Goal: Task Accomplishment & Management: Complete application form

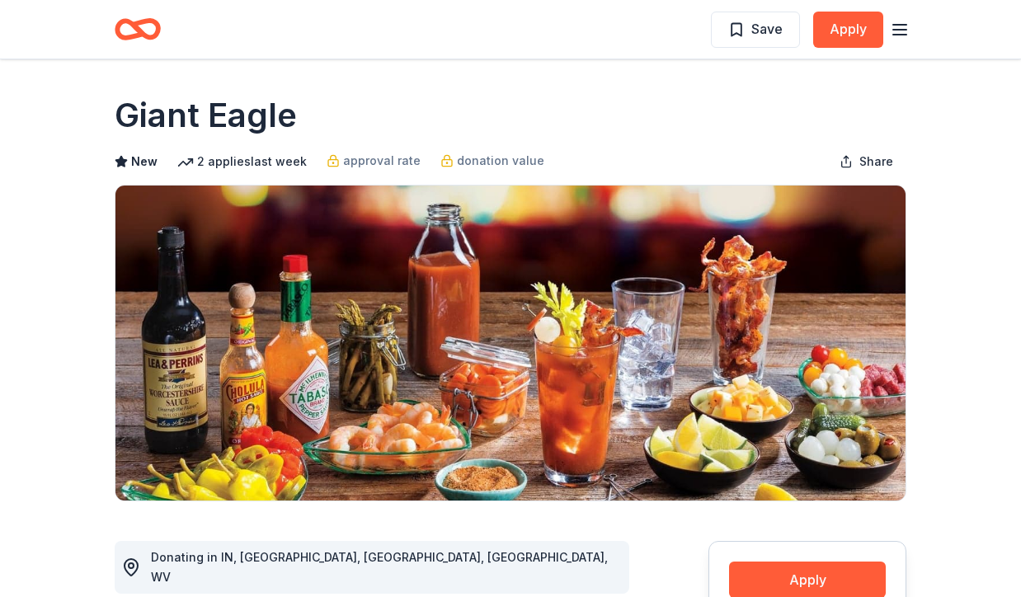
click at [127, 31] on icon "Home" at bounding box center [138, 29] width 46 height 39
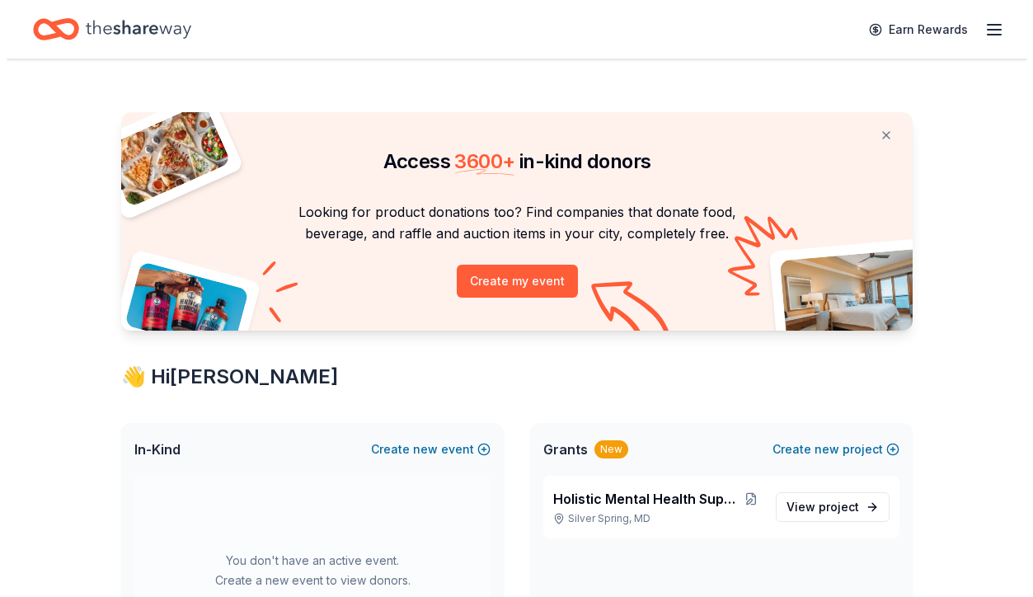
scroll to position [111, 0]
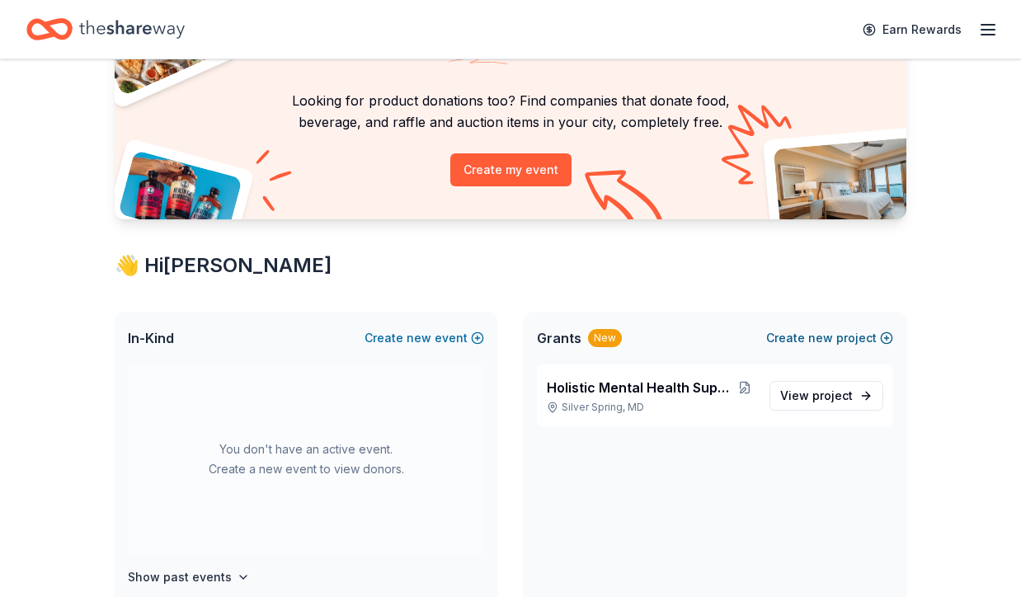
click at [795, 337] on button "Create new project" at bounding box center [829, 338] width 127 height 20
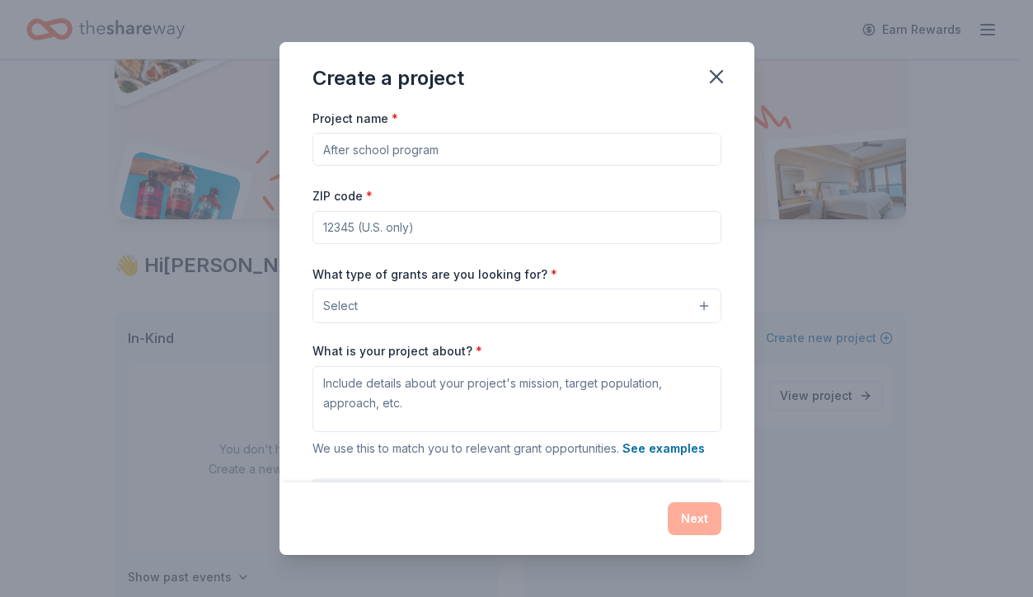
click at [655, 303] on button "Select" at bounding box center [516, 306] width 409 height 35
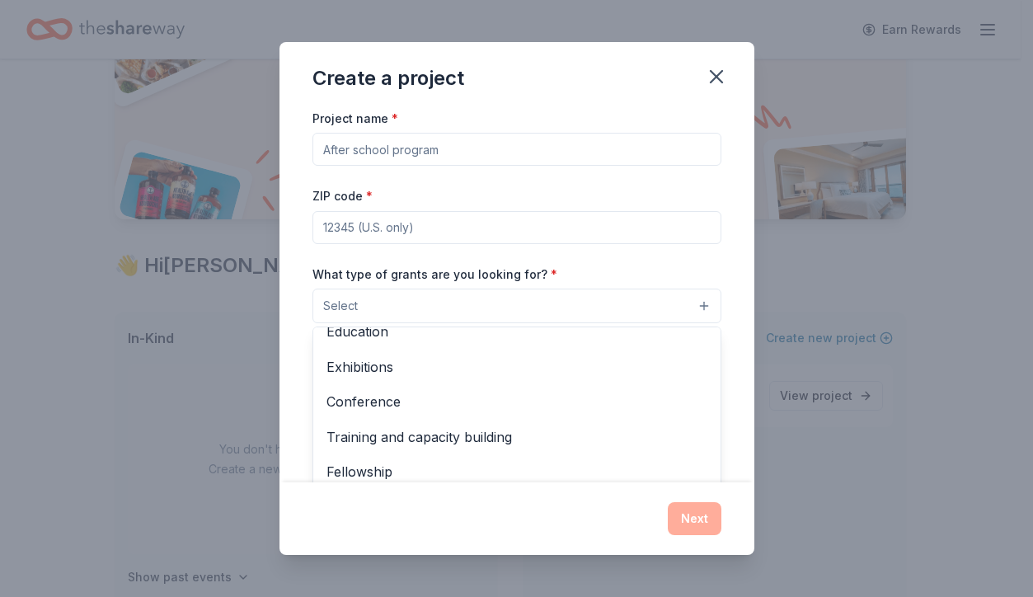
scroll to position [0, 0]
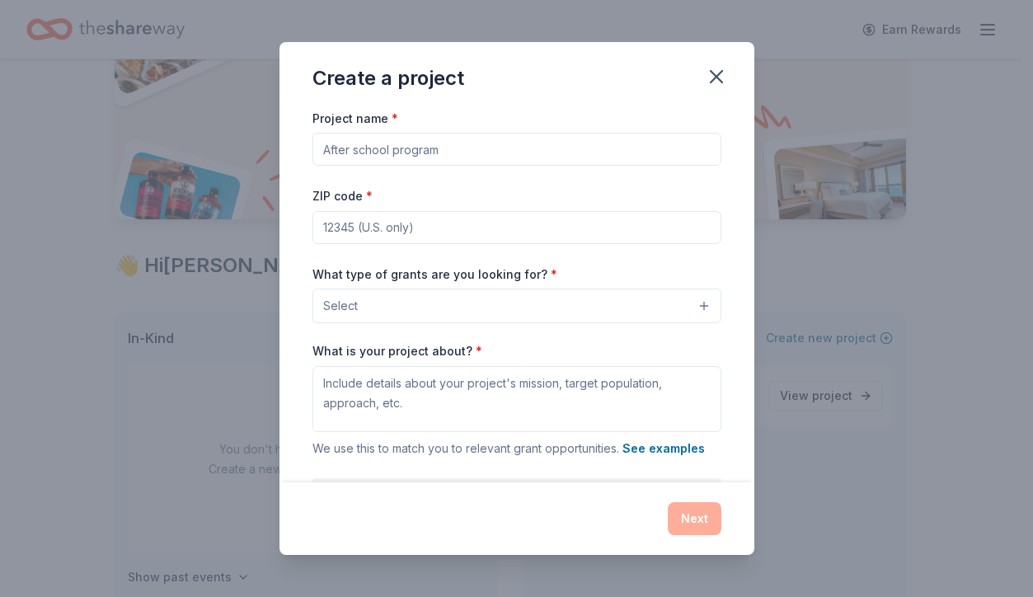
click at [671, 310] on button "Select" at bounding box center [516, 306] width 409 height 35
click at [690, 302] on button "Select" at bounding box center [516, 306] width 409 height 35
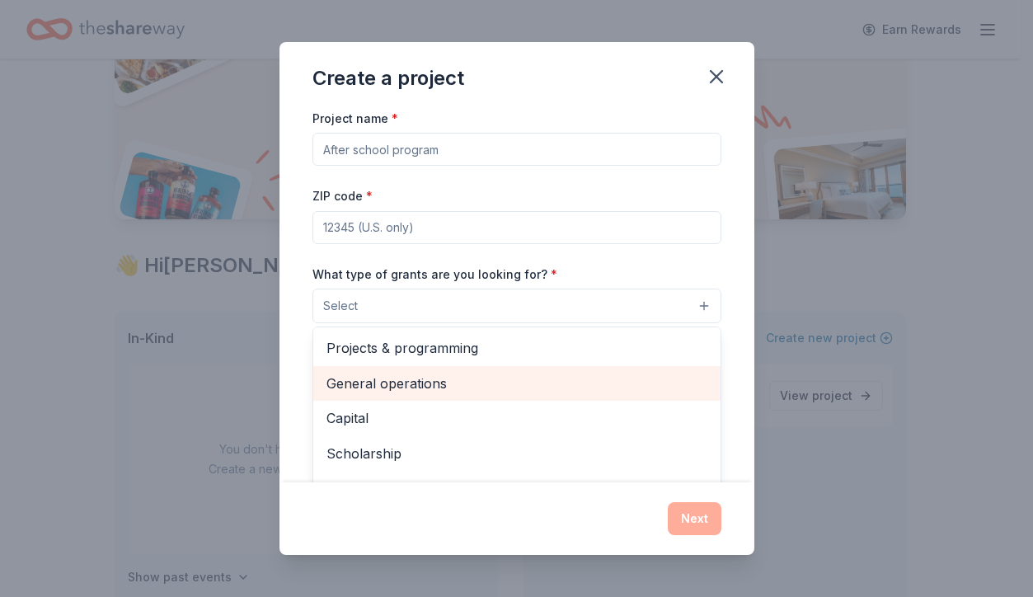
click at [392, 377] on span "General operations" at bounding box center [516, 383] width 381 height 21
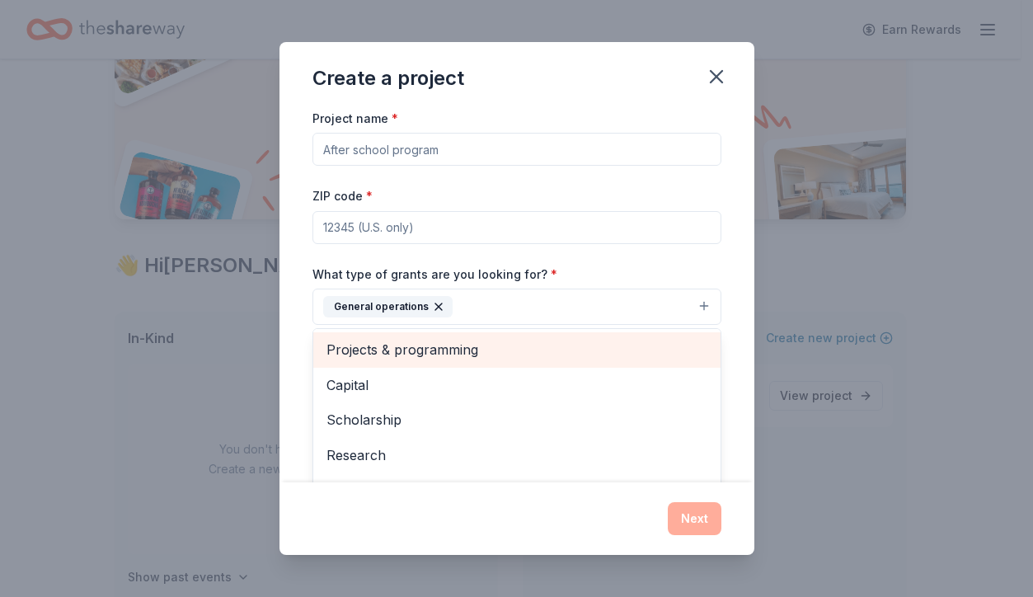
click at [343, 352] on span "Projects & programming" at bounding box center [516, 349] width 381 height 21
click at [332, 360] on div "Capital" at bounding box center [516, 349] width 407 height 35
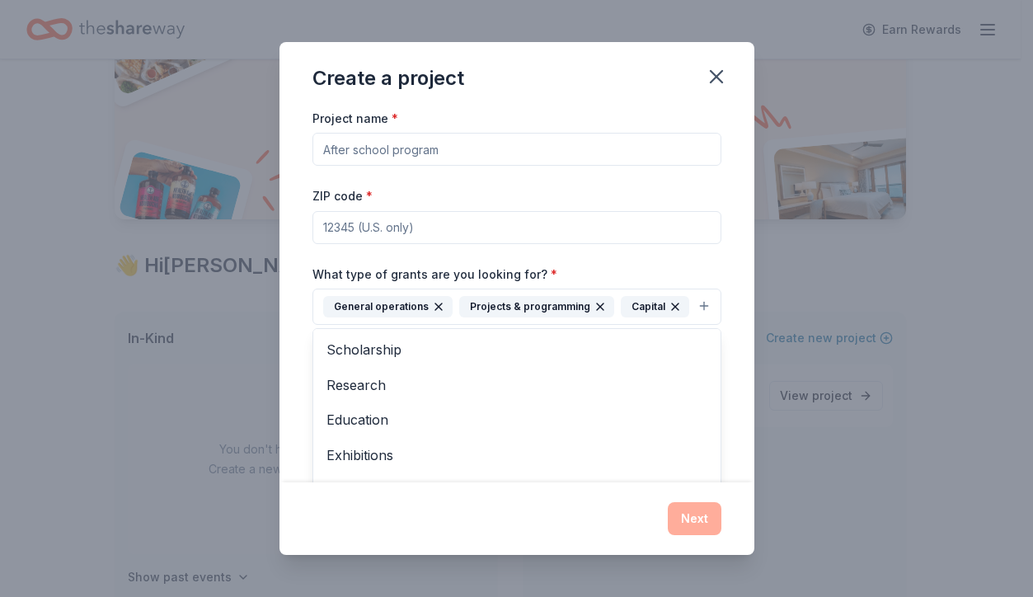
click at [338, 150] on div "Project name * ZIP code * What type of grants are you looking for? * General op…" at bounding box center [516, 335] width 409 height 454
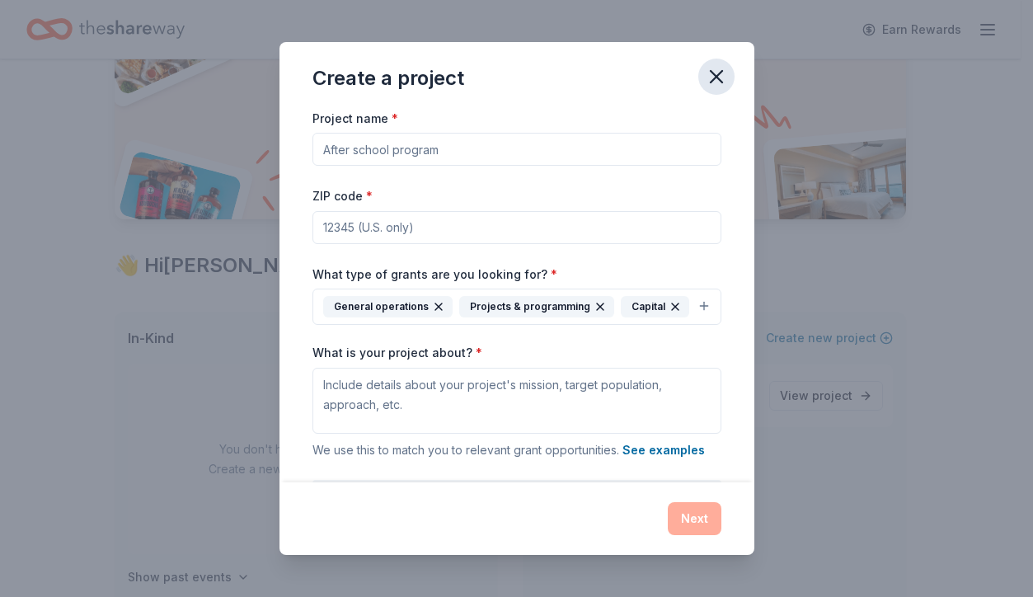
click at [715, 73] on icon "button" at bounding box center [716, 76] width 23 height 23
click at [359, 151] on input "Project name *" at bounding box center [516, 149] width 409 height 33
type input "Himmer - Holistic Mental Health Recovery App Pilot Project"
click at [371, 226] on input "ZIP code *" at bounding box center [516, 227] width 409 height 33
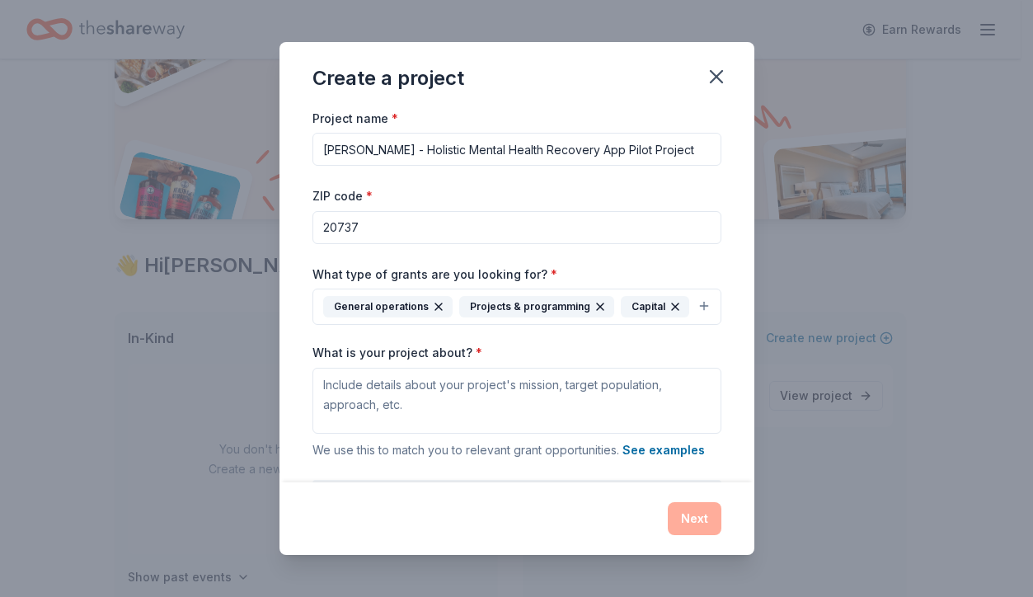
type input "20737"
click at [648, 149] on input "Himmer - Holistic Mental Health Recovery App Pilot Project" at bounding box center [516, 149] width 409 height 33
click at [694, 150] on input "Himmer - Holistic Mental Health Recovery App Pilot Project" at bounding box center [516, 149] width 409 height 33
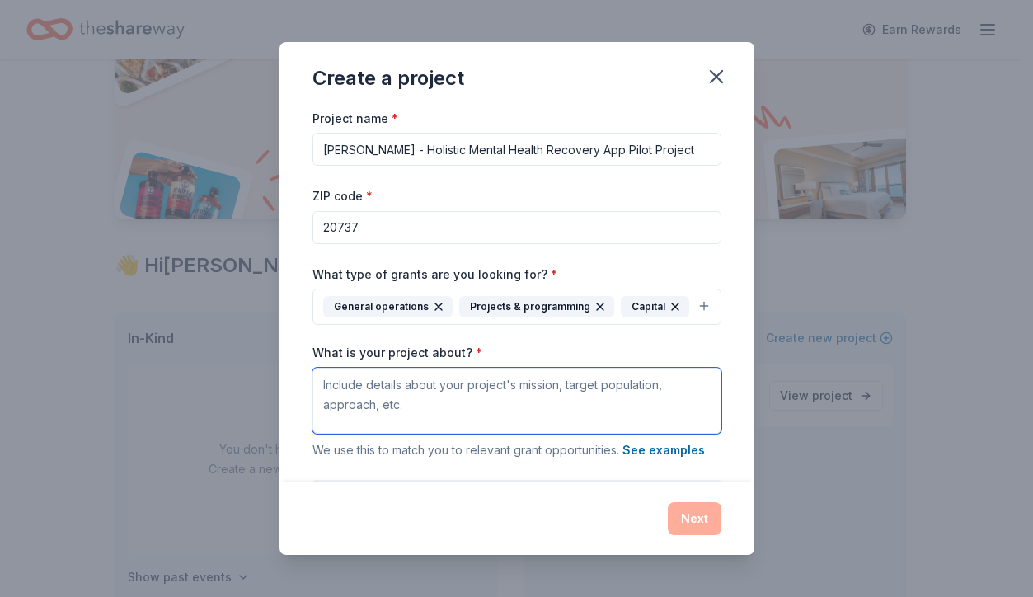
click at [360, 420] on textarea "What is your project about? *" at bounding box center [516, 401] width 409 height 66
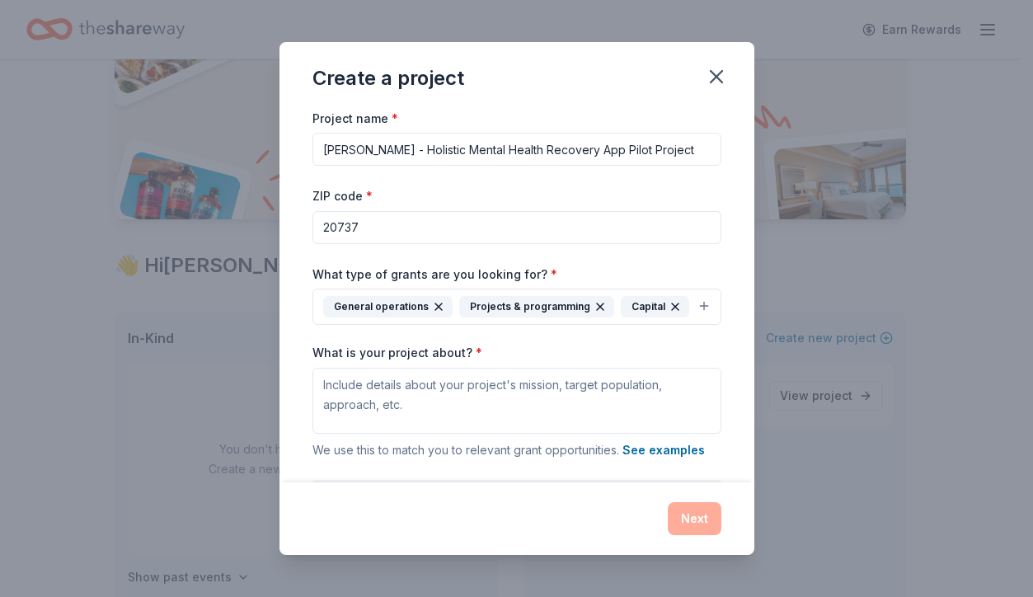
click at [664, 148] on input "Himmer - Holistic Mental Health Recovery App Pilot Project" at bounding box center [516, 149] width 409 height 33
click at [419, 224] on input "20737" at bounding box center [516, 227] width 409 height 33
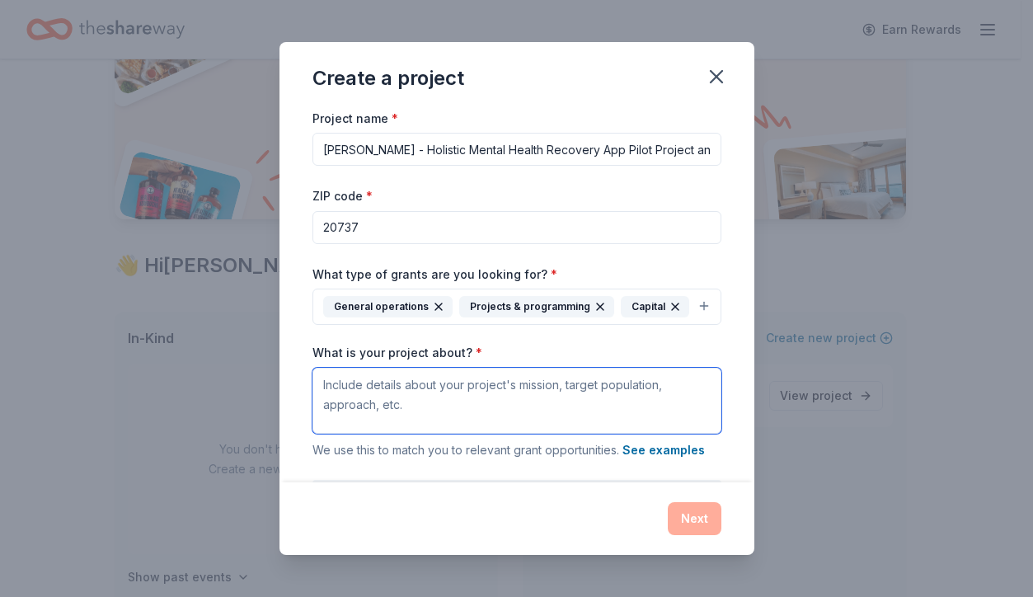
click at [324, 413] on textarea "What is your project about? *" at bounding box center [516, 401] width 409 height 66
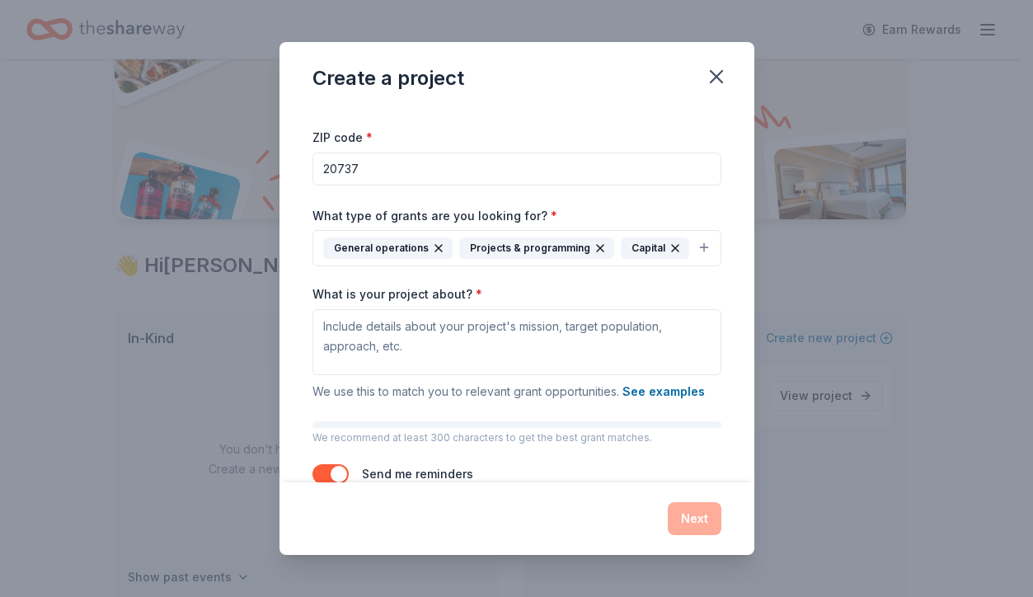
scroll to position [32, 0]
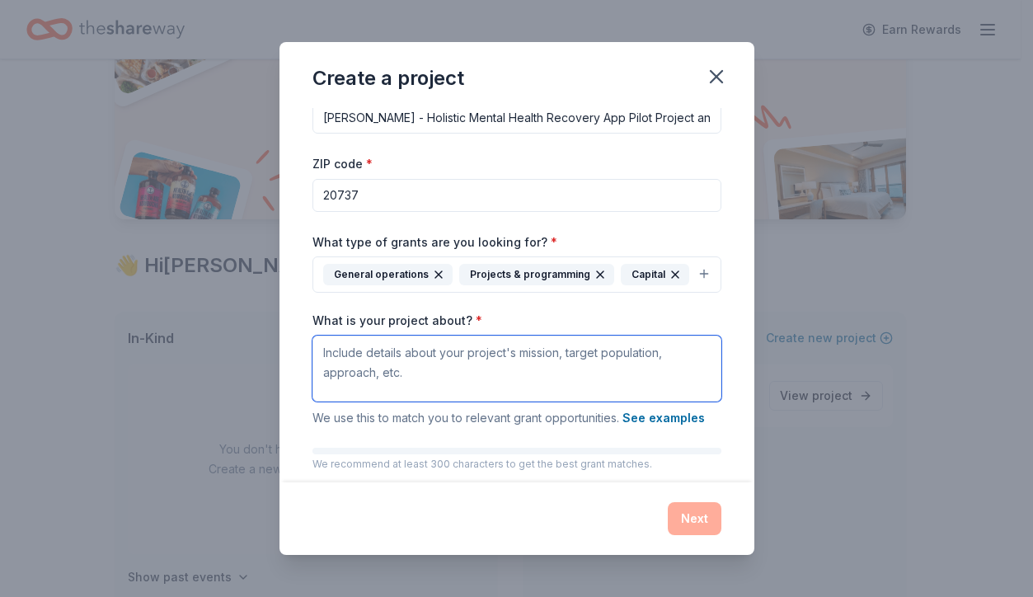
click at [331, 387] on textarea "What is your project about? *" at bounding box center [516, 369] width 409 height 66
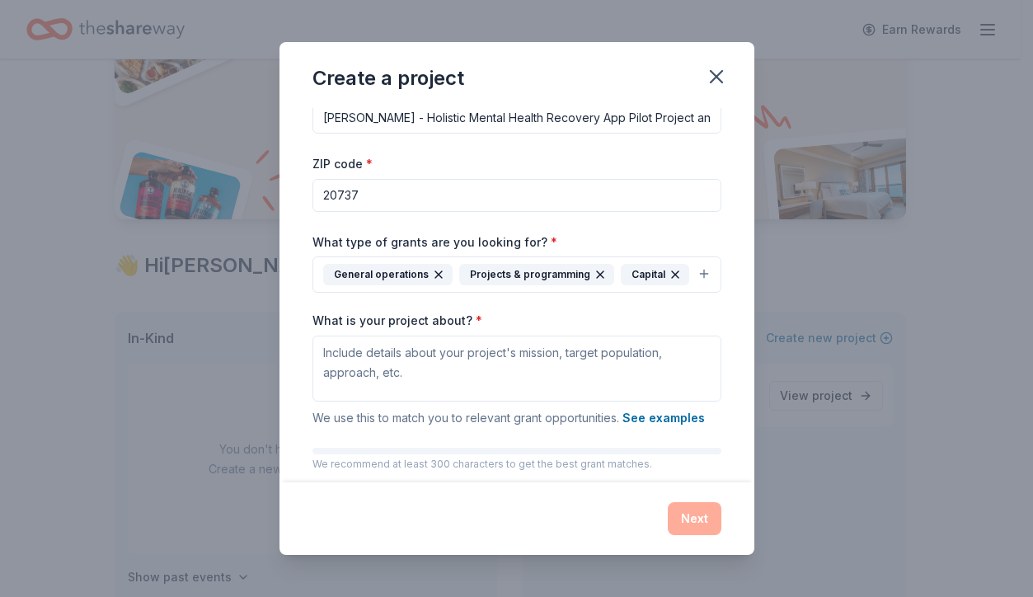
click at [676, 118] on input "Himmer - Holistic Mental Health Recovery App Pilot Project and Capital Campaign" at bounding box center [516, 117] width 409 height 33
click at [698, 117] on input "Himmer - Holistic Mental Health Recovery App Pilot Project and Capital Campaign" at bounding box center [516, 117] width 409 height 33
click at [600, 118] on input "Himmer - Holistic Mental Health Recovery App Pilot Project and Capital Campaign" at bounding box center [516, 117] width 409 height 33
drag, startPoint x: 603, startPoint y: 116, endPoint x: 697, endPoint y: 115, distance: 94.0
click at [697, 115] on input "Himmer - Holistic Mental Health Recovery App Pilot Project and Capital Campaign" at bounding box center [516, 117] width 409 height 33
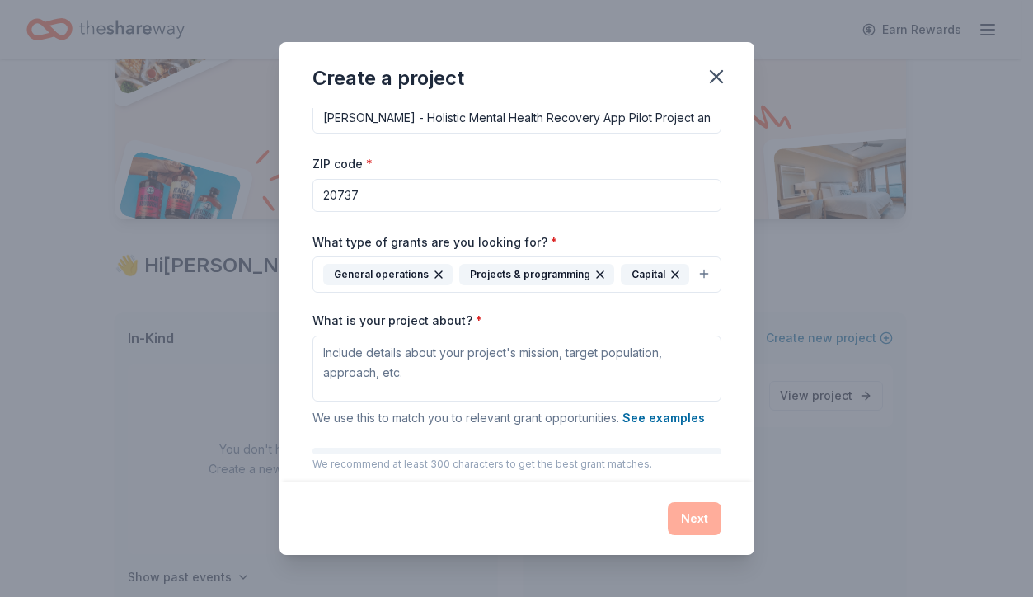
type input "Himmer - Holistic Mental Health Recovery App Pilot Project and Housing Campaign"
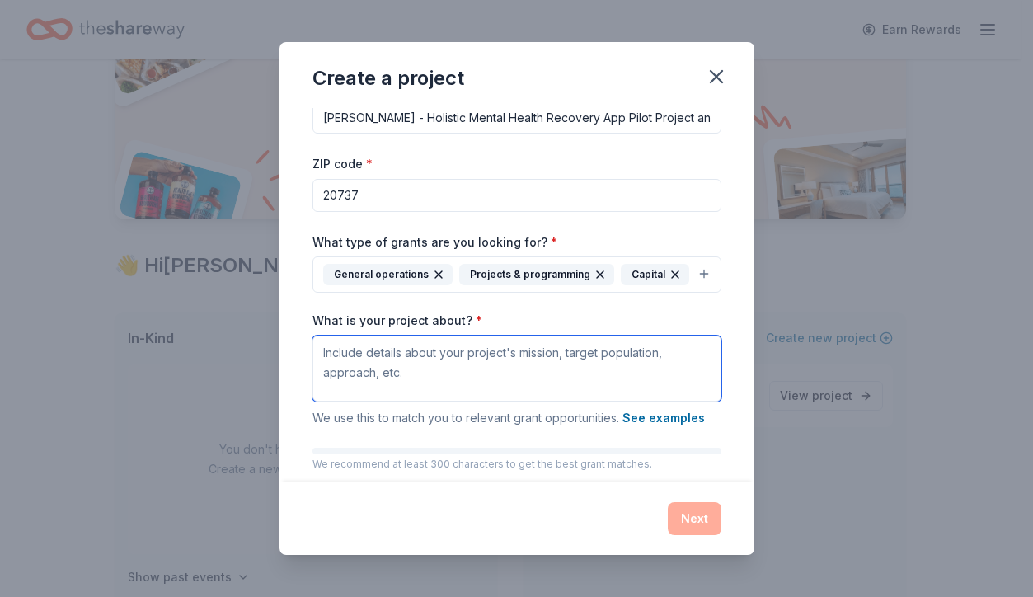
click at [317, 386] on textarea "What is your project about? *" at bounding box center [516, 369] width 409 height 66
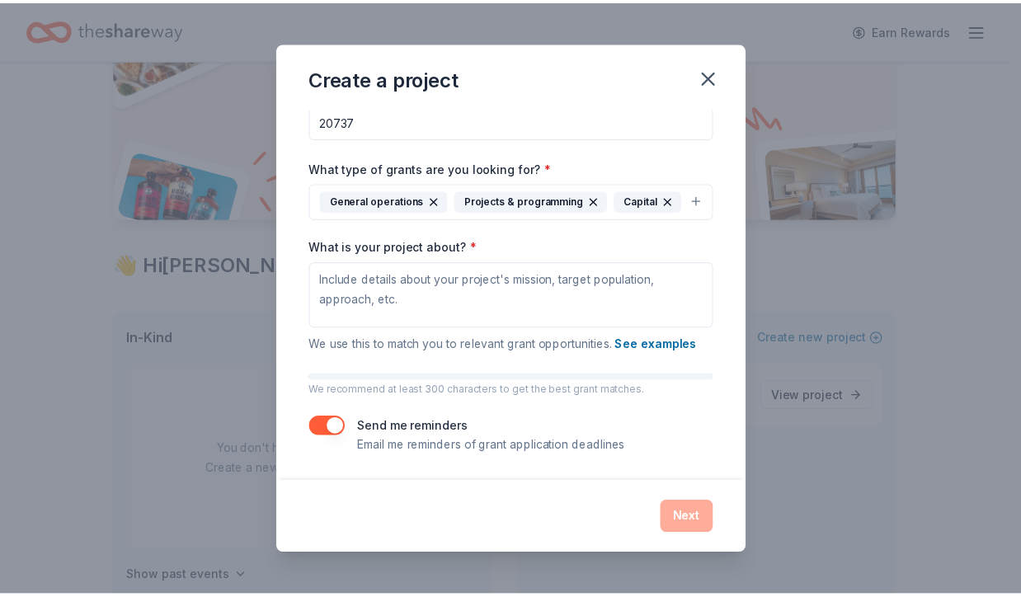
scroll to position [132, 0]
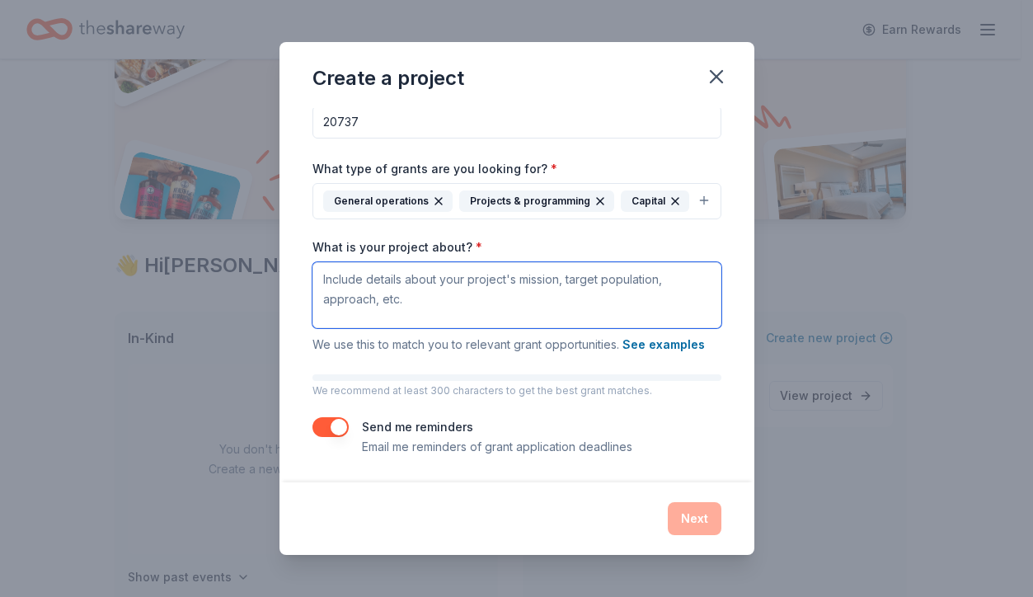
click at [321, 275] on textarea "What is your project about? *" at bounding box center [516, 295] width 409 height 66
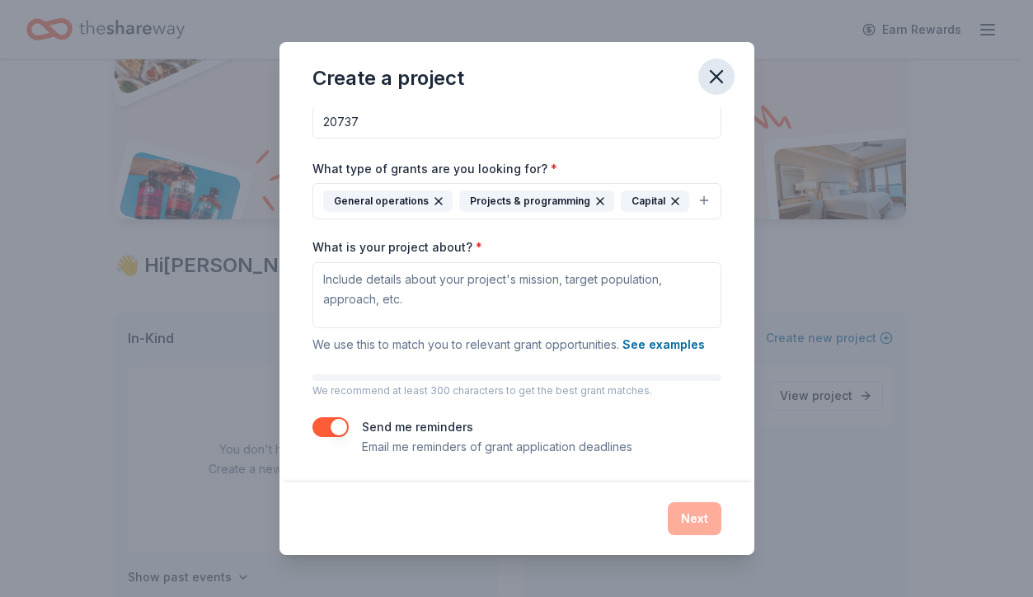
click at [715, 79] on icon "button" at bounding box center [716, 76] width 23 height 23
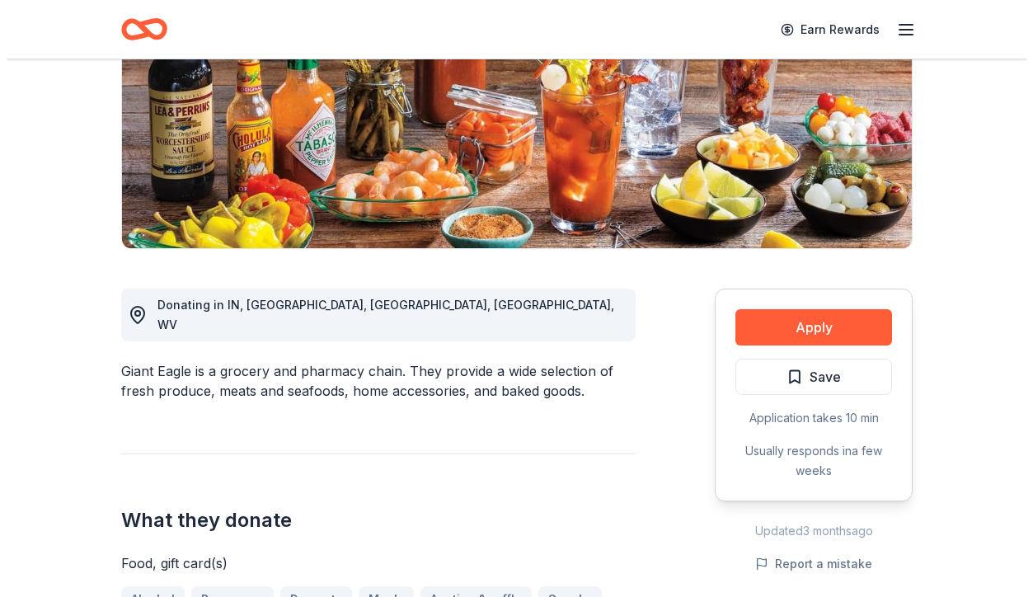
scroll to position [608, 0]
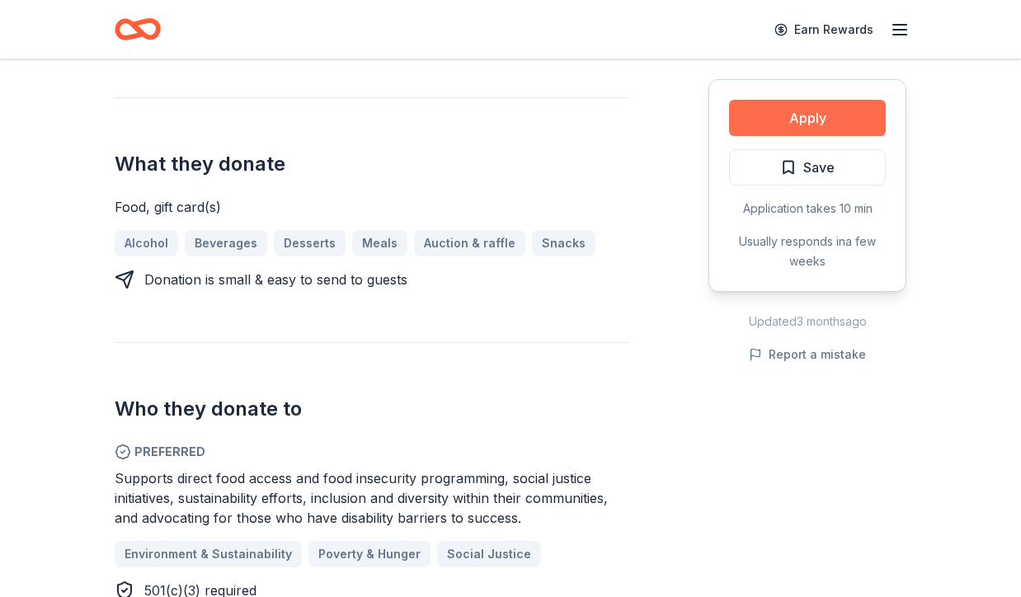
click at [801, 122] on button "Apply" at bounding box center [807, 118] width 157 height 36
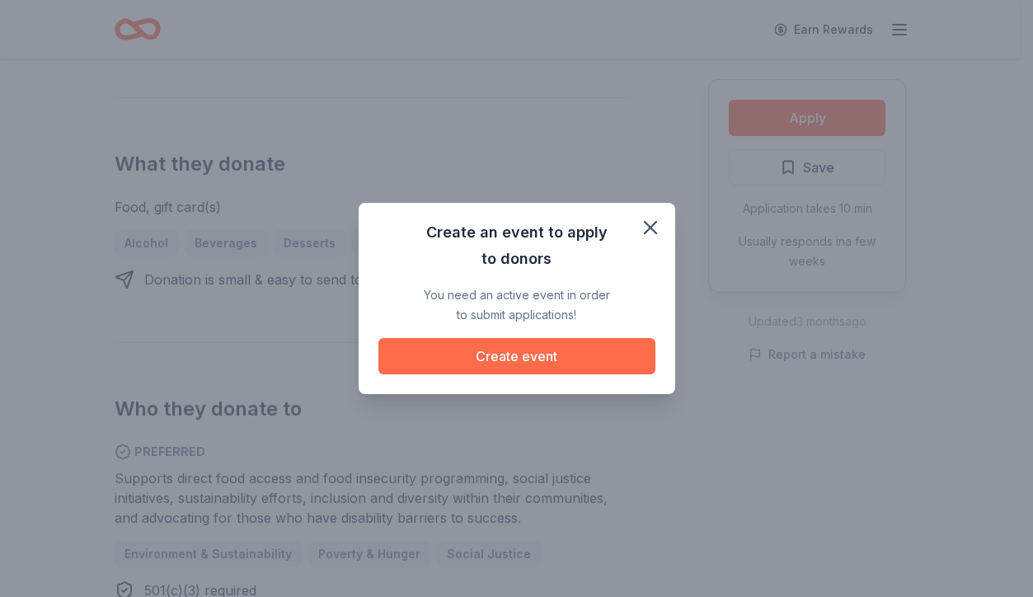
click at [523, 356] on button "Create event" at bounding box center [516, 356] width 277 height 36
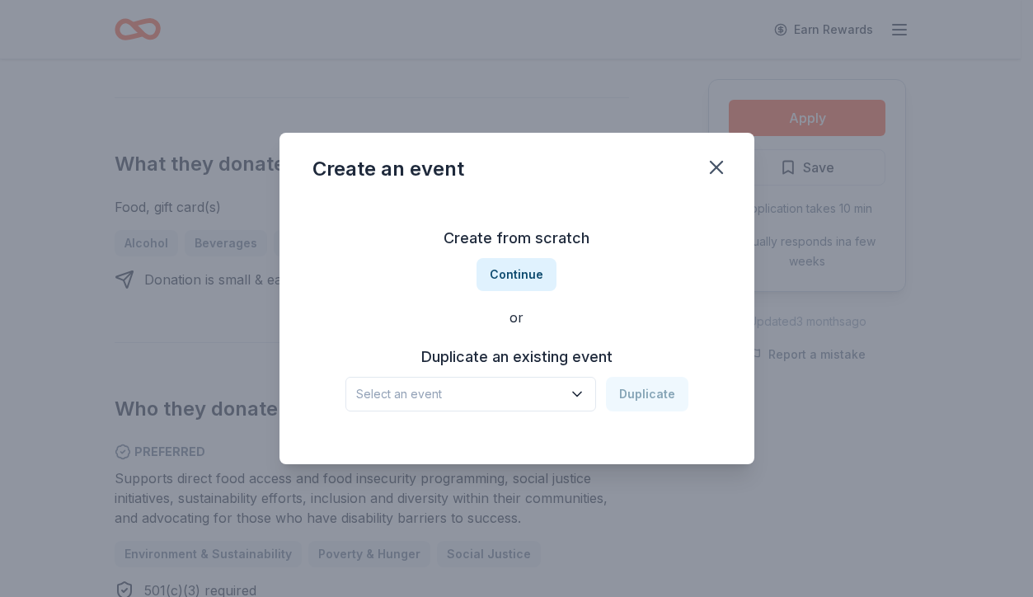
click at [581, 394] on icon "button" at bounding box center [577, 394] width 8 height 4
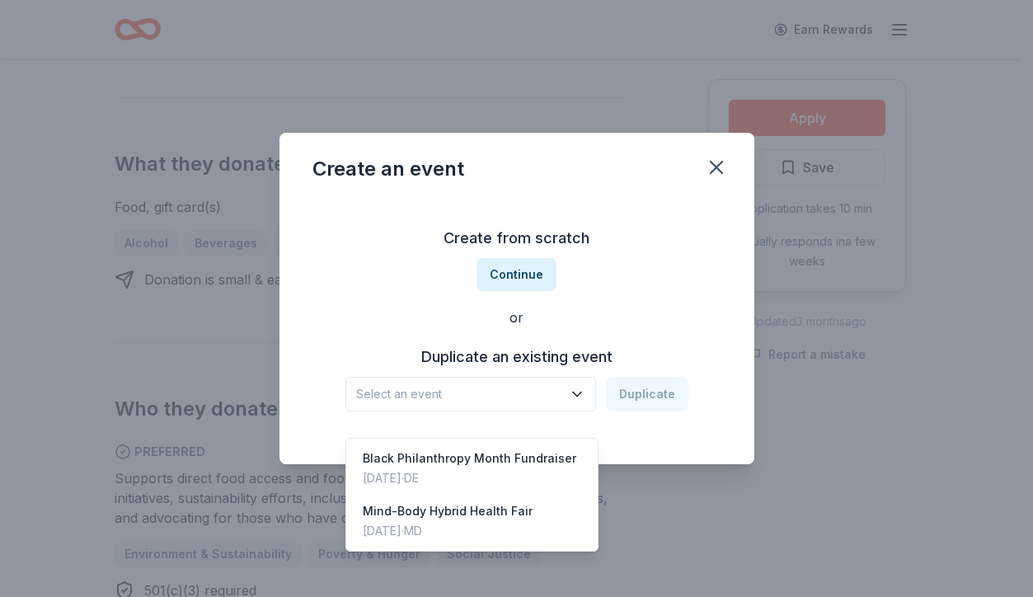
click at [581, 394] on icon "button" at bounding box center [577, 394] width 8 height 4
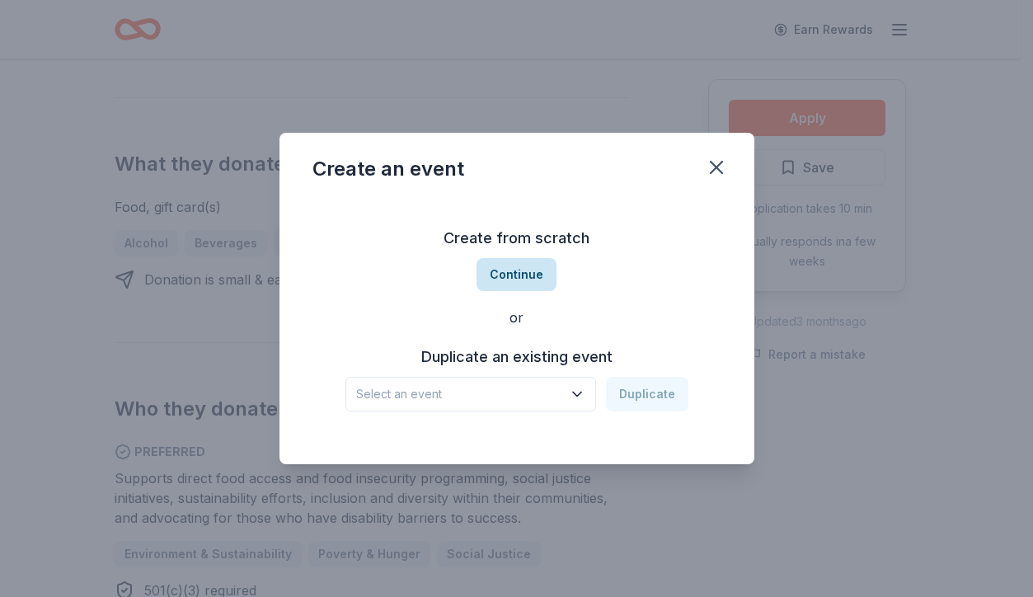
click at [505, 273] on button "Continue" at bounding box center [517, 274] width 80 height 33
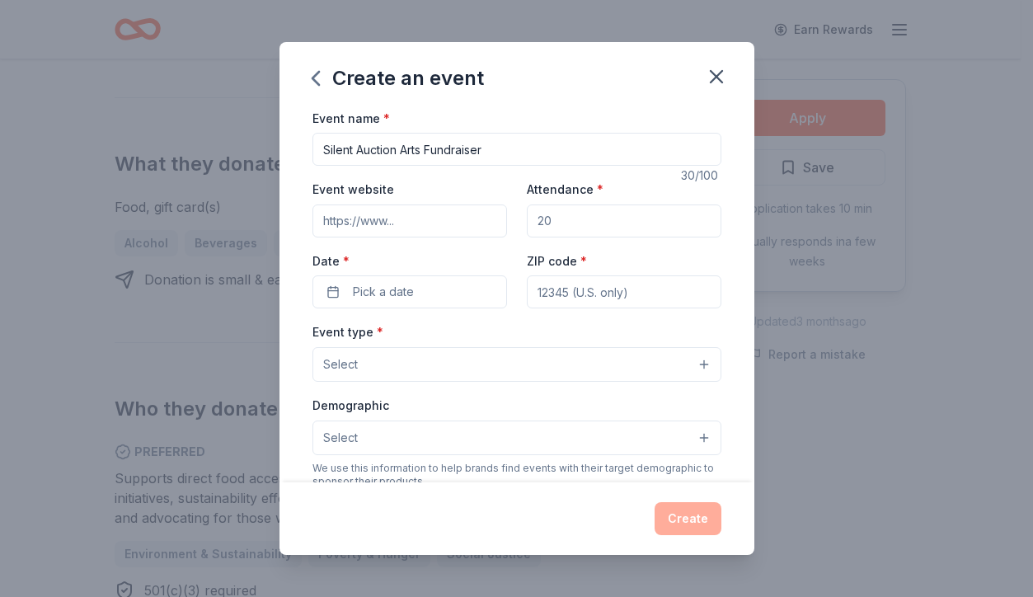
click at [322, 143] on input "Silent Auction Arts Fundraiser" at bounding box center [516, 149] width 409 height 33
drag, startPoint x: 521, startPoint y: 149, endPoint x: 587, endPoint y: 150, distance: 66.0
click at [587, 150] on input "Digital Tech for Wellness and Silent Auction Arts Fundraiser" at bounding box center [516, 149] width 409 height 33
click at [571, 151] on input "Digital Tech for Wellness and Silent Auction Arts Fundraiser" at bounding box center [516, 149] width 409 height 33
type input "Digital Tech for Wellness and Silent Auction Arts Fundraiser"
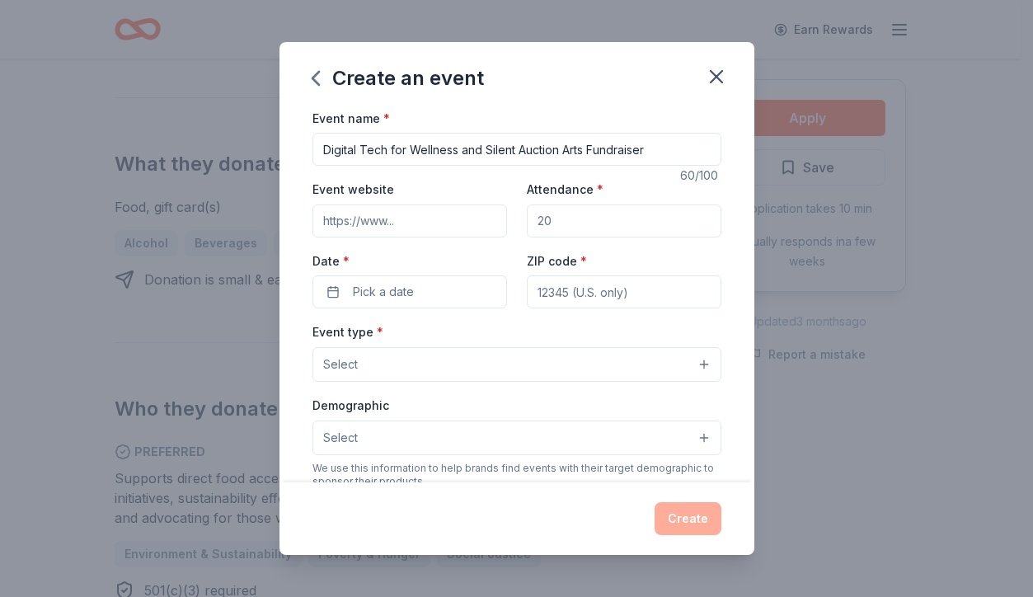
click at [363, 219] on input "Event website" at bounding box center [409, 220] width 195 height 33
click at [593, 216] on input "Attendance *" at bounding box center [624, 220] width 195 height 33
type input "3"
type input "40"
click at [361, 218] on input "Event website" at bounding box center [409, 220] width 195 height 33
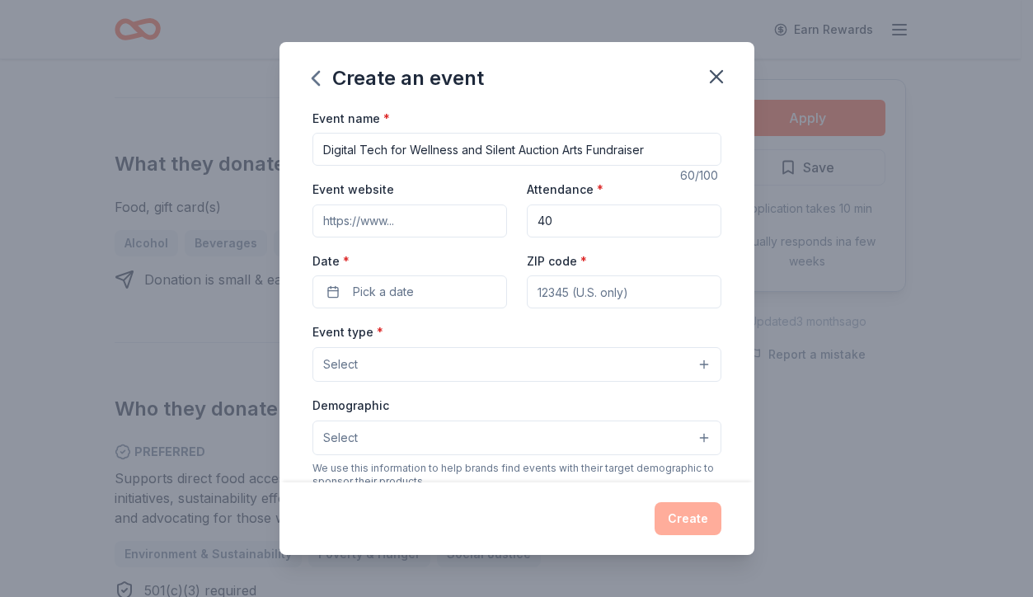
click at [372, 359] on button "Select" at bounding box center [516, 364] width 409 height 35
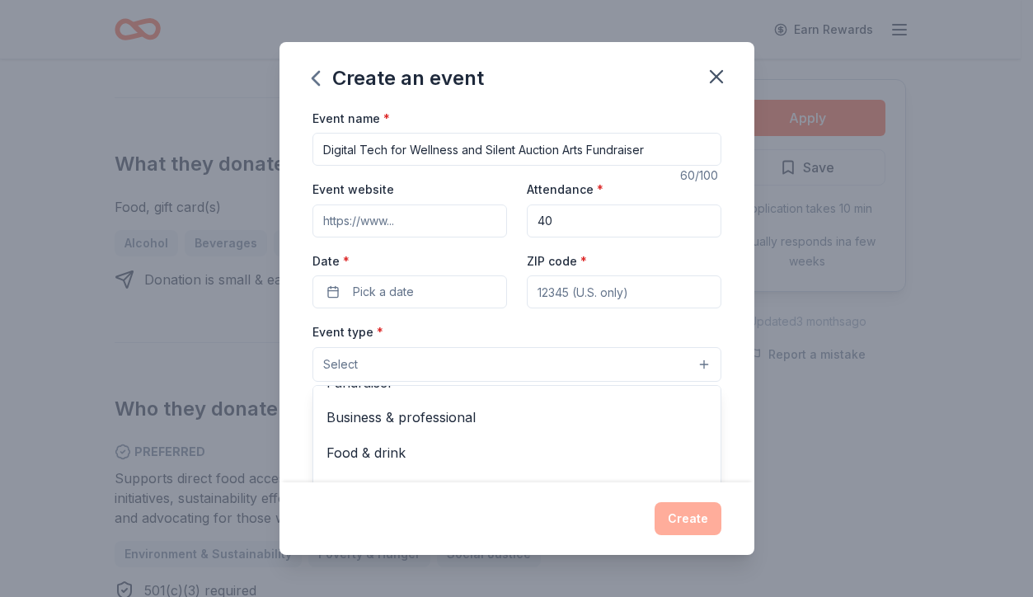
scroll to position [53, 0]
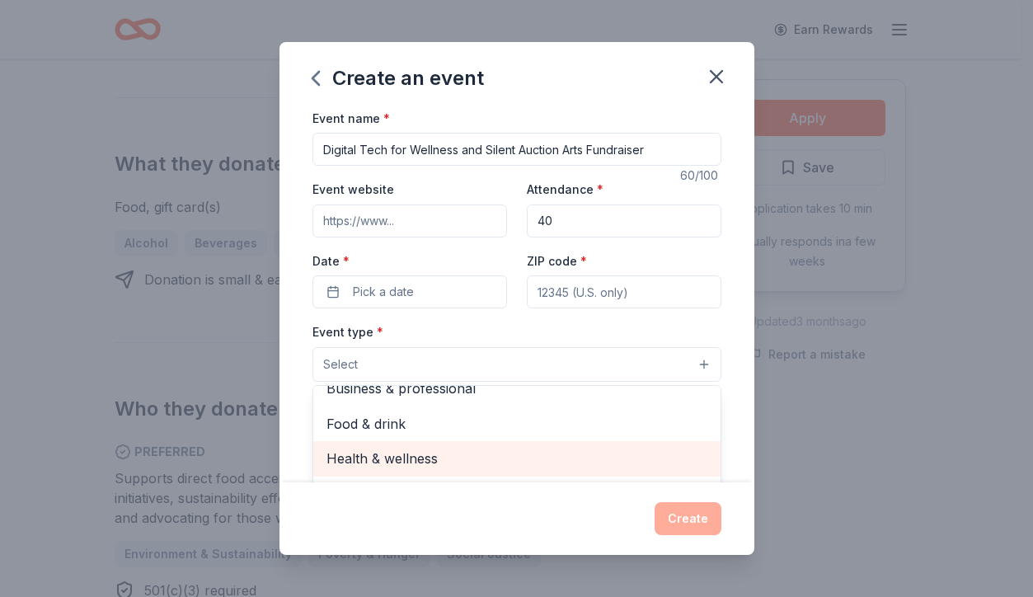
click at [372, 458] on span "Health & wellness" at bounding box center [516, 458] width 381 height 21
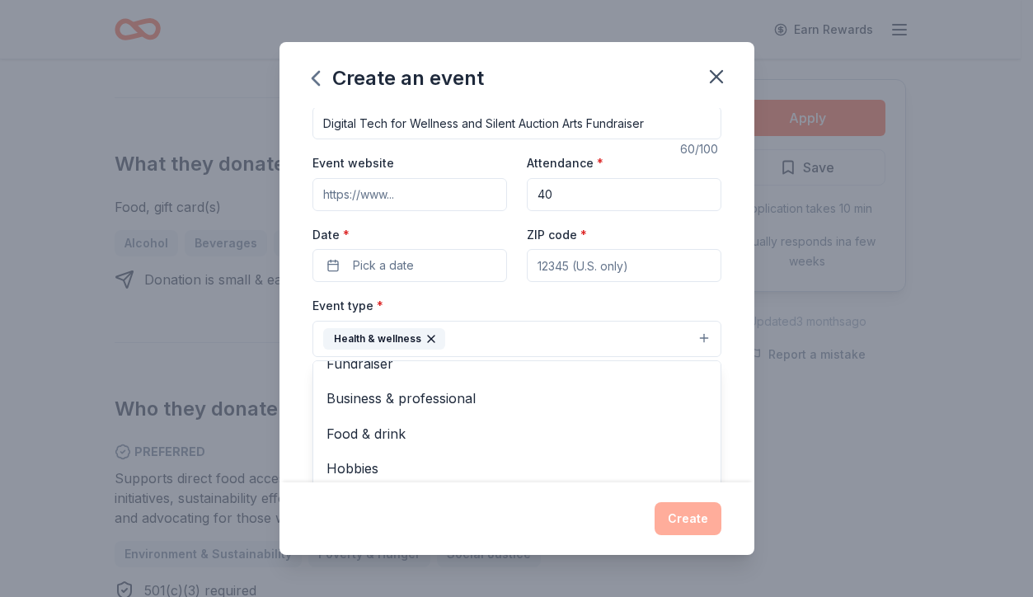
scroll to position [0, 0]
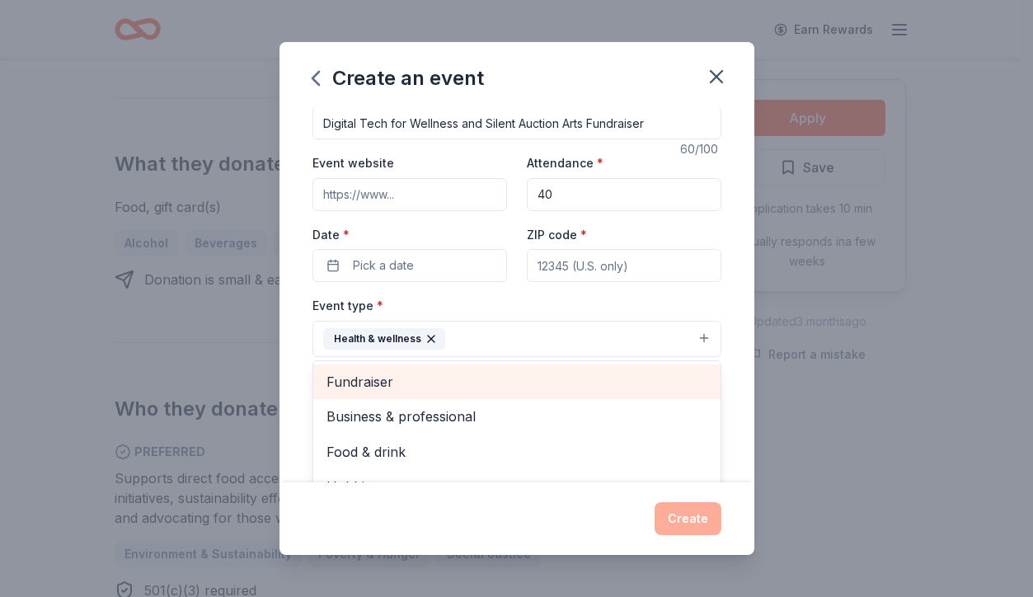
click at [357, 381] on span "Fundraiser" at bounding box center [516, 381] width 381 height 21
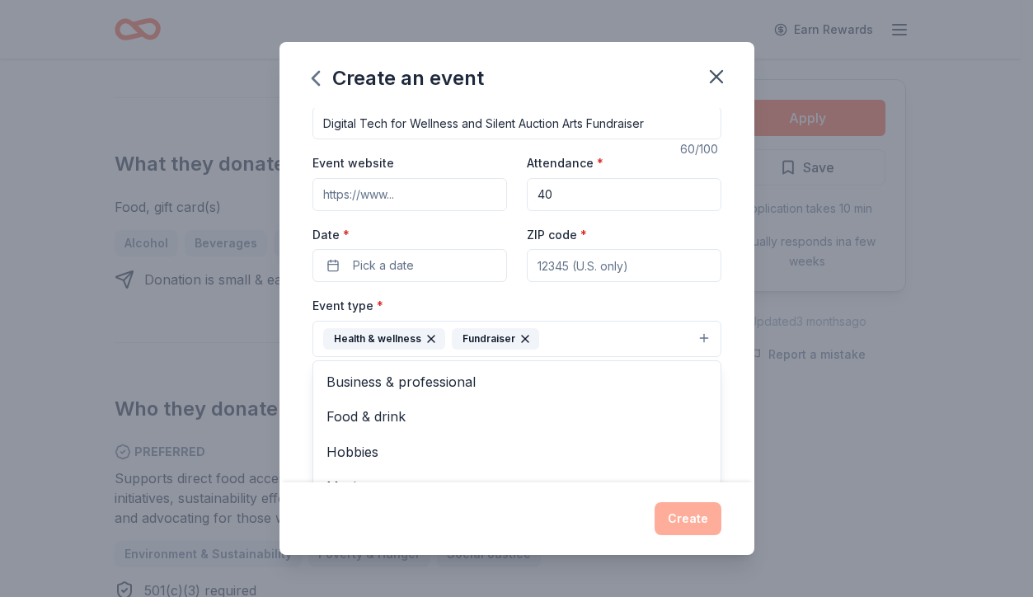
click at [381, 194] on div "Event name * Digital Tech for Wellness and Silent Auction Arts Fundraiser 60 /1…" at bounding box center [516, 463] width 409 height 763
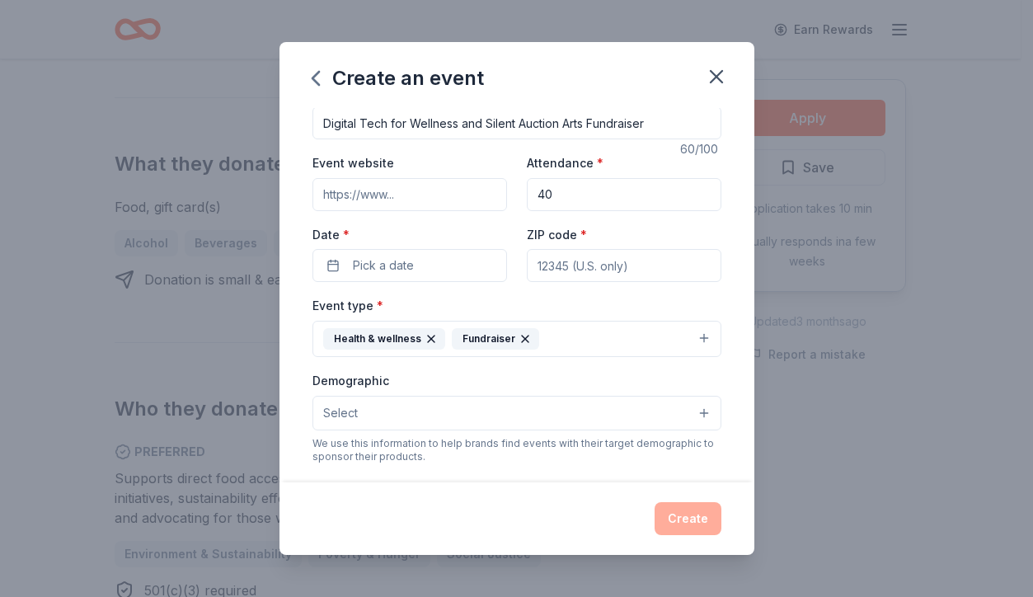
click at [362, 193] on input "Event website" at bounding box center [409, 194] width 195 height 33
click at [342, 196] on input "Event website" at bounding box center [409, 194] width 195 height 33
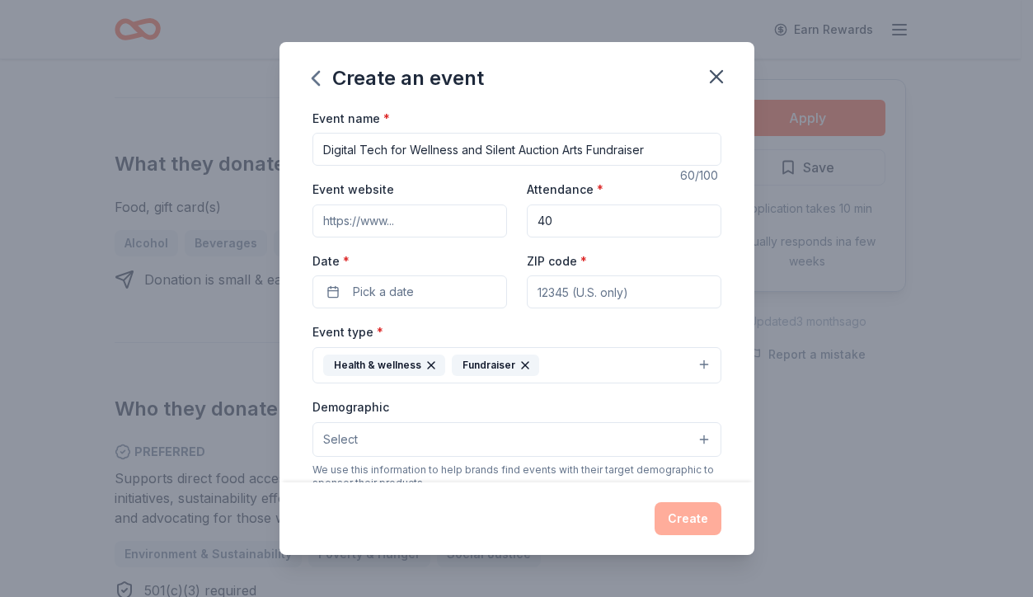
click at [322, 217] on input "Event website" at bounding box center [409, 220] width 195 height 33
click at [341, 221] on input "Event website" at bounding box center [409, 220] width 195 height 33
click at [350, 212] on input "Event website" at bounding box center [409, 220] width 195 height 33
paste input "https://www.eventbrite.com/e/ai-for-good-digital-tech-and-ai-for-wellness-ticke…"
type input "https://www.eventbrite.com/e/ai-for-good-digital-tech-and-ai-for-wellness-ticke…"
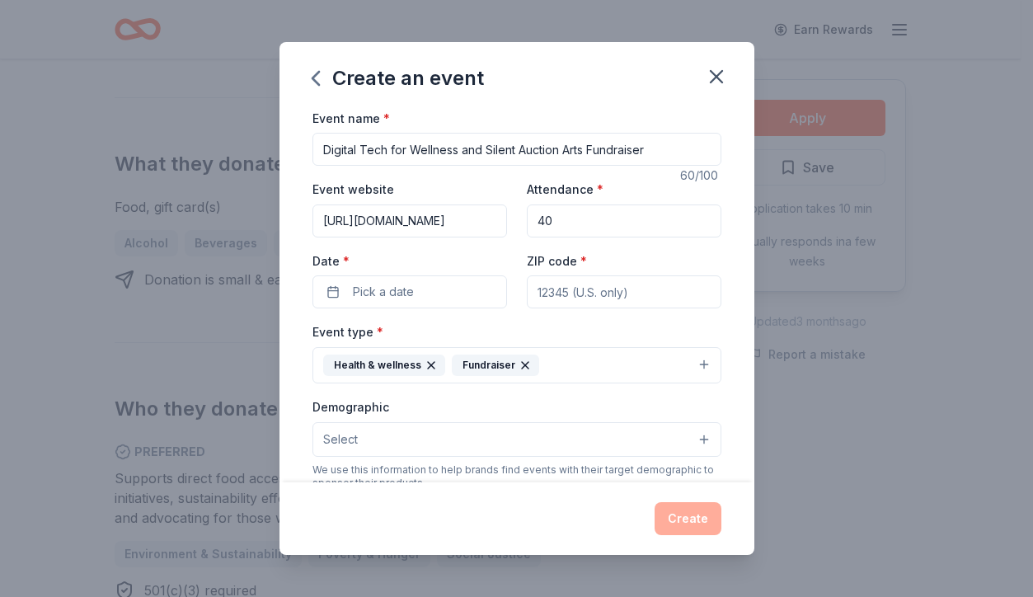
click at [471, 249] on div "Event website https://www.eventbrite.com/e/ai-for-good-digital-tech-and-ai-for-…" at bounding box center [516, 243] width 409 height 129
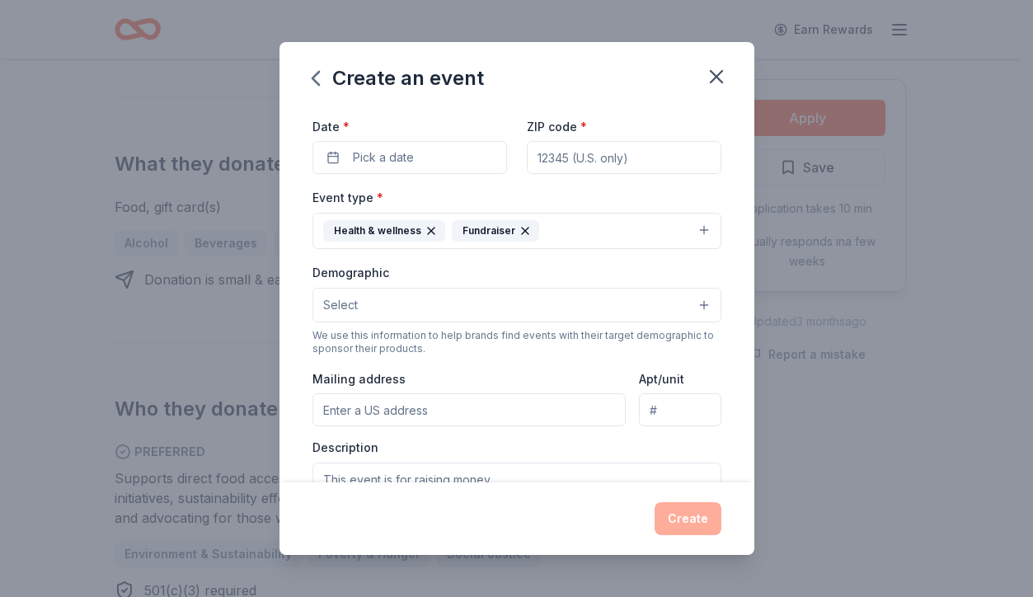
scroll to position [218, 0]
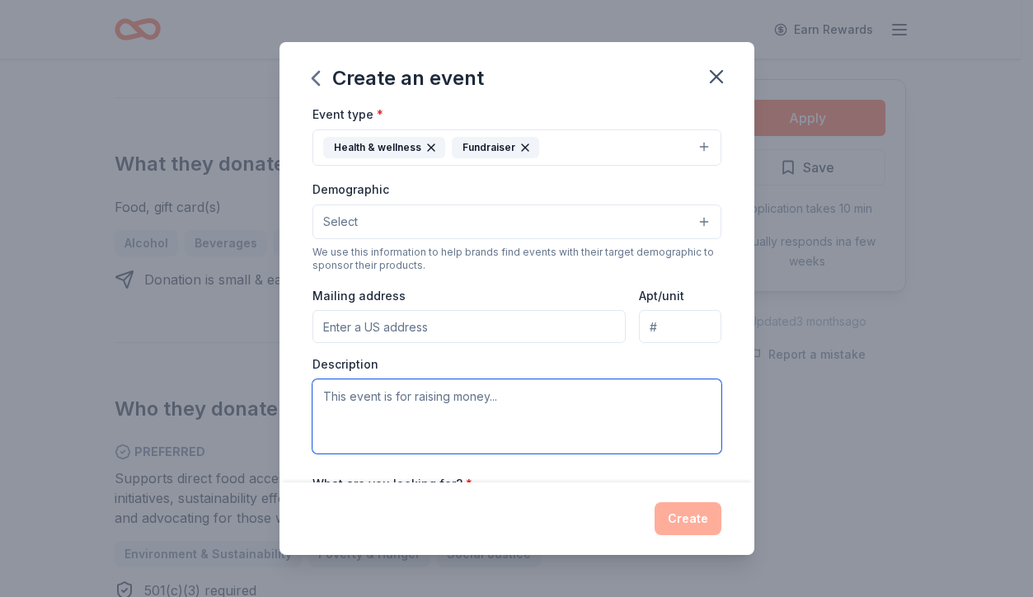
click at [324, 397] on textarea at bounding box center [516, 416] width 409 height 74
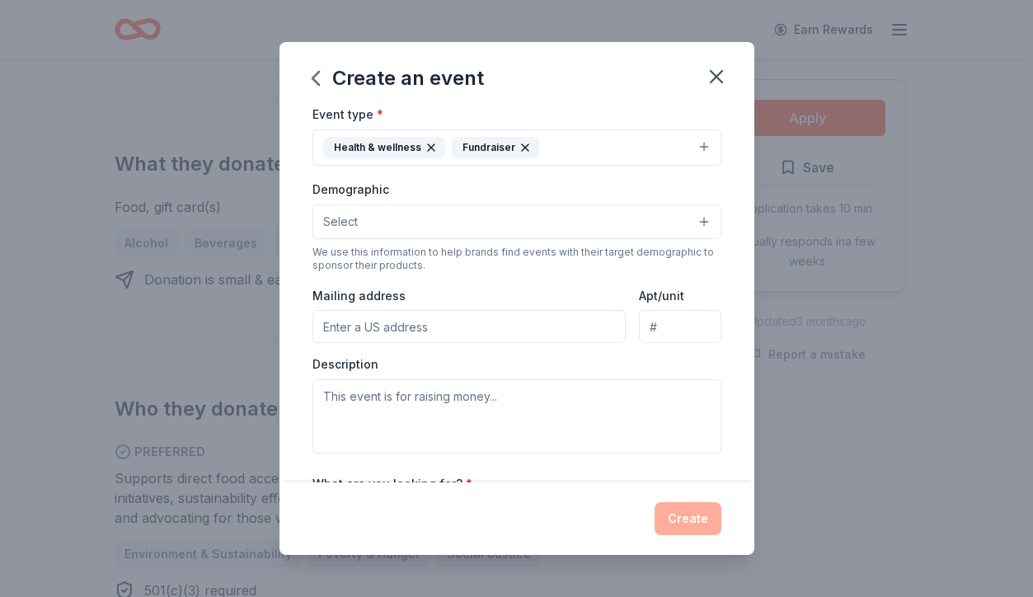
click at [373, 214] on button "Select" at bounding box center [516, 221] width 409 height 35
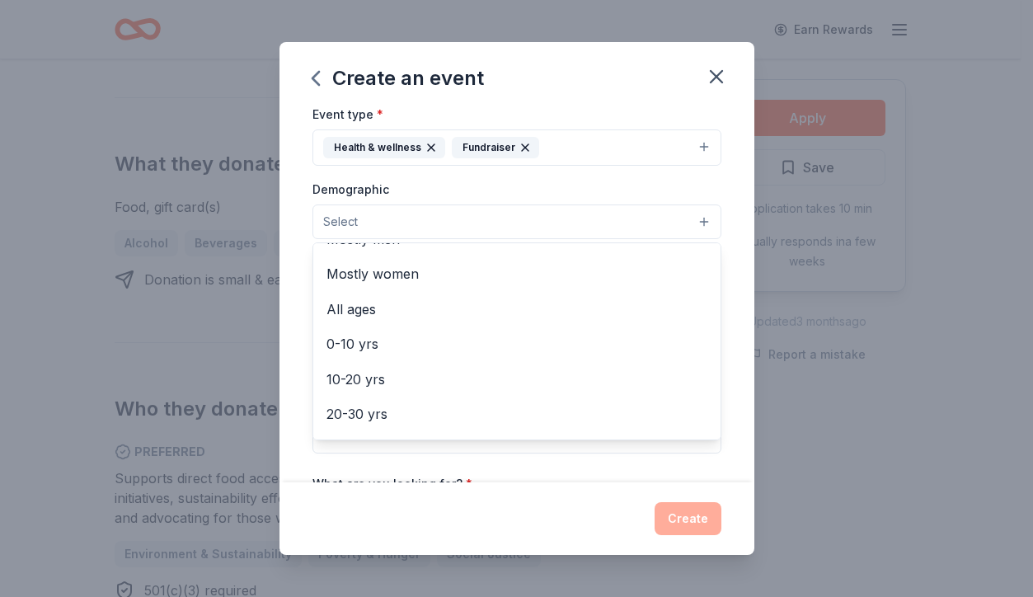
scroll to position [0, 0]
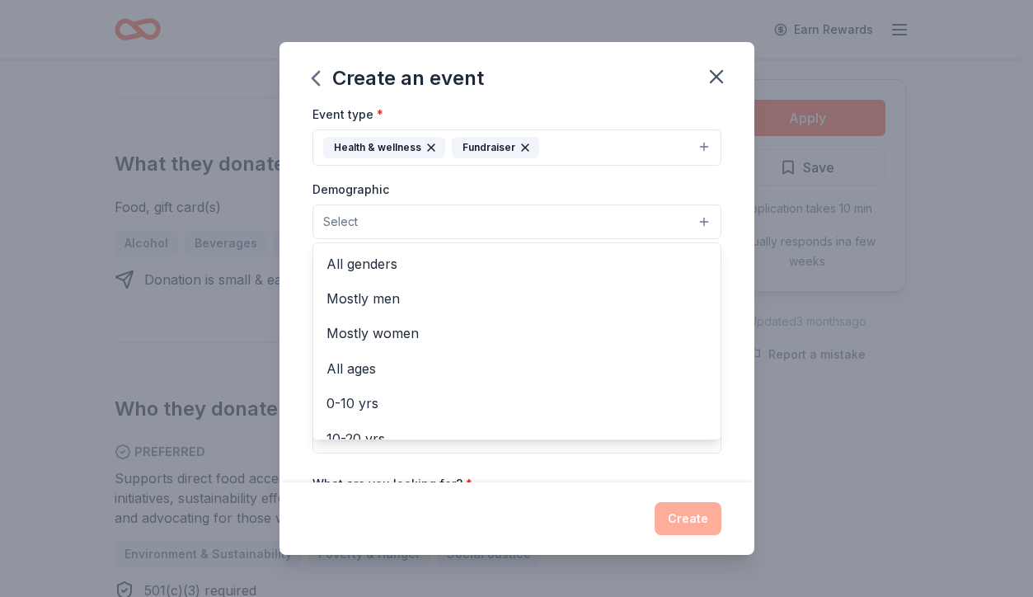
click at [658, 220] on button "Select" at bounding box center [516, 221] width 409 height 35
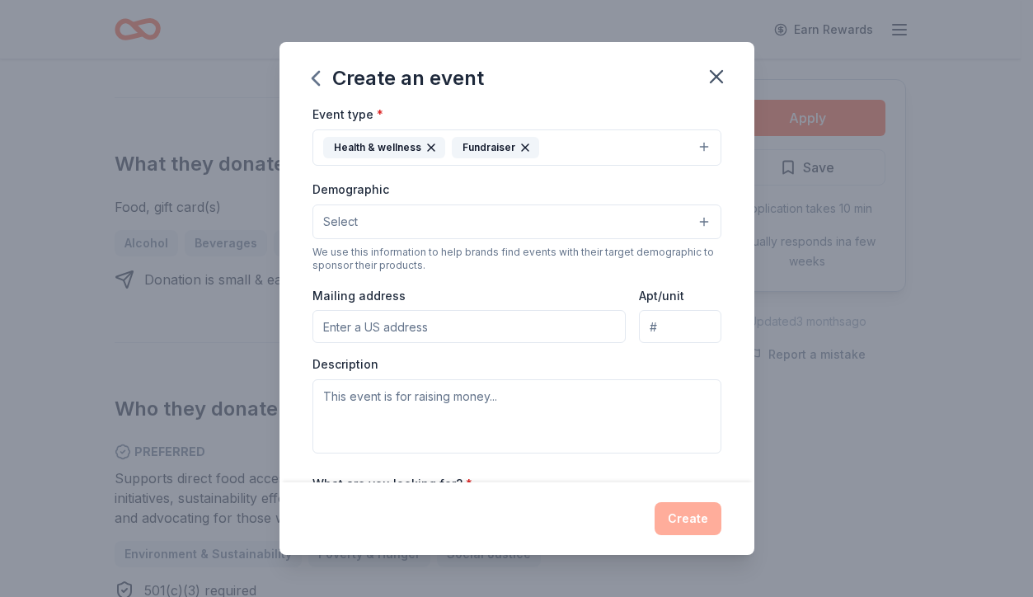
click at [658, 220] on button "Select" at bounding box center [516, 221] width 409 height 35
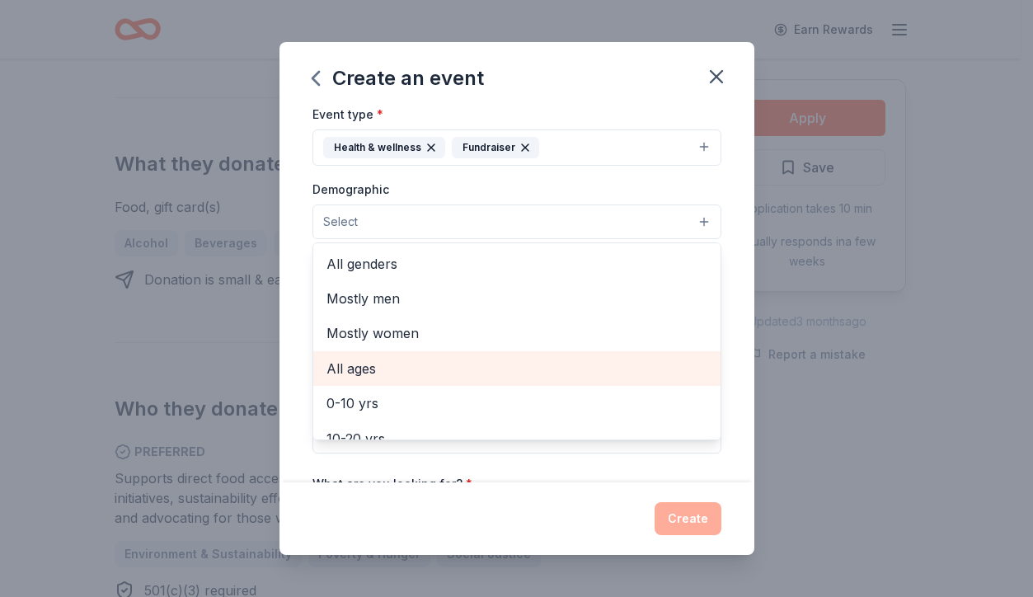
click at [350, 364] on span "All ages" at bounding box center [516, 368] width 381 height 21
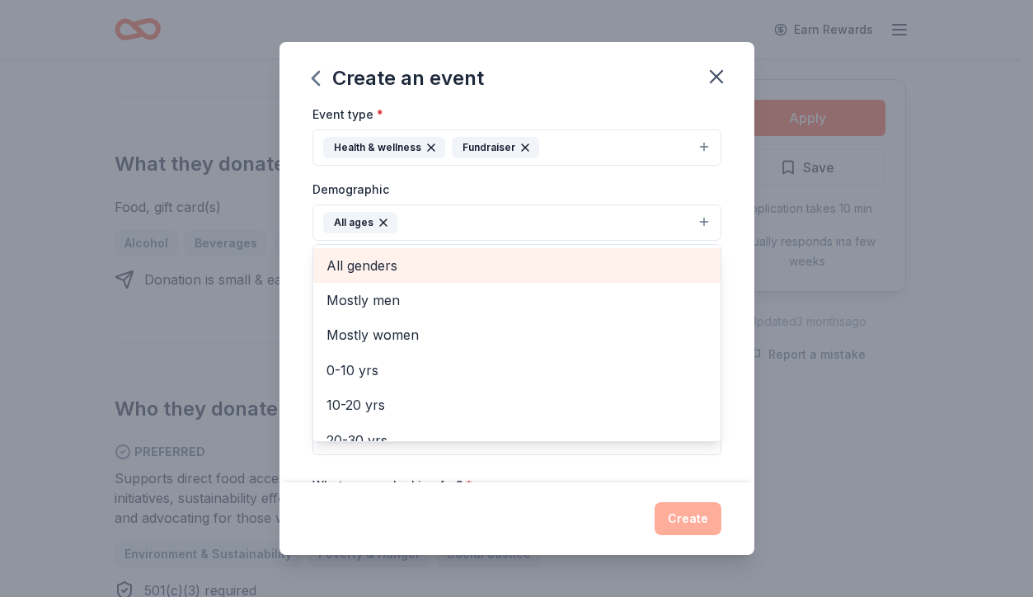
click at [378, 268] on span "All genders" at bounding box center [516, 265] width 381 height 21
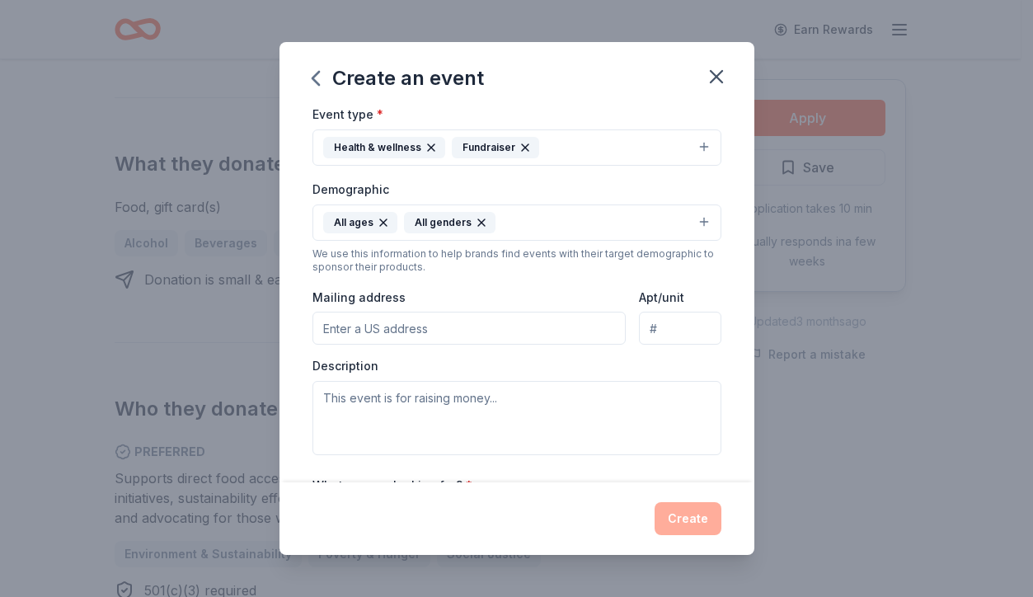
click at [378, 221] on icon "button" at bounding box center [383, 222] width 13 height 13
click at [421, 216] on button "All genders" at bounding box center [516, 222] width 409 height 36
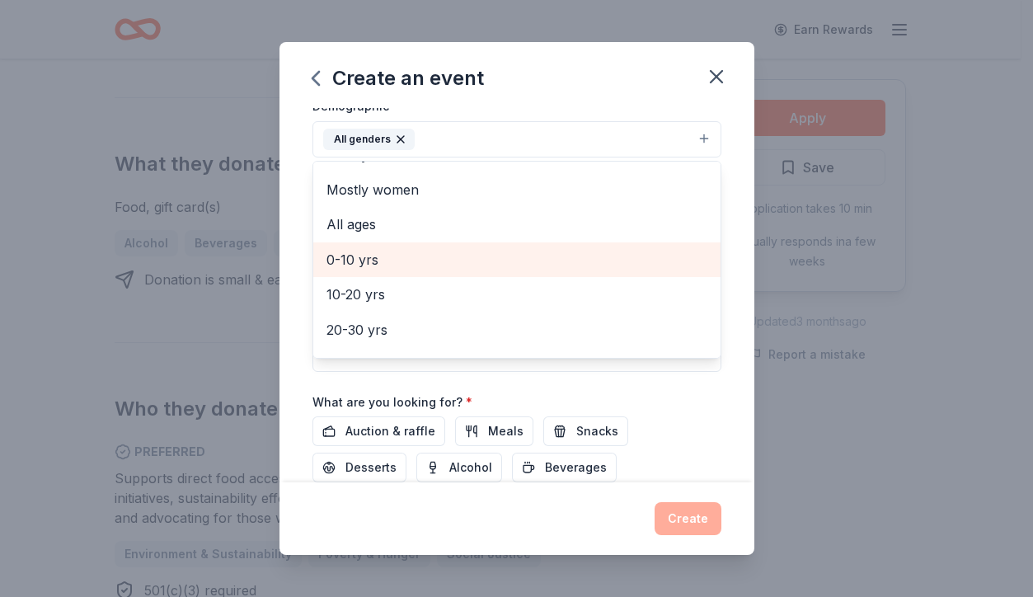
scroll to position [95, 0]
click at [354, 257] on span "20-30 yrs" at bounding box center [516, 261] width 381 height 21
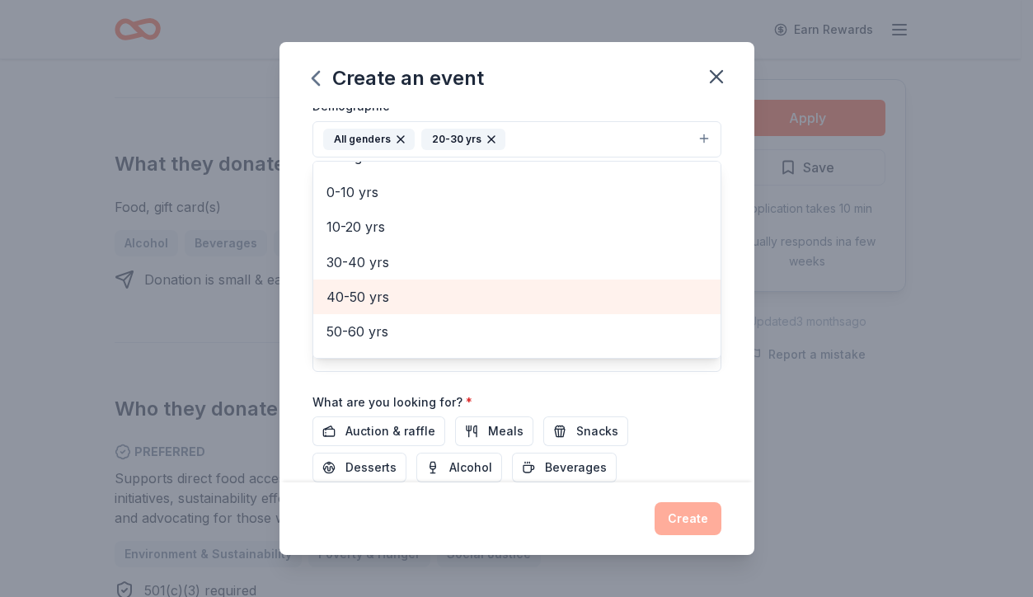
click at [351, 294] on span "40-50 yrs" at bounding box center [516, 296] width 381 height 21
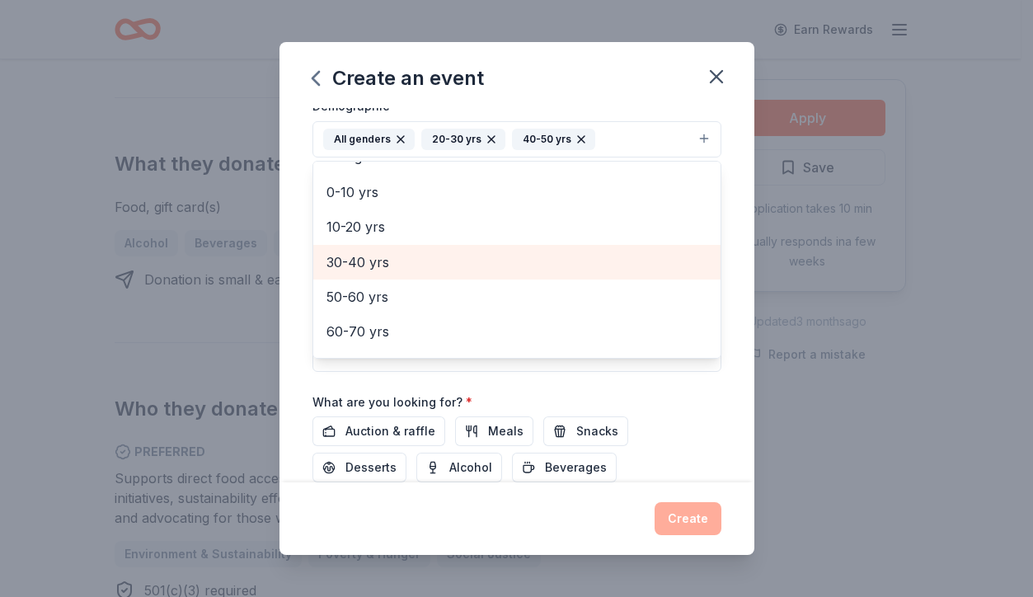
click at [352, 260] on span "30-40 yrs" at bounding box center [516, 261] width 381 height 21
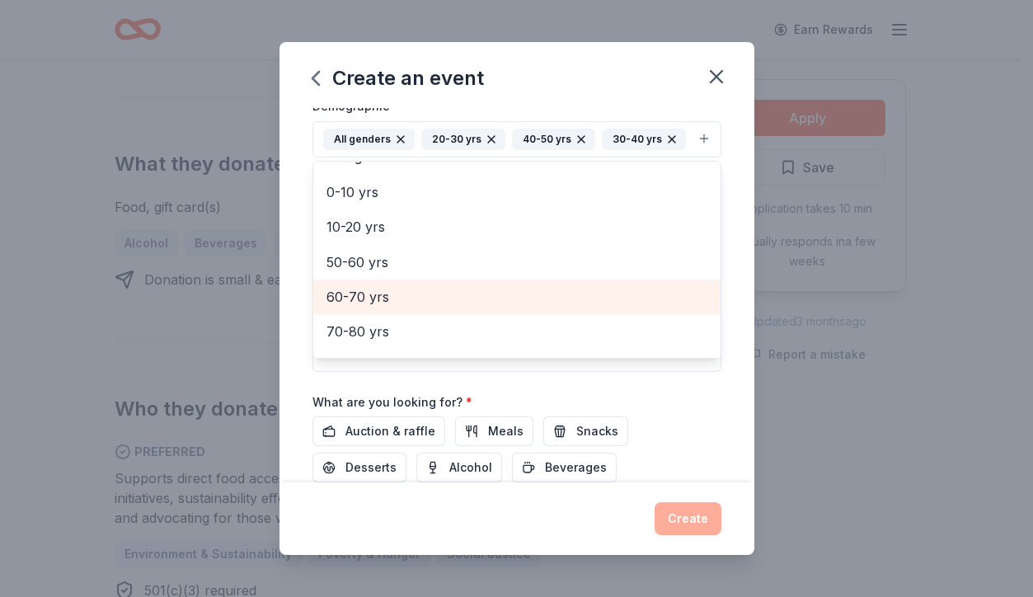
click at [343, 308] on span "60-70 yrs" at bounding box center [516, 296] width 381 height 21
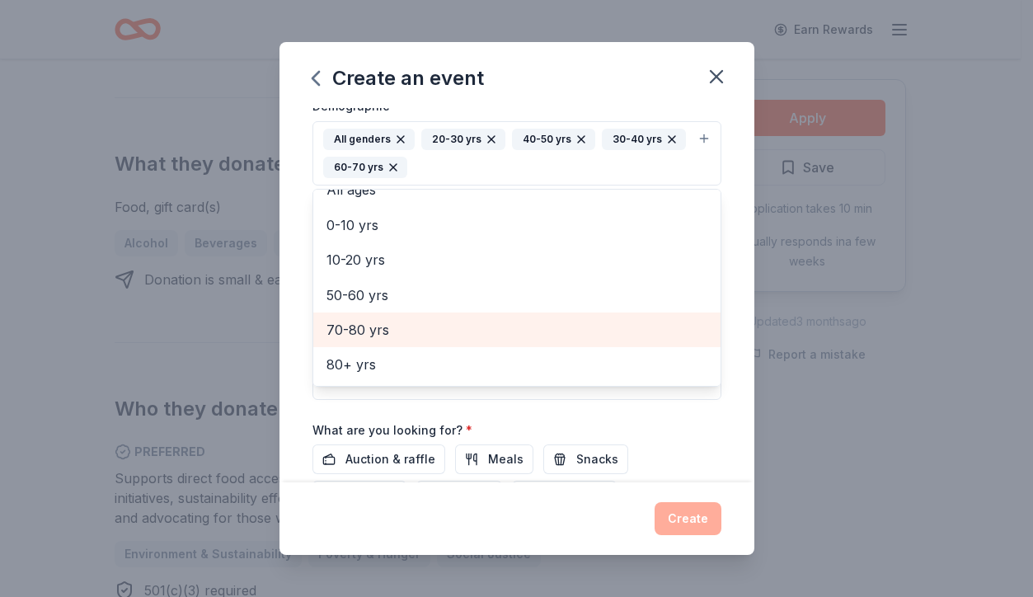
scroll to position [87, 0]
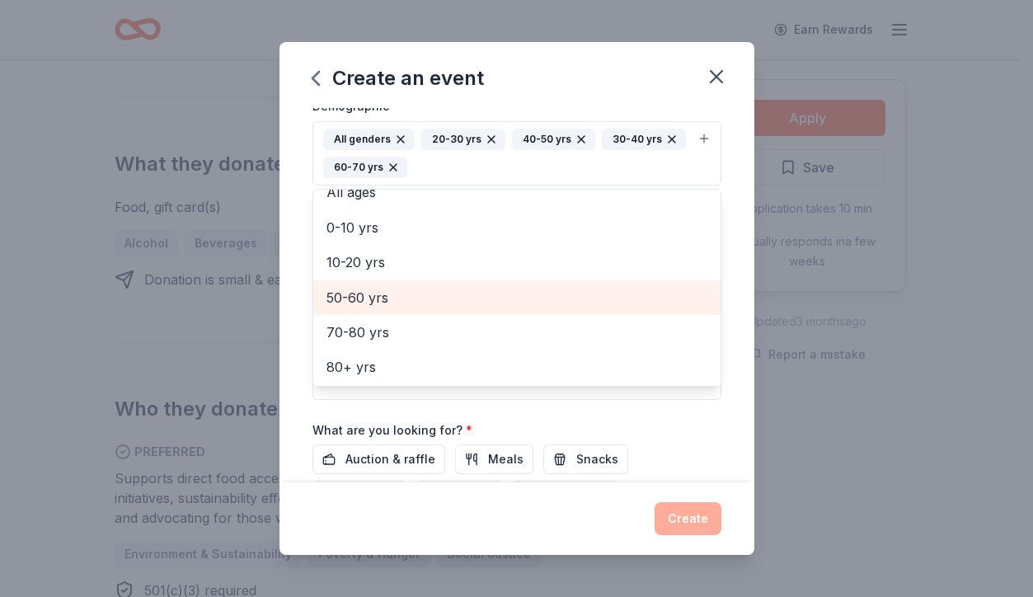
click at [346, 293] on span "50-60 yrs" at bounding box center [516, 297] width 381 height 21
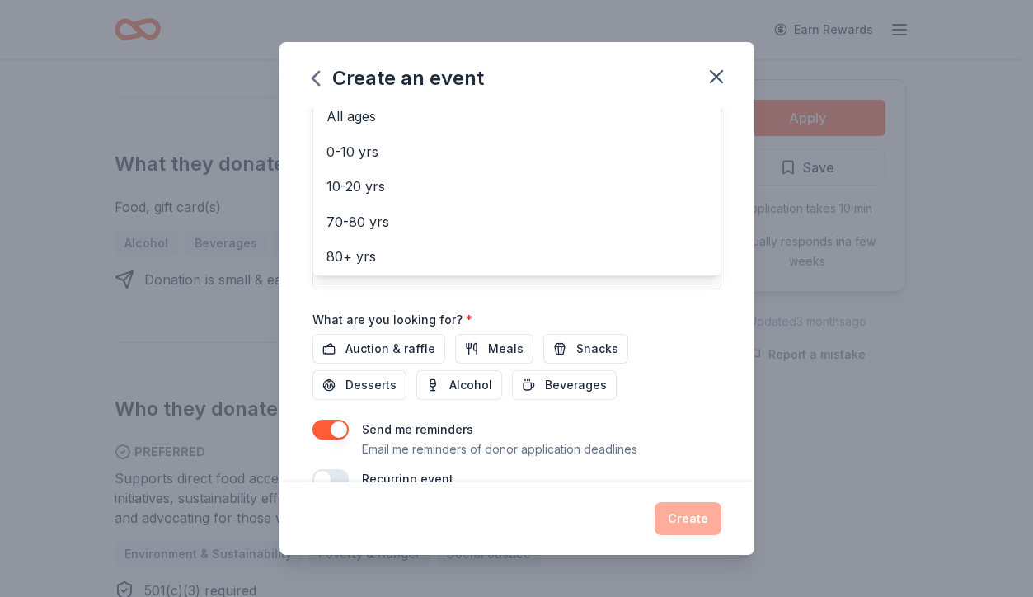
scroll to position [424, 0]
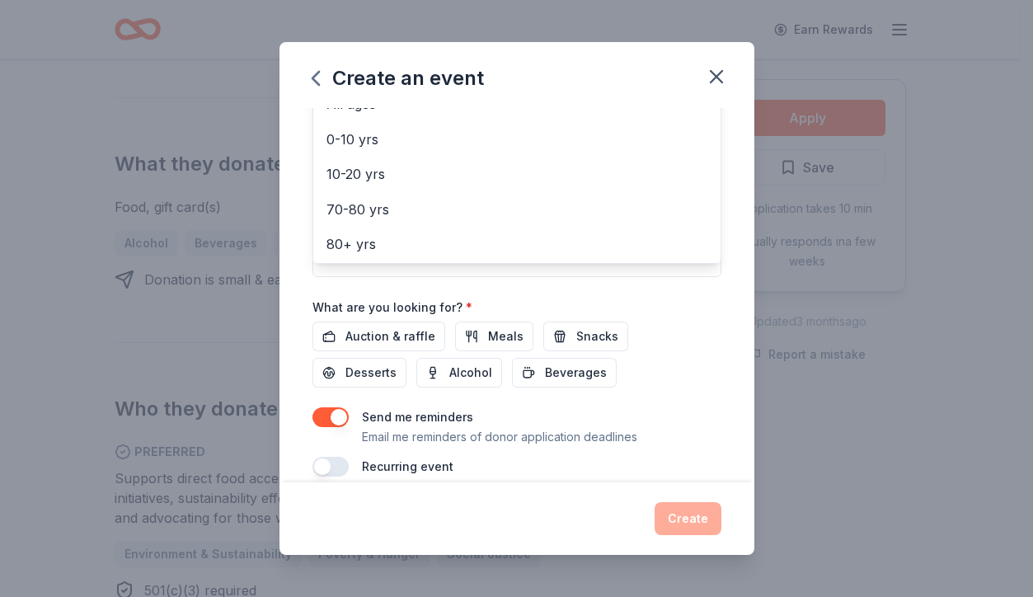
click at [358, 330] on div "Event name * Digital Tech for Wellness and Silent Auction Arts Fundraiser 60 /1…" at bounding box center [516, 80] width 409 height 793
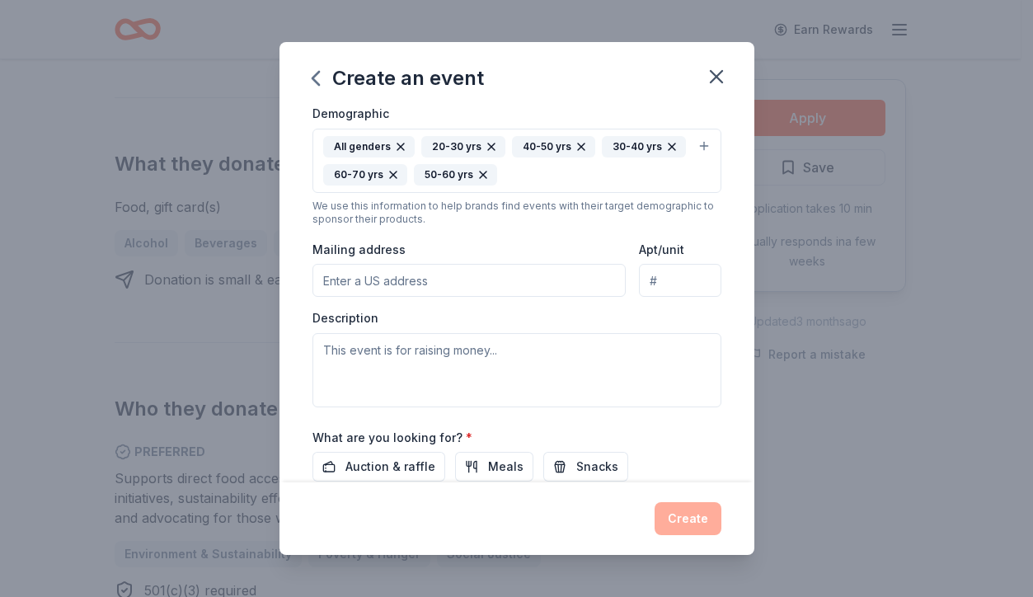
scroll to position [350, 0]
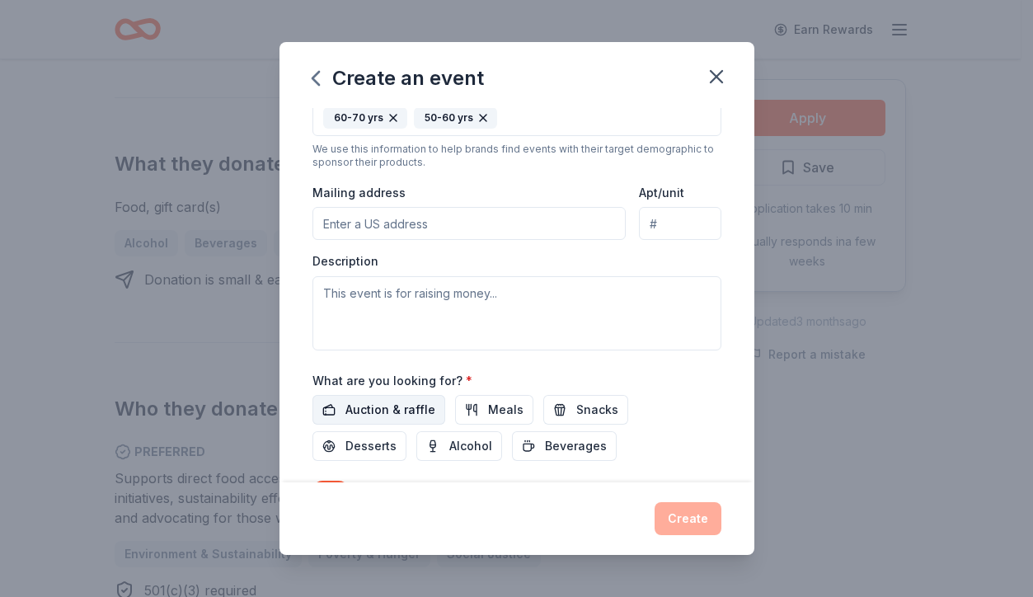
click at [359, 404] on span "Auction & raffle" at bounding box center [390, 410] width 90 height 20
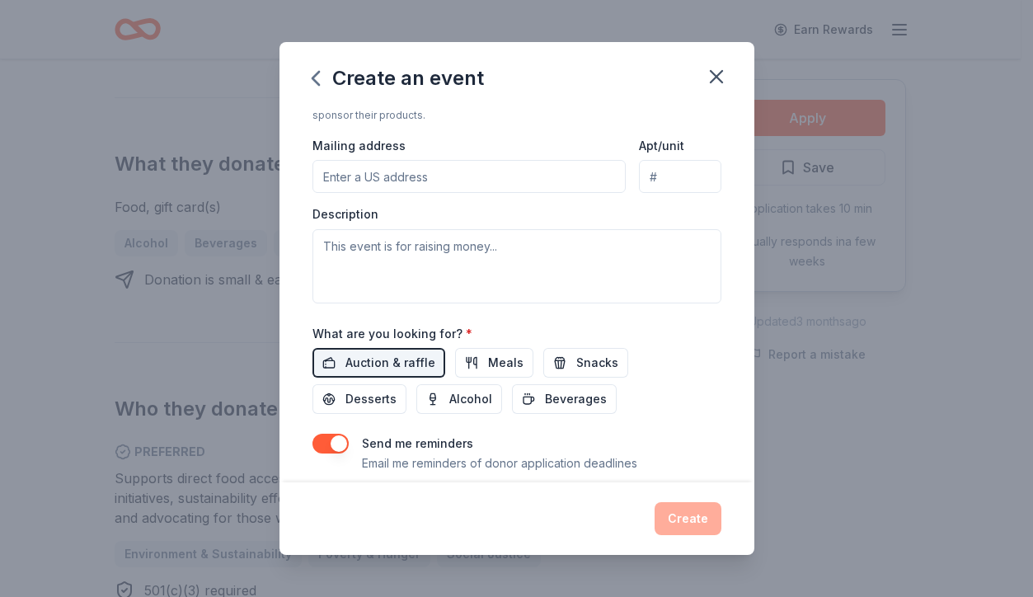
scroll to position [440, 0]
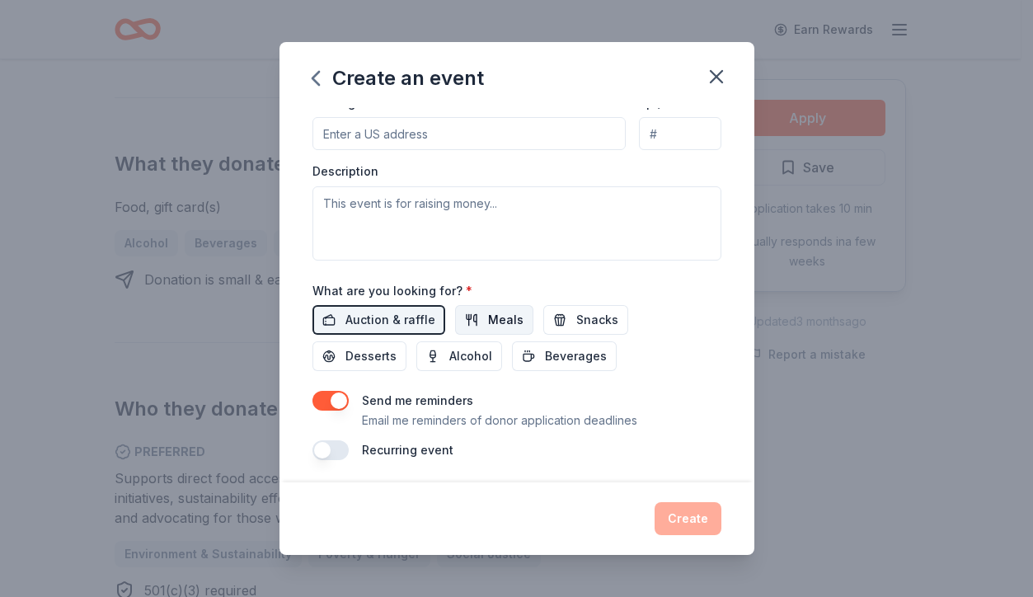
click at [499, 312] on span "Meals" at bounding box center [505, 320] width 35 height 20
click at [568, 320] on button "Snacks" at bounding box center [585, 320] width 85 height 30
click at [467, 314] on button "Meals" at bounding box center [494, 320] width 78 height 30
click at [584, 355] on span "Beverages" at bounding box center [576, 356] width 62 height 20
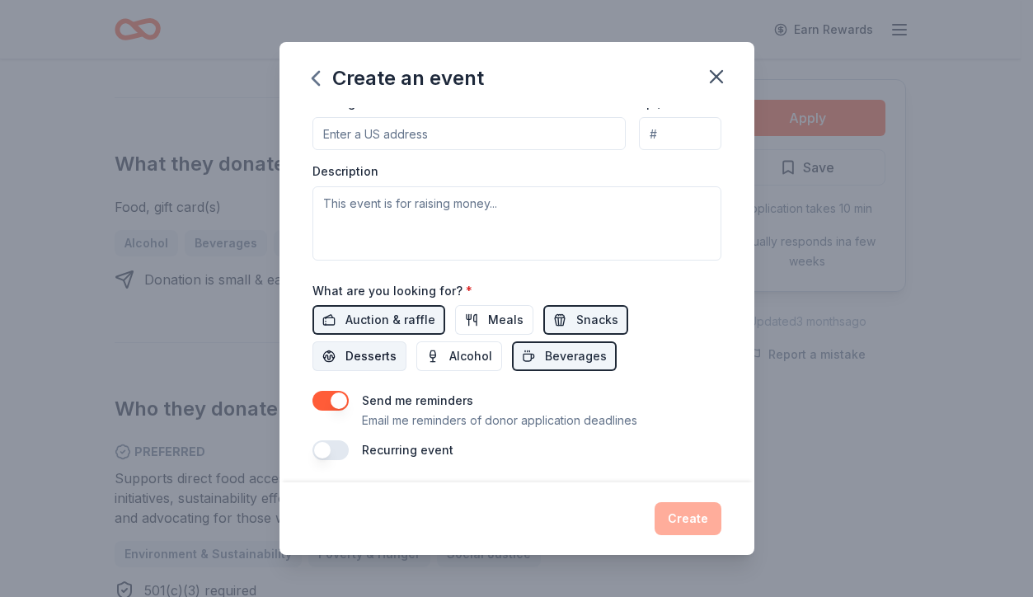
click at [362, 356] on span "Desserts" at bounding box center [370, 356] width 51 height 20
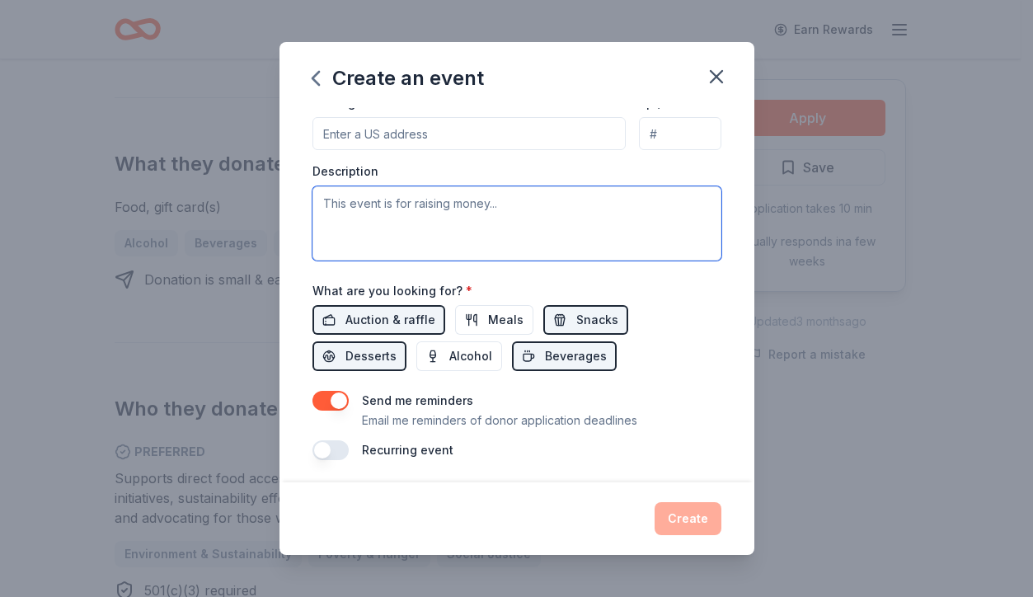
click at [625, 207] on textarea at bounding box center [516, 223] width 409 height 74
click at [389, 211] on textarea at bounding box center [516, 223] width 409 height 74
type textarea "O"
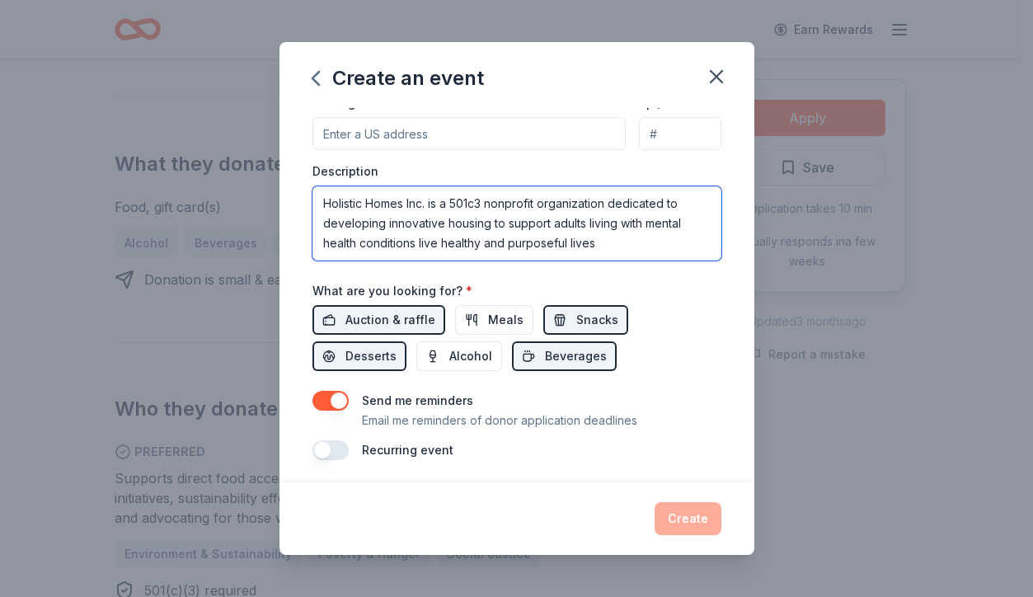
click at [494, 219] on textarea "Holistic Homes Inc. is a 501c3 nonprofit organization dedicated to developing i…" at bounding box center [516, 223] width 409 height 74
drag, startPoint x: 489, startPoint y: 221, endPoint x: 499, endPoint y: 219, distance: 10.0
click at [490, 221] on textarea "Holistic Homes Inc. is a 501c3 nonprofit organization dedicated to developing i…" at bounding box center [516, 223] width 409 height 74
type textarea "Holistic Homes Inc. is a 501c3 nonprofit organization dedicated to developing i…"
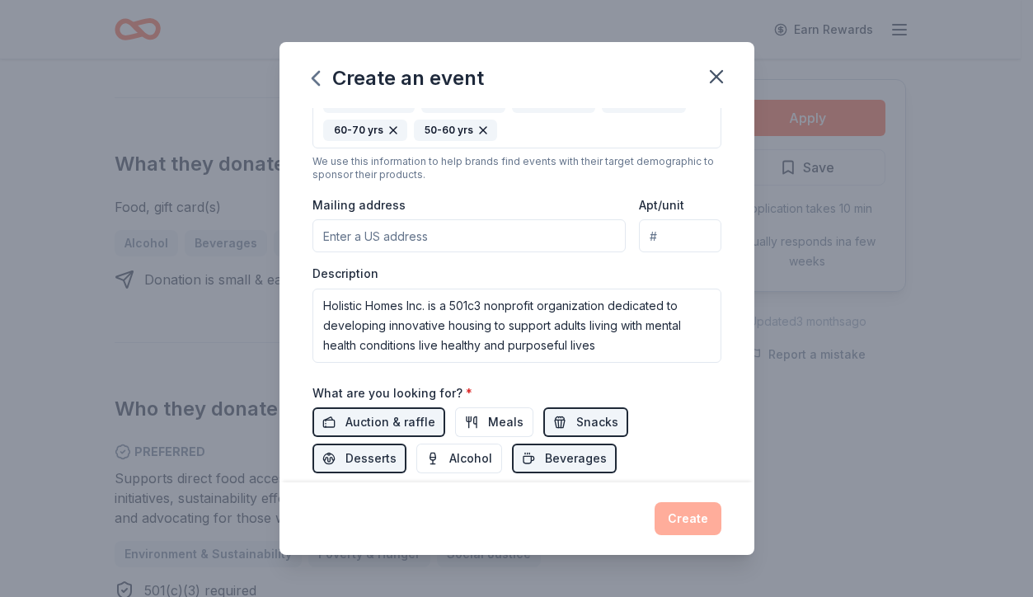
scroll to position [214, 0]
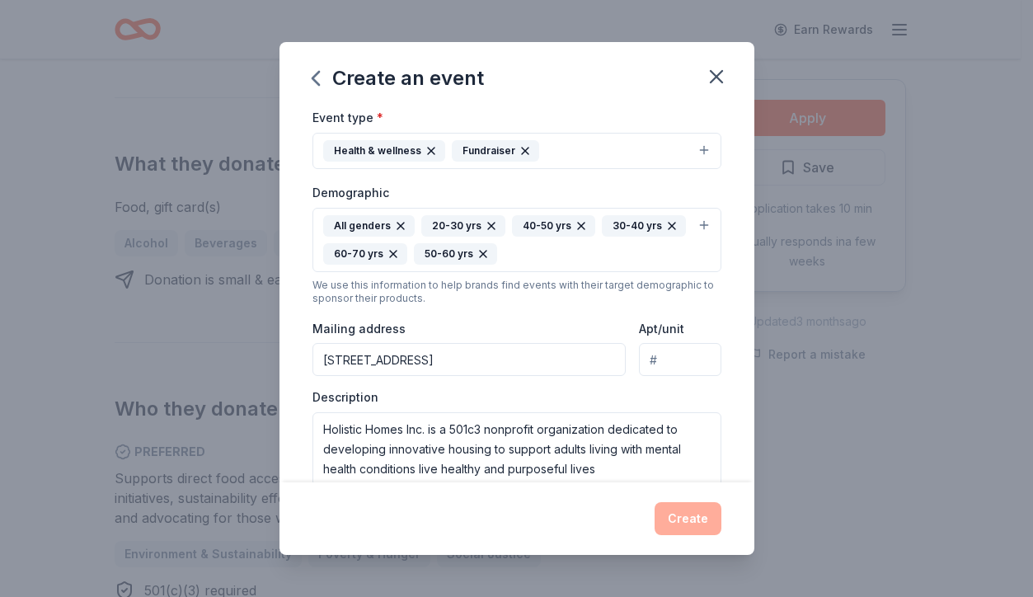
click at [451, 358] on input "[STREET_ADDRESS]" at bounding box center [469, 359] width 314 height 33
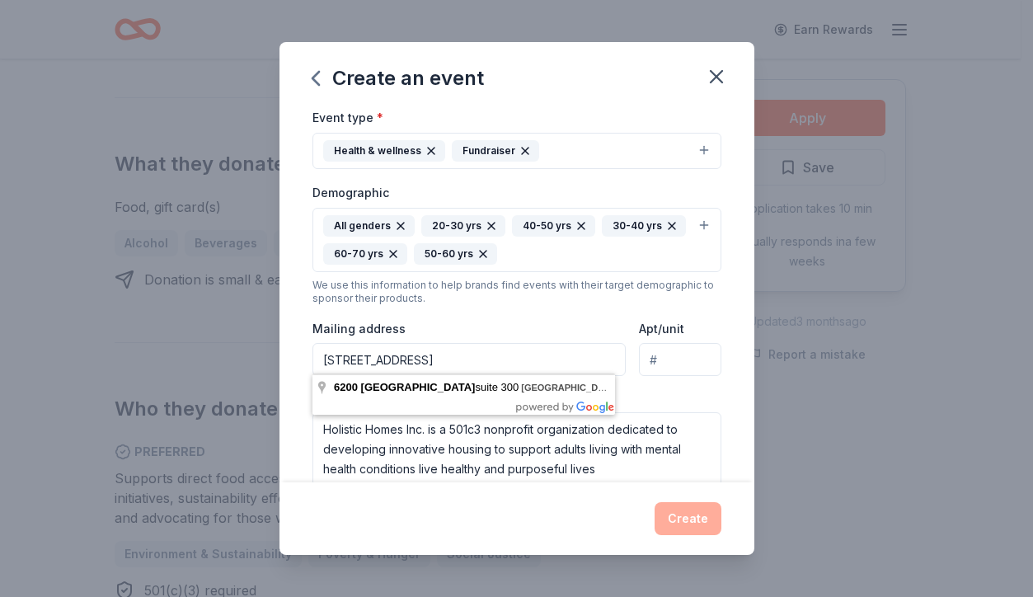
drag, startPoint x: 566, startPoint y: 358, endPoint x: 580, endPoint y: 358, distance: 14.0
click at [580, 358] on input "6200 Baltimore Avenue Suite 300, Riverdale Park, MD, 20737" at bounding box center [469, 359] width 314 height 33
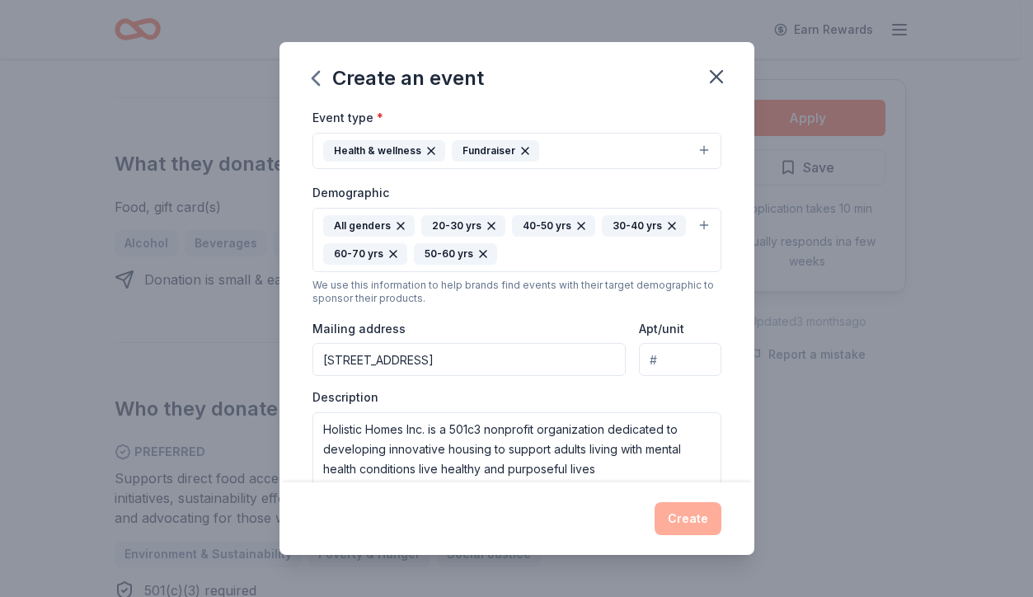
type input "[STREET_ADDRESS]"
click at [650, 357] on input "Apt/unit" at bounding box center [680, 359] width 82 height 33
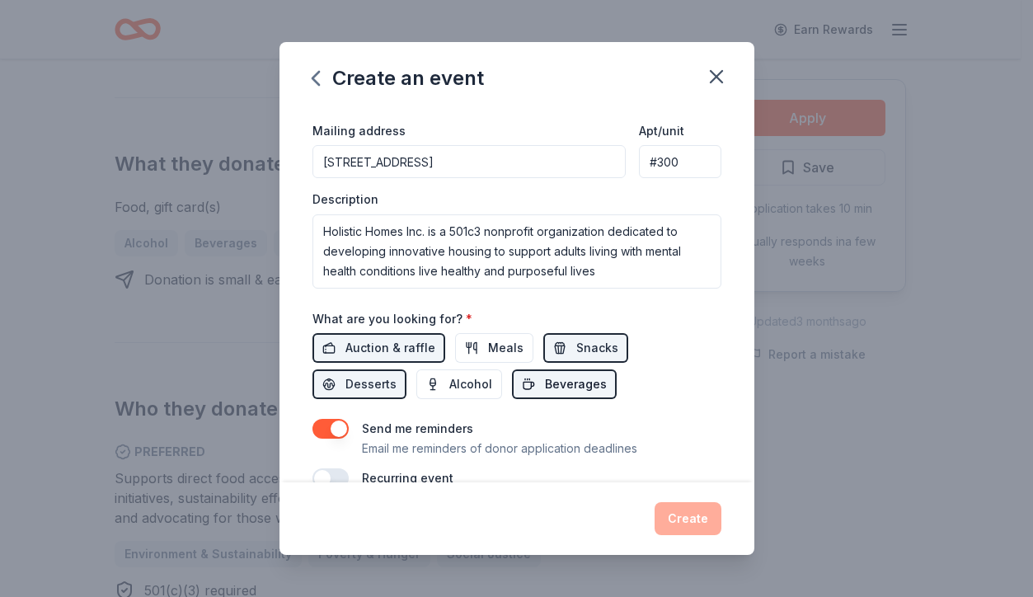
scroll to position [440, 0]
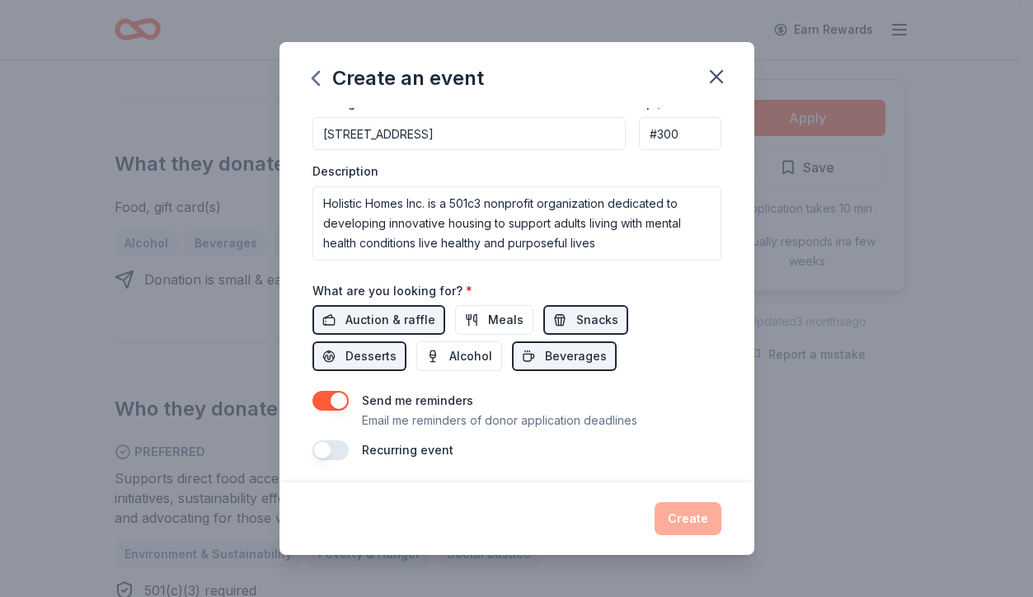
type input "#300"
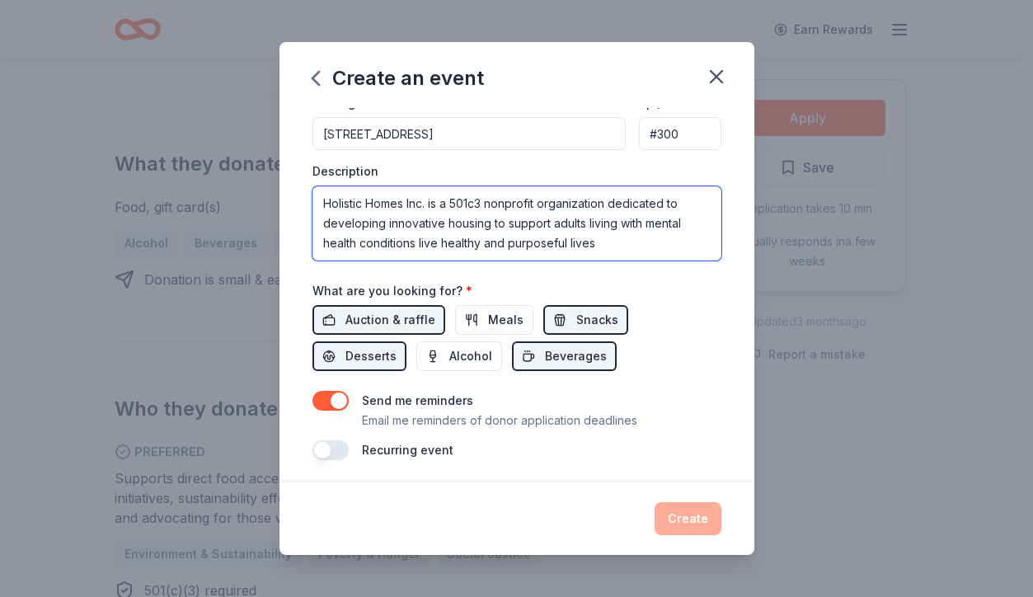
click at [600, 239] on textarea "Holistic Homes Inc. is a 501c3 nonprofit organization dedicated to developing i…" at bounding box center [516, 223] width 409 height 74
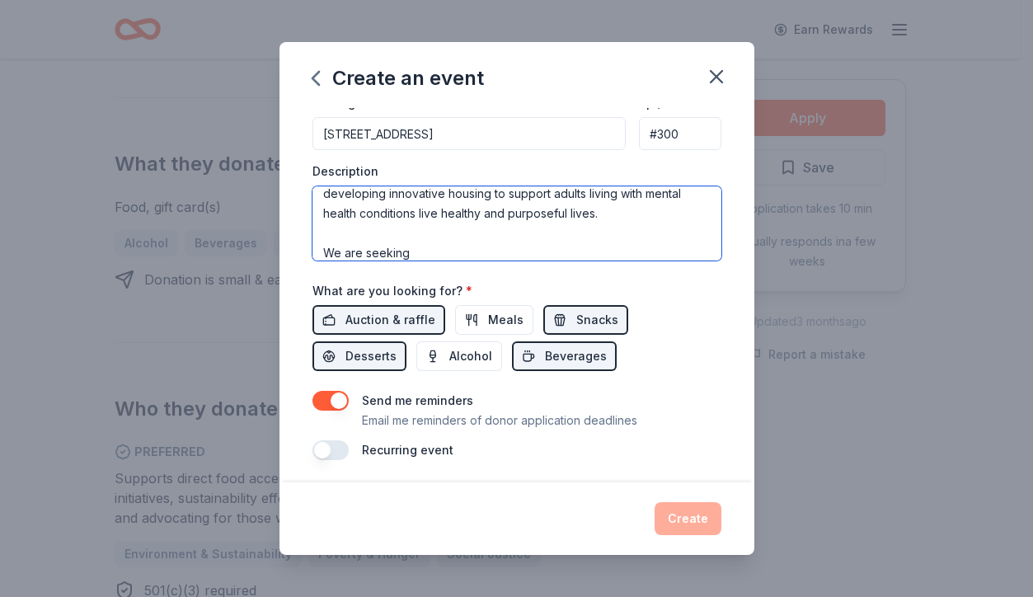
drag, startPoint x: 419, startPoint y: 213, endPoint x: 439, endPoint y: 216, distance: 20.9
click at [439, 216] on textarea "Holistic Homes Inc. is a 501c3 nonprofit organization dedicated to developing i…" at bounding box center [516, 223] width 409 height 74
click at [455, 243] on textarea "Holistic Homes Inc. is a 501c3 nonprofit organization dedicated to developing i…" at bounding box center [516, 223] width 409 height 74
click at [434, 245] on textarea "Holistic Homes Inc. is a 501c3 nonprofit organization dedicated to developing i…" at bounding box center [516, 223] width 409 height 74
click at [554, 247] on textarea "Holistic Homes Inc. is a 501c3 nonprofit organization dedicated to developing i…" at bounding box center [516, 223] width 409 height 74
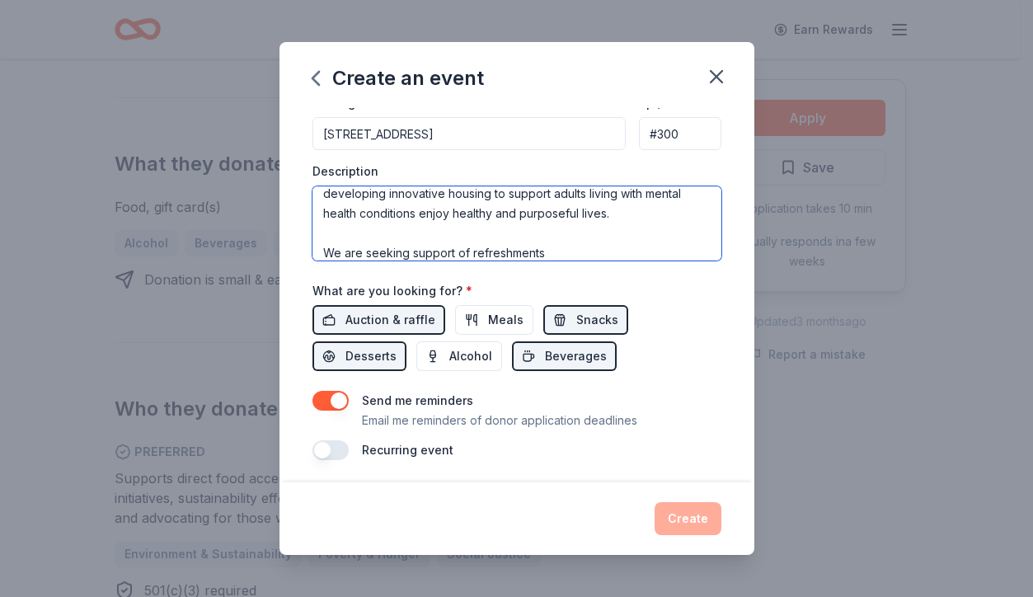
click at [549, 247] on textarea "Holistic Homes Inc. is a 501c3 nonprofit organization dedicated to developing i…" at bounding box center [516, 223] width 409 height 74
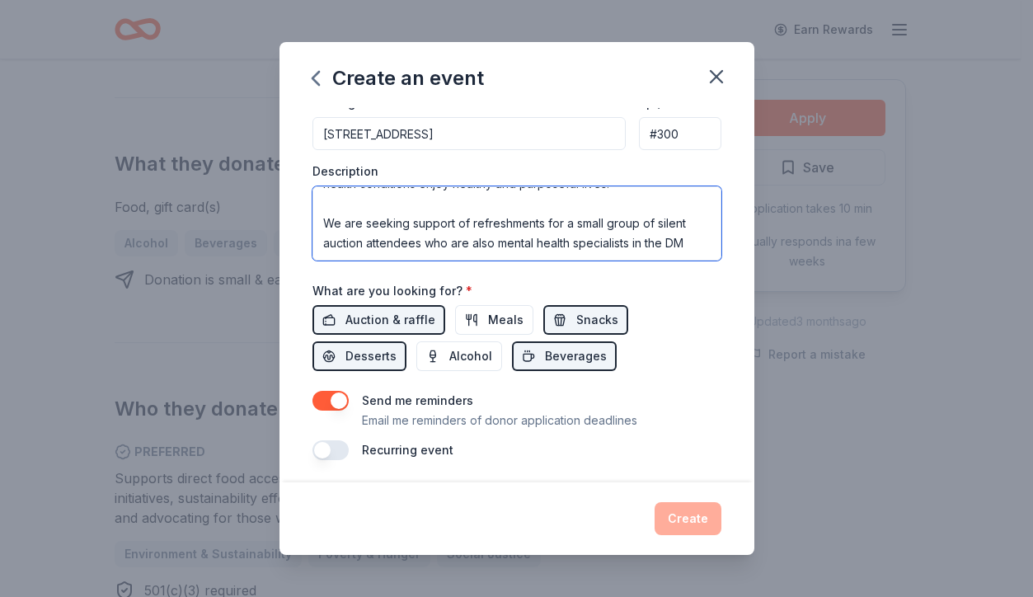
scroll to position [69, 0]
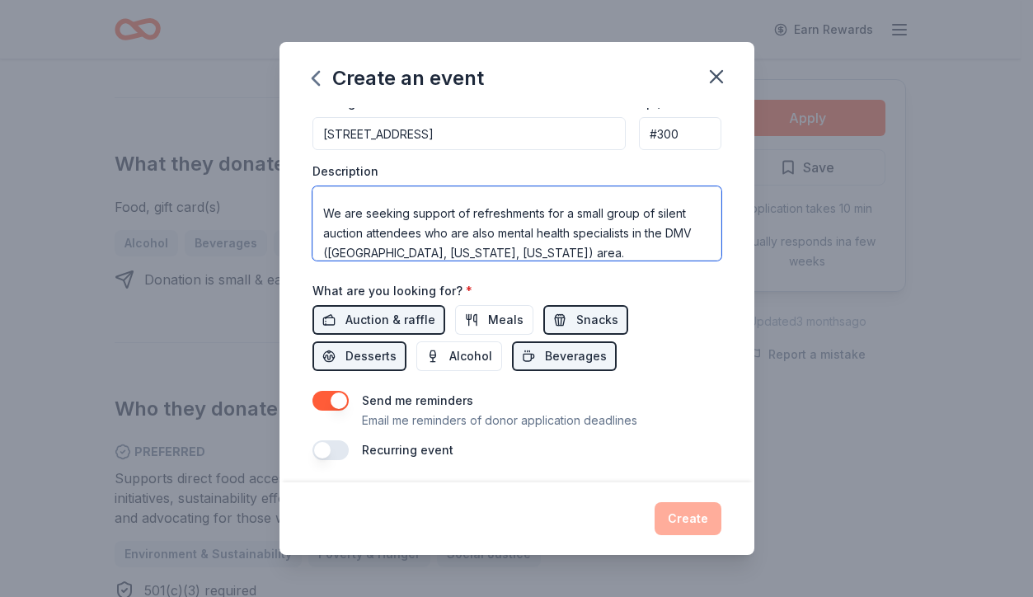
click at [420, 228] on textarea "Holistic Homes Inc. is a 501c3 nonprofit organization dedicated to developing i…" at bounding box center [516, 223] width 409 height 74
click at [575, 229] on textarea "Holistic Homes Inc. is a 501c3 nonprofit organization dedicated to developing i…" at bounding box center [516, 223] width 409 height 74
click at [635, 227] on textarea "Holistic Homes Inc. is a 501c3 nonprofit organization dedicated to developing i…" at bounding box center [516, 223] width 409 height 74
click at [650, 231] on textarea "Holistic Homes Inc. is a 501c3 nonprofit organization dedicated to developing i…" at bounding box center [516, 223] width 409 height 74
click at [662, 232] on textarea "Holistic Homes Inc. is a 501c3 nonprofit organization dedicated to developing i…" at bounding box center [516, 223] width 409 height 74
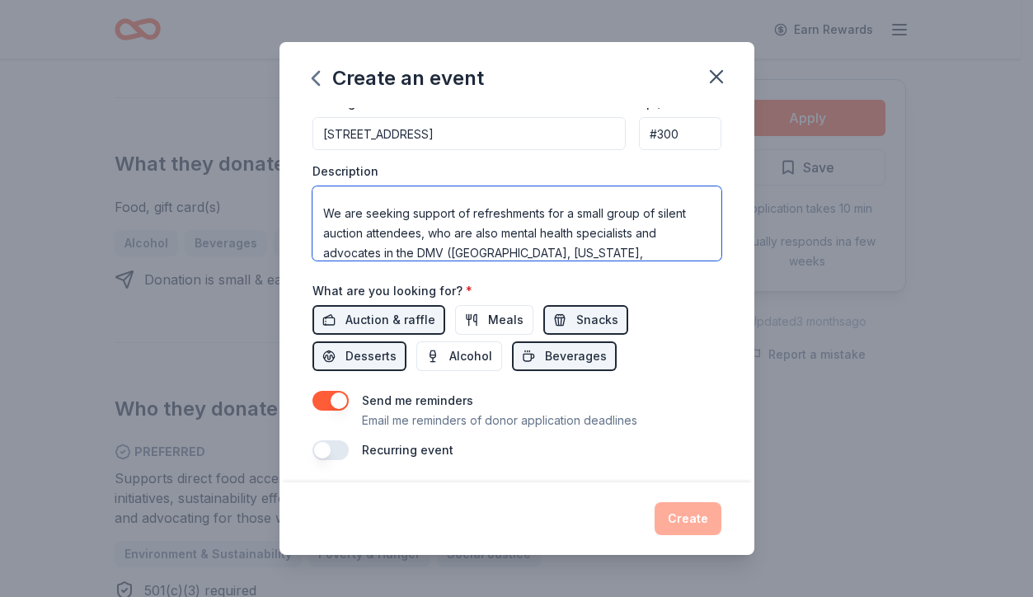
click at [379, 246] on textarea "Holistic Homes Inc. is a 501c3 nonprofit organization dedicated to developing i…" at bounding box center [516, 223] width 409 height 74
drag, startPoint x: 632, startPoint y: 247, endPoint x: 387, endPoint y: 245, distance: 245.7
click at [387, 245] on textarea "Holistic Homes Inc. is a 501c3 nonprofit organization dedicated to developing i…" at bounding box center [516, 223] width 409 height 74
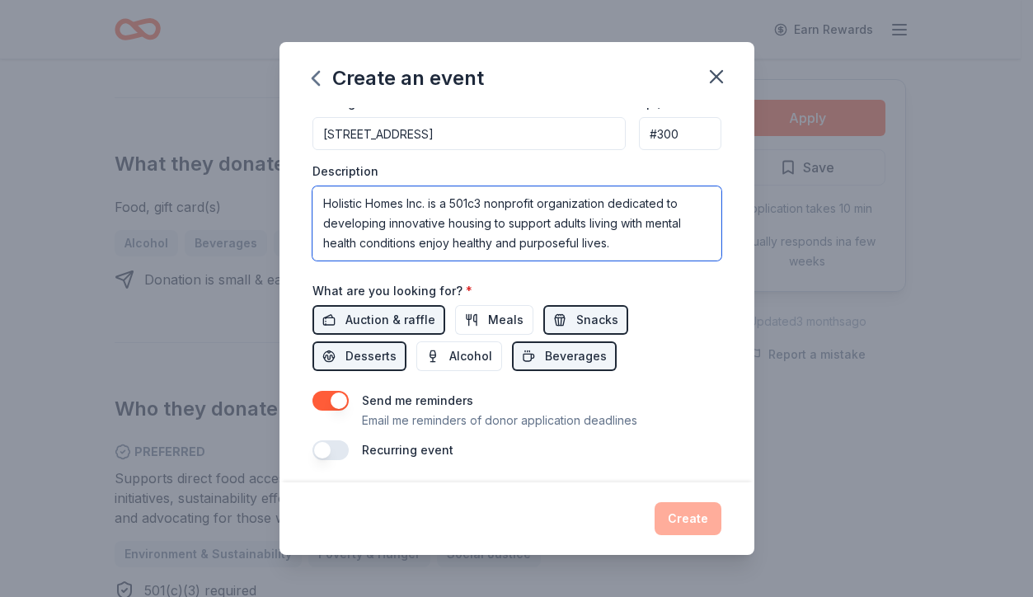
scroll to position [79, 0]
drag, startPoint x: 455, startPoint y: 200, endPoint x: 468, endPoint y: 200, distance: 13.2
click at [468, 200] on textarea "Holistic Homes Inc. is a 501c3 nonprofit organization dedicated to developing i…" at bounding box center [516, 223] width 409 height 74
click at [411, 196] on textarea "Holistic Homes Inc. is a 501c3 nonprofit organization dedicated to developing i…" at bounding box center [516, 223] width 409 height 74
click at [416, 242] on textarea "Holistic Homes Inc. is a 501c3 nonprofit organization dedicated to developing i…" at bounding box center [516, 223] width 409 height 74
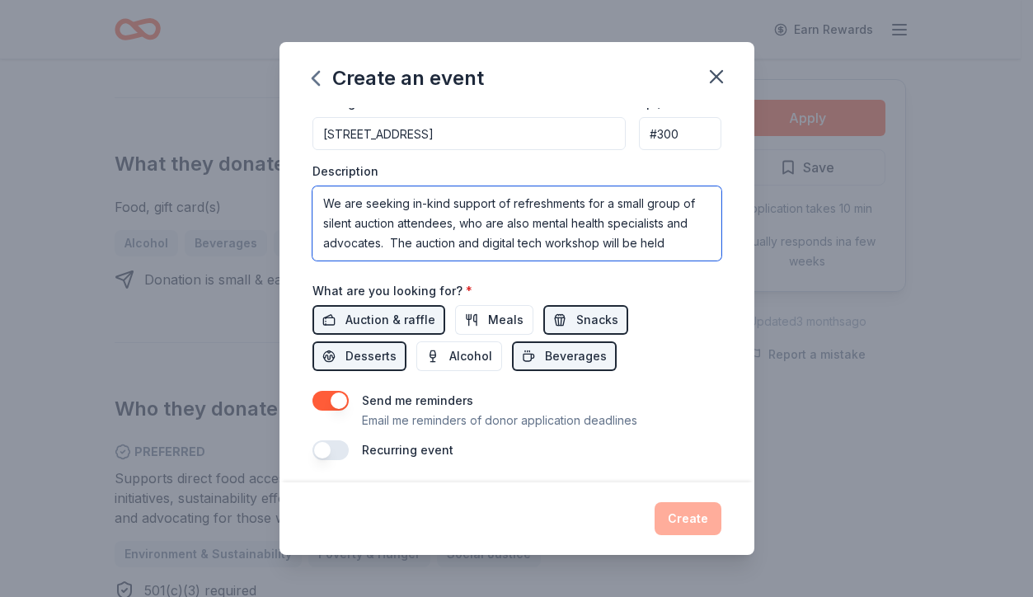
scroll to position [89, 0]
click at [416, 228] on textarea "Holistic Homes Inc. is a 501c3 nonprofit organization dedicated to developing i…" at bounding box center [516, 223] width 409 height 74
click at [683, 236] on textarea "Holistic Homes Inc. is a 501c3 nonprofit organization dedicated to developing i…" at bounding box center [516, 223] width 409 height 74
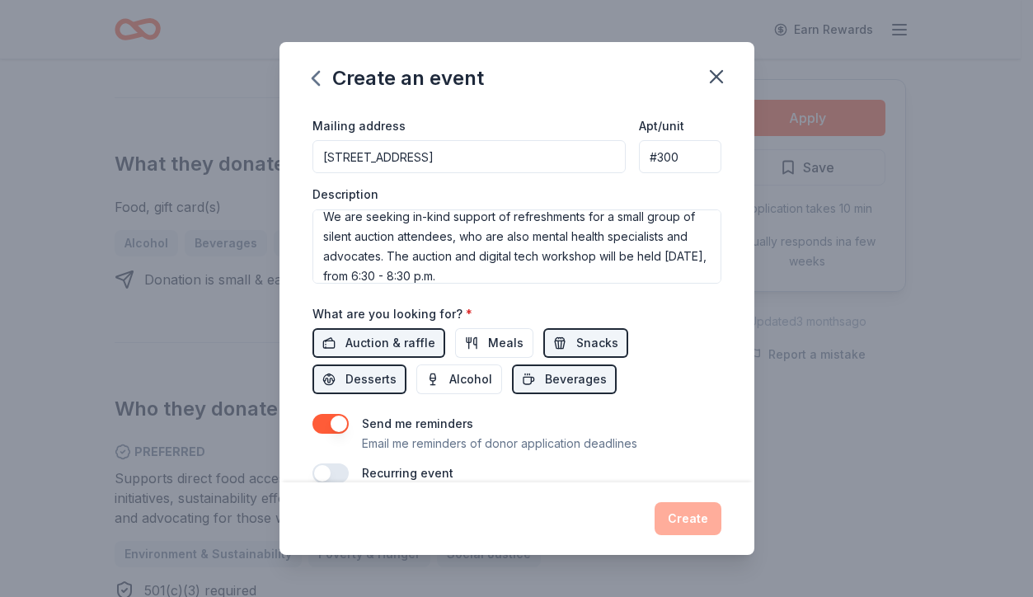
scroll to position [390, 0]
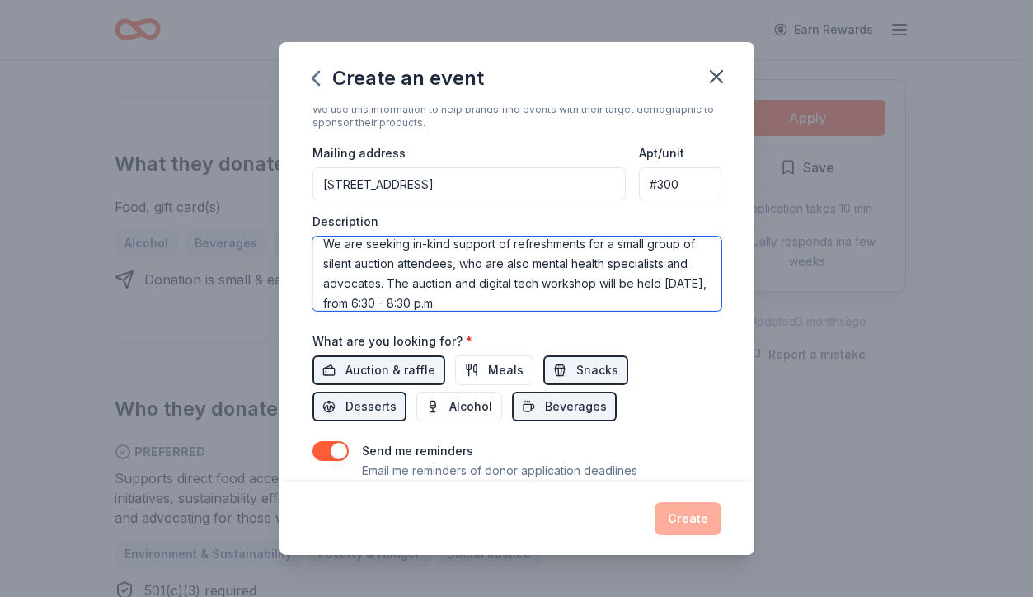
click at [504, 296] on textarea "Holistic Homes Inc. is a 501c3 nonprofit organization dedicated to developing i…" at bounding box center [516, 274] width 409 height 74
click at [505, 300] on textarea "Holistic Homes Inc. is a 501c3 nonprofit organization dedicated to developing i…" at bounding box center [516, 274] width 409 height 74
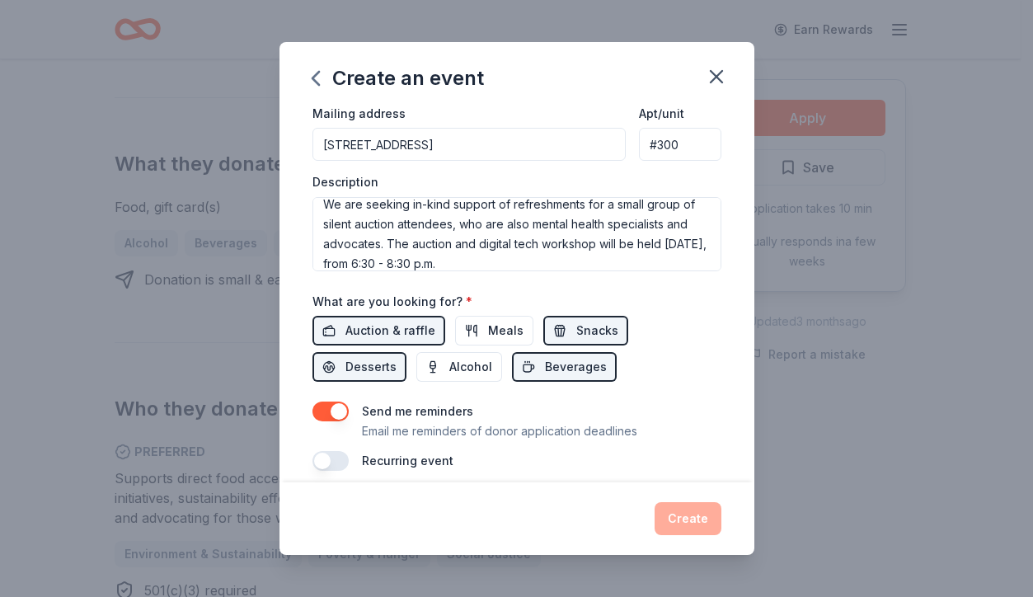
scroll to position [434, 0]
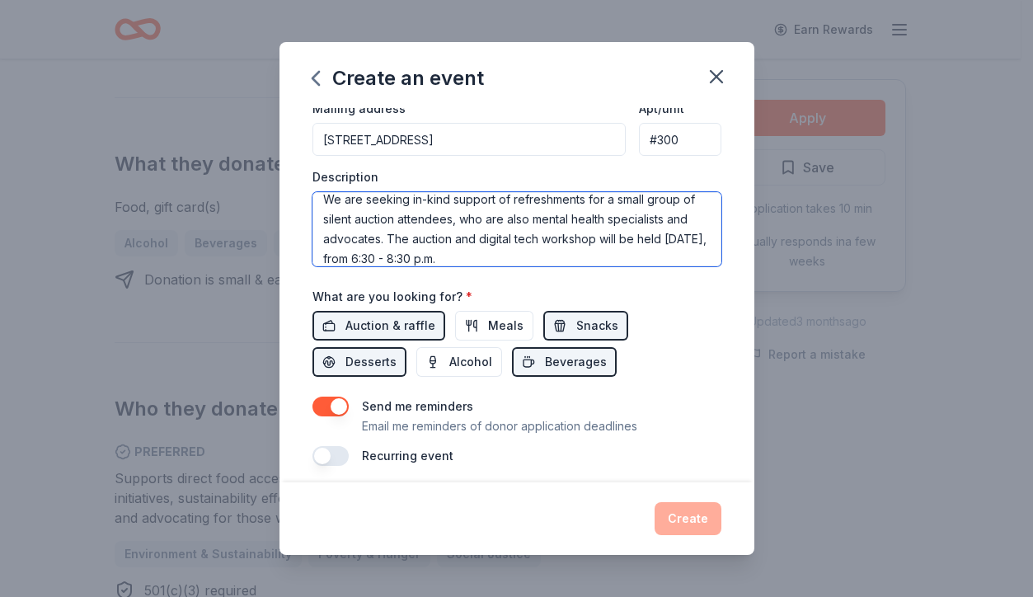
click at [500, 254] on textarea "Holistic Homes Inc. is a 501c3 nonprofit organization dedicated to developing i…" at bounding box center [516, 229] width 409 height 74
paste textarea "[URL][DOMAIN_NAME]"
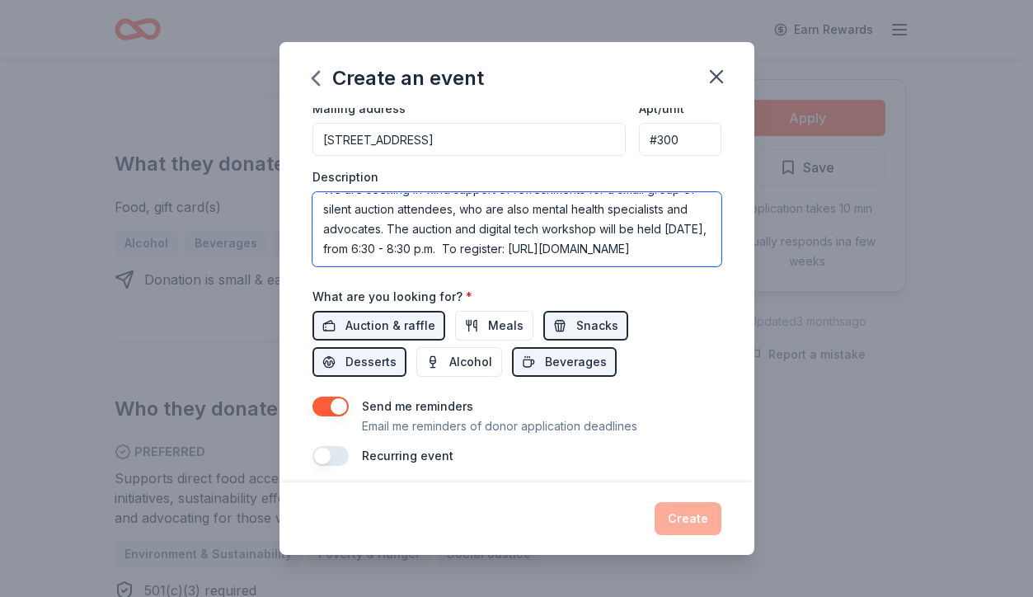
scroll to position [178, 0]
drag, startPoint x: 320, startPoint y: 214, endPoint x: 649, endPoint y: 264, distance: 332.7
click at [649, 264] on div "Event name * Digital Tech for Wellness and Silent Auction Arts Fundraiser 60 /1…" at bounding box center [516, 70] width 409 height 793
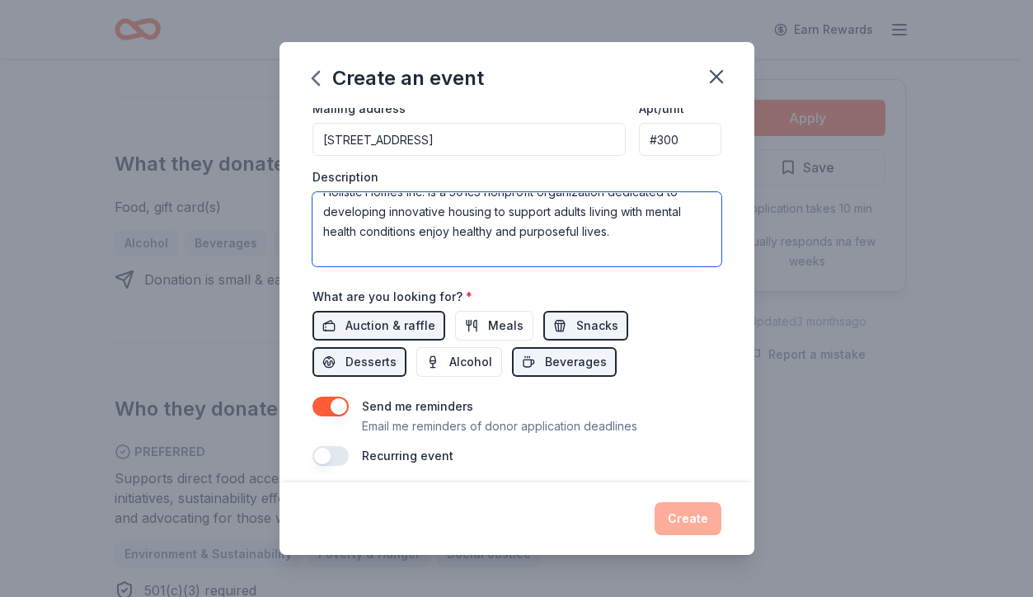
scroll to position [99, 0]
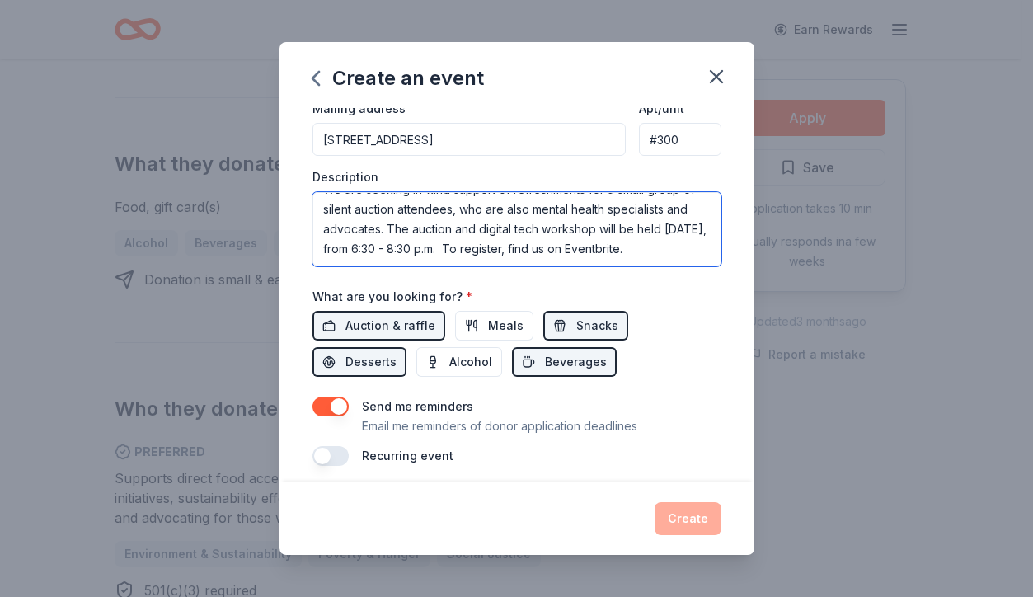
click at [669, 247] on textarea "Holistic Homes Inc. is a 501c3 nonprofit organization dedicated to developing i…" at bounding box center [516, 229] width 409 height 74
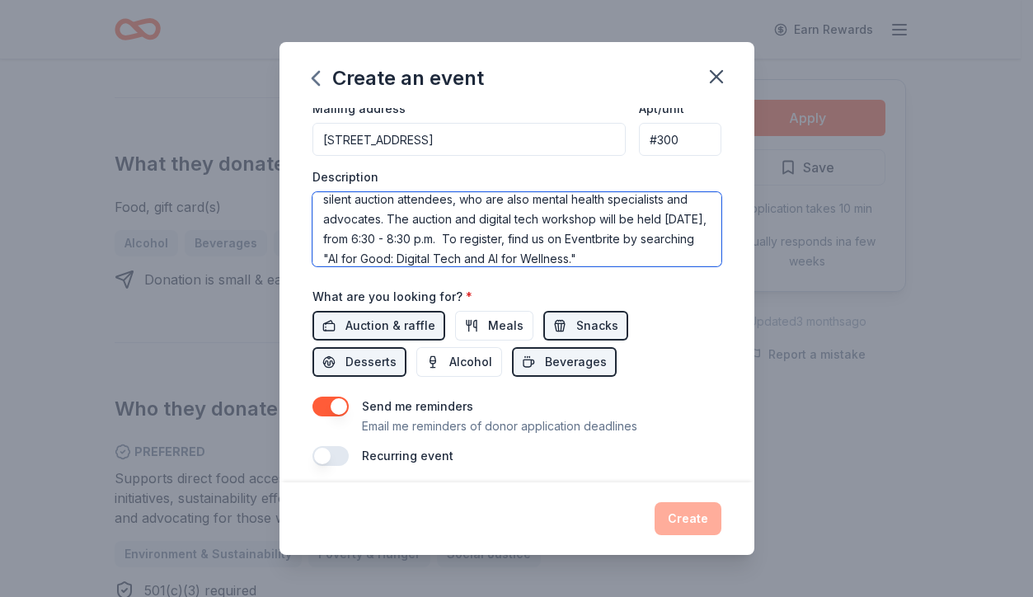
scroll to position [119, 0]
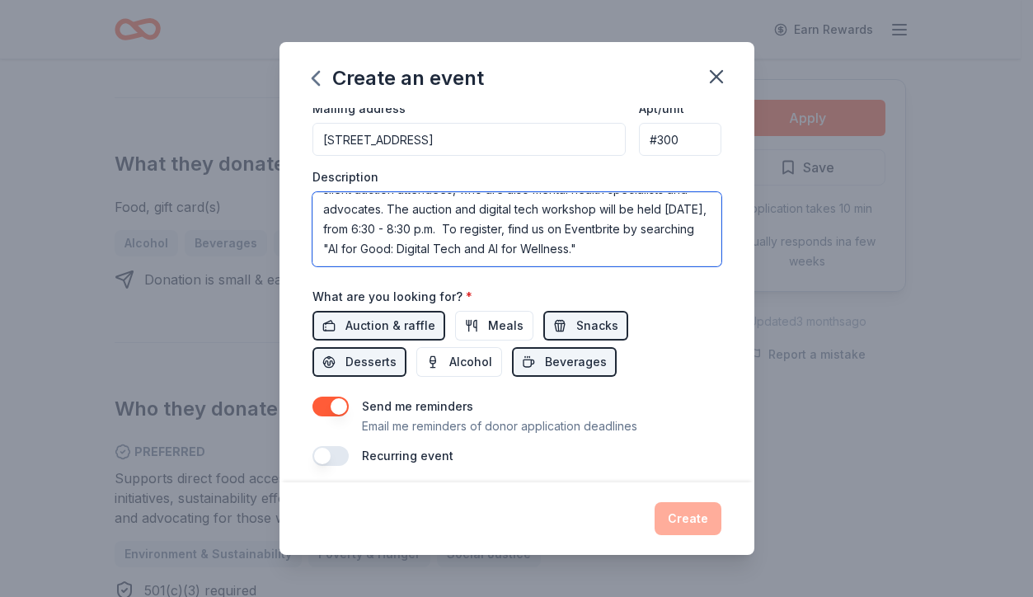
type textarea "Holistic Homes Inc. is a 501c3 nonprofit organization dedicated to developing i…"
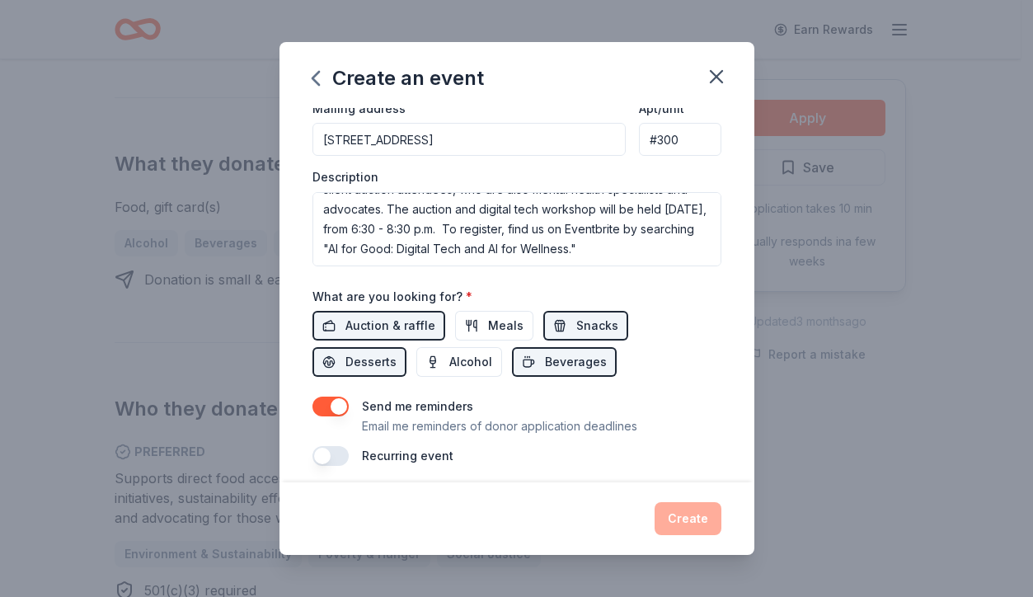
click at [653, 321] on div "Auction & raffle Meals Snacks Desserts Alcohol Beverages" at bounding box center [516, 344] width 409 height 66
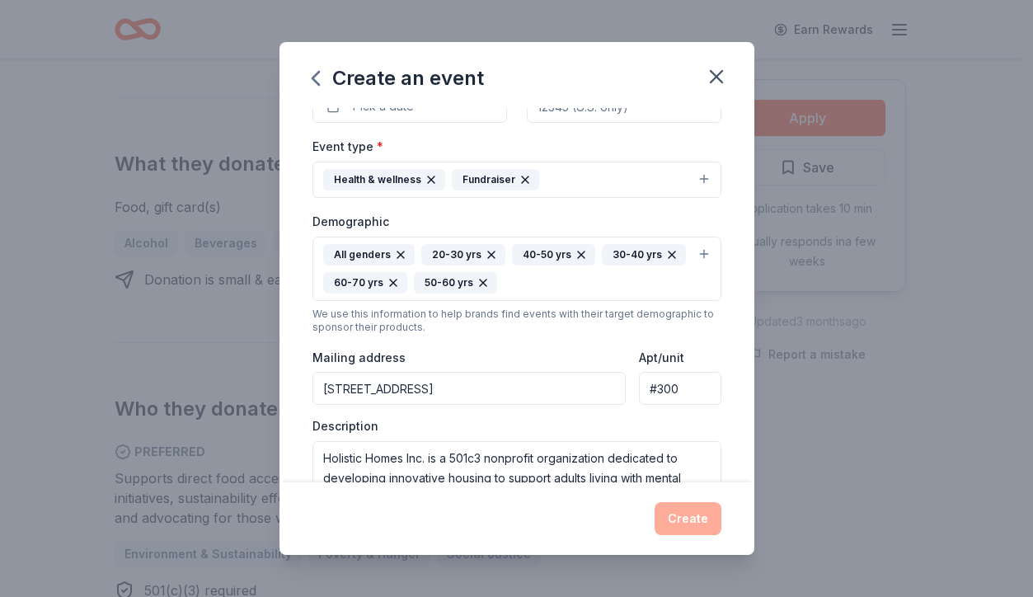
scroll to position [0, 0]
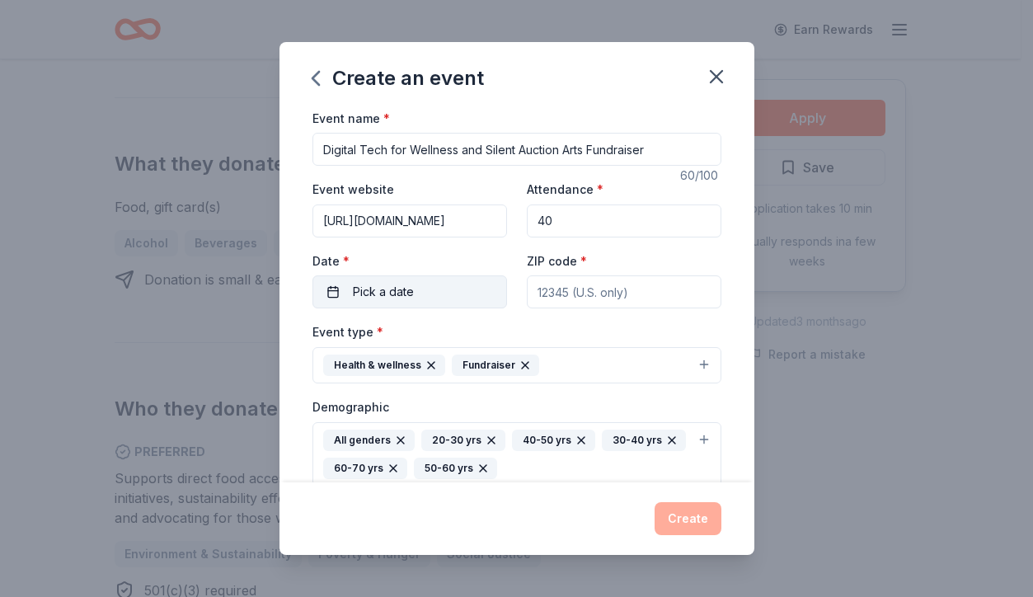
click at [365, 282] on span "Pick a date" at bounding box center [383, 292] width 61 height 20
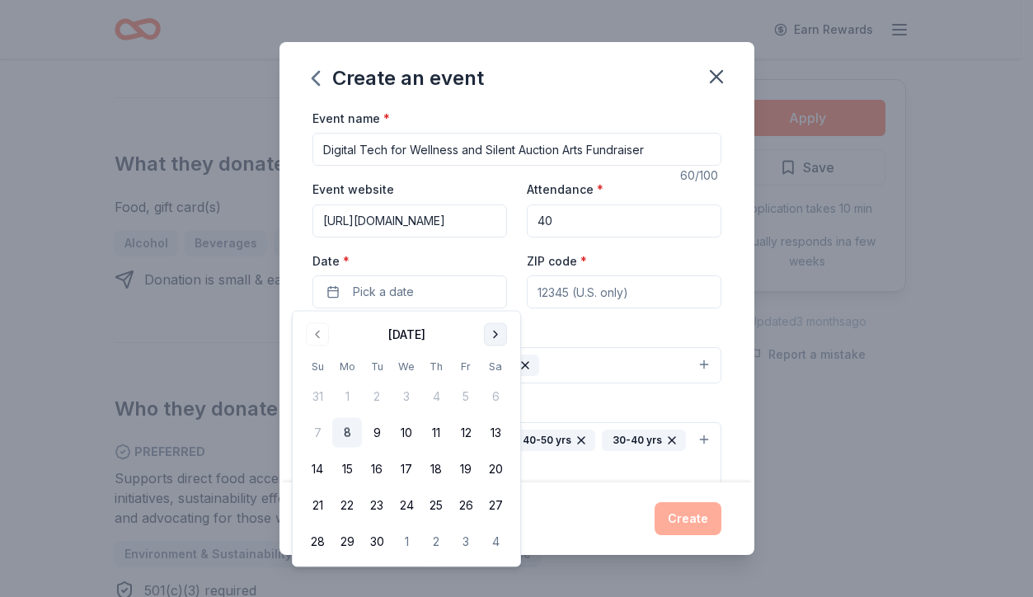
click at [497, 332] on button "Go to next month" at bounding box center [495, 334] width 23 height 23
click at [470, 433] on button "10" at bounding box center [466, 433] width 30 height 30
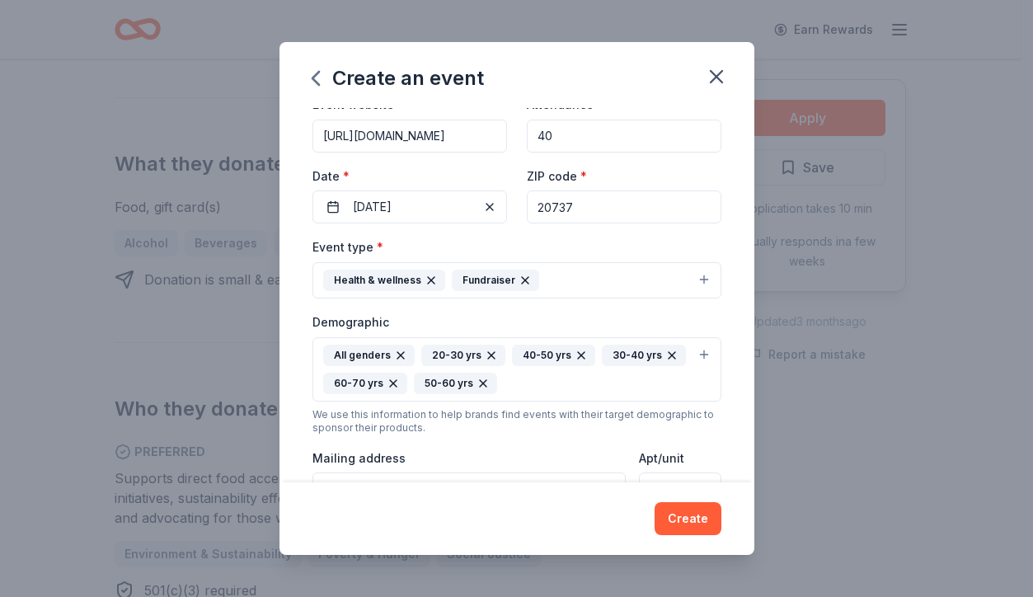
scroll to position [158, 0]
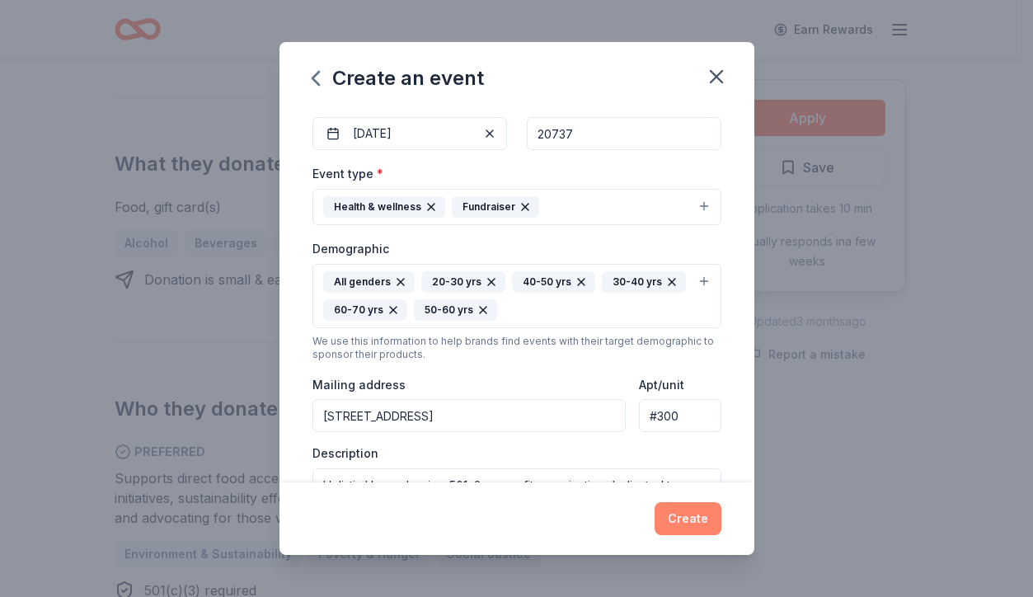
type input "20737"
click at [683, 523] on button "Create" at bounding box center [688, 518] width 67 height 33
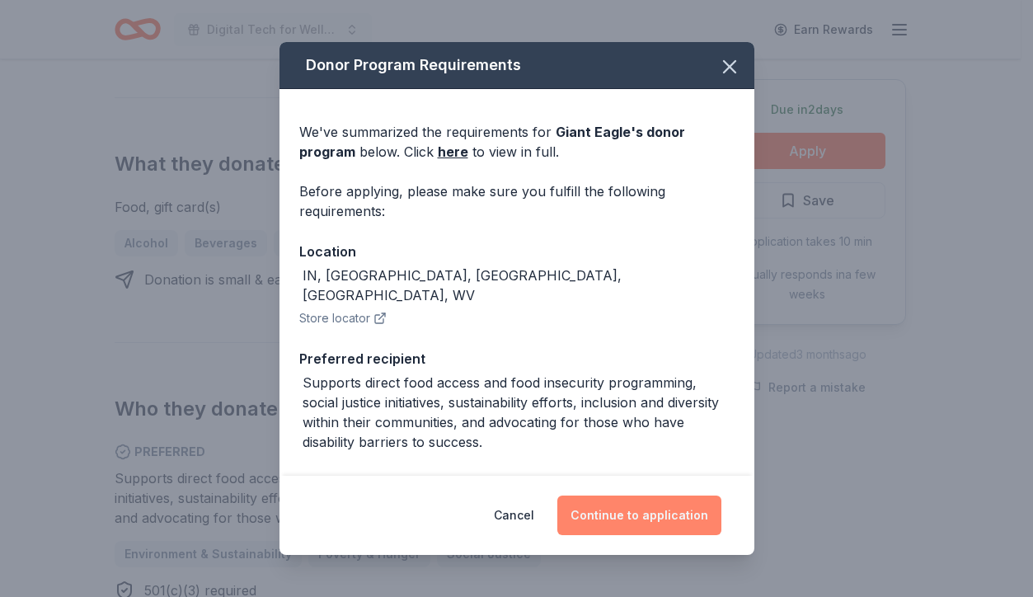
click at [659, 519] on button "Continue to application" at bounding box center [639, 515] width 164 height 40
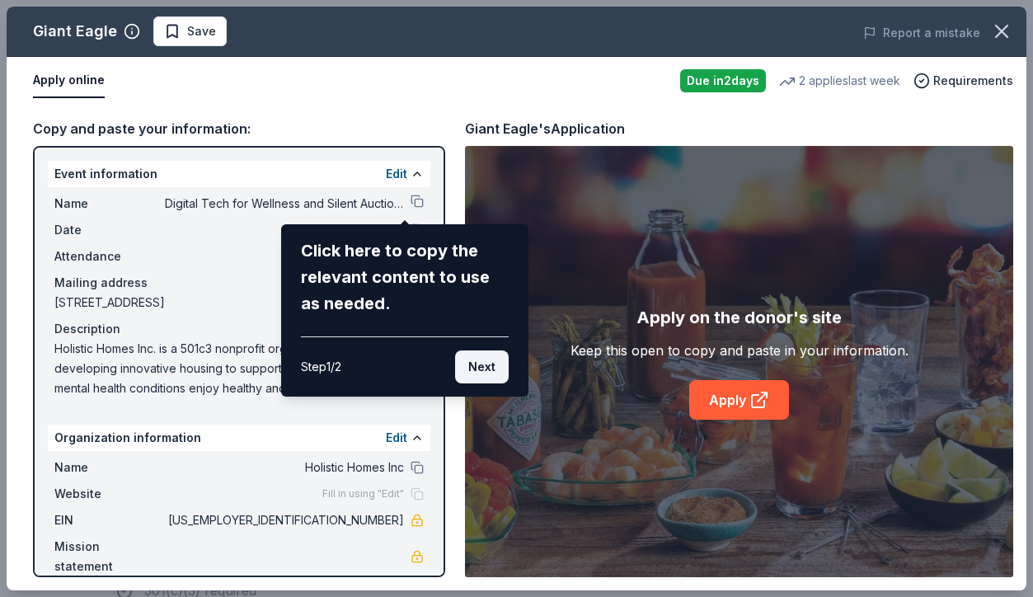
click at [476, 368] on button "Next" at bounding box center [482, 366] width 54 height 33
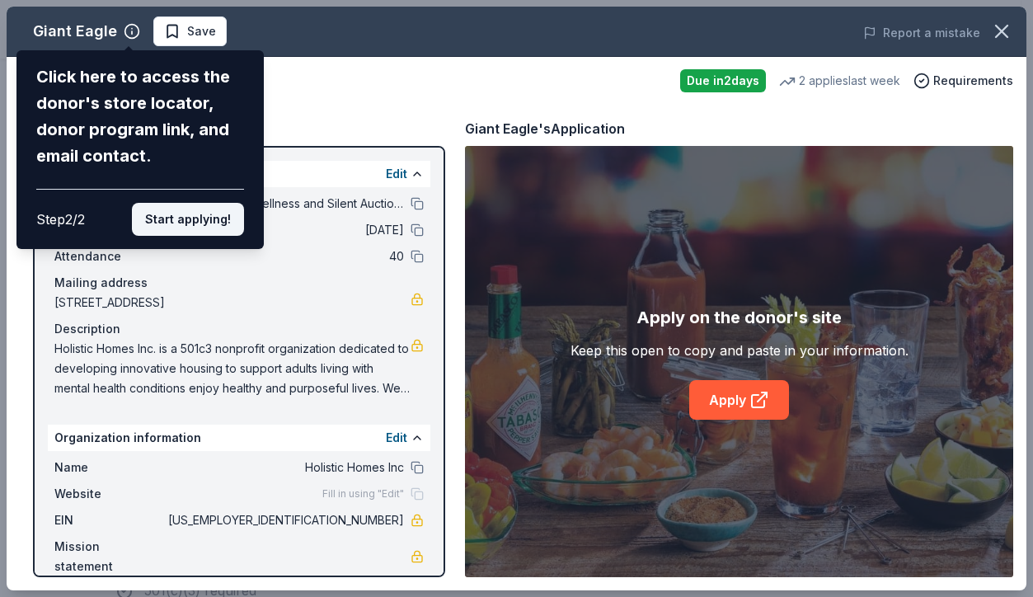
click at [184, 203] on button "Start applying!" at bounding box center [188, 219] width 112 height 33
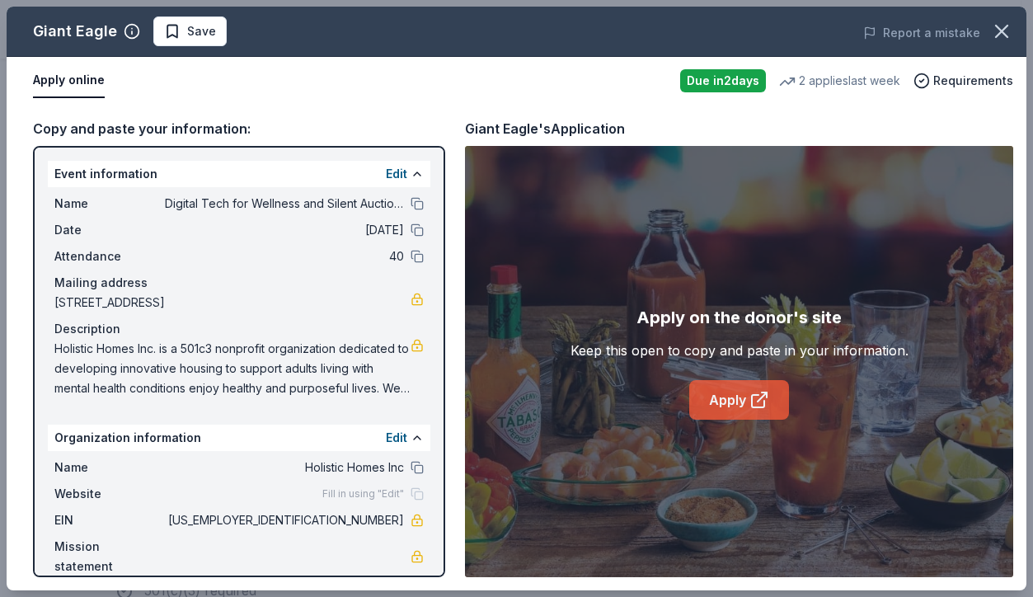
click at [716, 387] on link "Apply" at bounding box center [739, 400] width 100 height 40
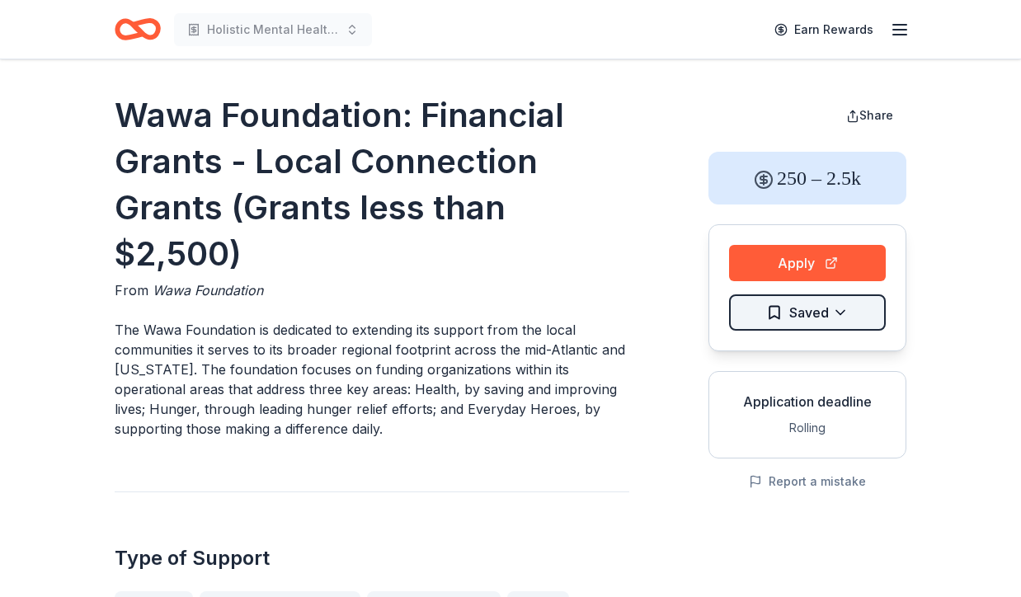
click at [787, 315] on html "Holistic Mental Health Supportive Housing Earn Rewards Wawa Foundation: Financi…" at bounding box center [510, 298] width 1021 height 597
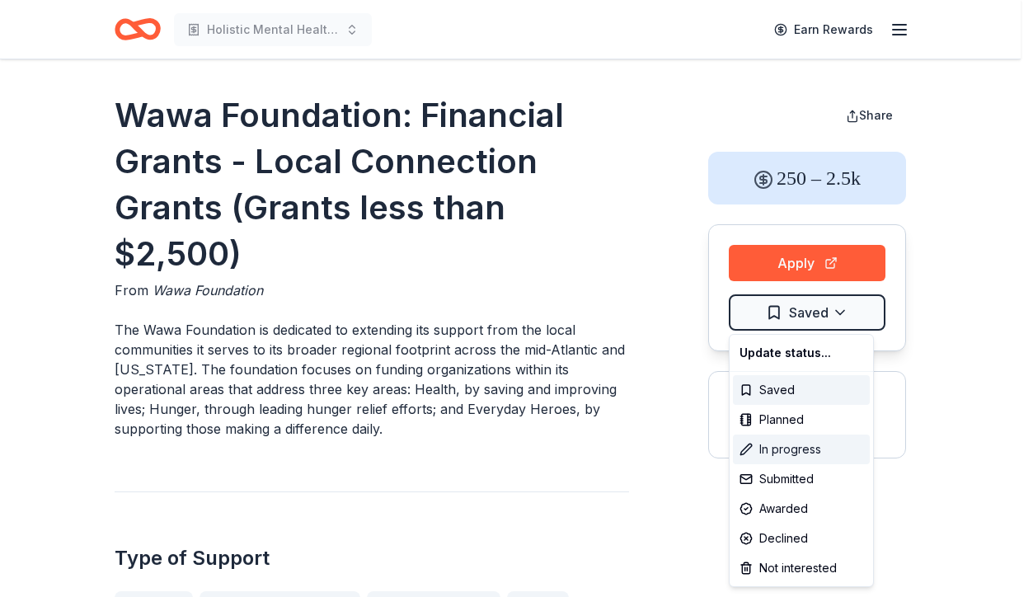
click at [763, 450] on div "In progress" at bounding box center [801, 449] width 137 height 30
click at [772, 263] on html "Holistic Mental Health Supportive Housing Earn Rewards Wawa Foundation: Financi…" at bounding box center [516, 298] width 1033 height 597
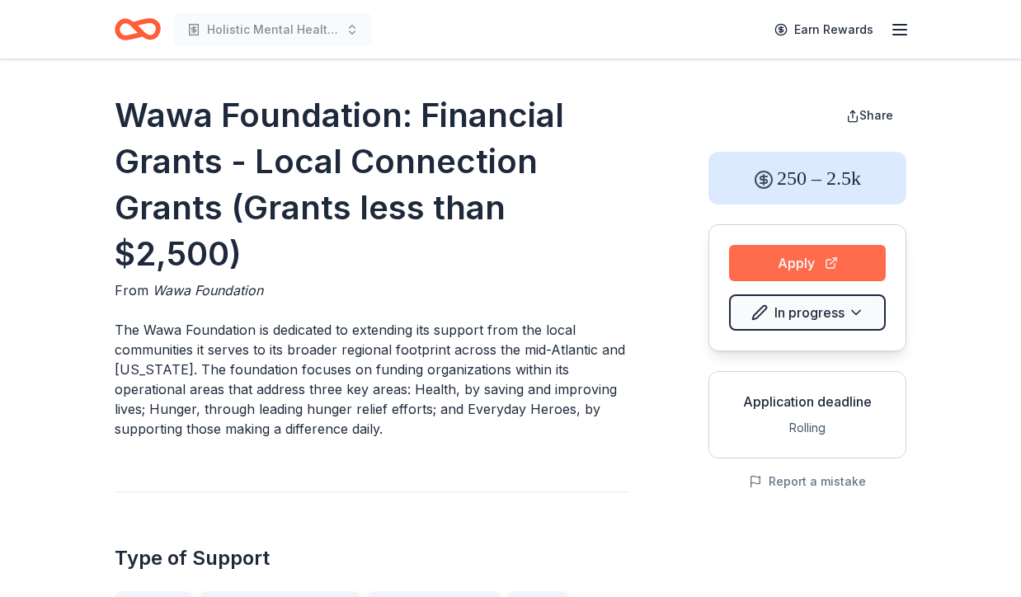
click at [776, 268] on button "Apply" at bounding box center [807, 263] width 157 height 36
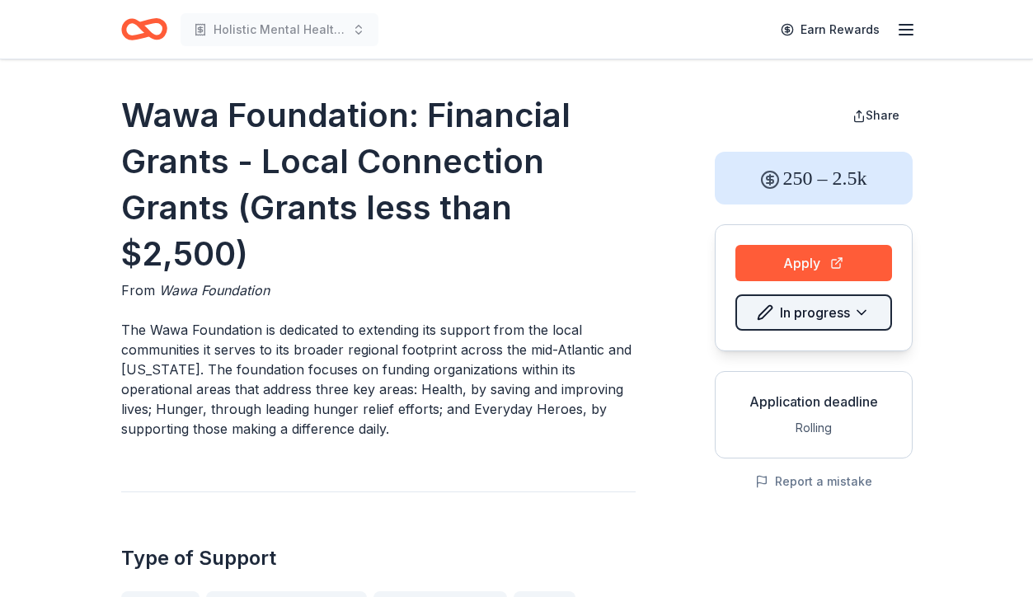
click at [852, 318] on html "Holistic Mental Health Supportive Housing Earn Rewards Wawa Foundation: Financi…" at bounding box center [516, 298] width 1033 height 597
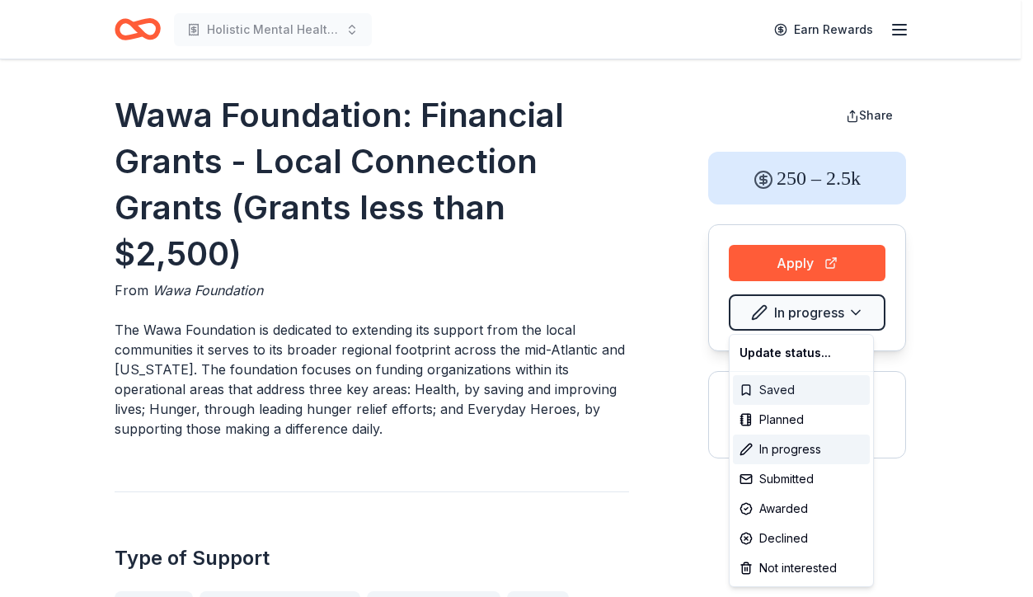
click at [772, 388] on div "Saved" at bounding box center [801, 390] width 137 height 30
click at [793, 257] on html "Holistic Mental Health Supportive Housing Earn Rewards Wawa Foundation: Financi…" at bounding box center [516, 298] width 1033 height 597
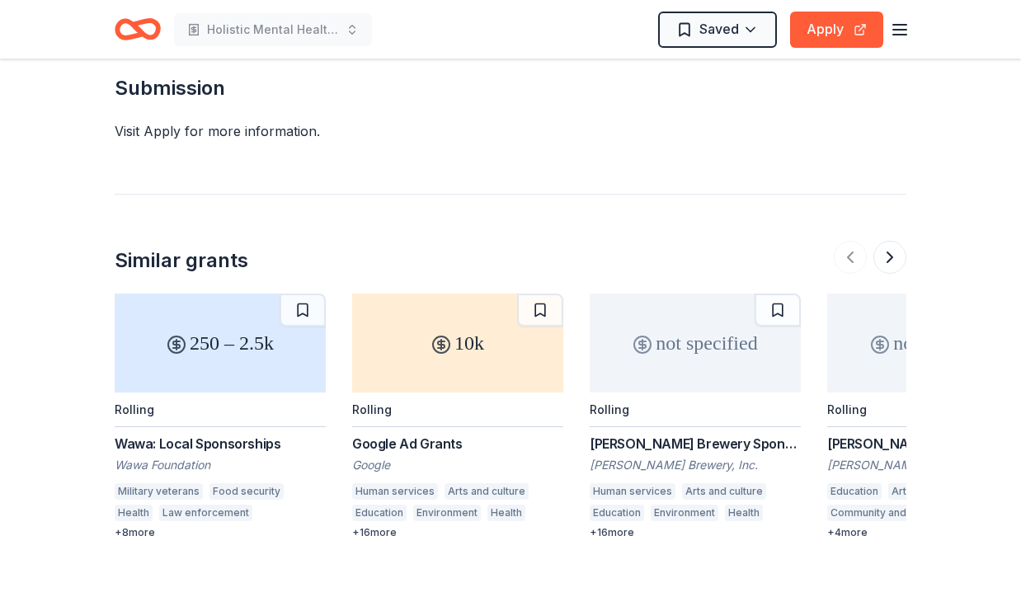
scroll to position [1933, 0]
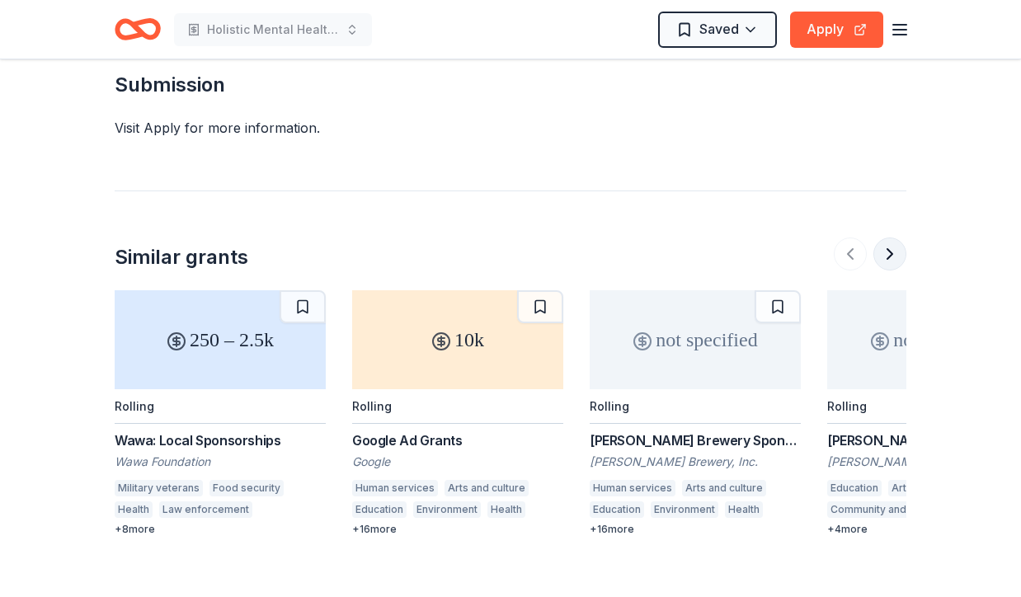
click at [890, 237] on button at bounding box center [889, 253] width 33 height 33
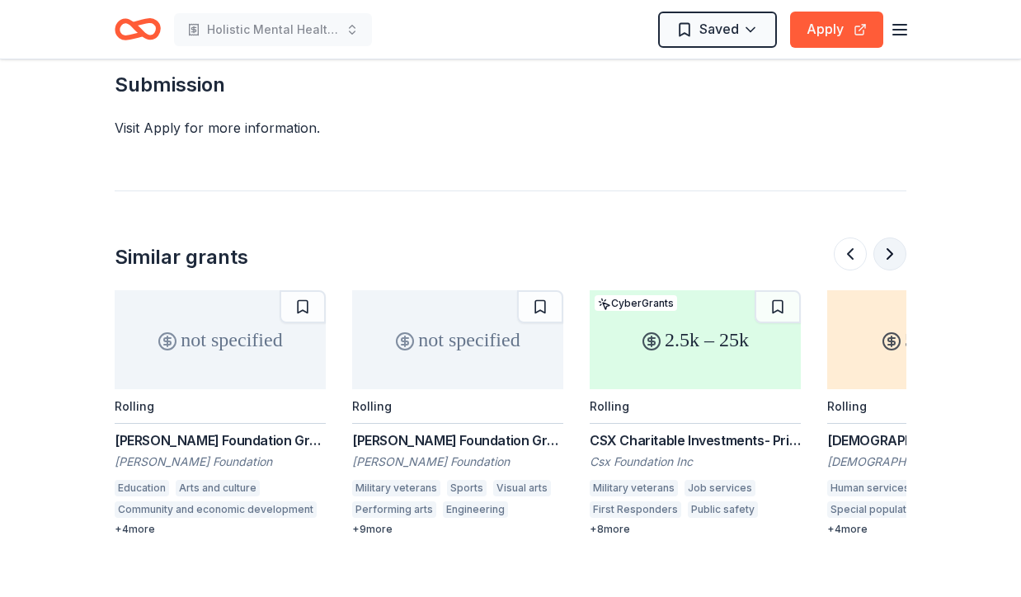
click at [884, 237] on button at bounding box center [889, 253] width 33 height 33
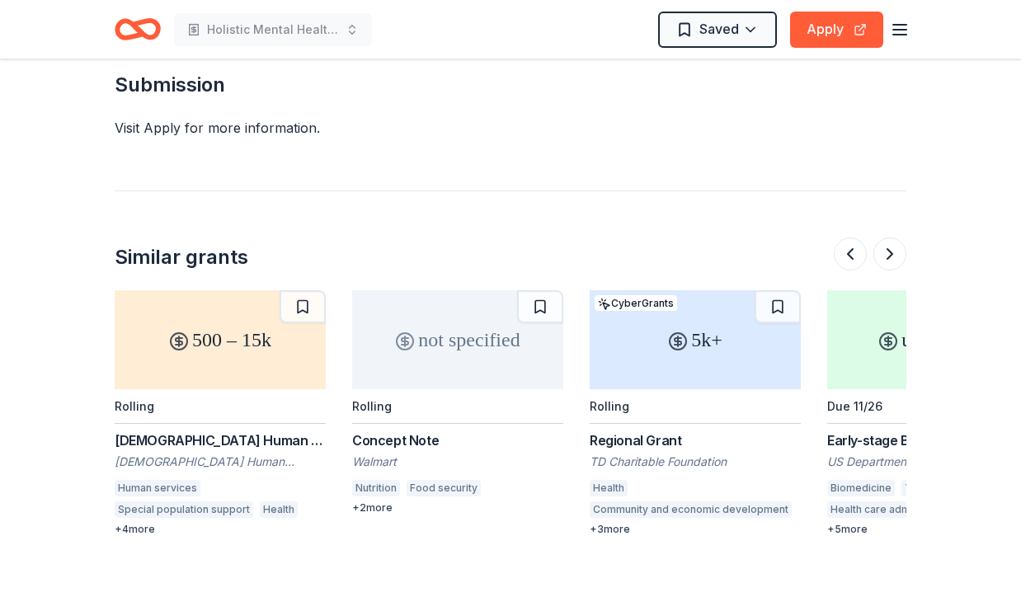
click at [229, 322] on div "500 – 15k" at bounding box center [220, 339] width 211 height 99
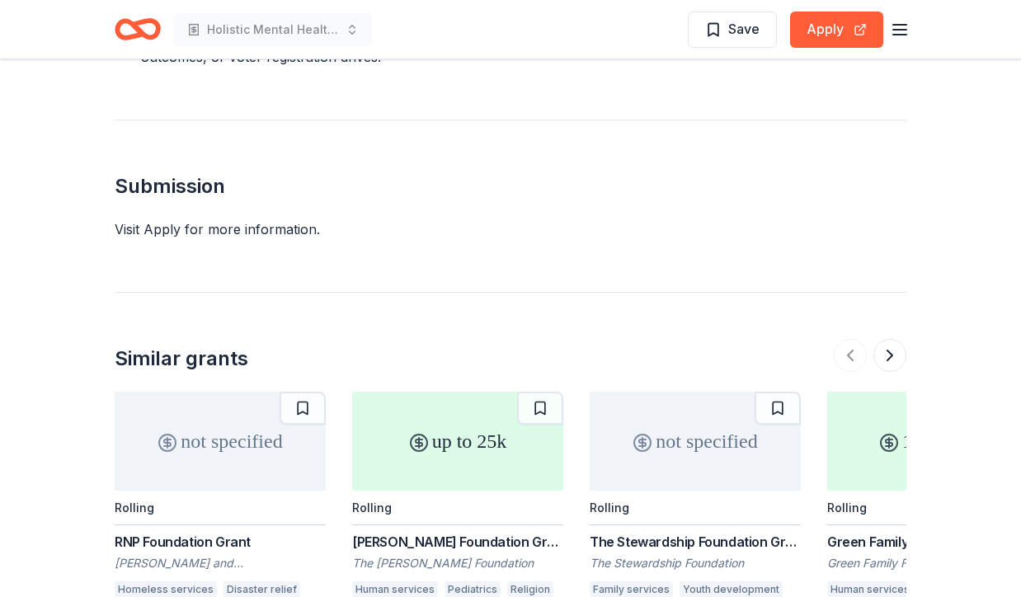
scroll to position [1763, 0]
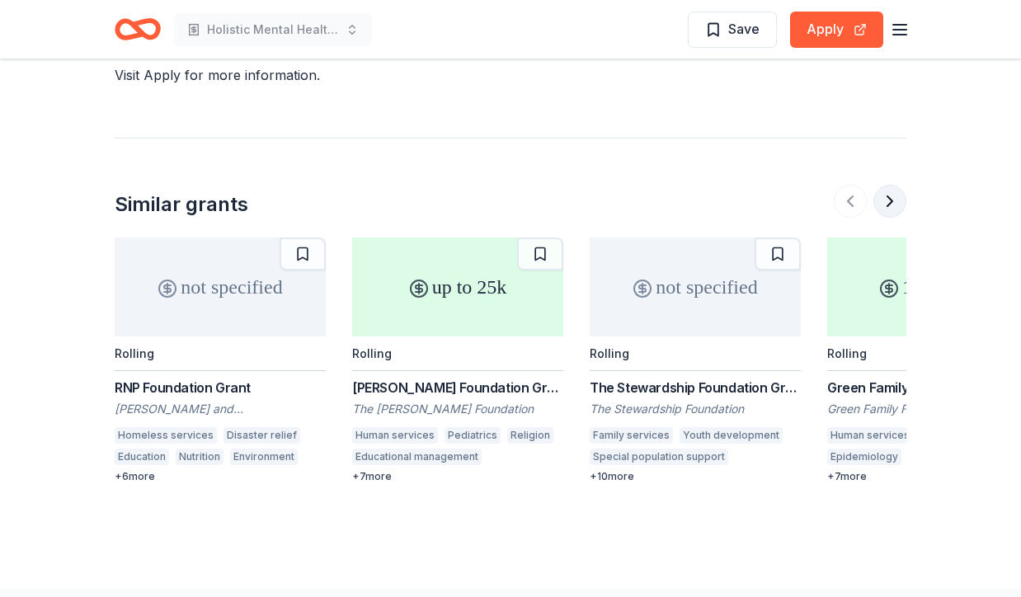
click at [889, 185] on button at bounding box center [889, 201] width 33 height 33
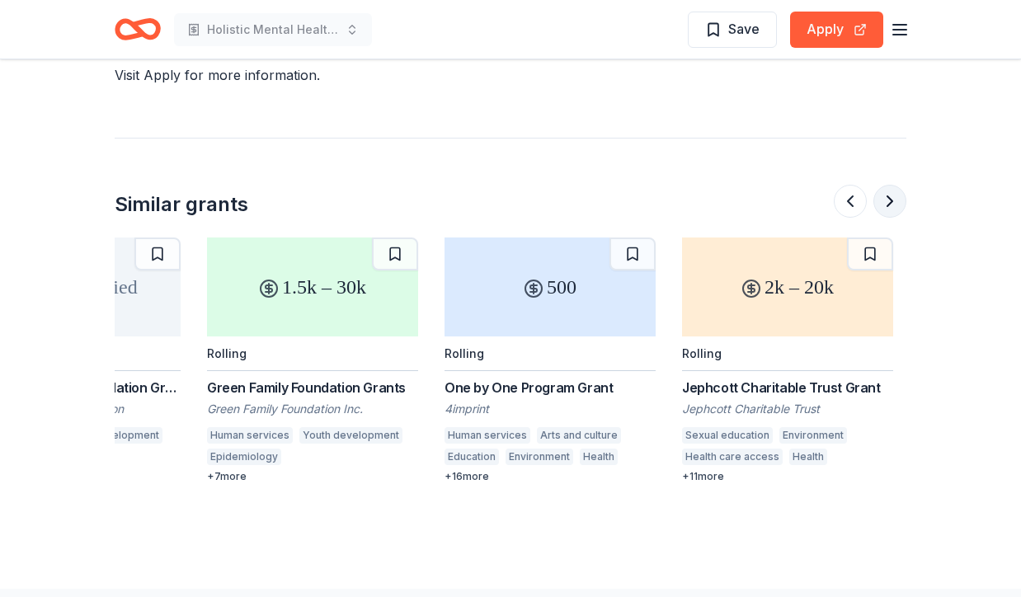
scroll to position [0, 712]
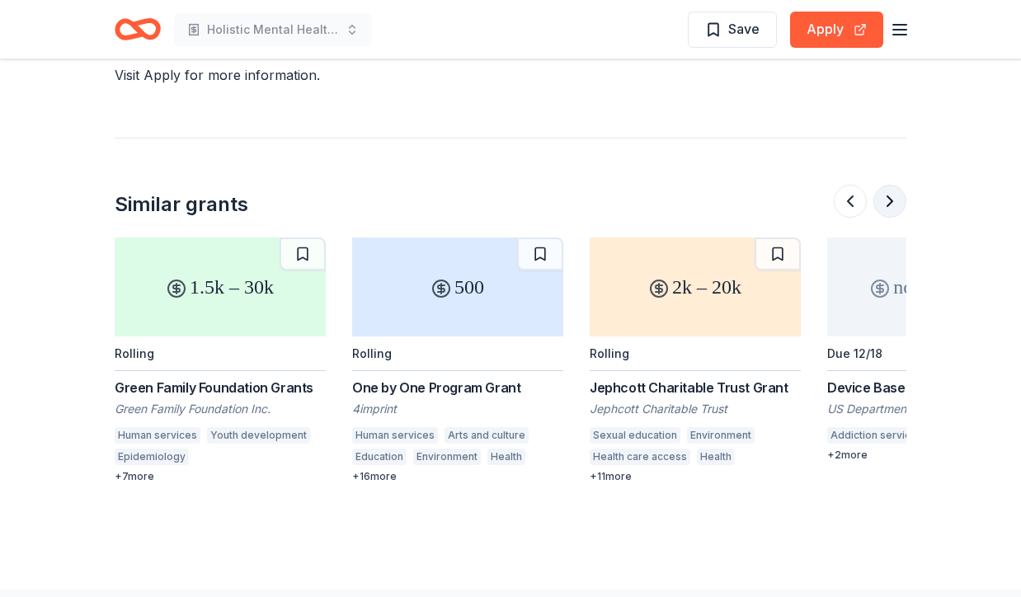
click at [889, 185] on button at bounding box center [889, 201] width 33 height 33
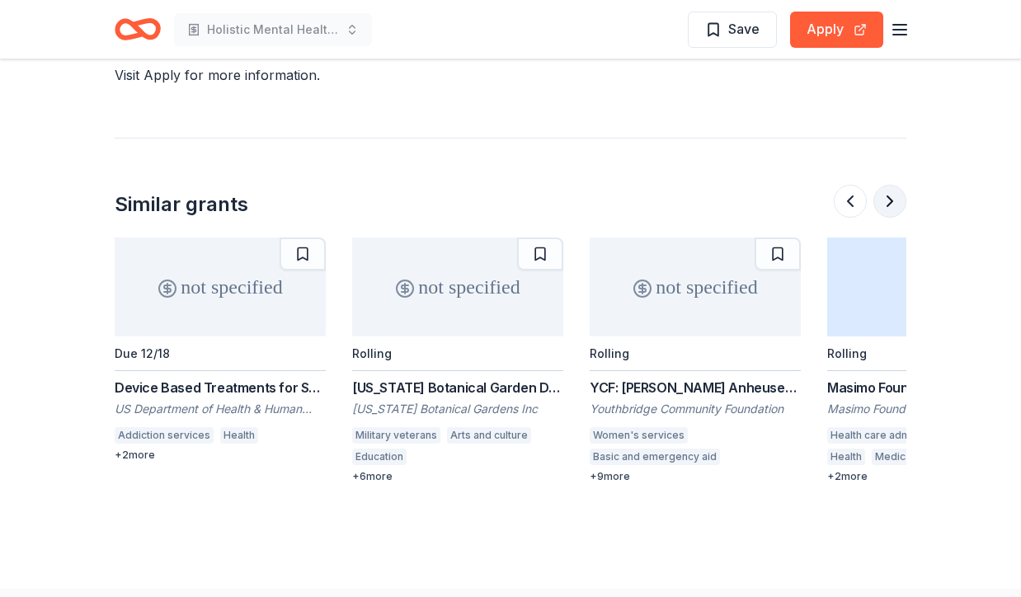
click at [889, 185] on button at bounding box center [889, 201] width 33 height 33
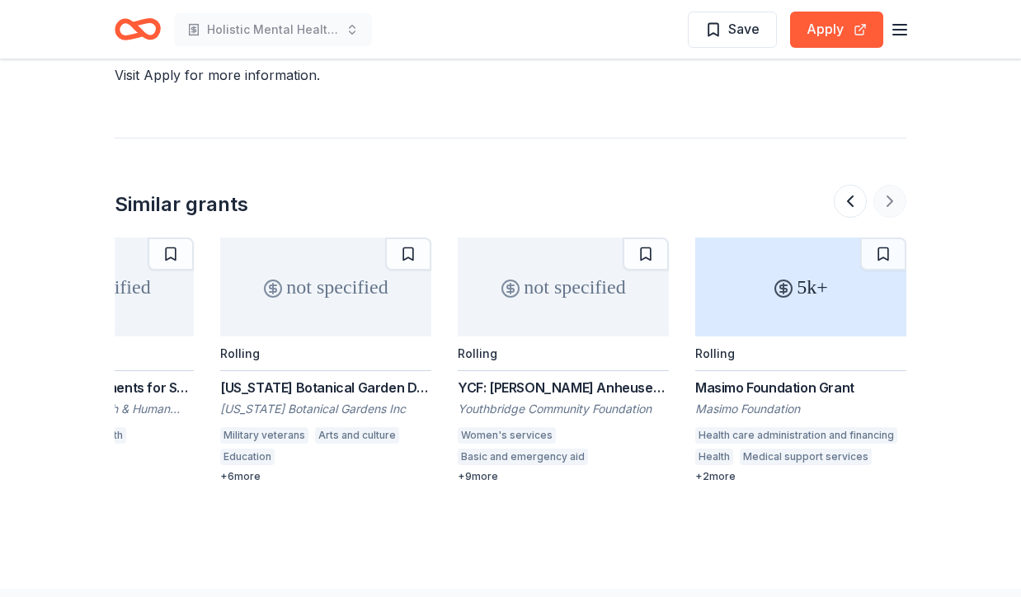
click at [889, 185] on div at bounding box center [870, 201] width 73 height 33
click at [779, 378] on div "Masimo Foundation Grant" at bounding box center [800, 388] width 211 height 20
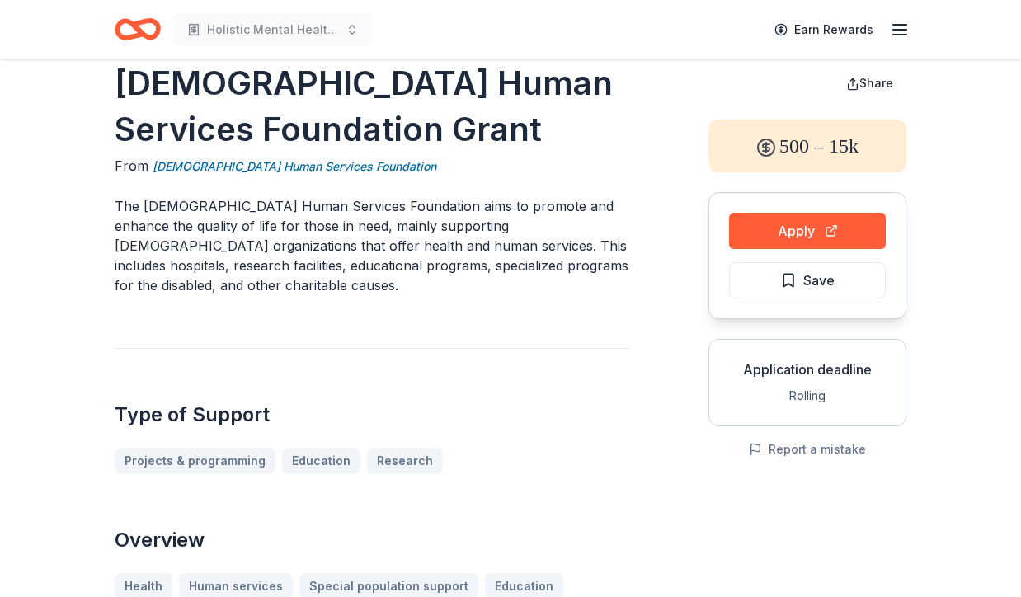
scroll to position [0, 0]
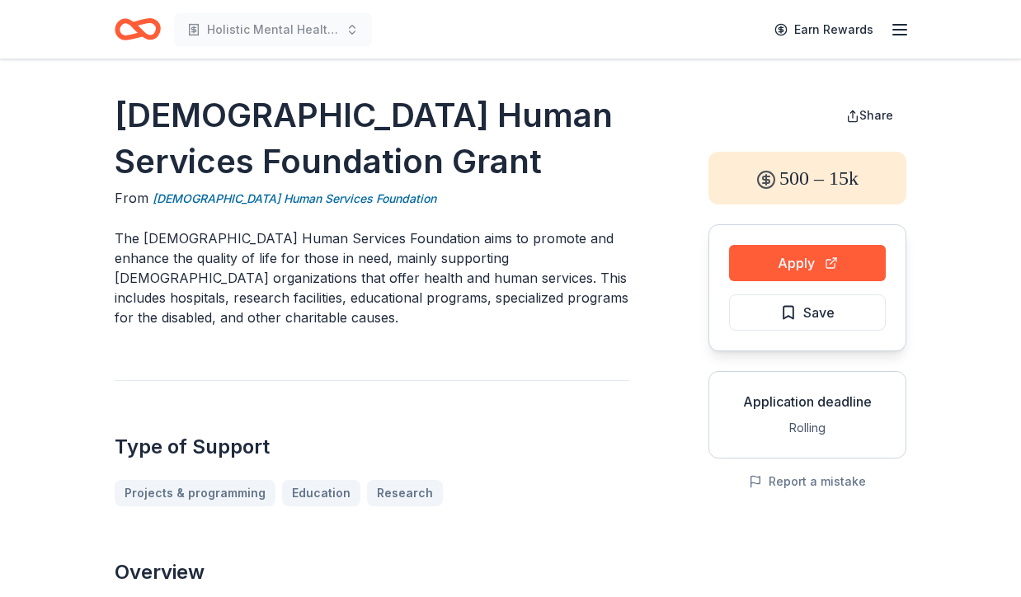
click at [124, 28] on icon "Home" at bounding box center [138, 29] width 46 height 39
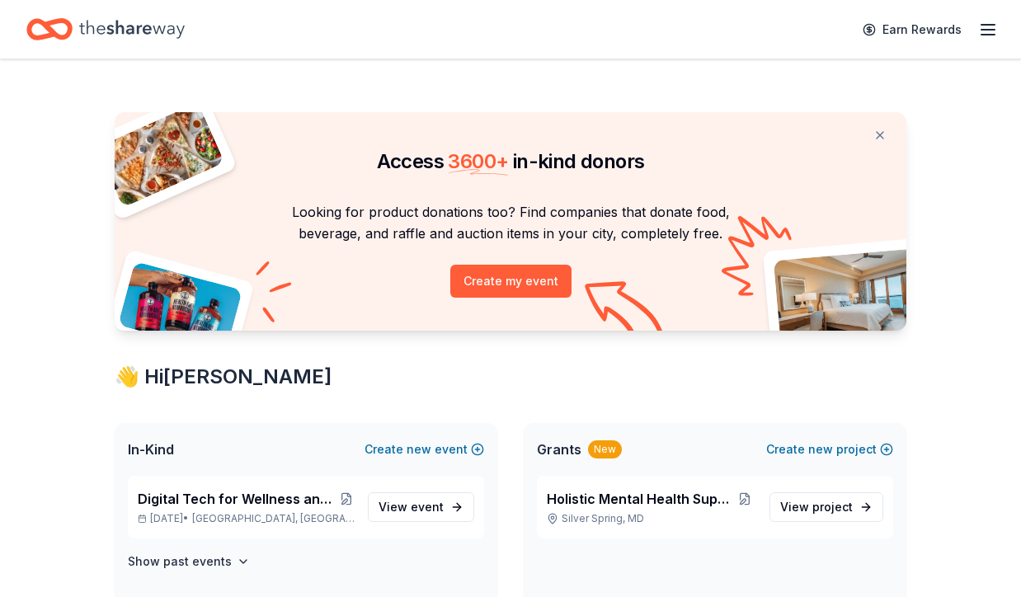
click at [984, 32] on icon "button" at bounding box center [988, 30] width 20 height 20
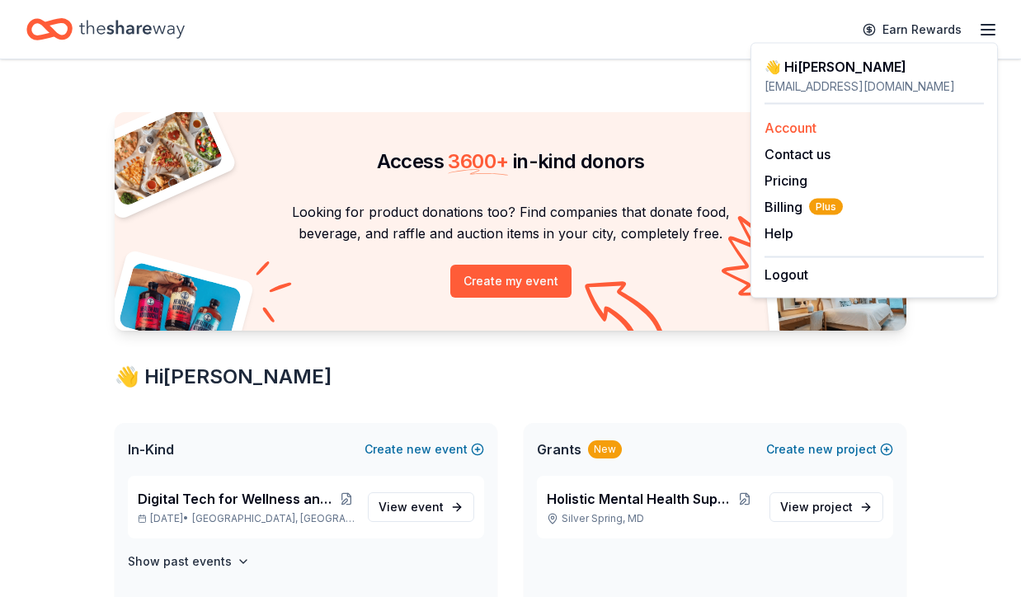
click at [787, 126] on link "Account" at bounding box center [790, 128] width 52 height 16
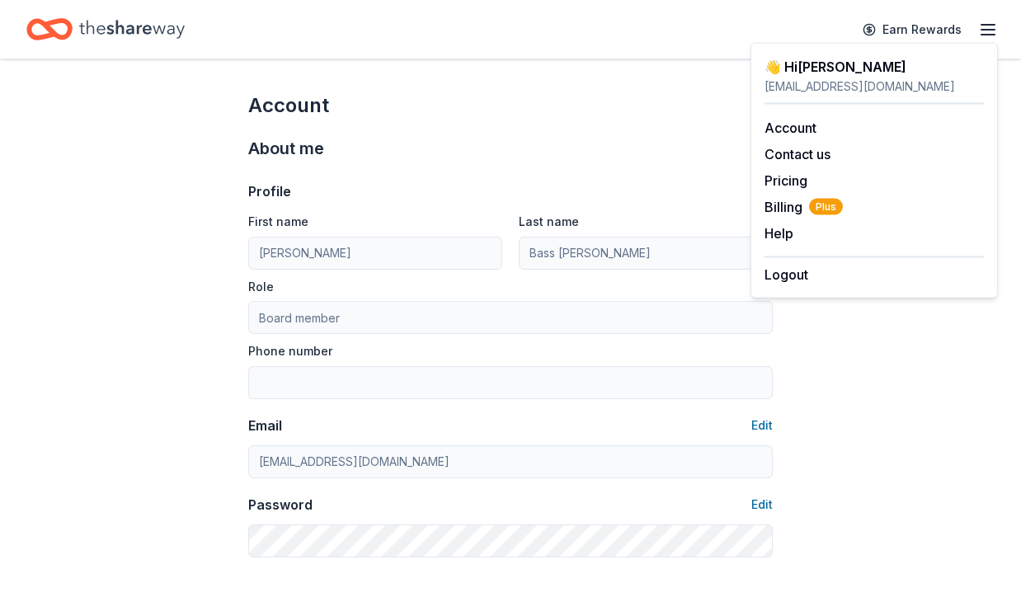
click at [589, 130] on div "About me Profile Edit First name Lisa Last name Bass Cooper Role Board member P…" at bounding box center [510, 346] width 524 height 455
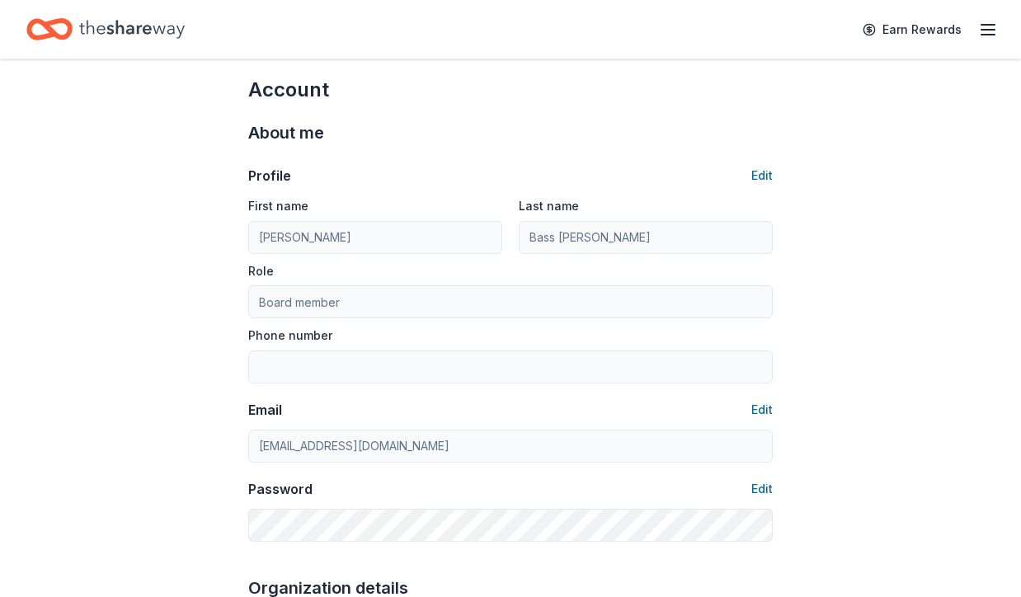
scroll to position [12, 0]
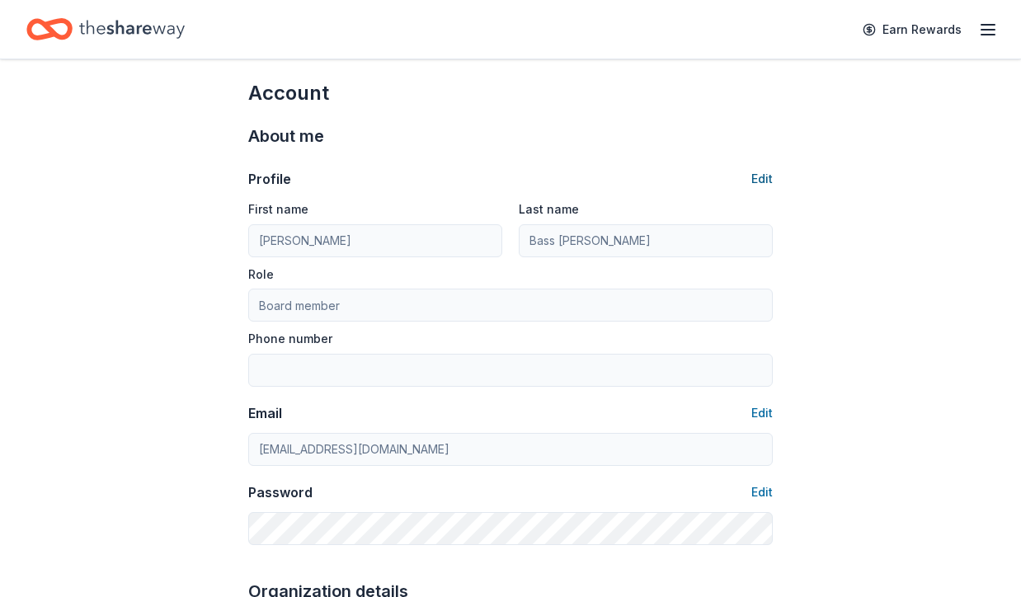
click at [761, 175] on button "Edit" at bounding box center [761, 179] width 21 height 20
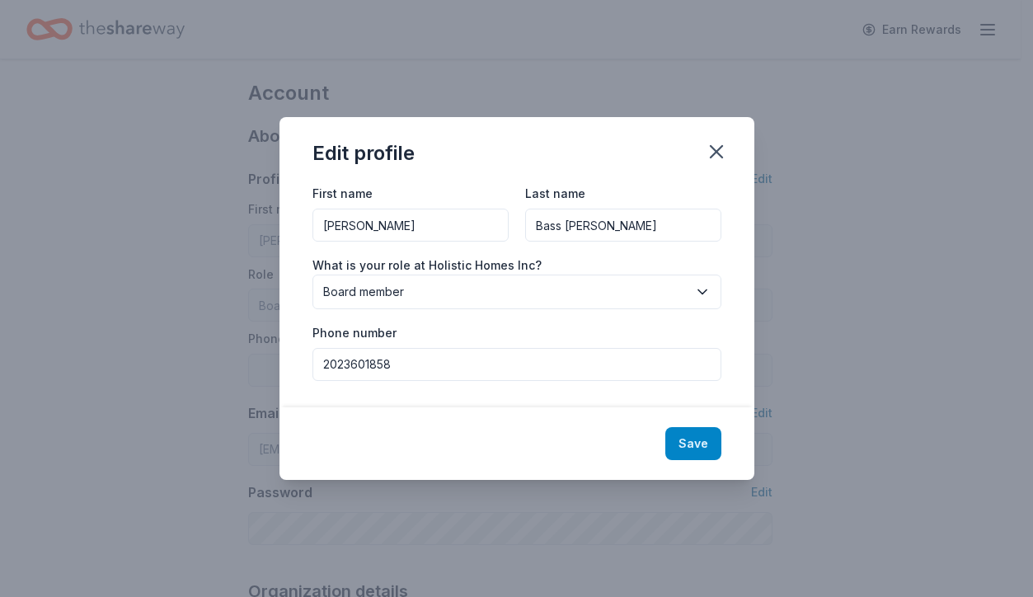
type input "2023601858"
click at [686, 438] on button "Save" at bounding box center [693, 443] width 56 height 33
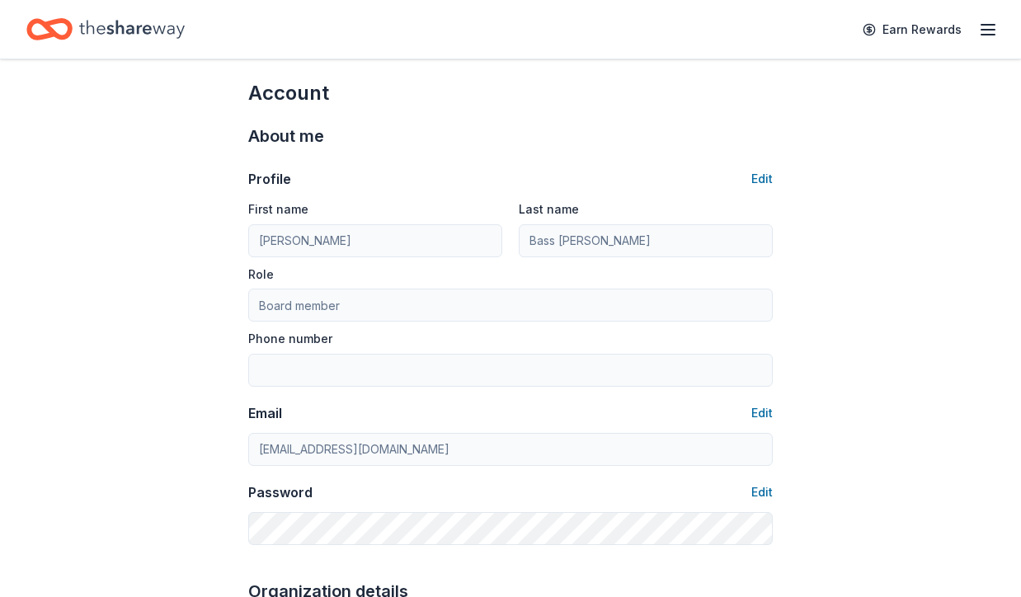
type input "2023601858"
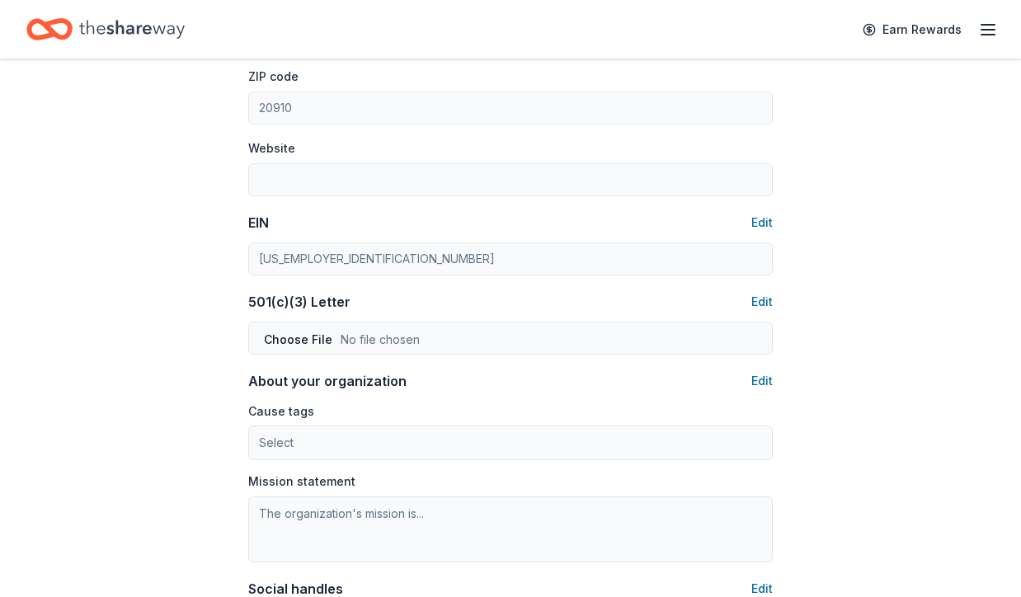
scroll to position [0, 0]
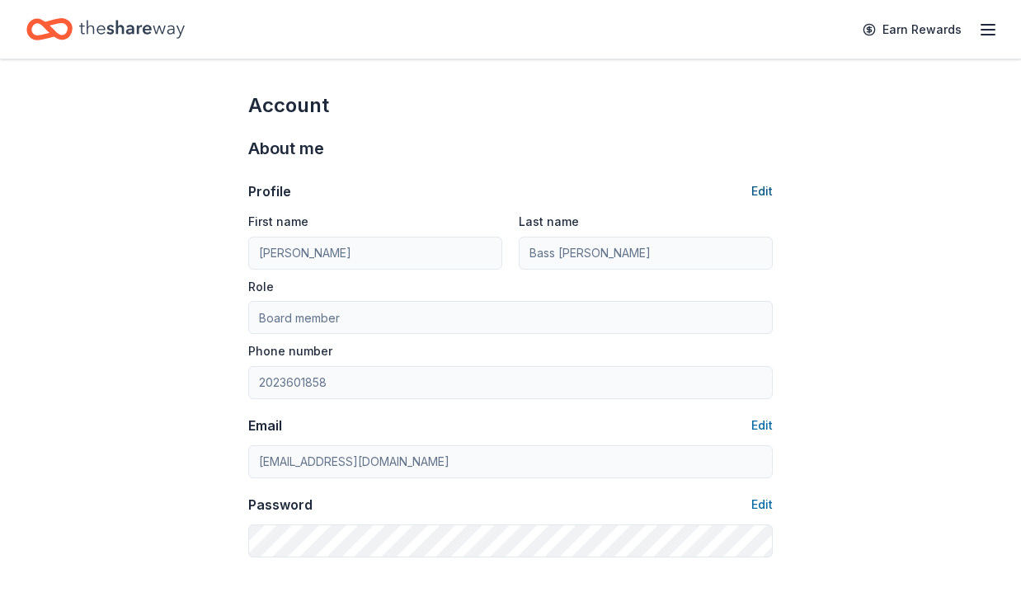
click at [762, 191] on button "Edit" at bounding box center [761, 191] width 21 height 20
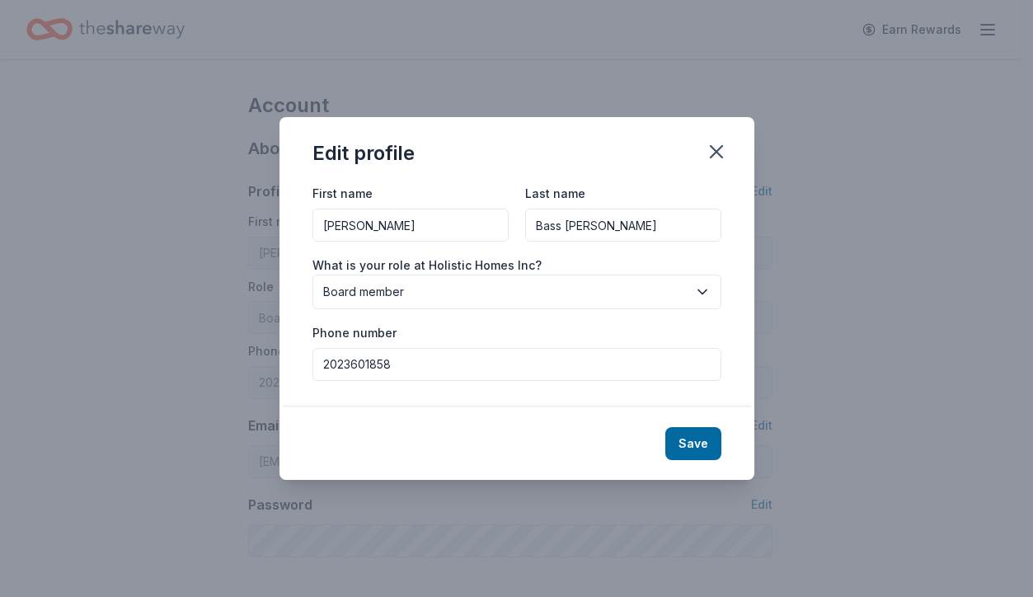
click at [742, 331] on div "First name Lisa Last name Bass Cooper What is your role at Holistic Homes Inc? …" at bounding box center [516, 294] width 475 height 223
click at [688, 439] on button "Save" at bounding box center [693, 443] width 56 height 33
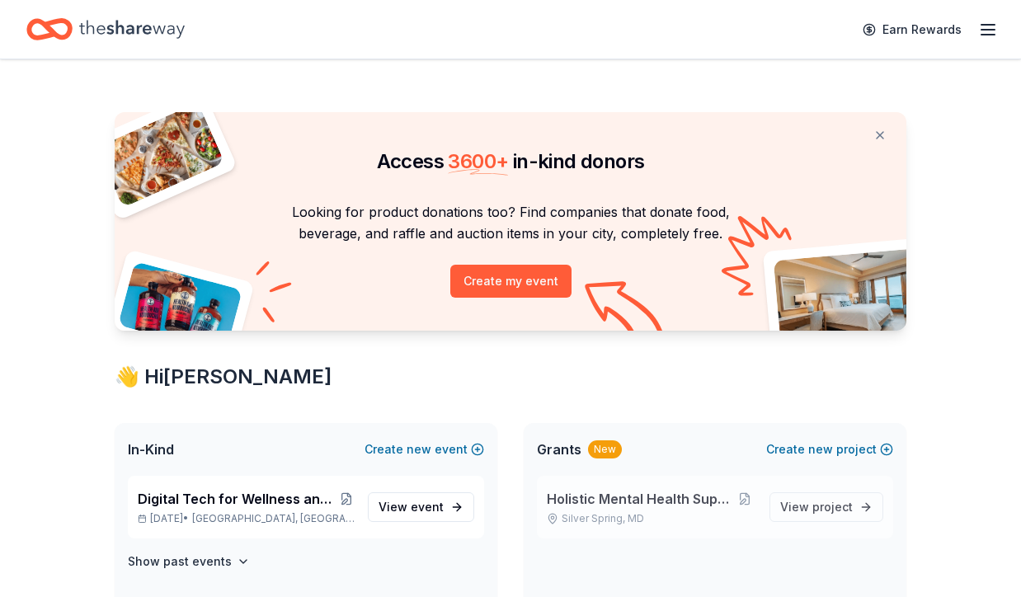
click at [707, 506] on span "Holistic Mental Health Supportive Housing" at bounding box center [640, 499] width 187 height 20
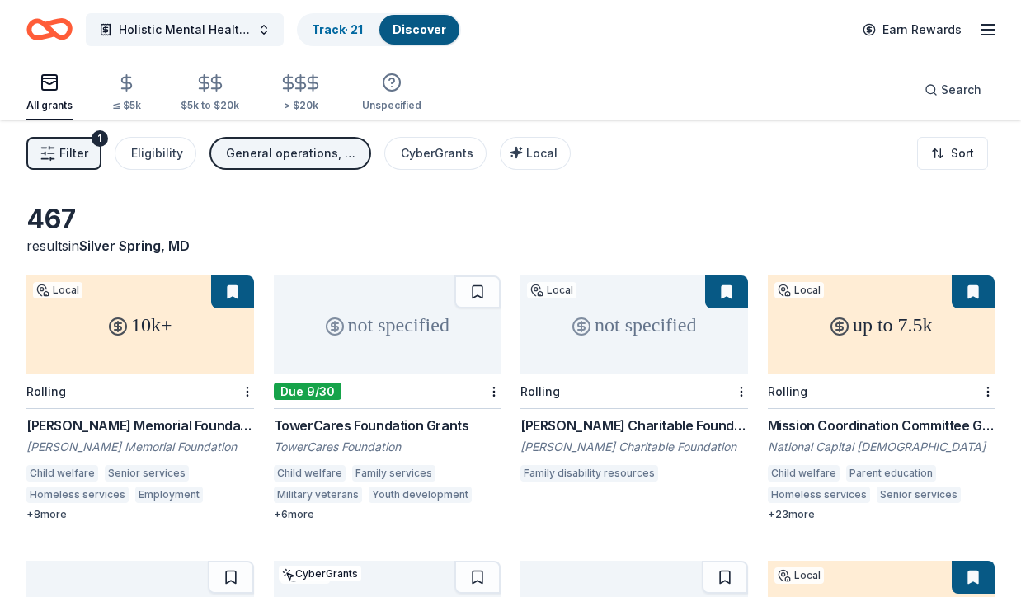
click at [984, 30] on line "button" at bounding box center [987, 30] width 13 height 0
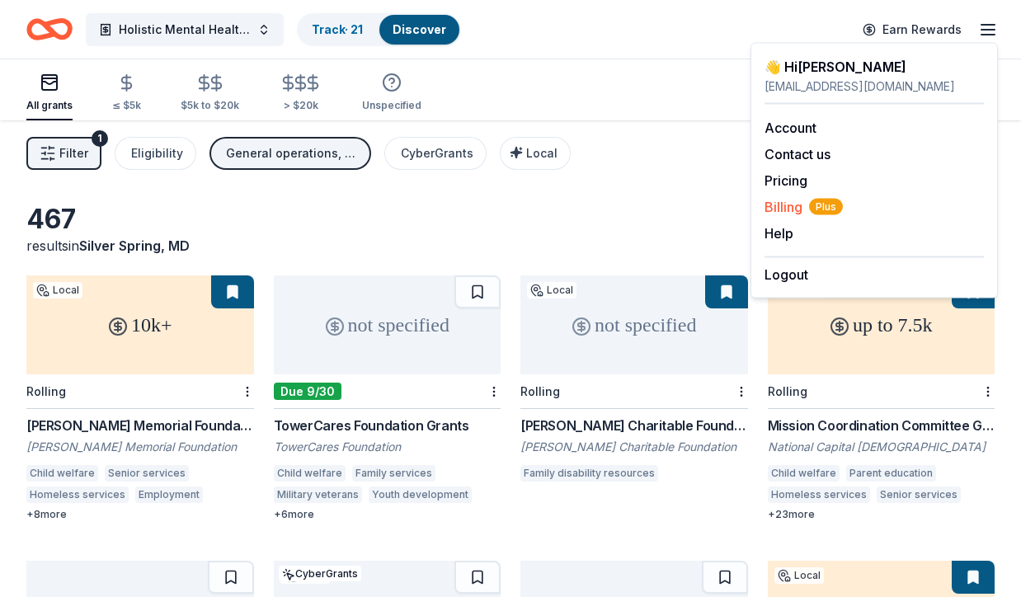
click at [779, 205] on span "Billing Plus" at bounding box center [803, 207] width 78 height 20
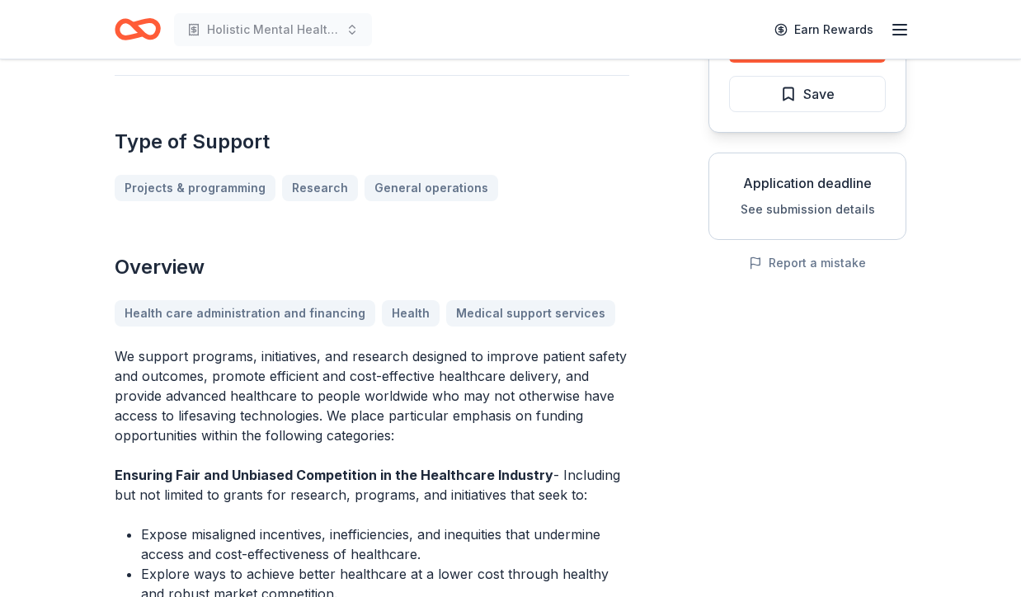
scroll to position [63, 0]
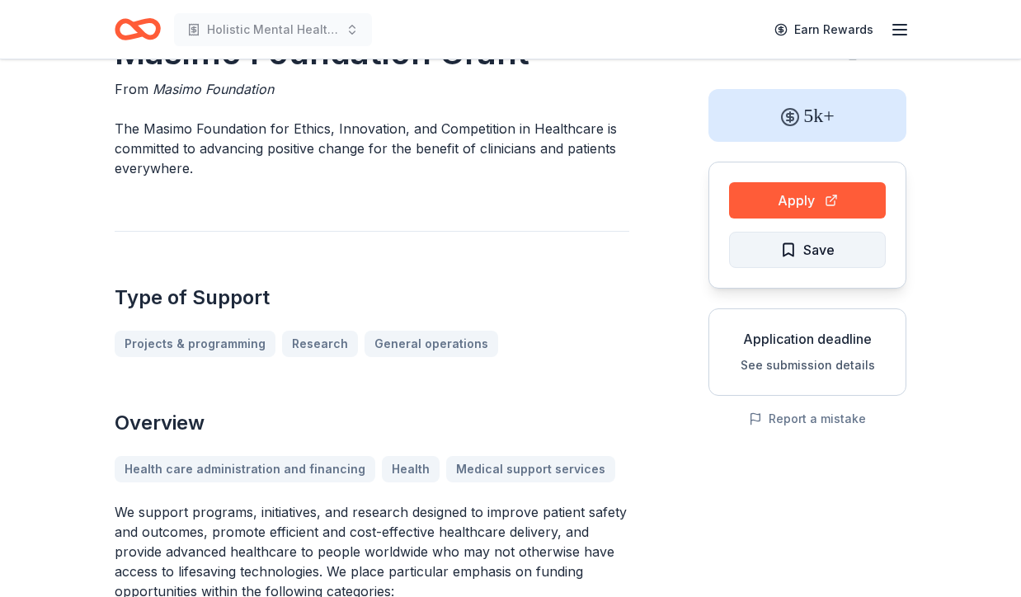
click at [785, 249] on span "Save" at bounding box center [807, 249] width 54 height 21
click at [787, 366] on button "See submission details" at bounding box center [807, 365] width 134 height 20
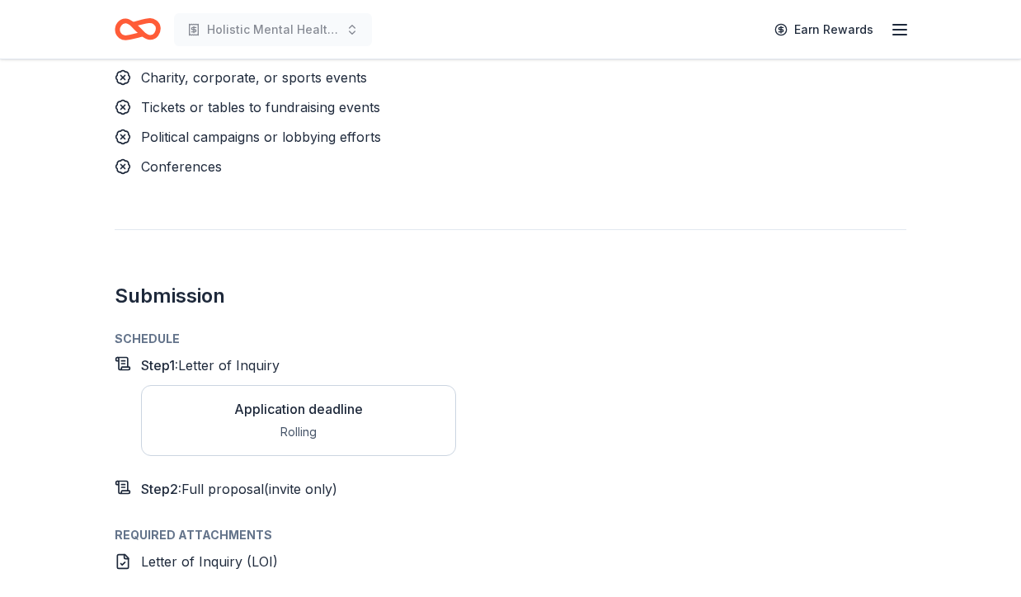
scroll to position [1859, 0]
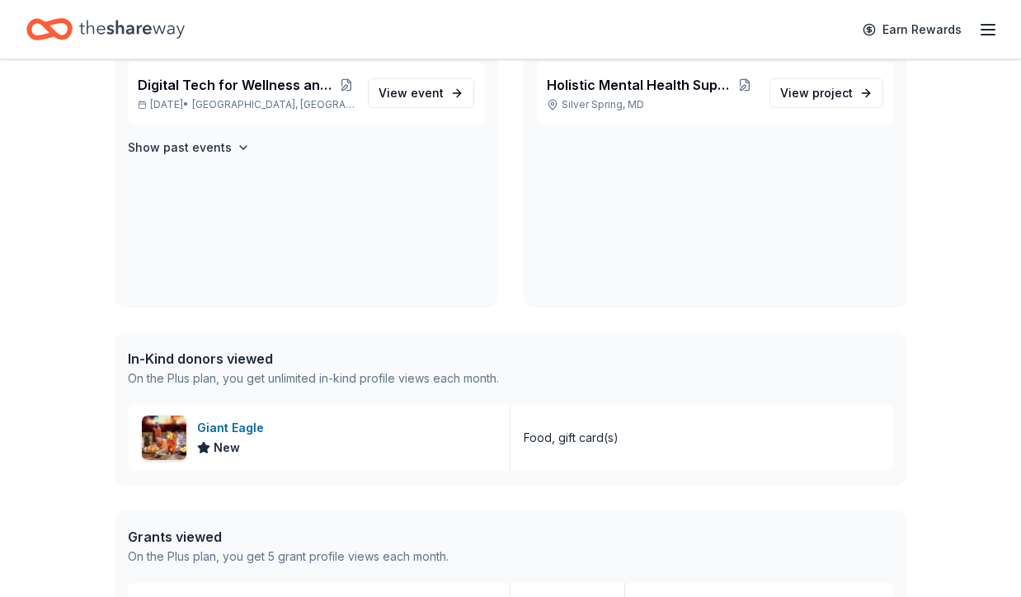
scroll to position [290, 0]
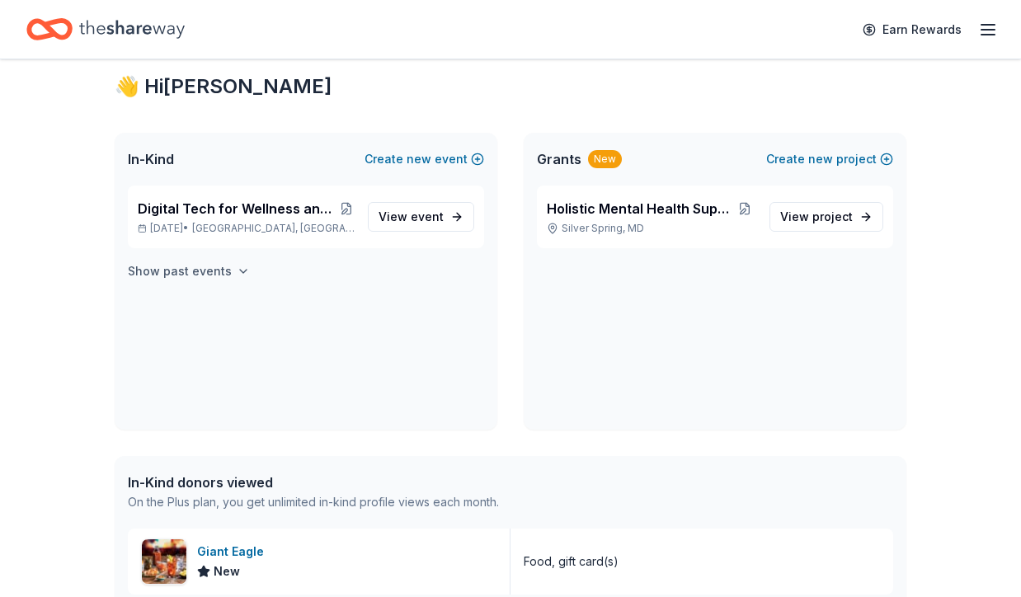
click at [228, 275] on button "Show past events" at bounding box center [189, 271] width 122 height 20
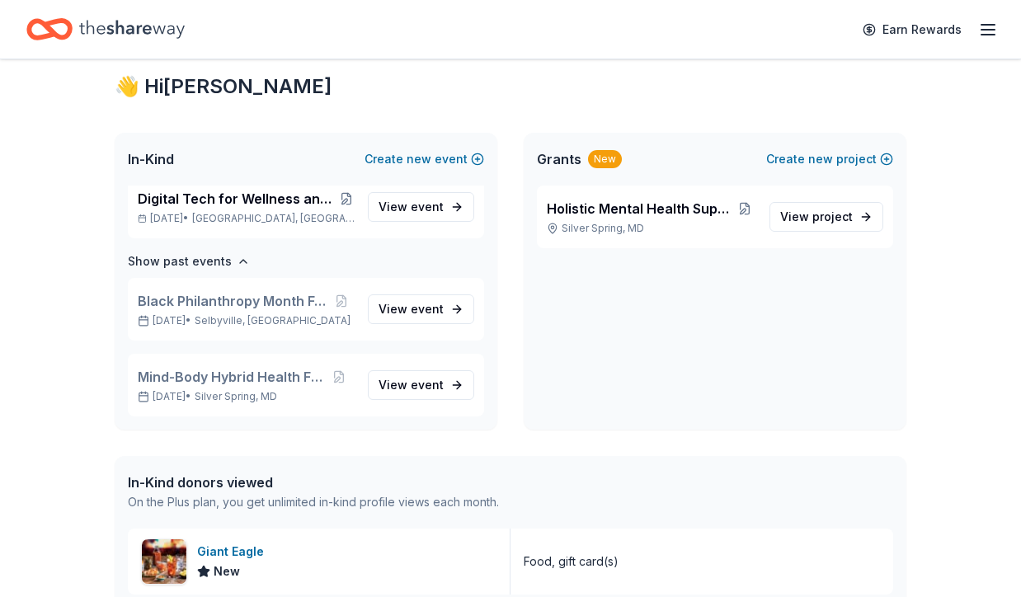
scroll to position [0, 0]
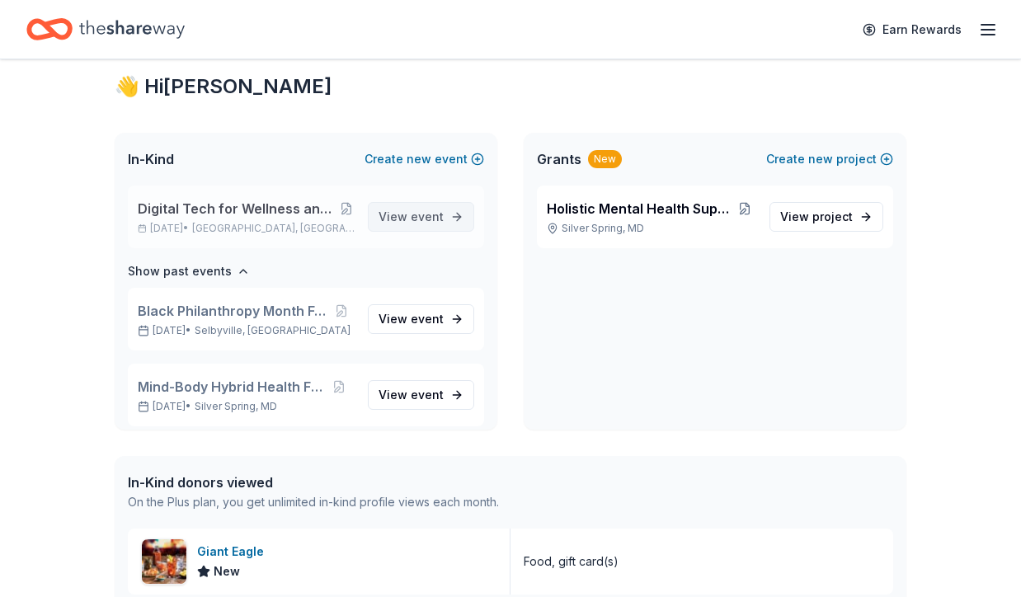
click at [411, 219] on span "event" at bounding box center [427, 216] width 33 height 14
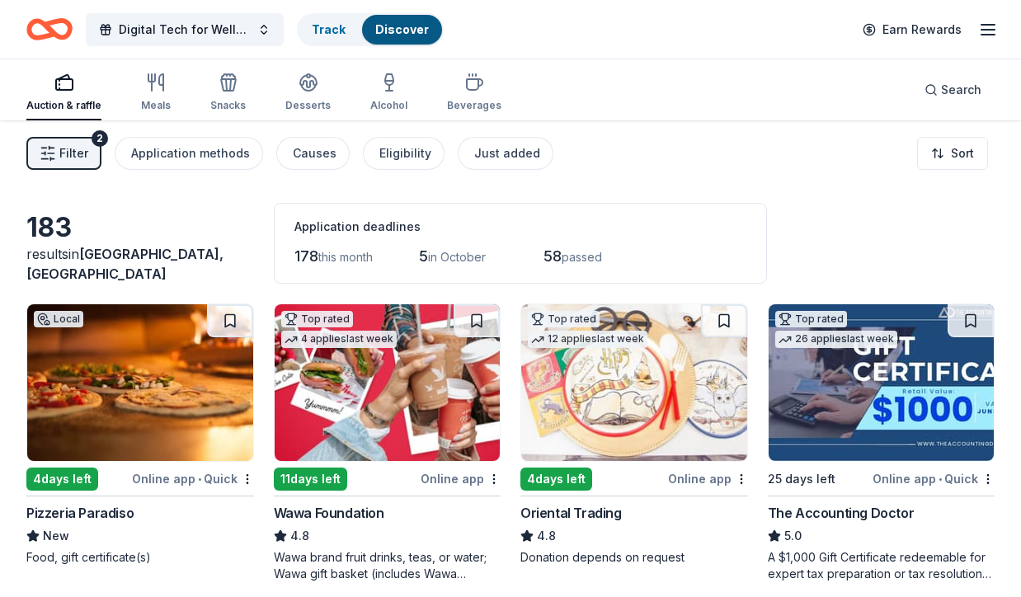
click at [55, 155] on icon "button" at bounding box center [48, 153] width 16 height 16
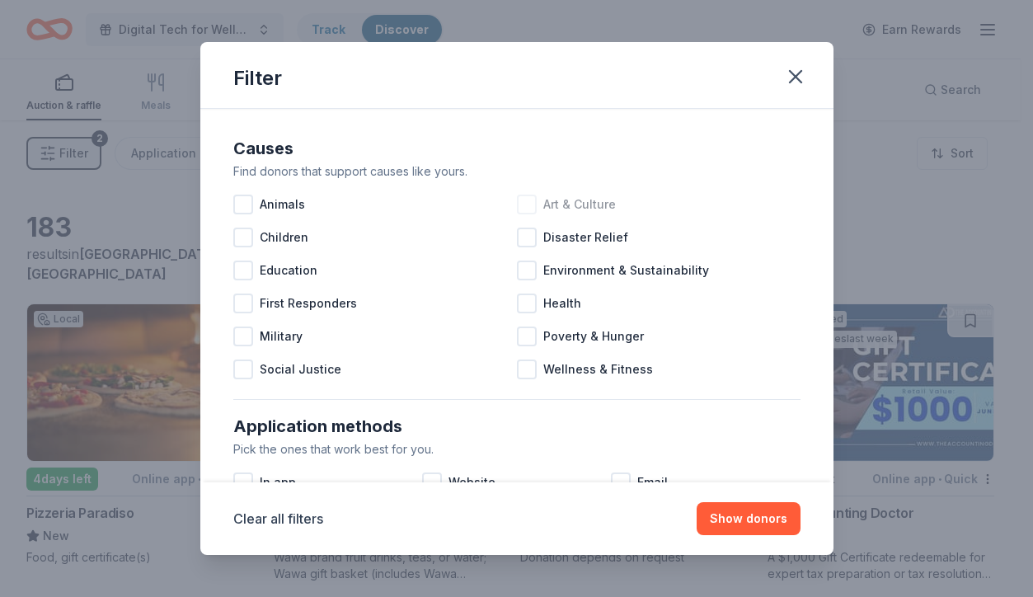
click at [524, 204] on div at bounding box center [527, 205] width 20 height 20
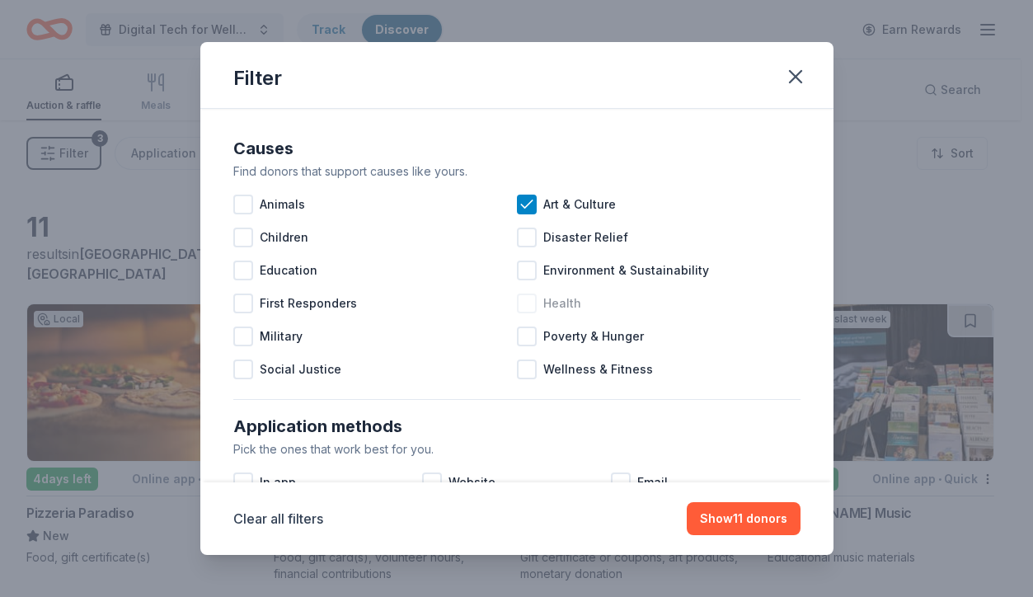
click at [525, 305] on div at bounding box center [527, 304] width 20 height 20
click at [526, 373] on div at bounding box center [527, 369] width 20 height 20
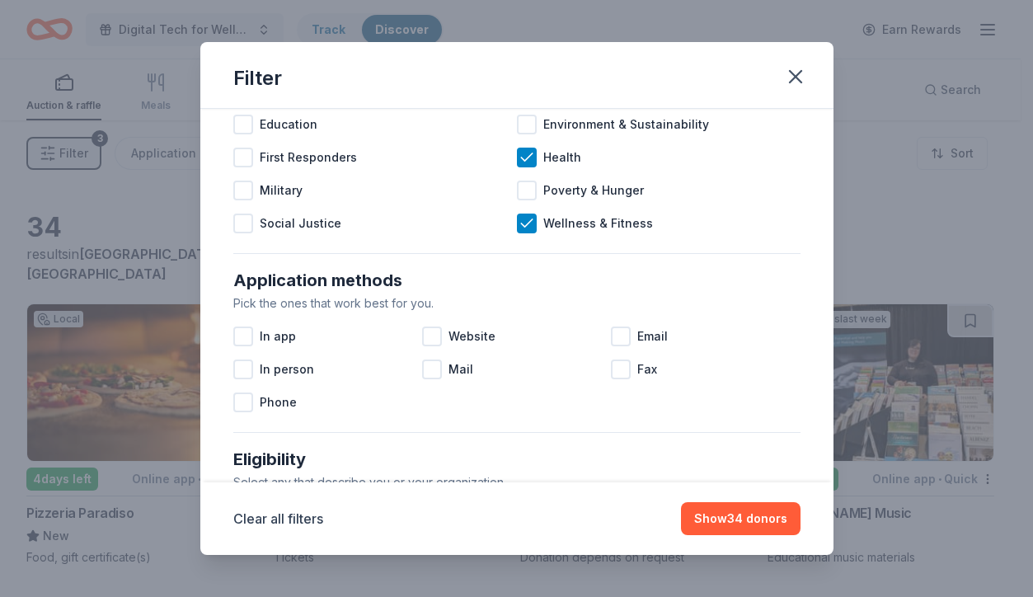
scroll to position [258, 0]
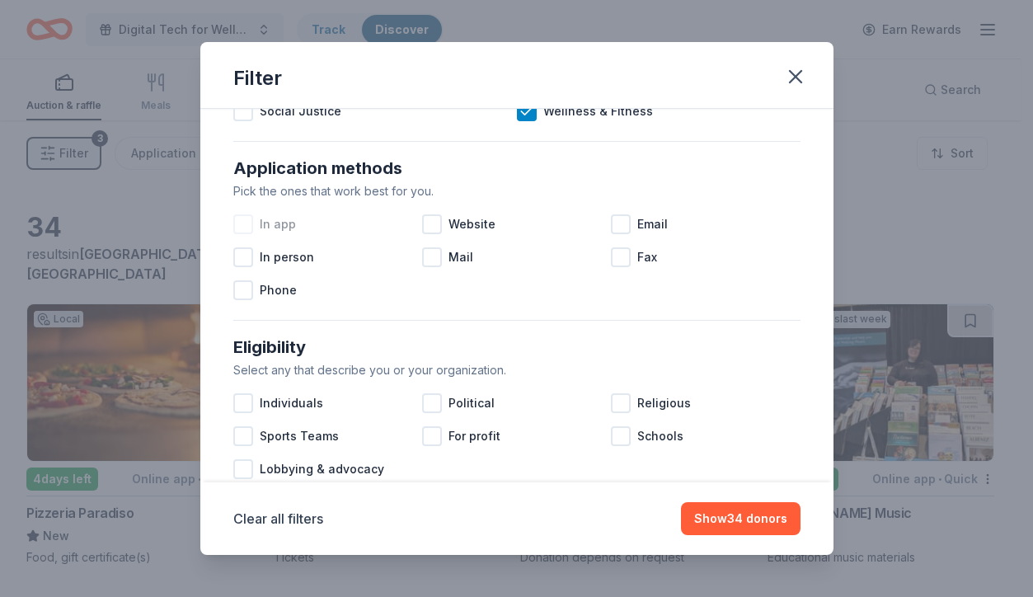
click at [244, 228] on div at bounding box center [243, 224] width 20 height 20
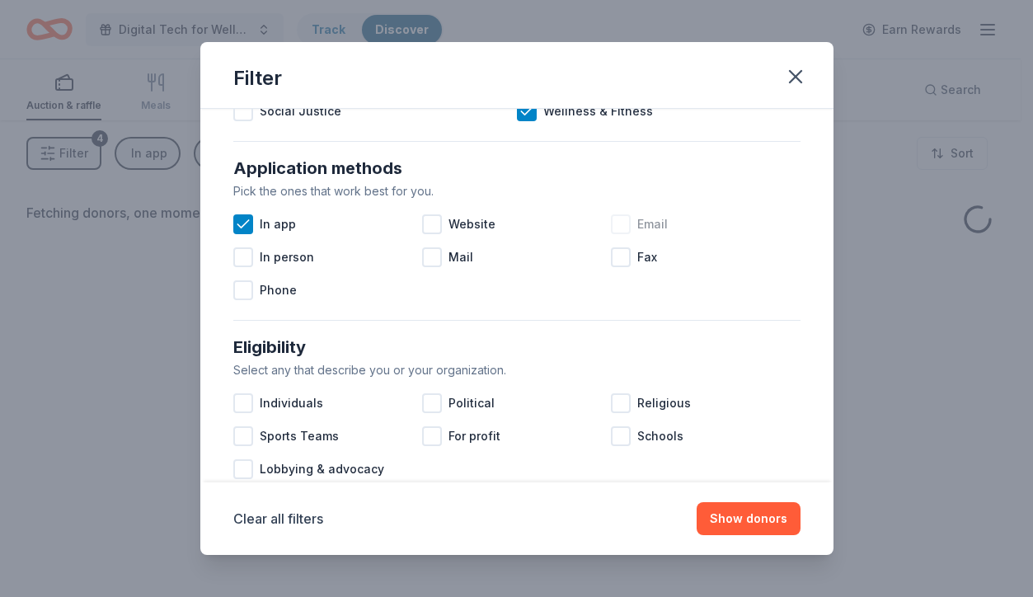
click at [615, 221] on div at bounding box center [621, 224] width 20 height 20
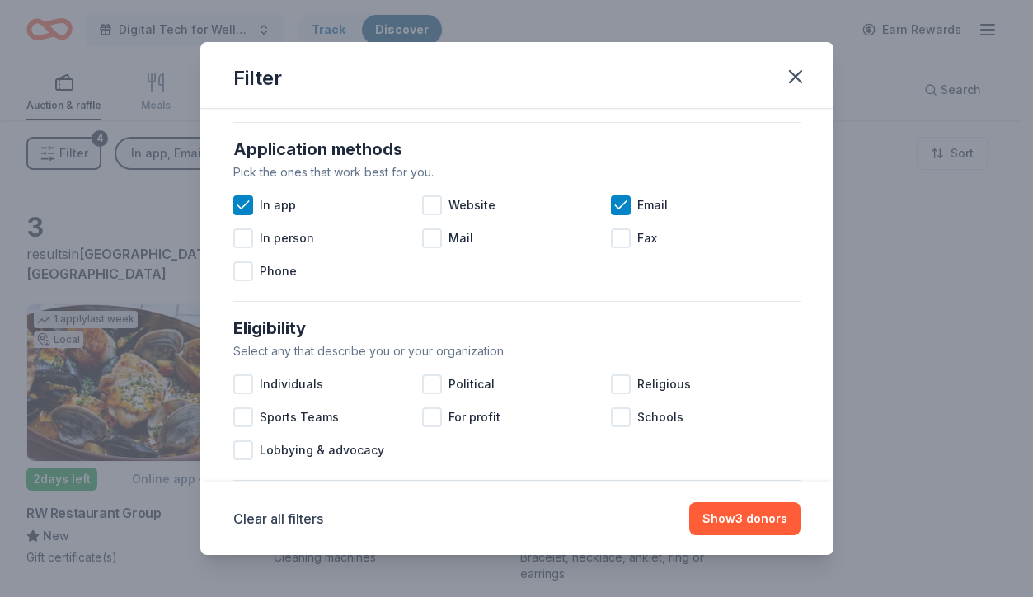
scroll to position [310, 0]
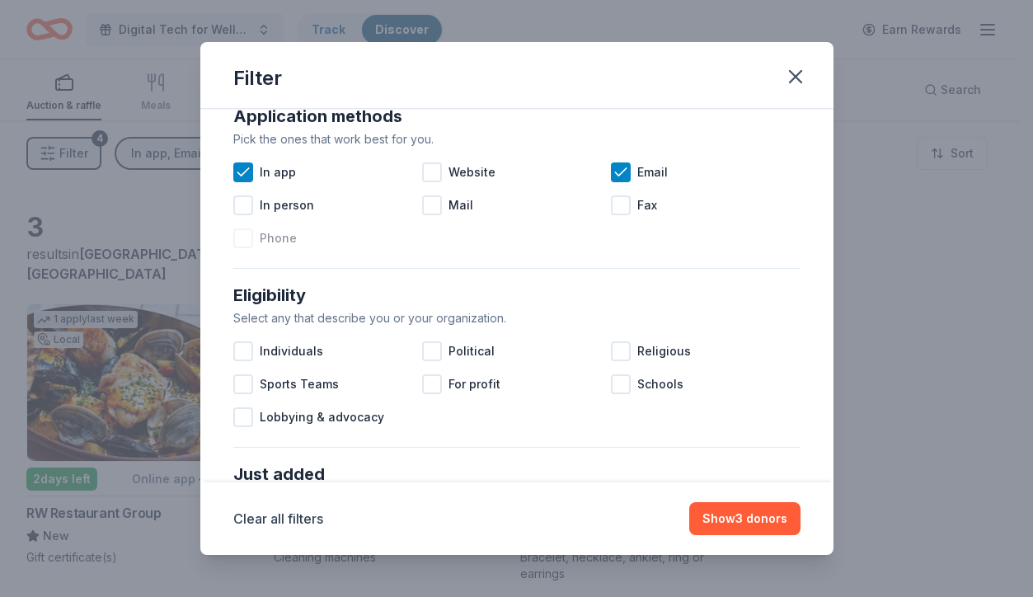
click at [239, 239] on div at bounding box center [243, 238] width 20 height 20
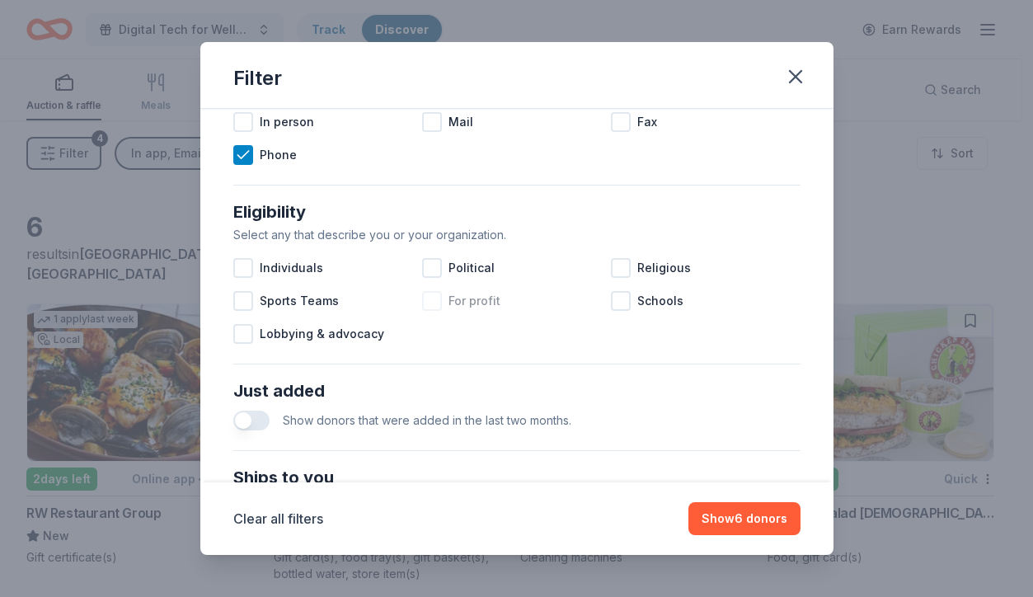
scroll to position [467, 0]
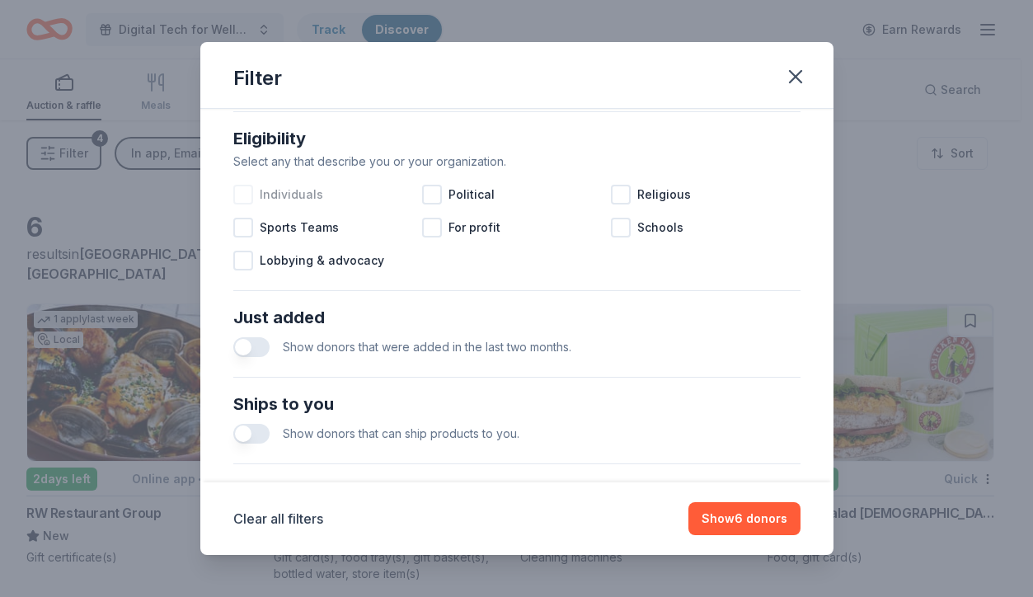
click at [242, 200] on div at bounding box center [243, 195] width 20 height 20
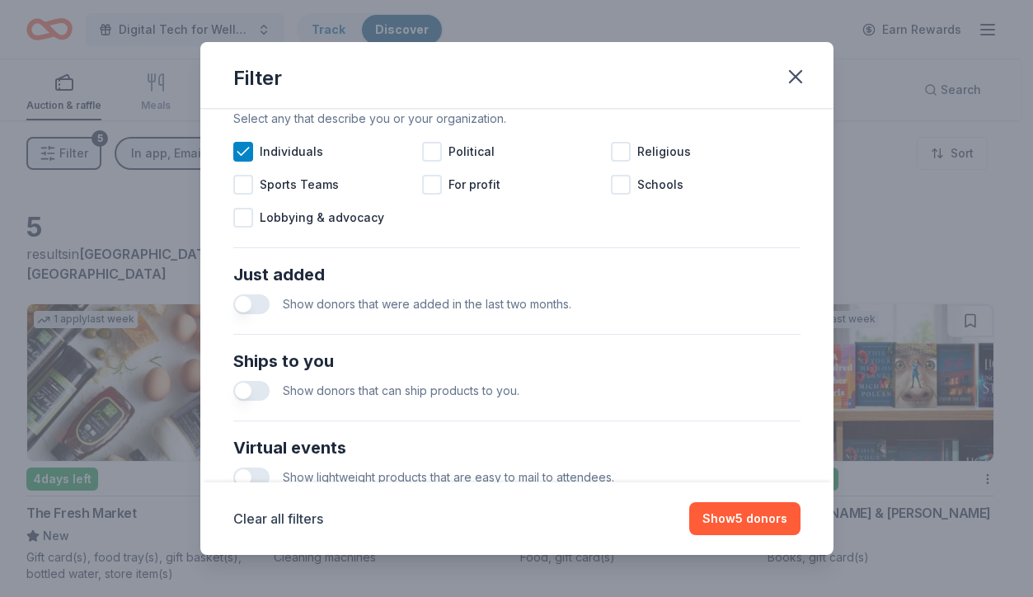
scroll to position [519, 0]
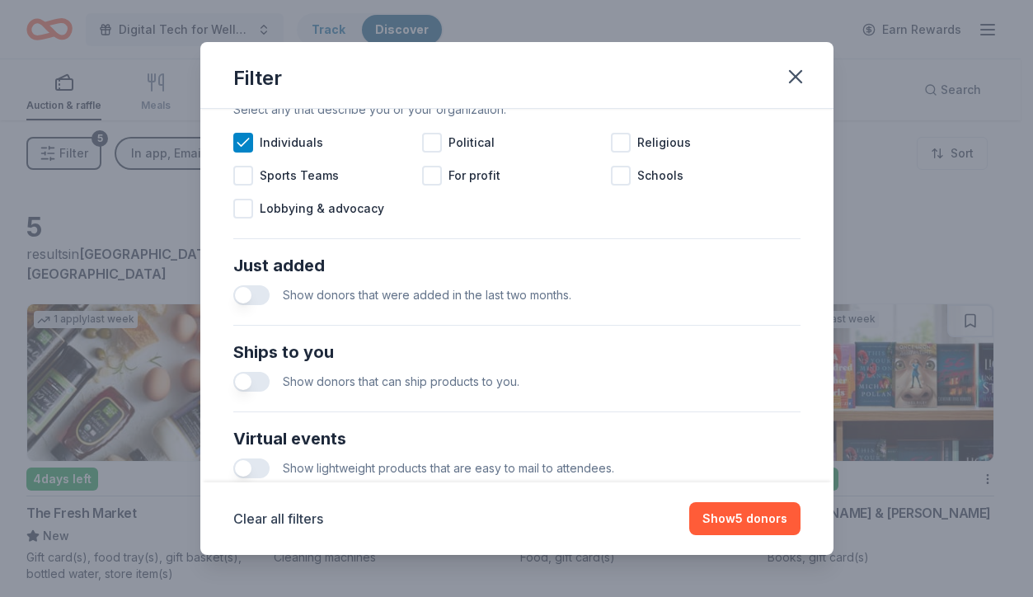
click at [255, 300] on button "button" at bounding box center [251, 295] width 36 height 20
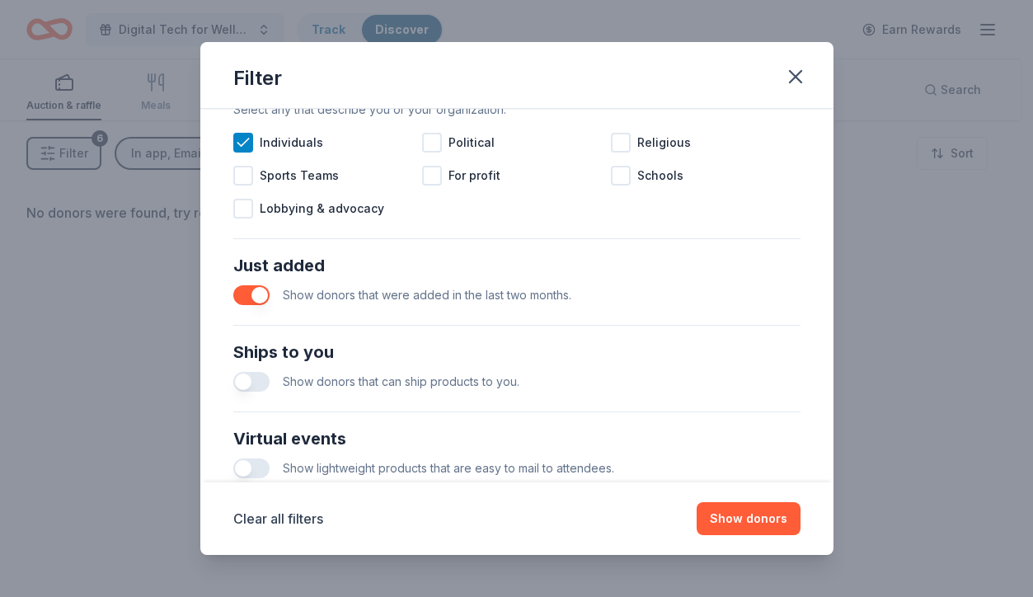
click at [242, 392] on div "Show donors that can ship products to you." at bounding box center [516, 381] width 567 height 33
click at [244, 383] on button "button" at bounding box center [251, 382] width 36 height 20
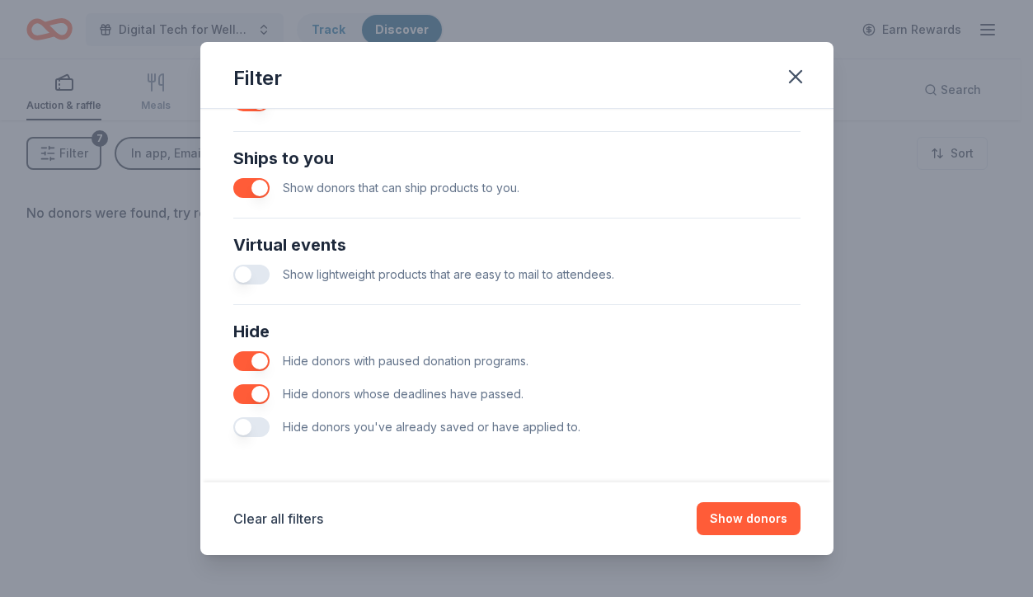
click at [245, 279] on button "button" at bounding box center [251, 275] width 36 height 20
click at [744, 519] on button "Show donors" at bounding box center [749, 518] width 104 height 33
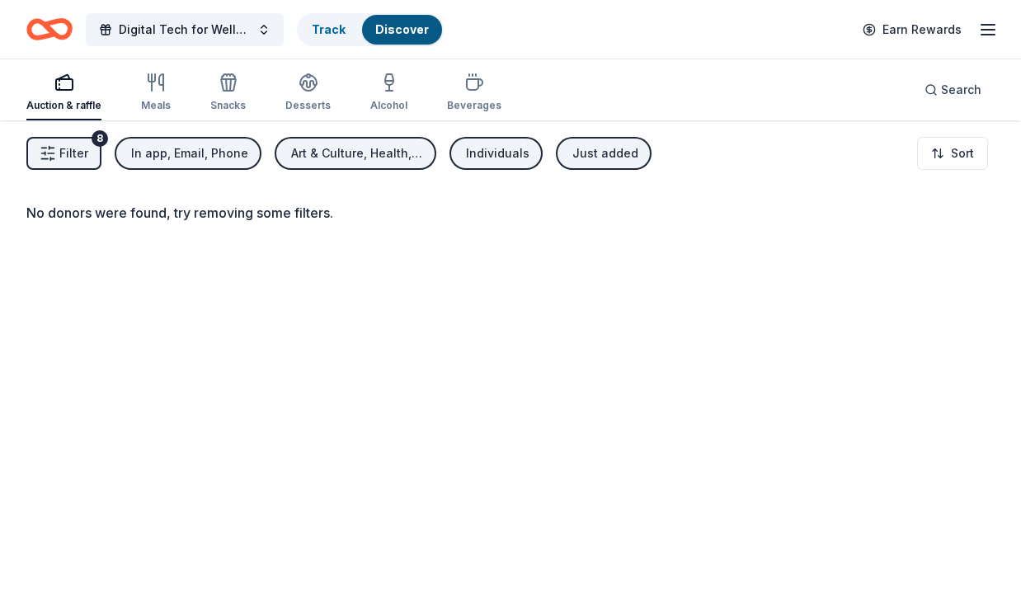
click at [54, 154] on icon "button" at bounding box center [48, 153] width 16 height 16
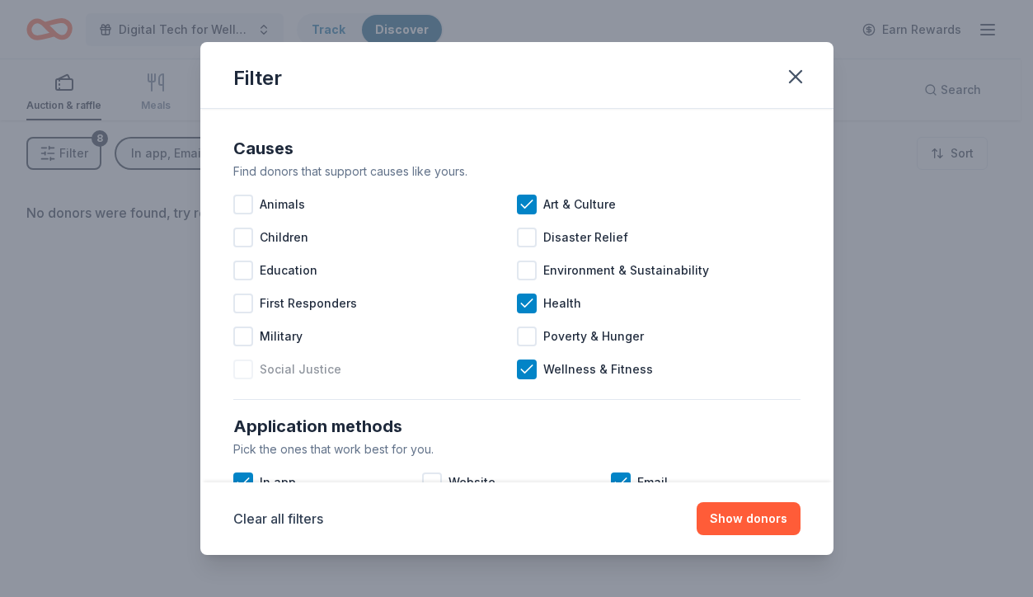
click at [242, 373] on div at bounding box center [243, 369] width 20 height 20
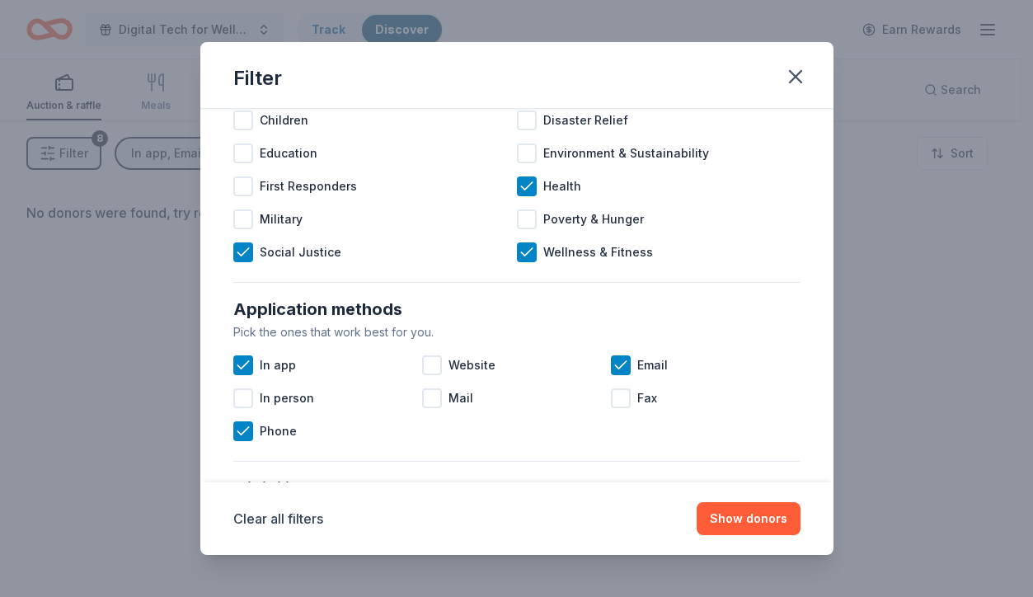
scroll to position [153, 0]
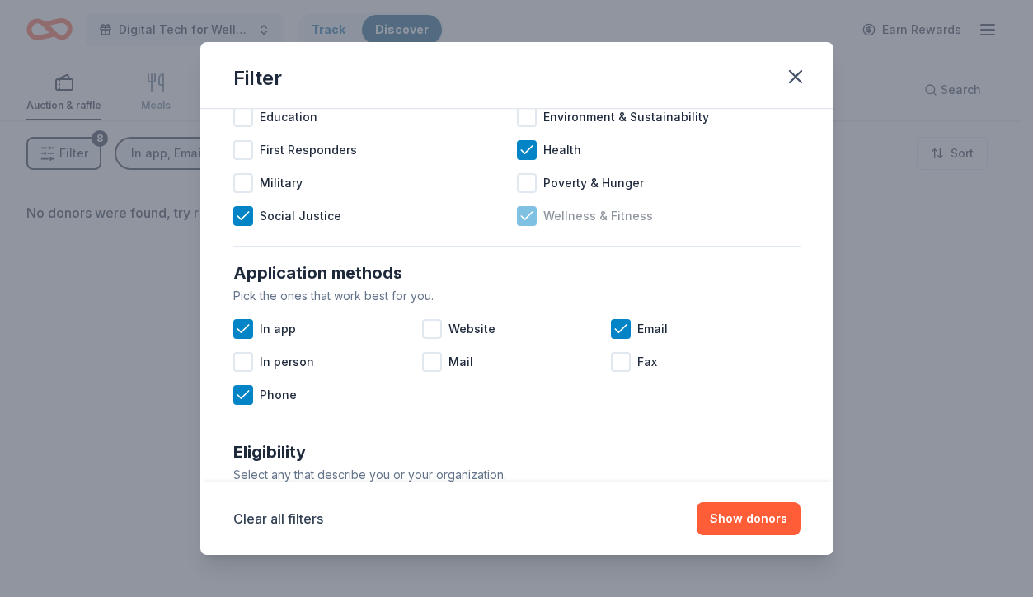
click at [523, 223] on icon at bounding box center [527, 216] width 16 height 16
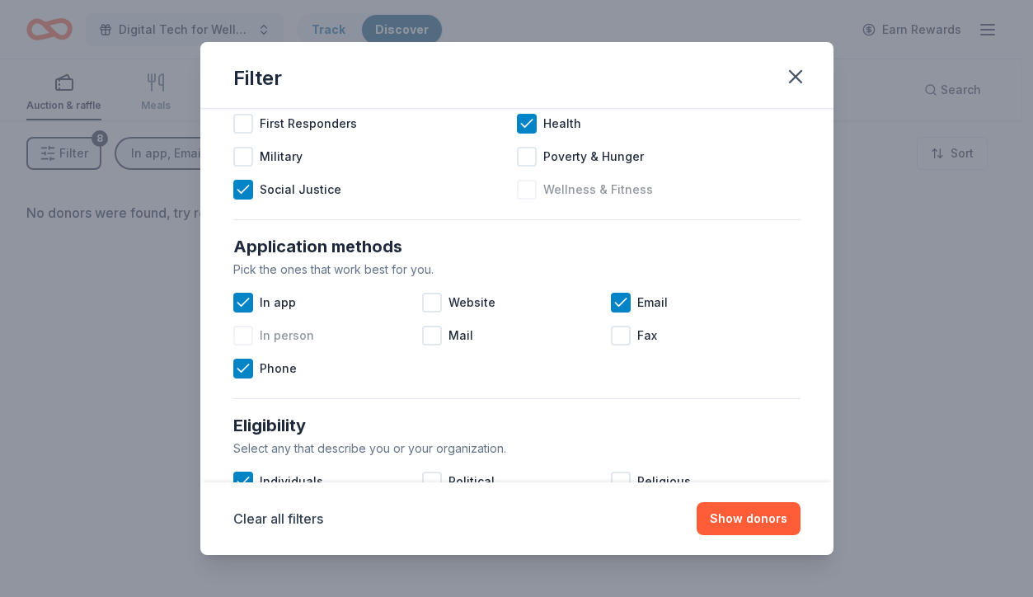
scroll to position [242, 0]
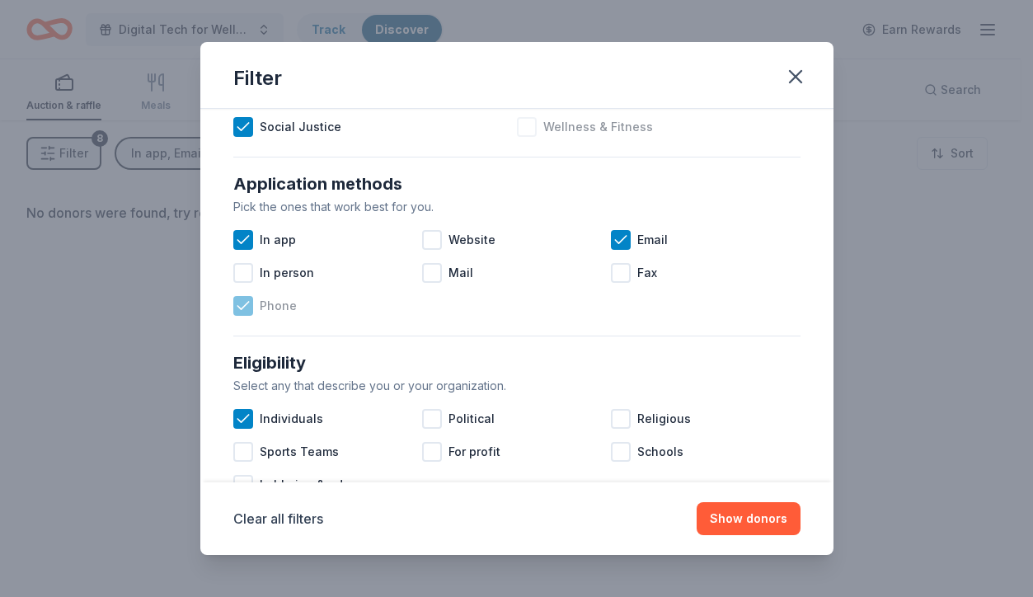
click at [244, 308] on icon at bounding box center [243, 306] width 16 height 16
click at [237, 237] on icon at bounding box center [243, 240] width 16 height 16
click at [613, 235] on icon at bounding box center [621, 240] width 16 height 16
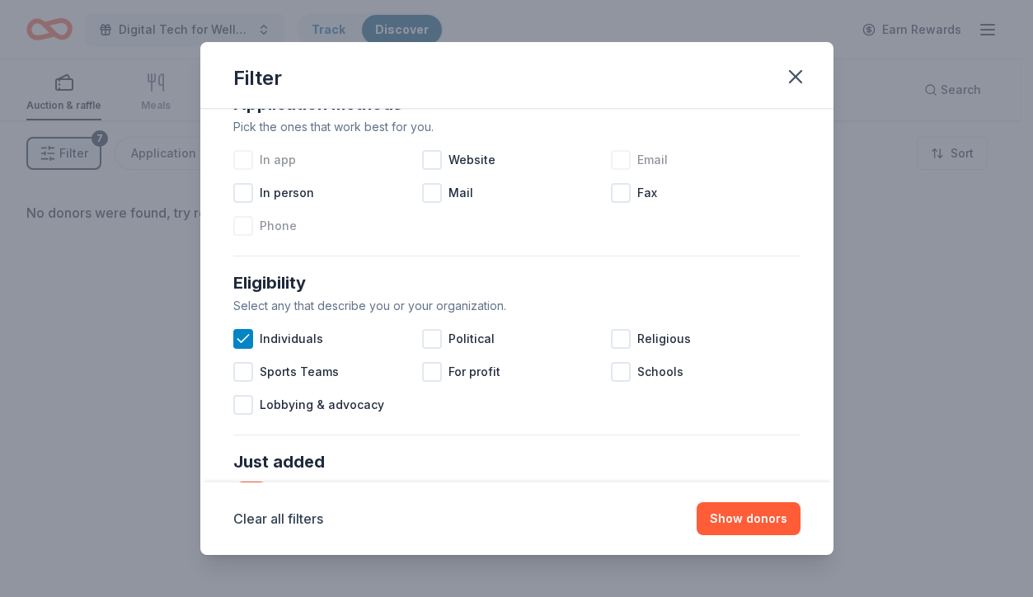
scroll to position [374, 0]
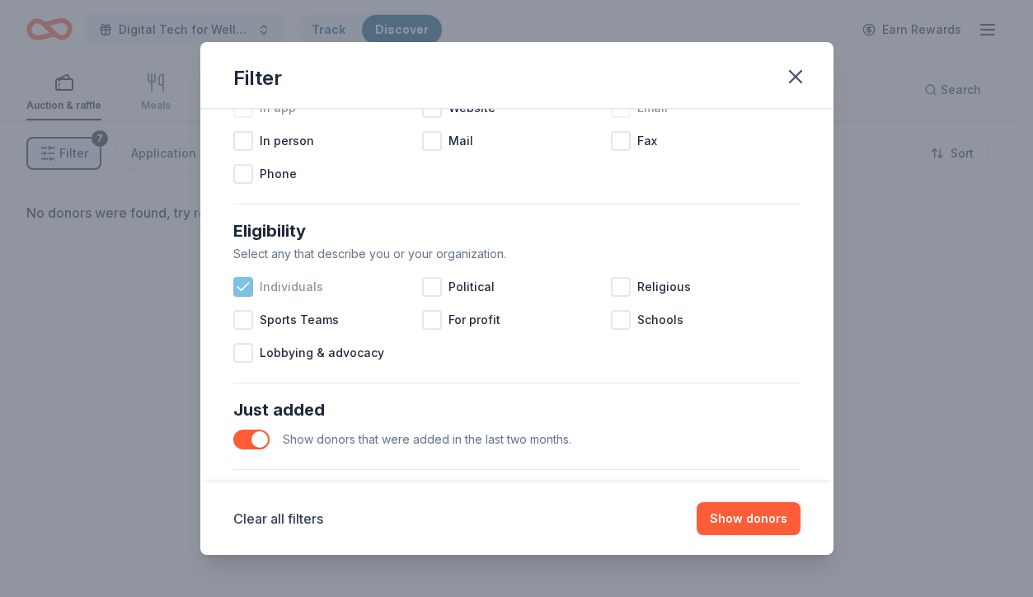
click at [236, 287] on icon at bounding box center [243, 287] width 16 height 16
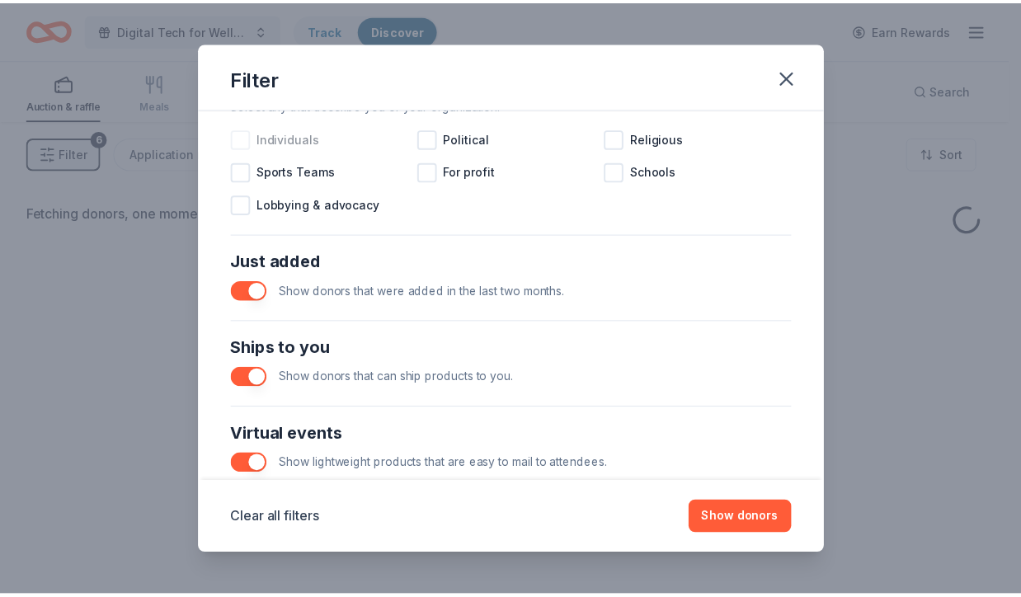
scroll to position [635, 0]
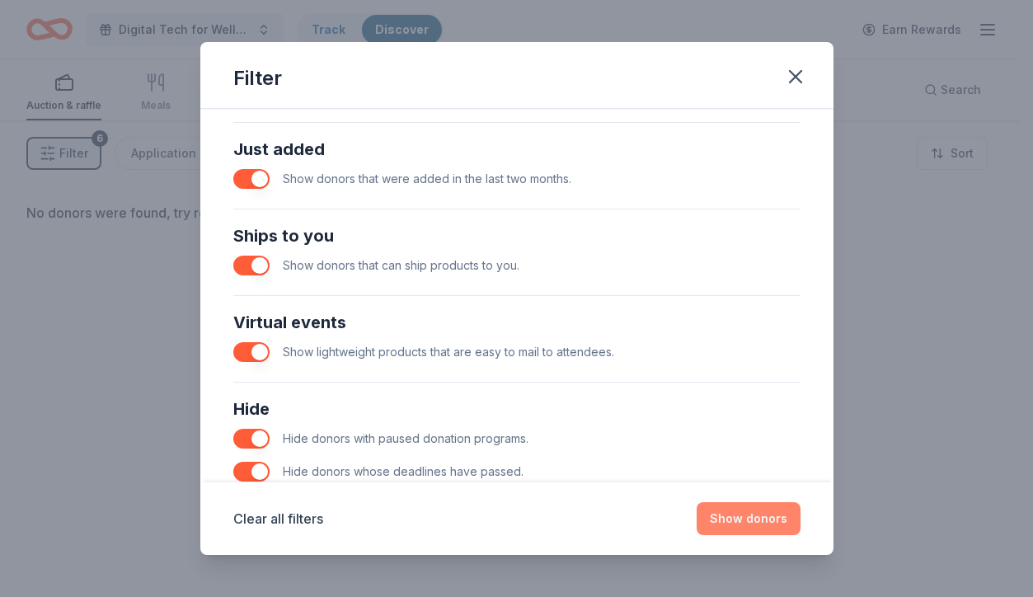
click at [773, 521] on button "Show donors" at bounding box center [749, 518] width 104 height 33
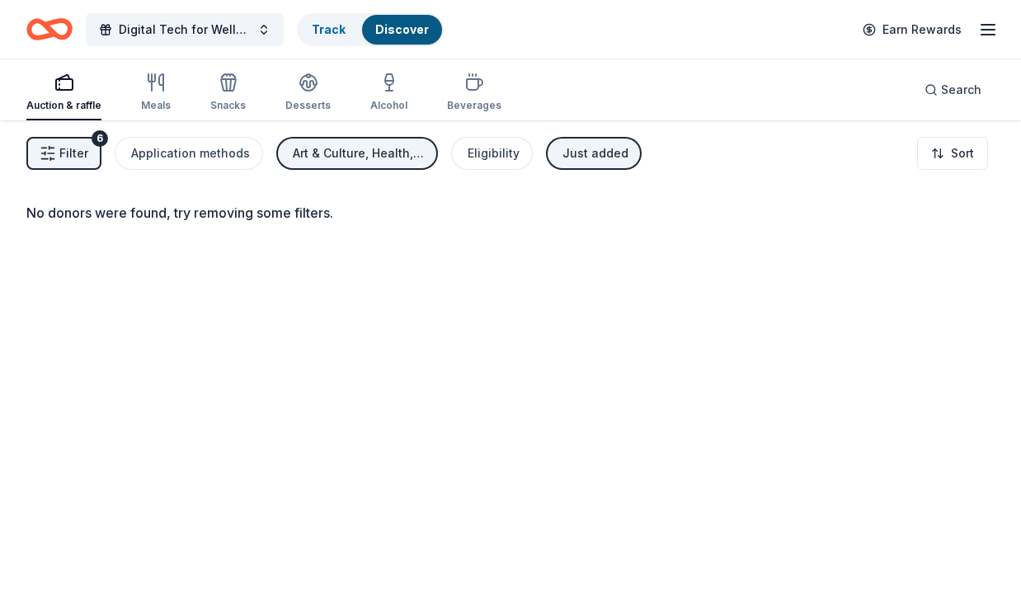
click at [392, 270] on div "No donors were found, try removing some filters." at bounding box center [510, 418] width 1021 height 597
click at [59, 155] on button "Filter 6" at bounding box center [63, 153] width 75 height 33
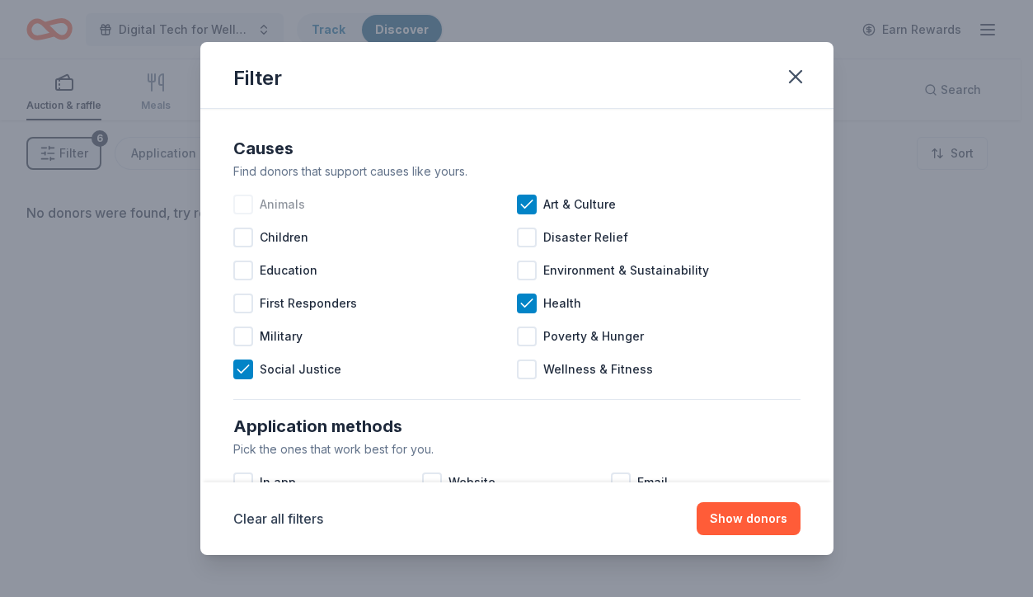
click at [509, 202] on div "Animals Art & Culture Children Disaster Relief Education Environment & Sustaina…" at bounding box center [516, 287] width 567 height 198
click at [522, 205] on icon at bounding box center [527, 204] width 16 height 16
drag, startPoint x: 247, startPoint y: 372, endPoint x: 288, endPoint y: 370, distance: 40.4
click at [247, 371] on icon at bounding box center [243, 369] width 16 height 16
click at [735, 518] on button "Show donors" at bounding box center [749, 518] width 104 height 33
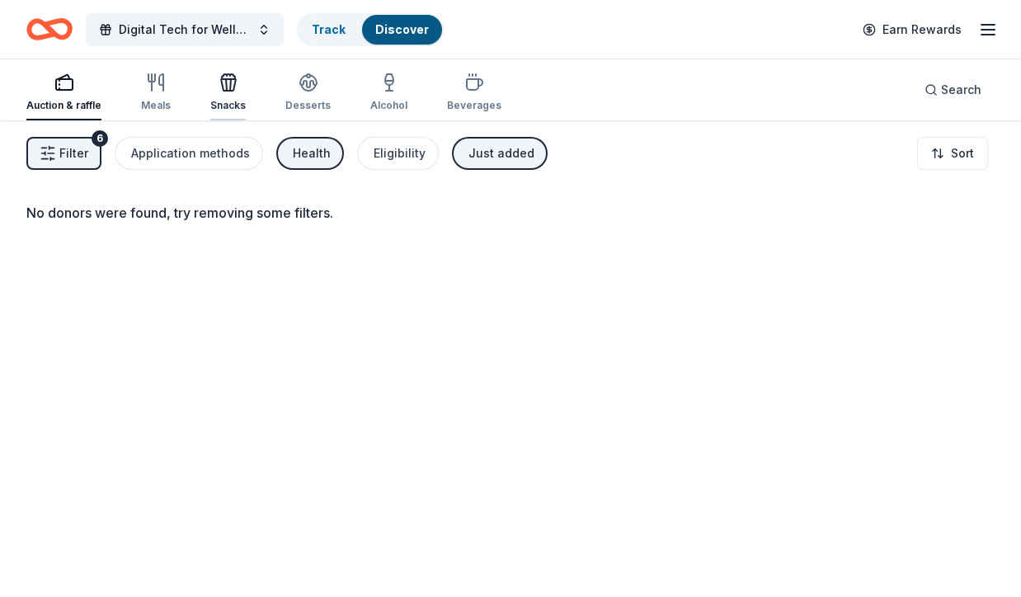
click at [222, 89] on icon "button" at bounding box center [228, 83] width 20 height 20
click at [154, 89] on icon "button" at bounding box center [156, 83] width 20 height 20
click at [152, 89] on icon "button" at bounding box center [156, 83] width 20 height 20
click at [205, 87] on div "Auction & raffle Meals Snacks Desserts Alcohol Beverages" at bounding box center [263, 93] width 475 height 54
click at [226, 89] on icon "button" at bounding box center [228, 83] width 20 height 20
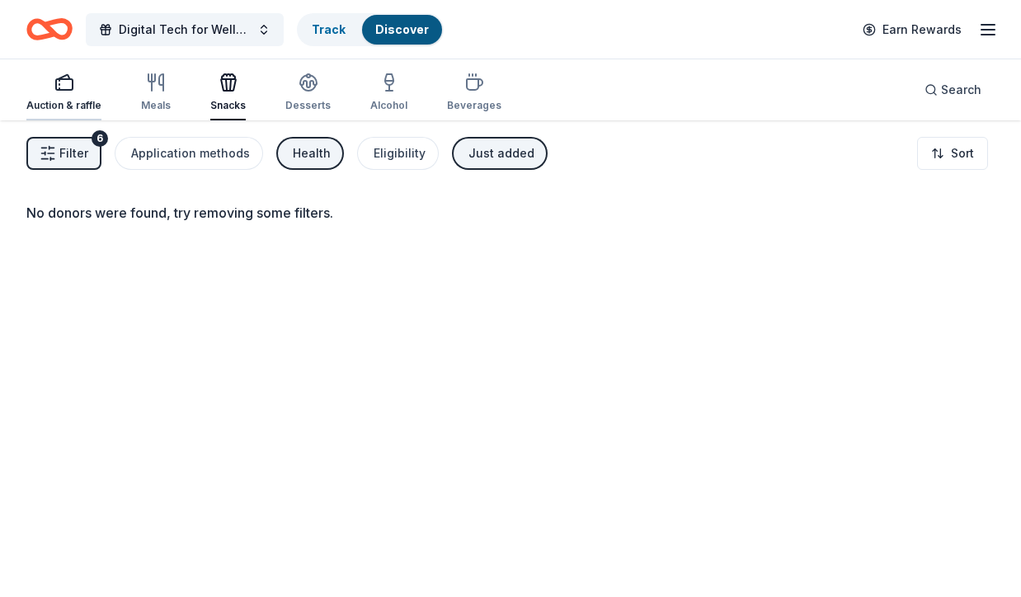
click at [46, 95] on div "Auction & raffle" at bounding box center [63, 93] width 75 height 40
click at [481, 158] on div "Just added" at bounding box center [501, 153] width 66 height 20
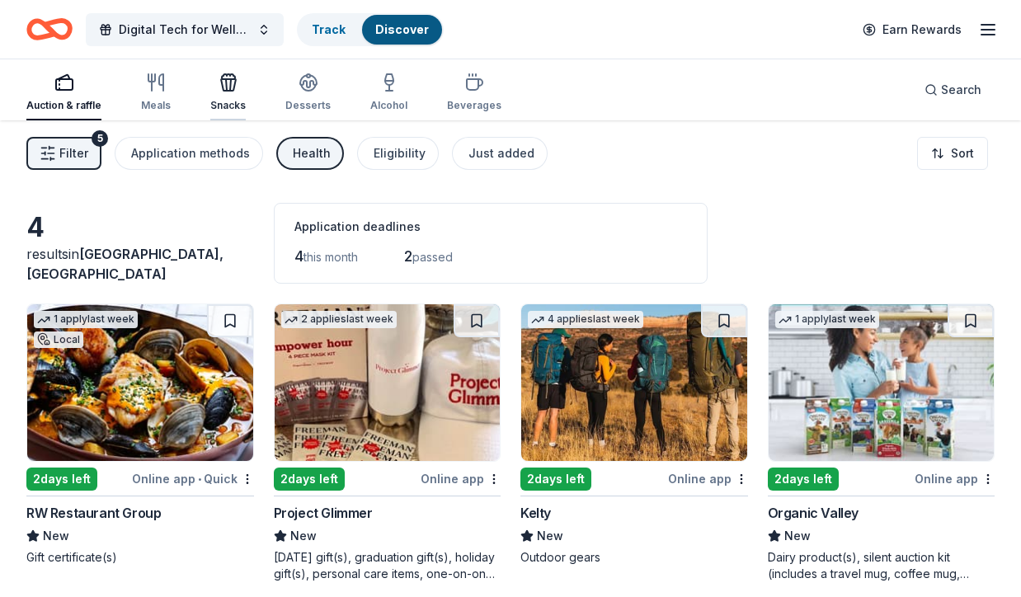
click at [236, 93] on div "Snacks" at bounding box center [227, 93] width 35 height 40
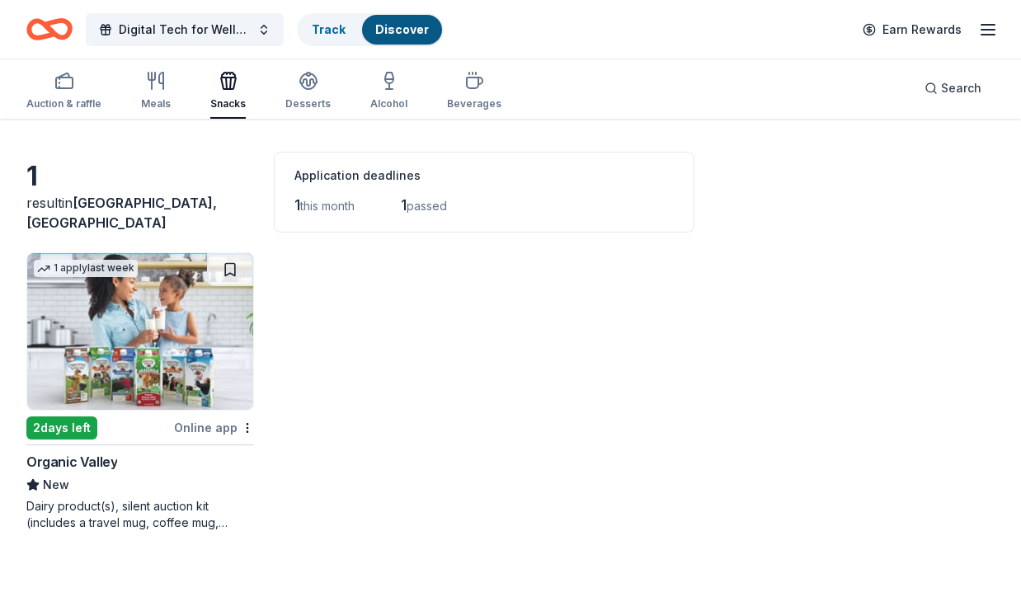
scroll to position [99, 0]
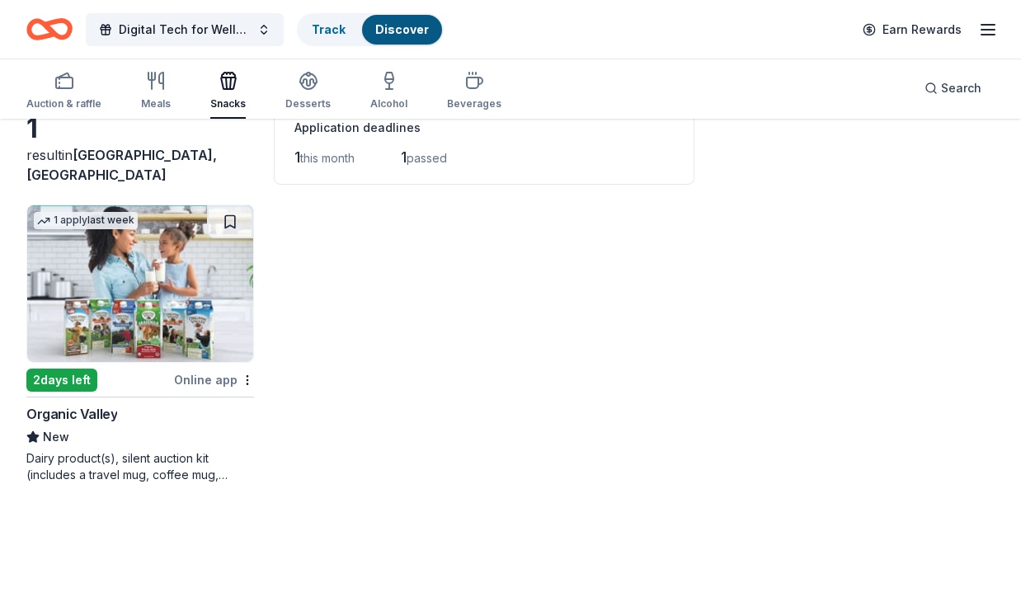
click at [208, 473] on div "Dairy product(s), silent auction kit (includes a travel mug, coffee mug, freeze…" at bounding box center [140, 466] width 228 height 33
click at [470, 100] on div "Beverages" at bounding box center [474, 103] width 54 height 13
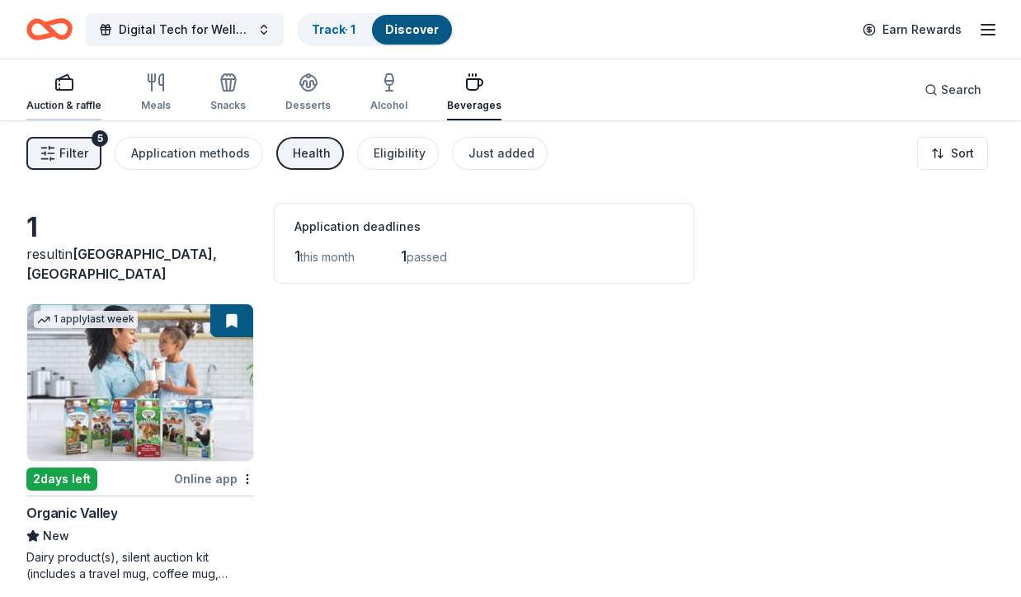
click at [65, 86] on icon "button" at bounding box center [64, 83] width 20 height 20
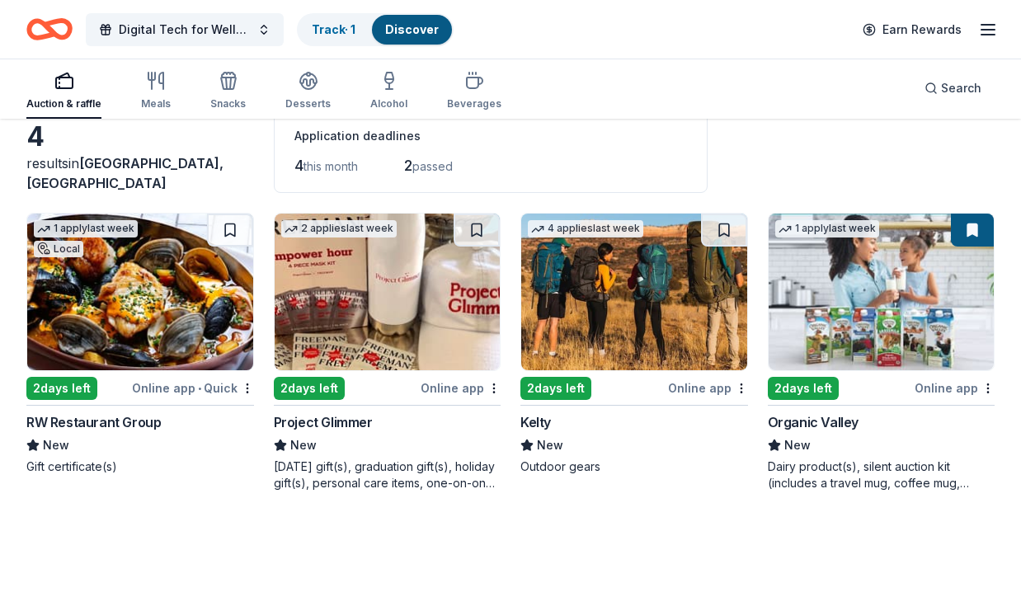
scroll to position [87, 0]
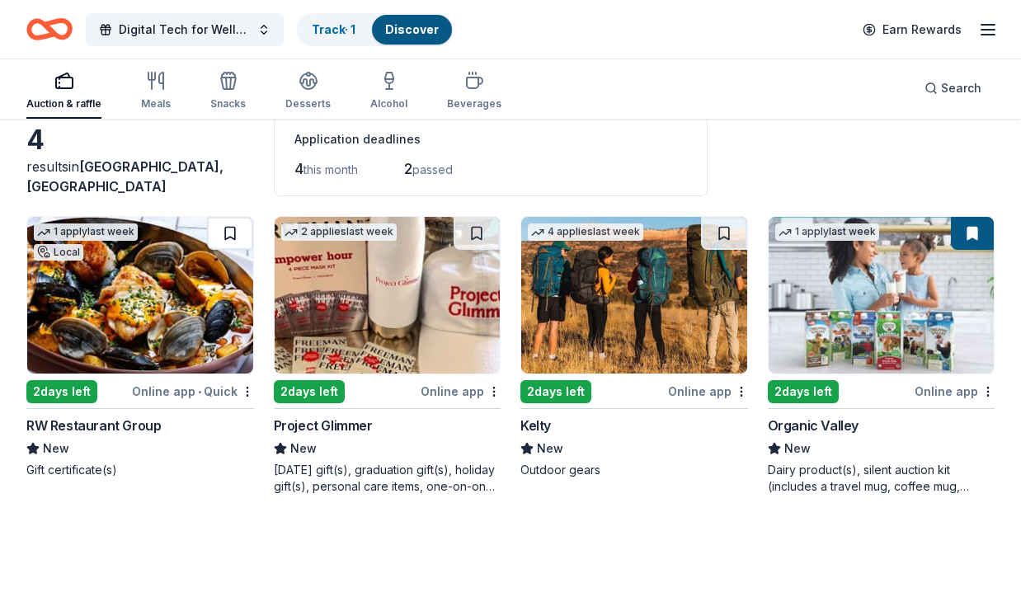
click at [227, 232] on button at bounding box center [230, 233] width 46 height 33
click at [376, 473] on div "[DATE] gift(s), graduation gift(s), holiday gift(s), personal care items, one-o…" at bounding box center [388, 478] width 228 height 33
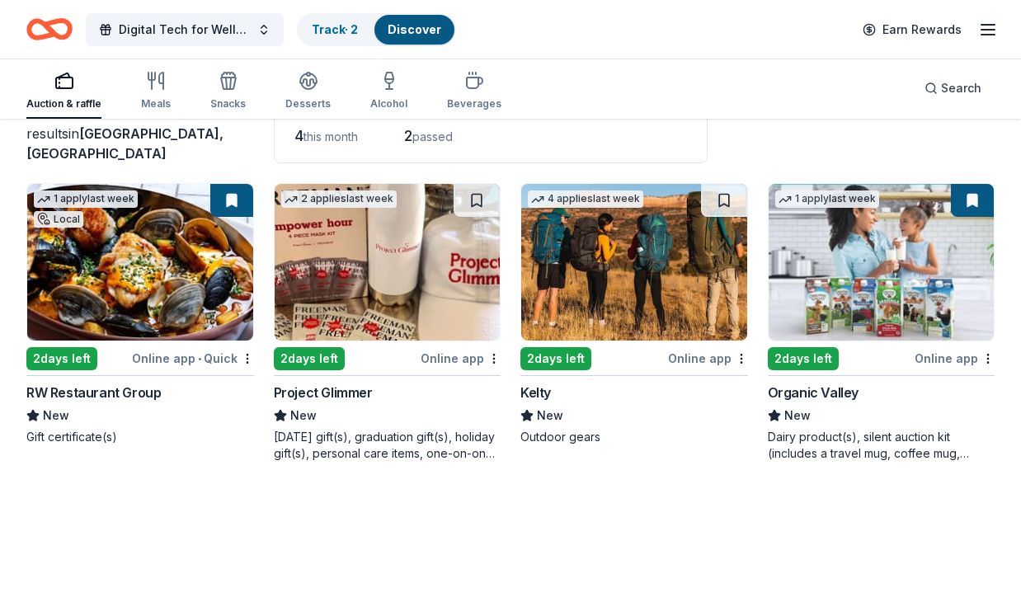
scroll to position [0, 0]
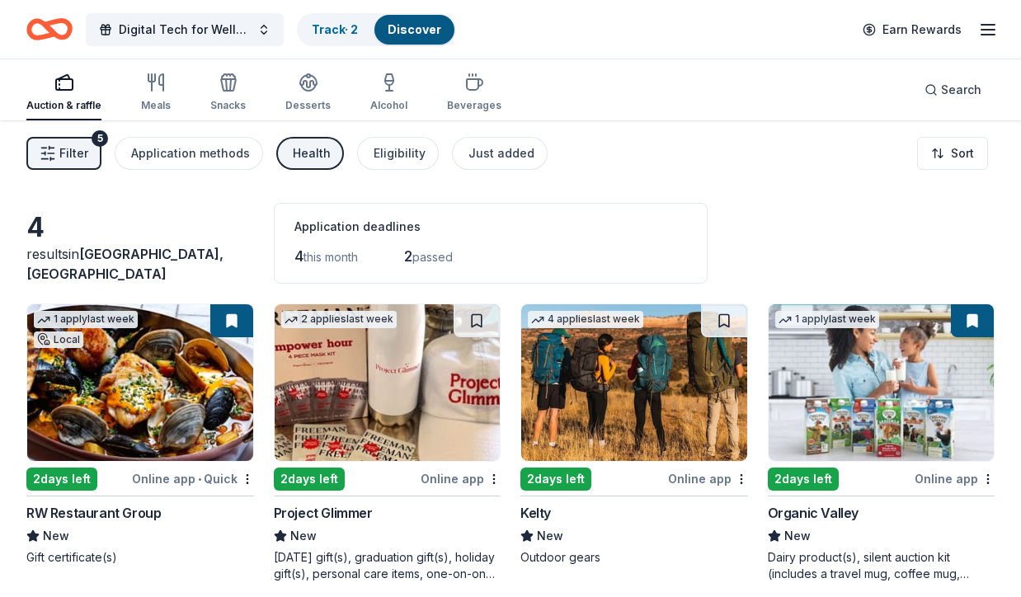
click at [177, 422] on img at bounding box center [140, 382] width 226 height 157
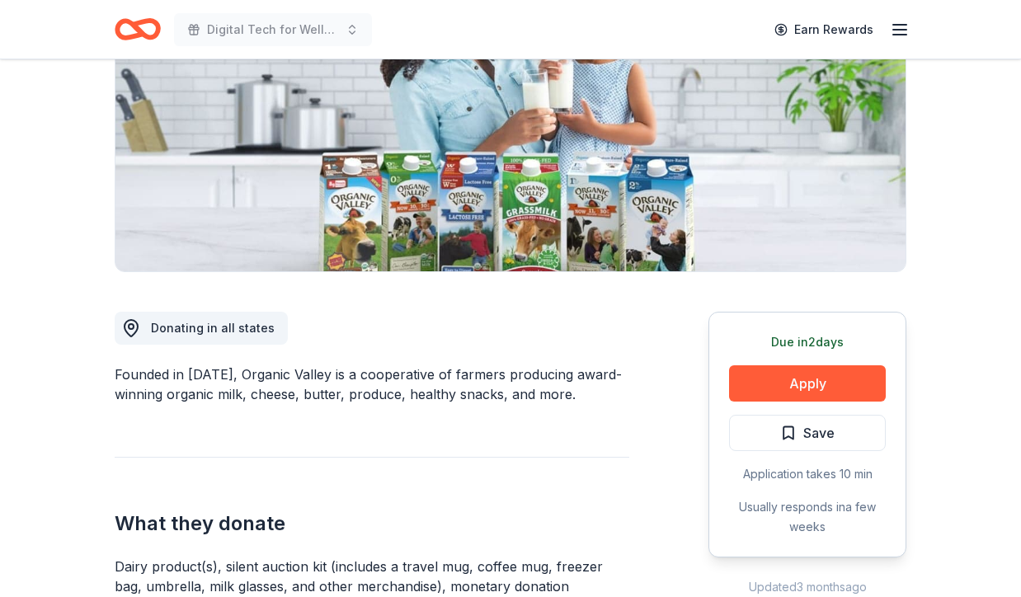
scroll to position [226, 0]
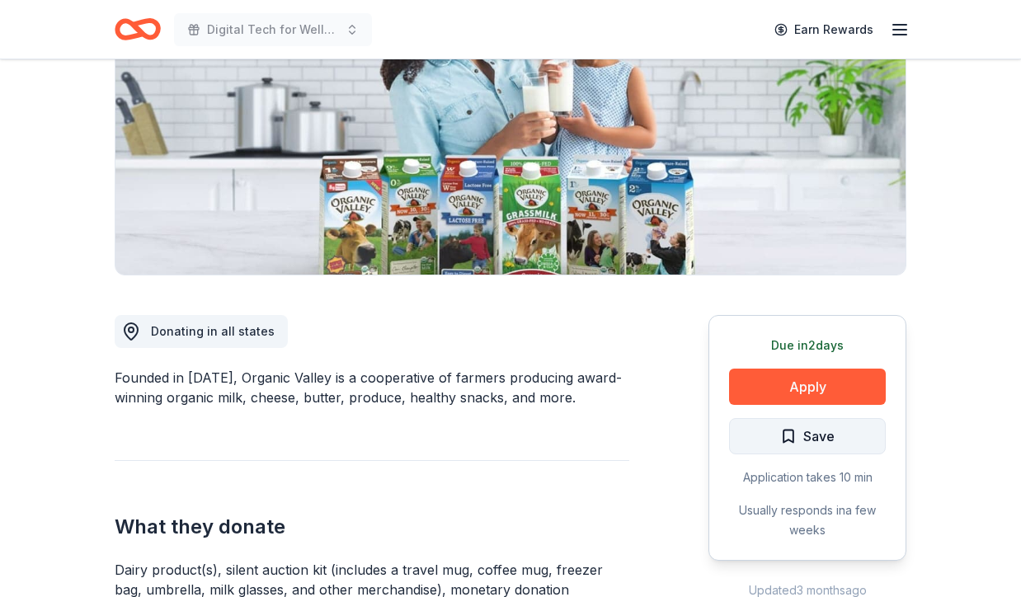
click at [791, 430] on span "Save" at bounding box center [807, 435] width 54 height 21
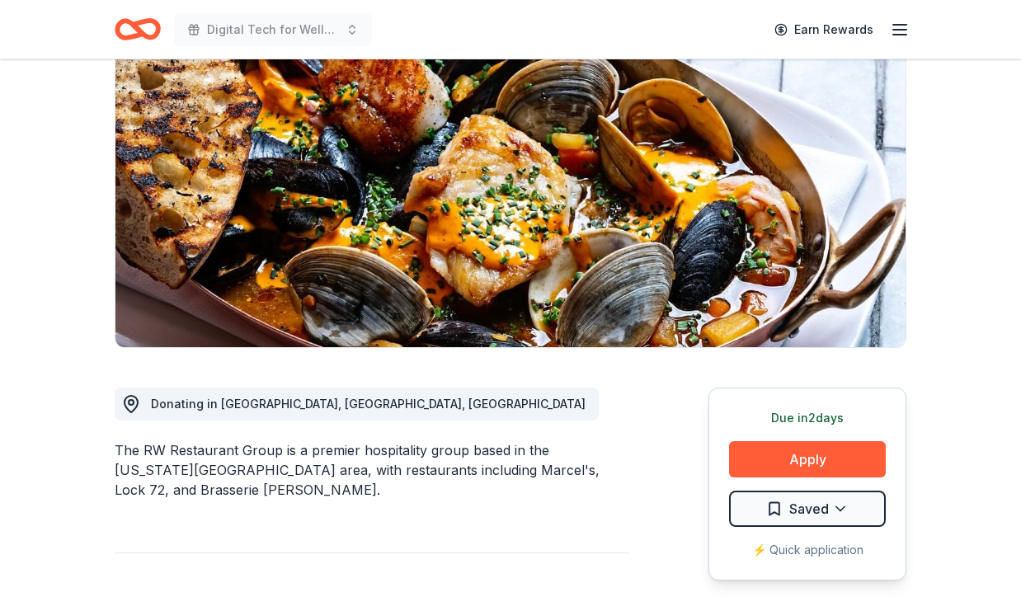
scroll to position [210, 0]
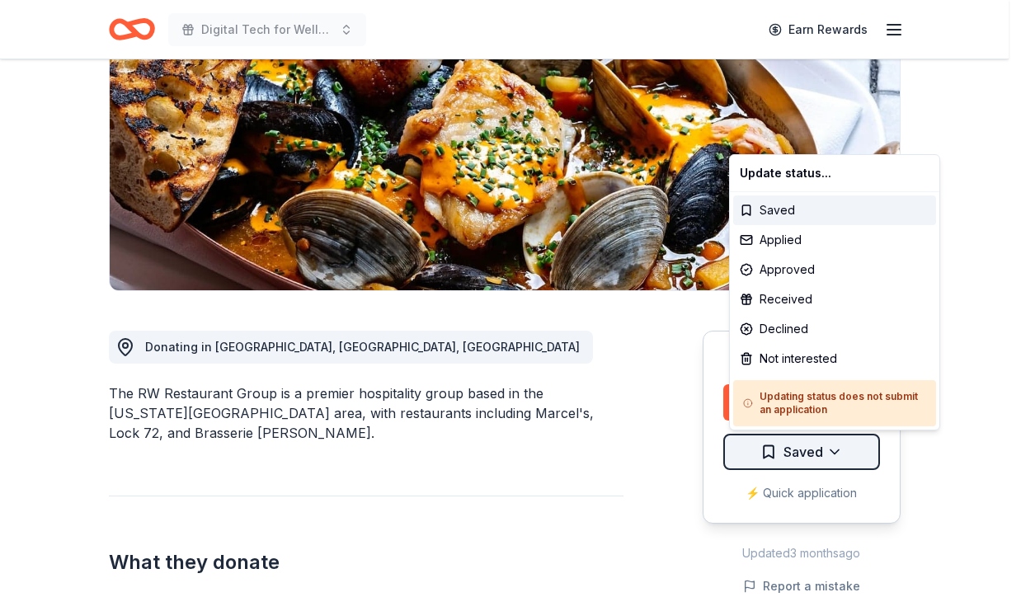
click at [768, 387] on html "Digital Tech for Wellness and Silent Auction Arts Fundraiser Earn Rewards Due […" at bounding box center [510, 88] width 1021 height 597
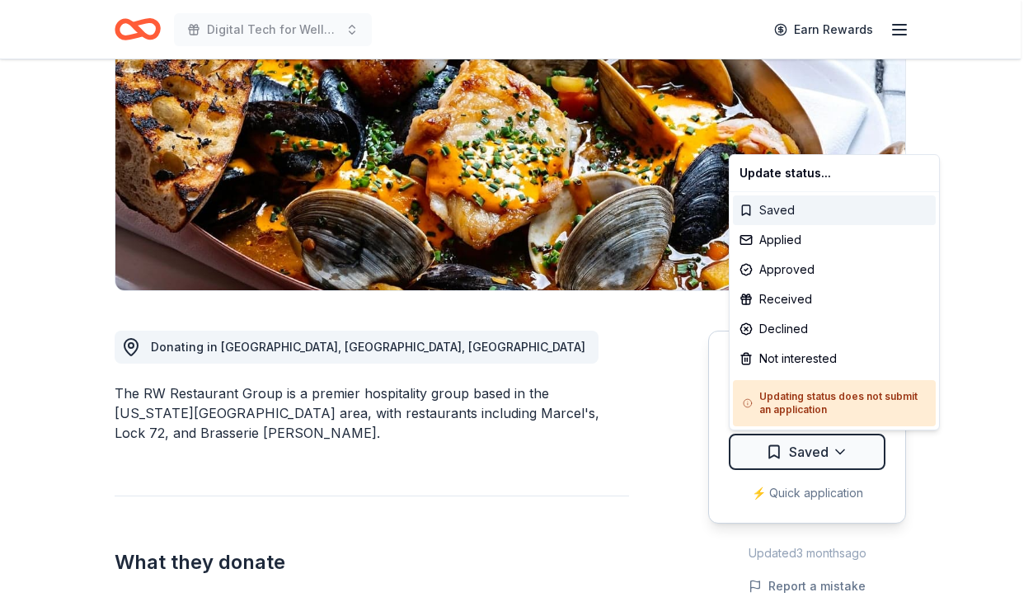
click at [785, 218] on div "Saved" at bounding box center [834, 210] width 203 height 30
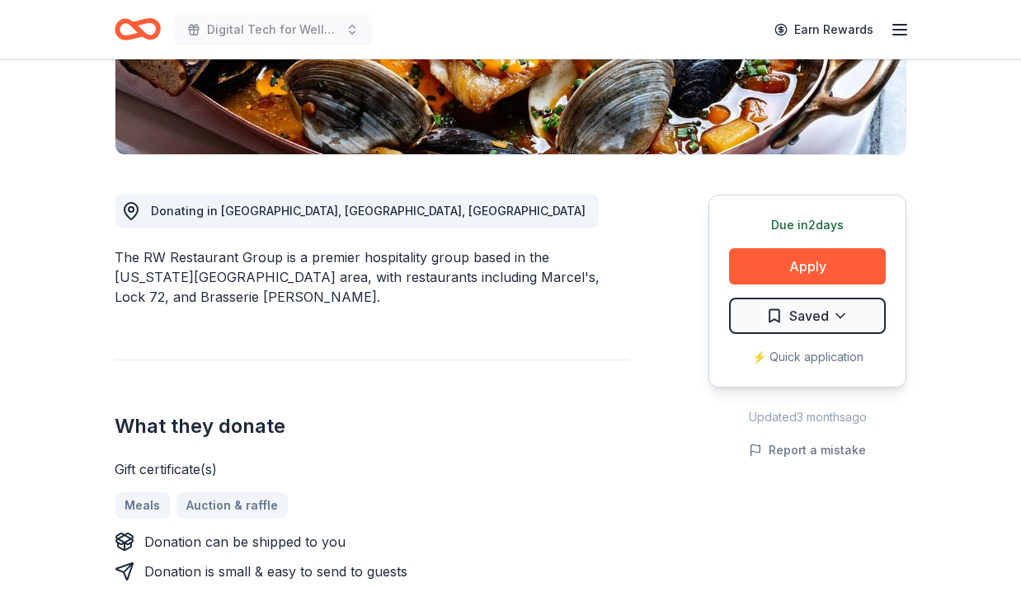
scroll to position [453, 0]
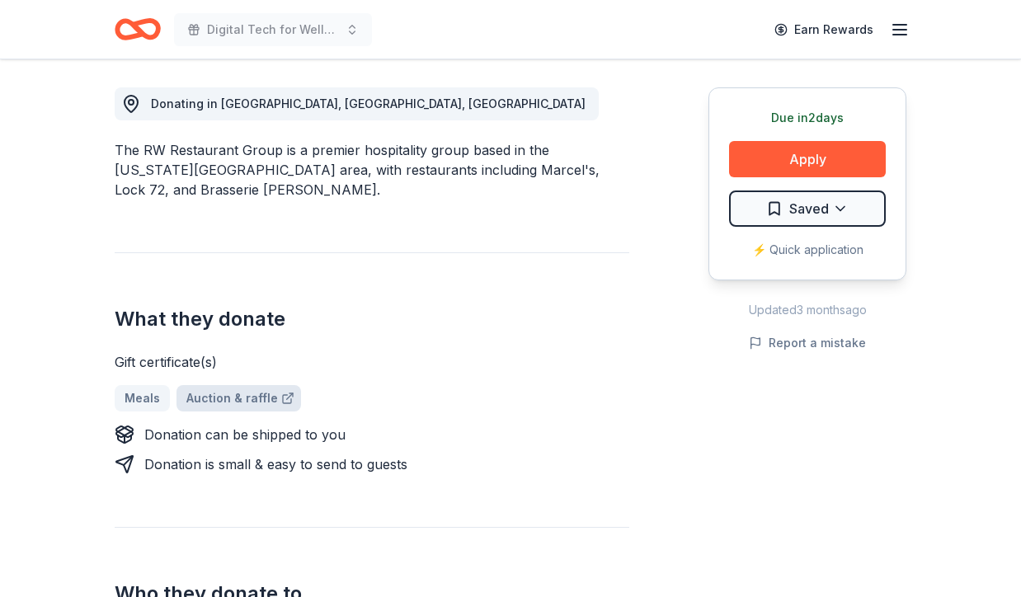
click at [249, 399] on link "Auction & raffle" at bounding box center [238, 398] width 124 height 26
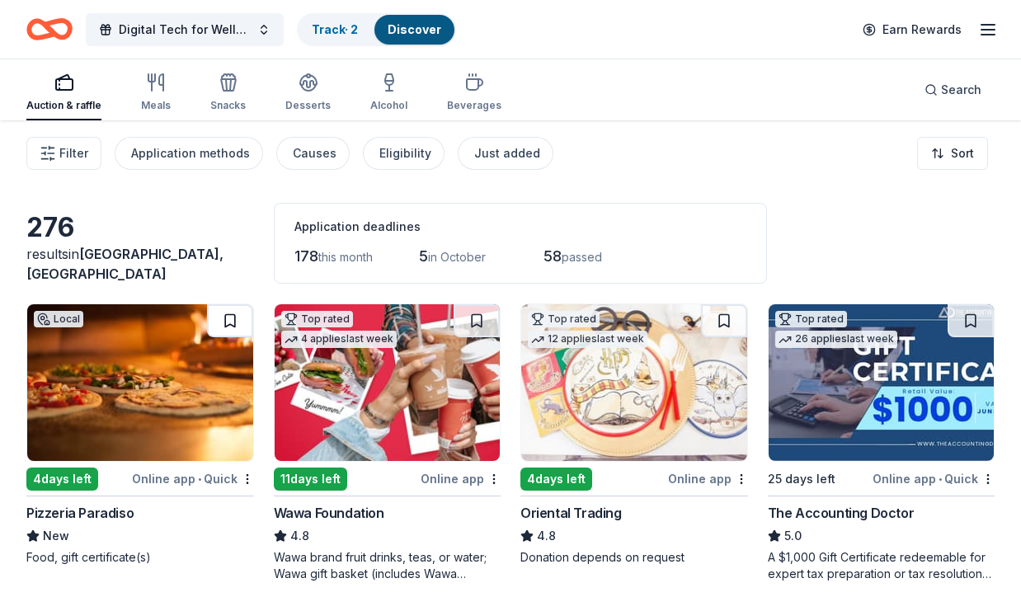
click at [226, 318] on button at bounding box center [230, 320] width 46 height 33
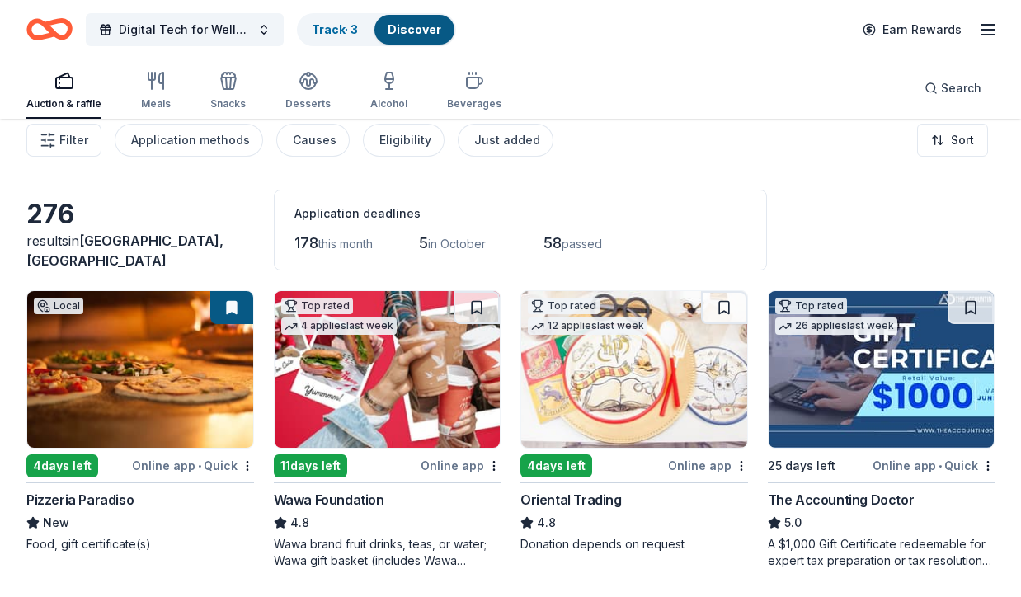
scroll to position [105, 0]
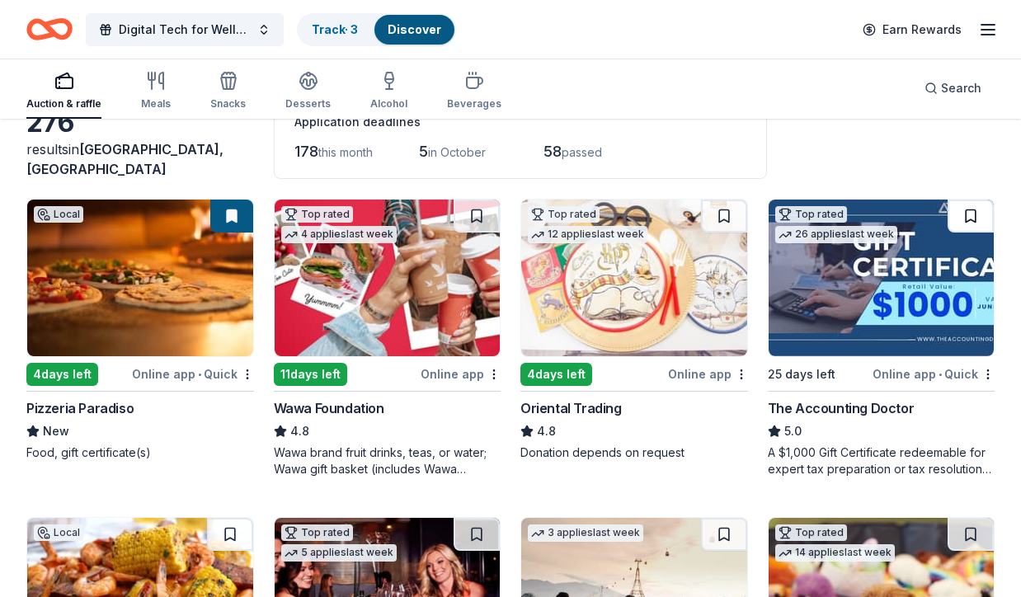
click at [971, 217] on button at bounding box center [970, 216] width 46 height 33
click at [471, 218] on button at bounding box center [476, 216] width 46 height 33
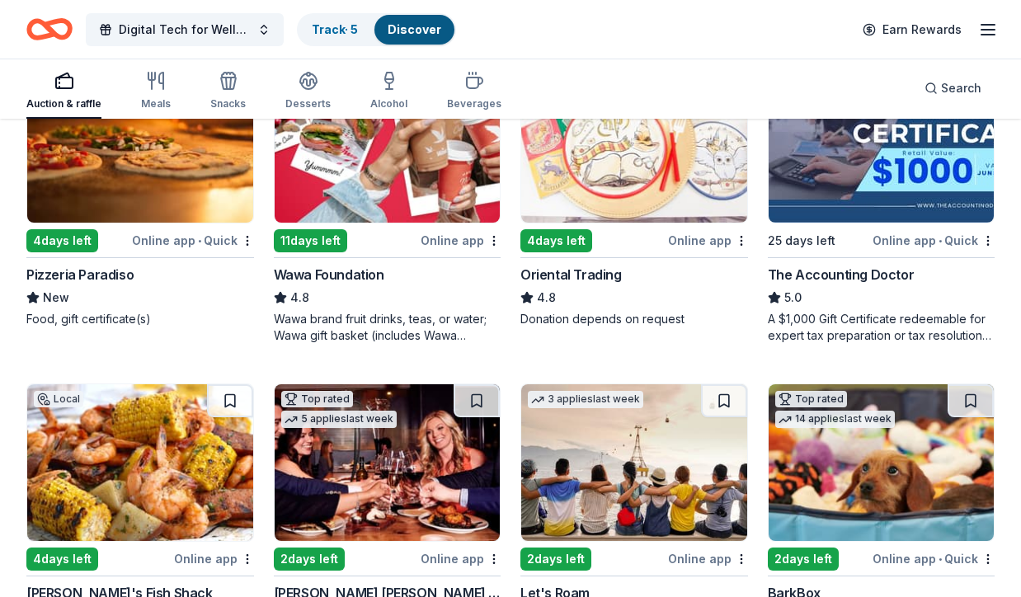
scroll to position [377, 0]
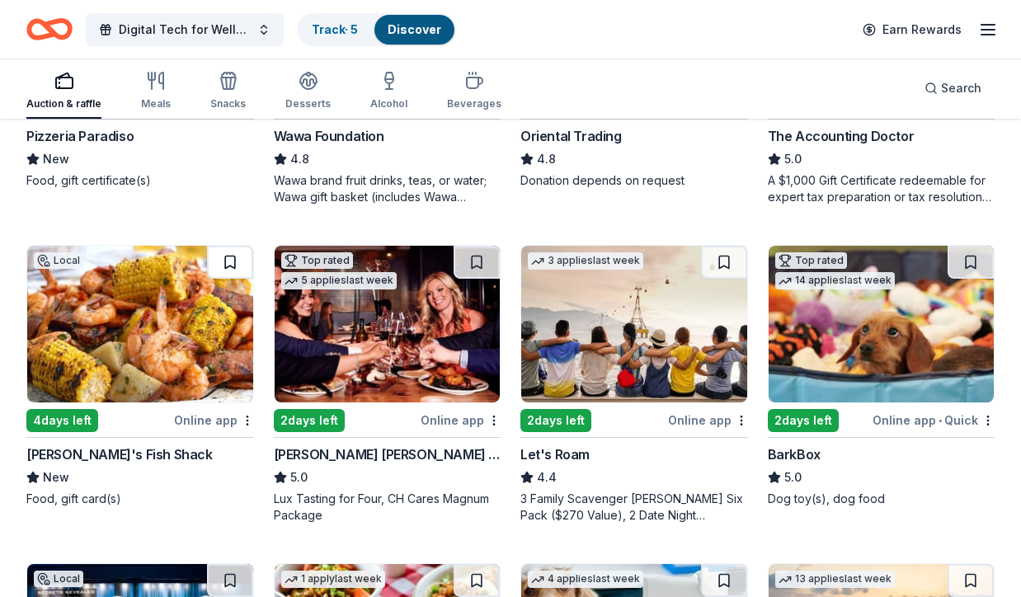
click at [222, 261] on button at bounding box center [230, 262] width 46 height 33
click at [475, 260] on button at bounding box center [476, 262] width 46 height 33
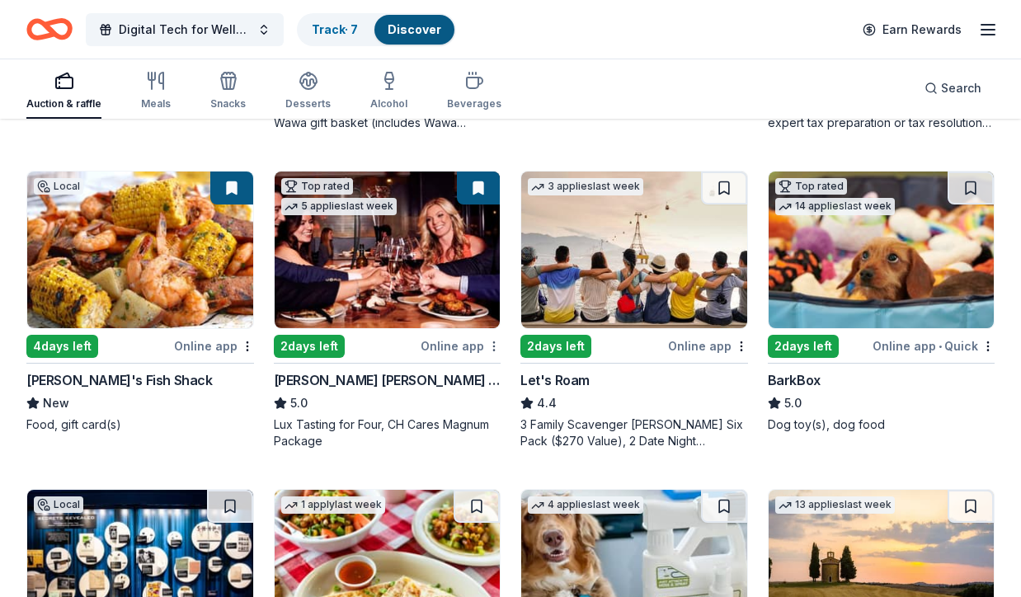
scroll to position [454, 0]
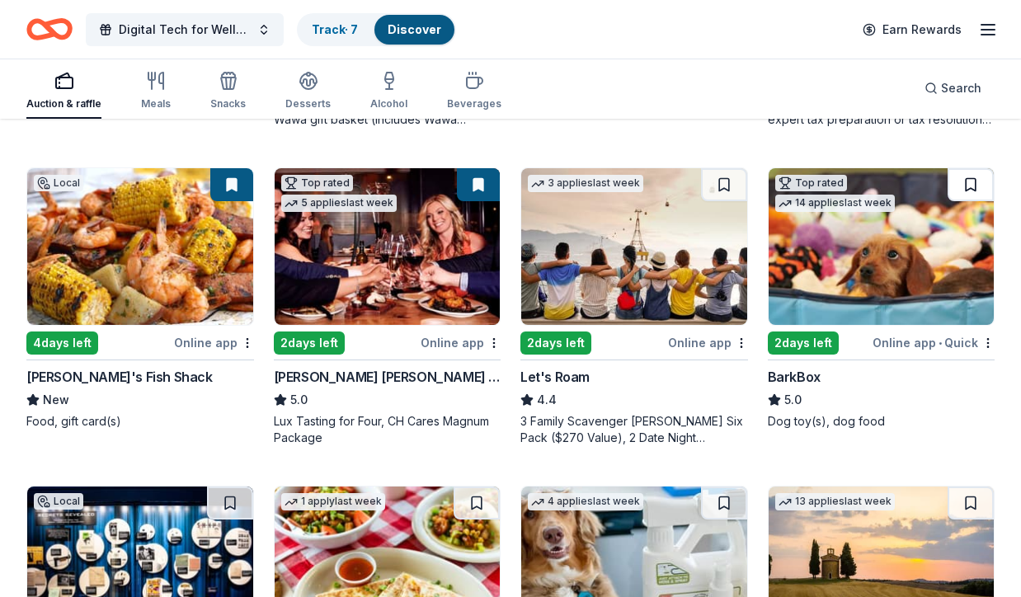
click at [974, 185] on button at bounding box center [970, 184] width 46 height 33
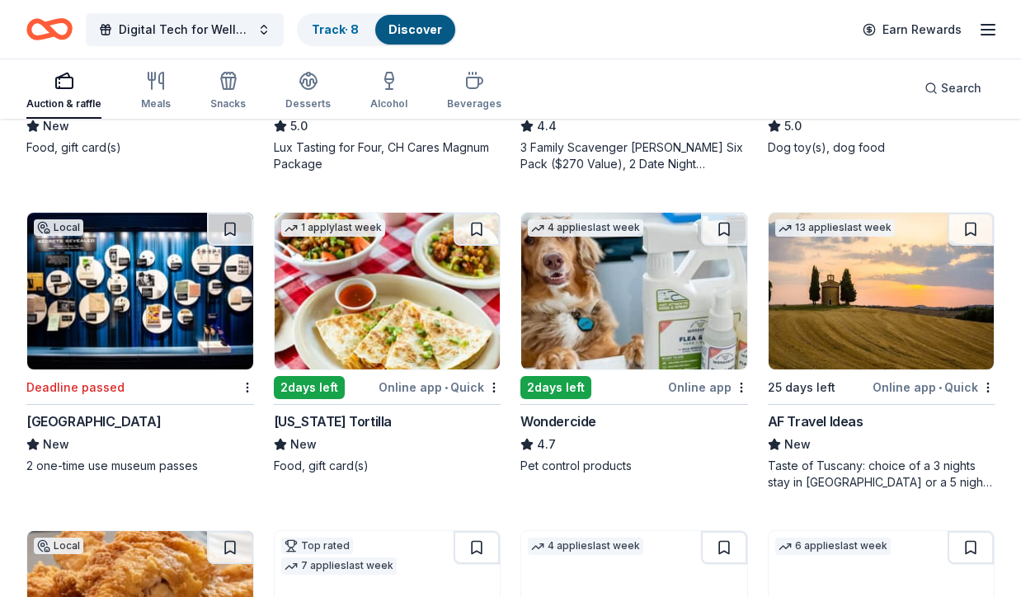
scroll to position [731, 0]
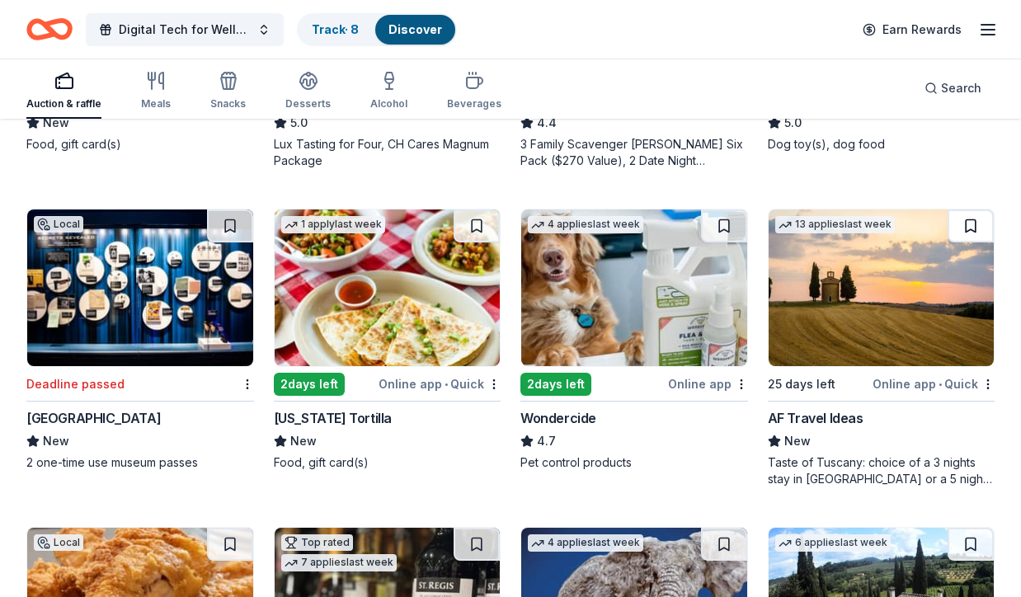
click at [969, 225] on button at bounding box center [970, 225] width 46 height 33
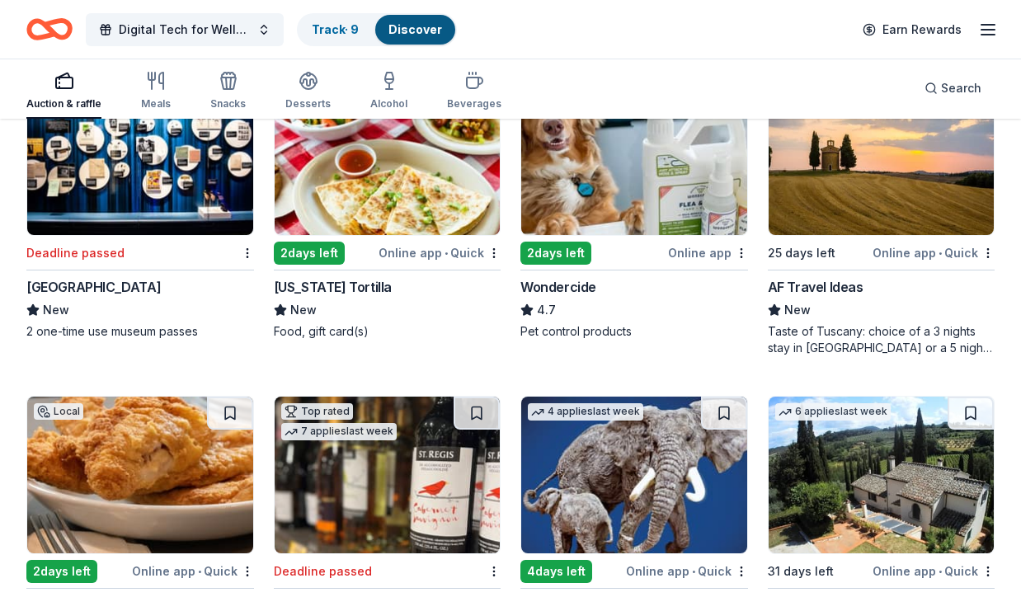
scroll to position [783, 0]
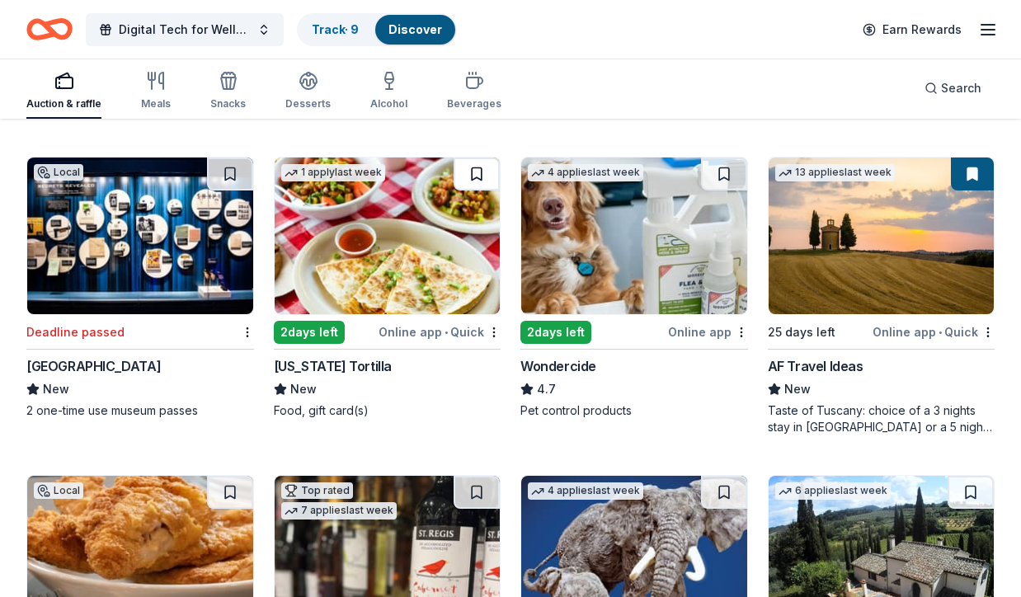
click at [474, 173] on button at bounding box center [476, 173] width 46 height 33
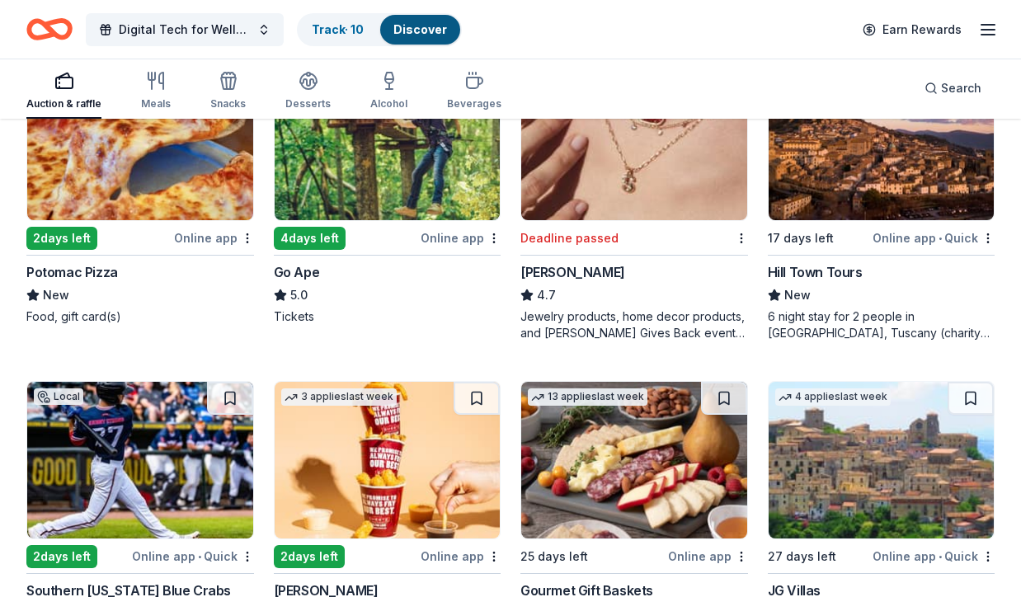
scroll to position [1658, 0]
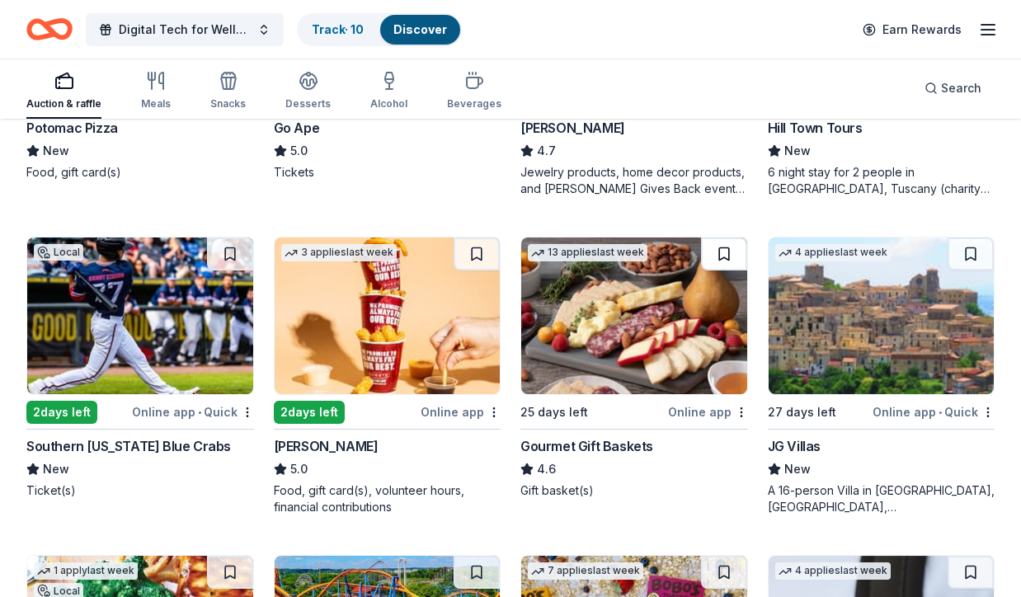
click at [723, 255] on button at bounding box center [724, 253] width 46 height 33
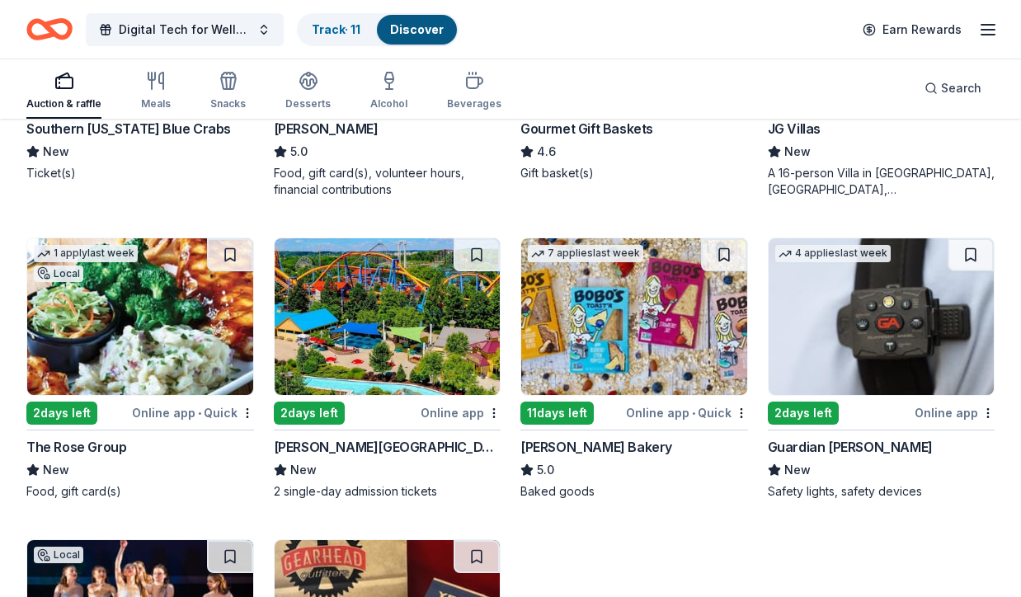
scroll to position [2002, 0]
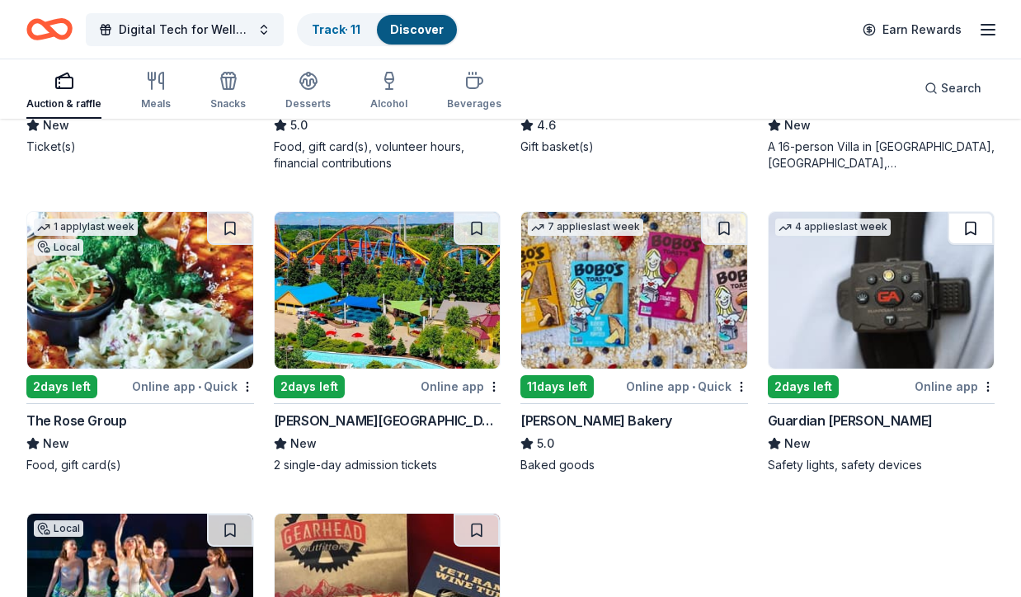
click at [967, 231] on button at bounding box center [970, 228] width 46 height 33
click at [223, 228] on button at bounding box center [230, 228] width 46 height 33
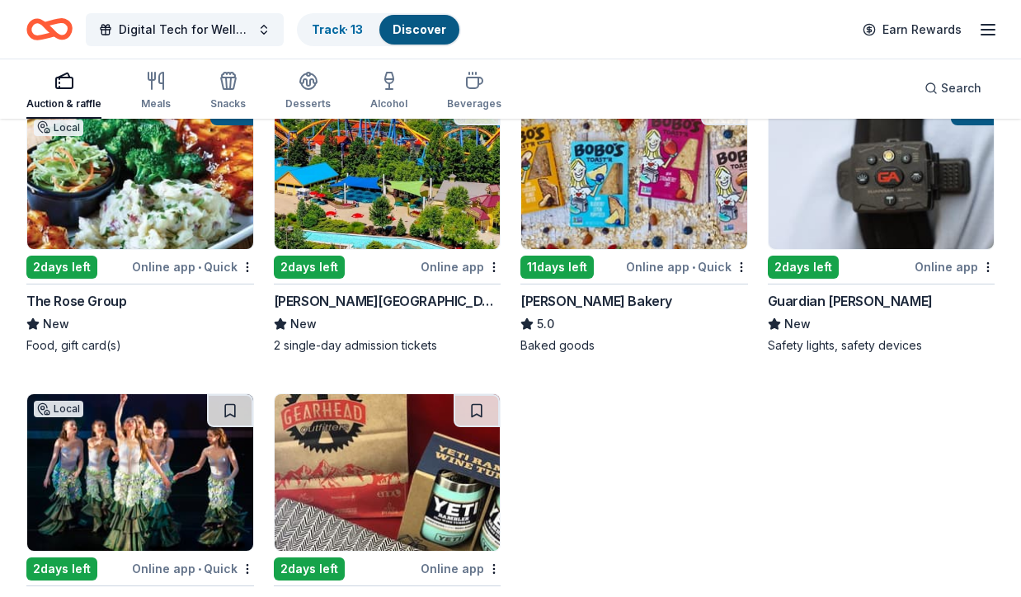
scroll to position [2312, 0]
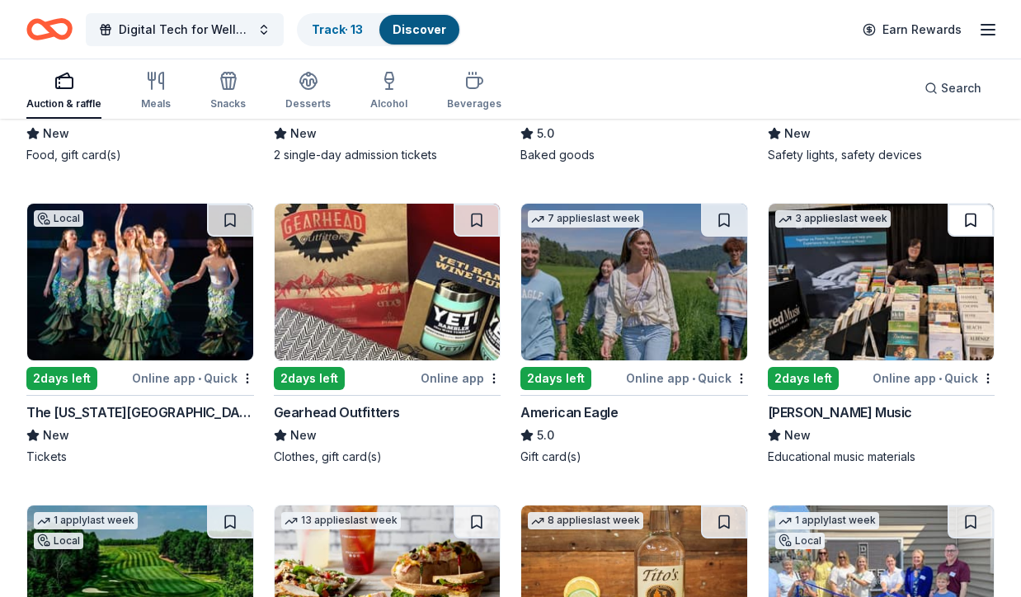
click at [972, 228] on button at bounding box center [970, 220] width 46 height 33
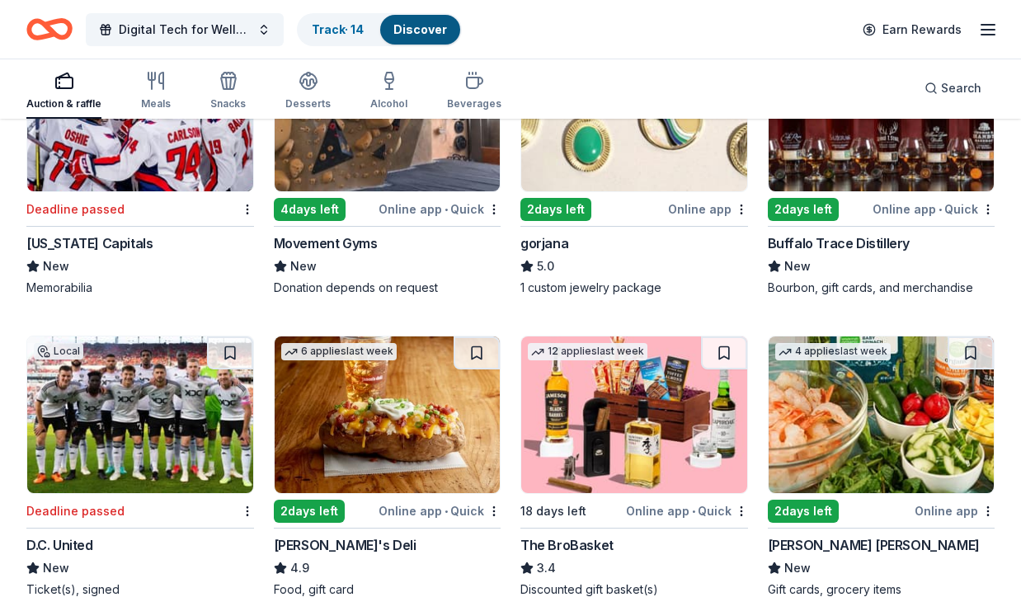
scroll to position [3179, 0]
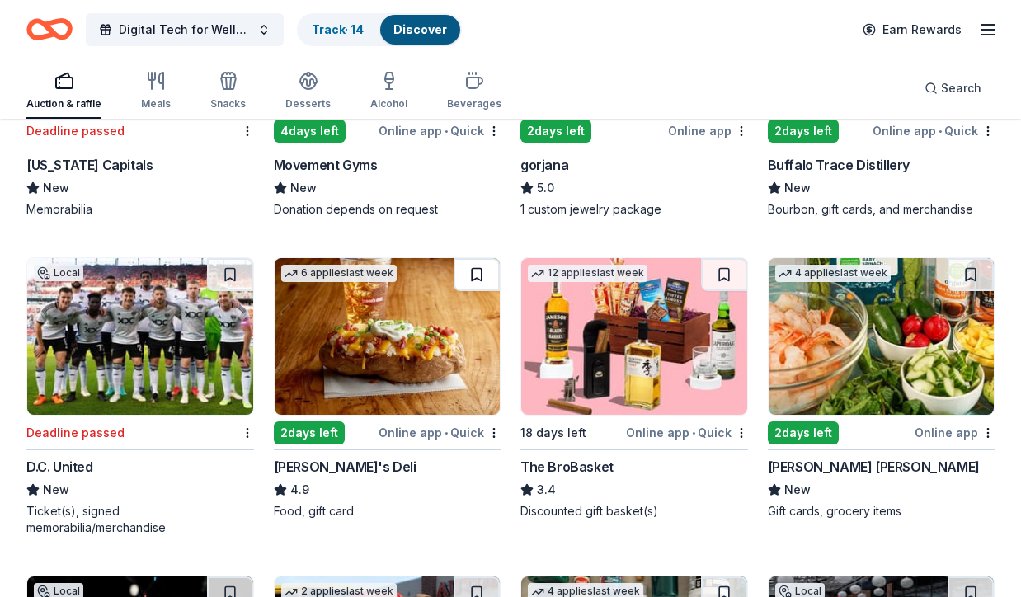
click at [469, 275] on button at bounding box center [476, 274] width 46 height 33
click at [966, 272] on button at bounding box center [970, 274] width 46 height 33
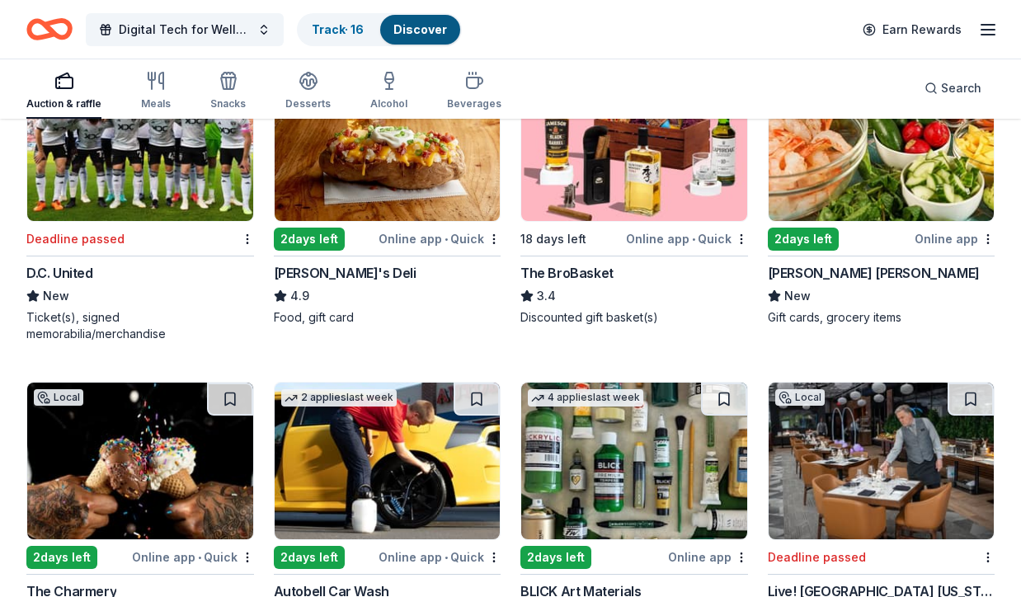
scroll to position [3479, 0]
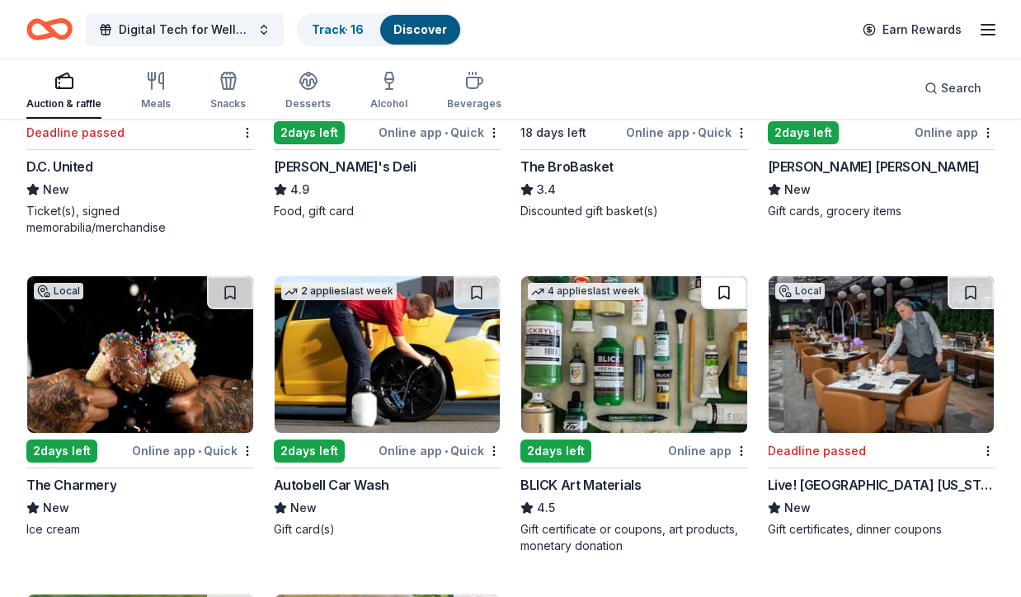
click at [715, 290] on button at bounding box center [724, 292] width 46 height 33
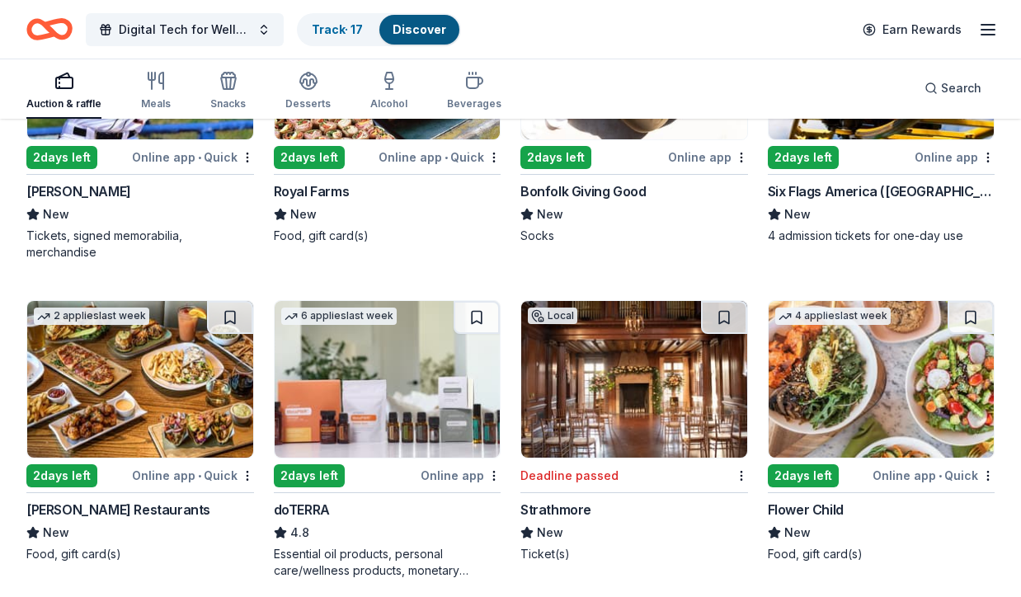
scroll to position [4106, 0]
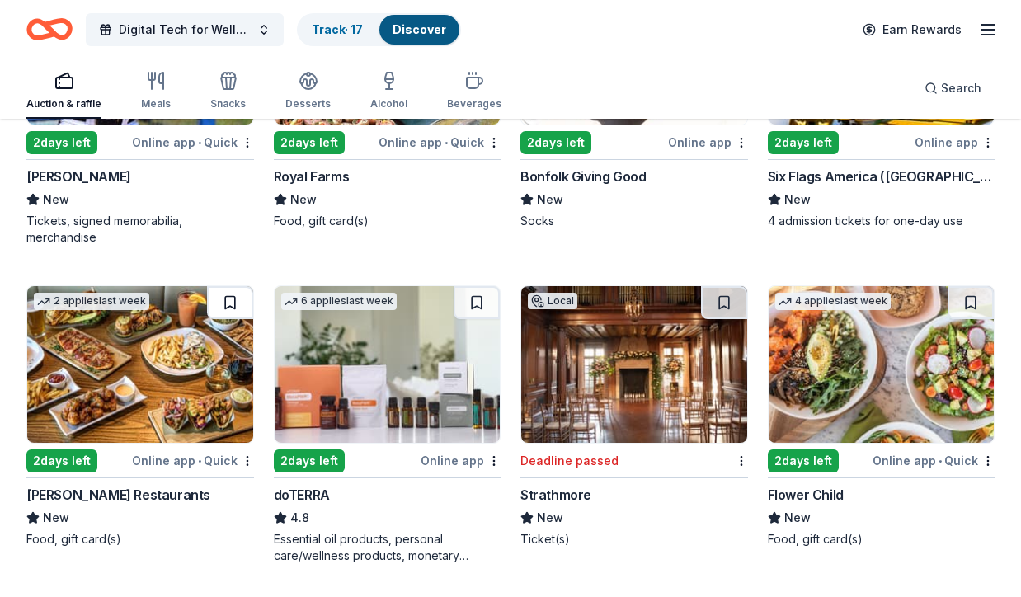
click at [228, 299] on button at bounding box center [230, 302] width 46 height 33
click at [953, 308] on button at bounding box center [970, 302] width 46 height 33
click at [472, 301] on button at bounding box center [476, 302] width 46 height 33
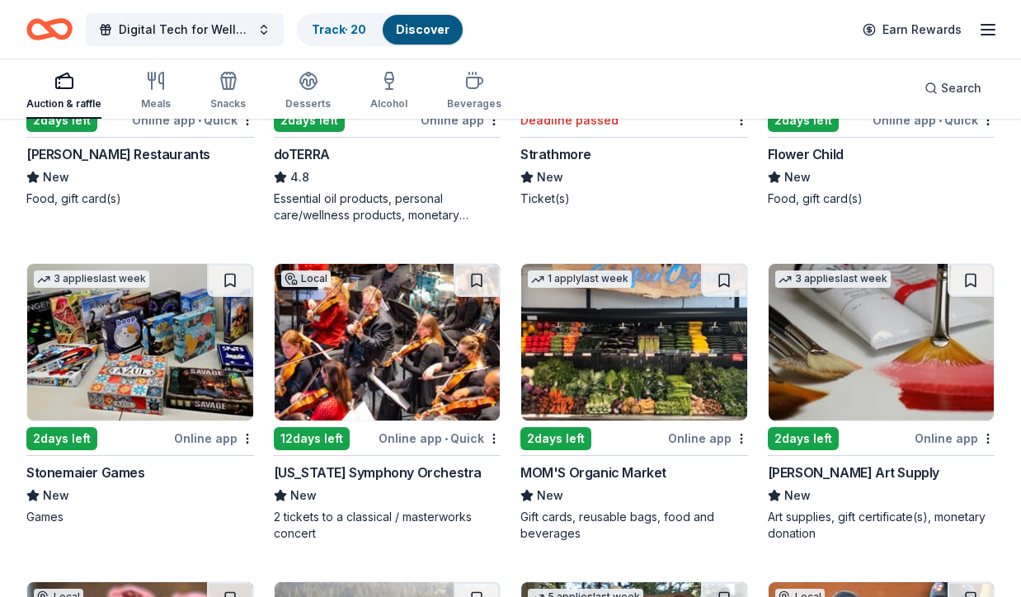
scroll to position [4468, 0]
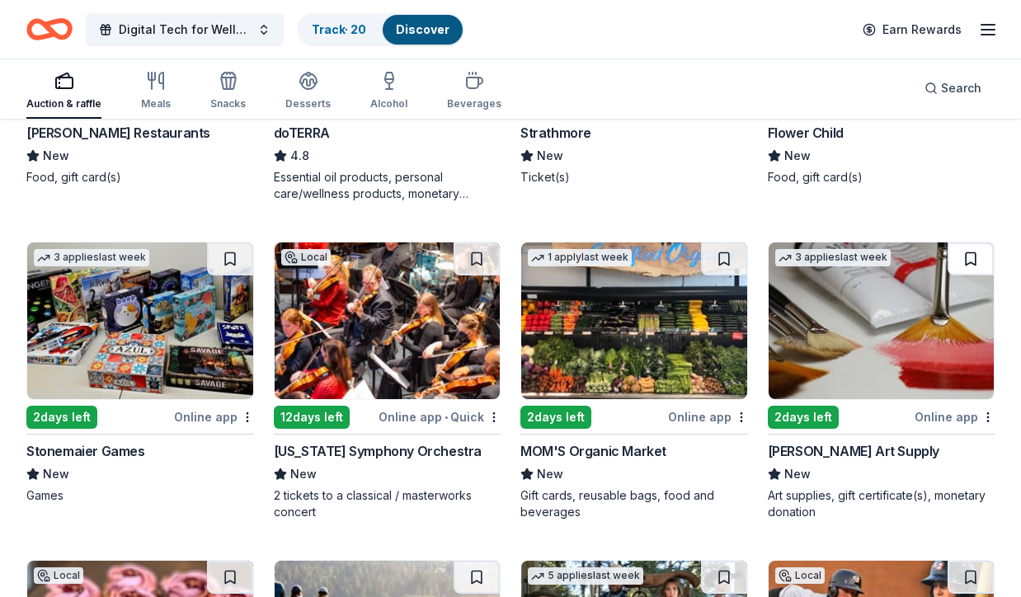
click at [965, 258] on button at bounding box center [970, 258] width 46 height 33
click at [473, 259] on button at bounding box center [476, 258] width 46 height 33
click at [717, 251] on button at bounding box center [724, 258] width 46 height 33
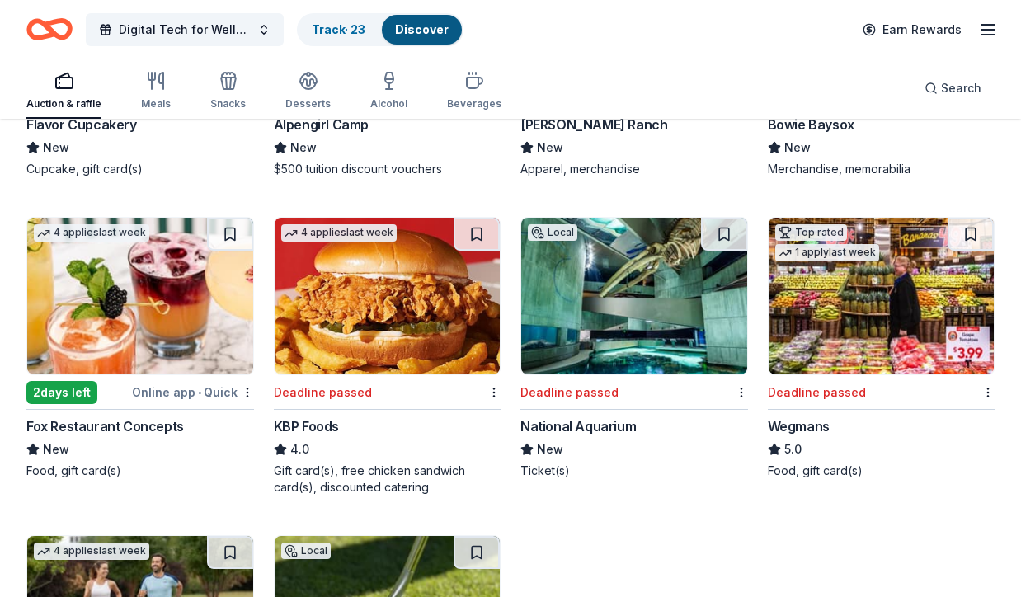
scroll to position [5116, 0]
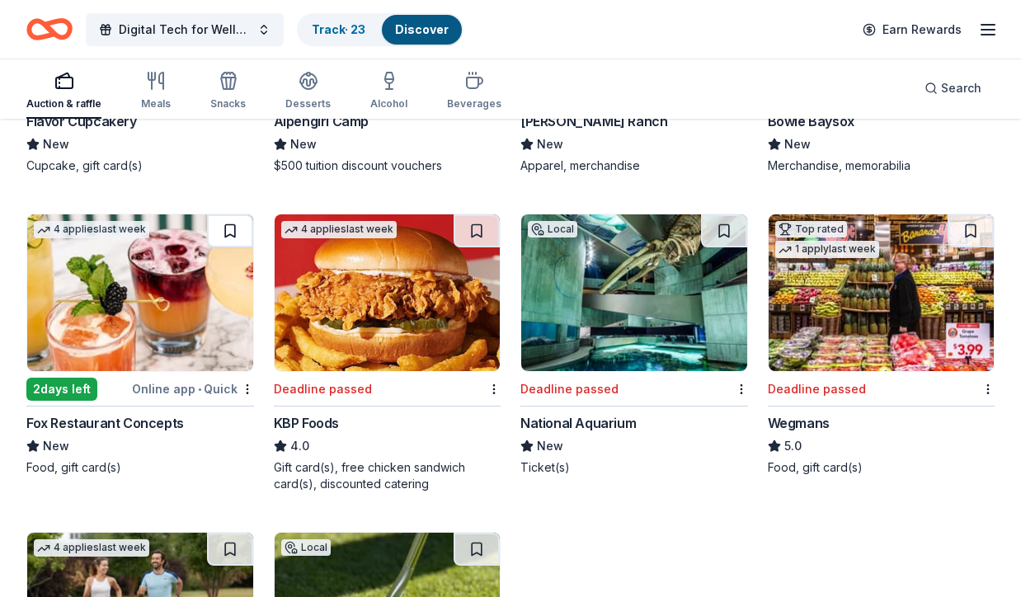
click at [228, 231] on button at bounding box center [230, 230] width 46 height 33
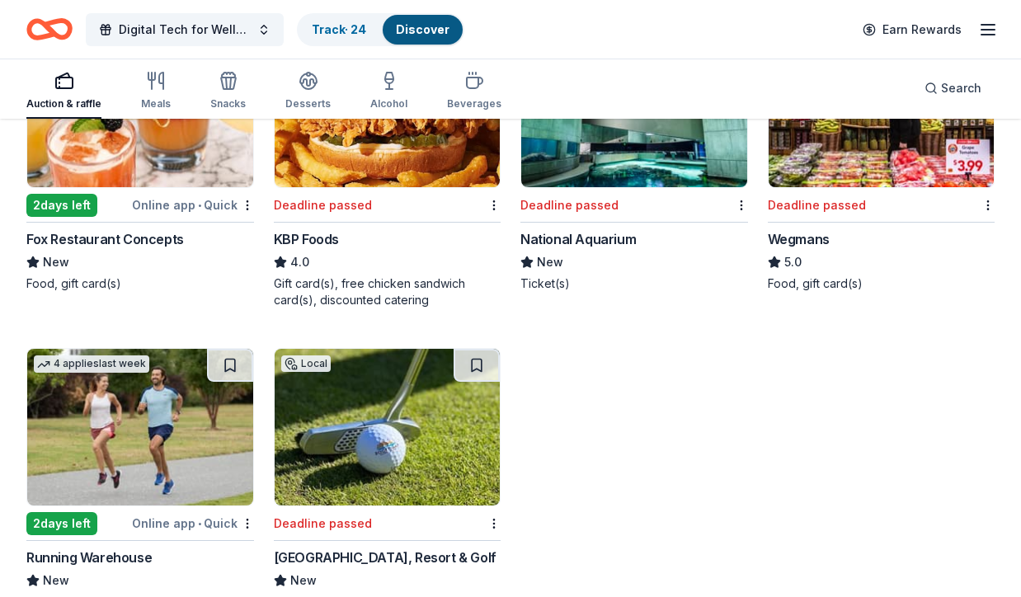
scroll to position [5333, 0]
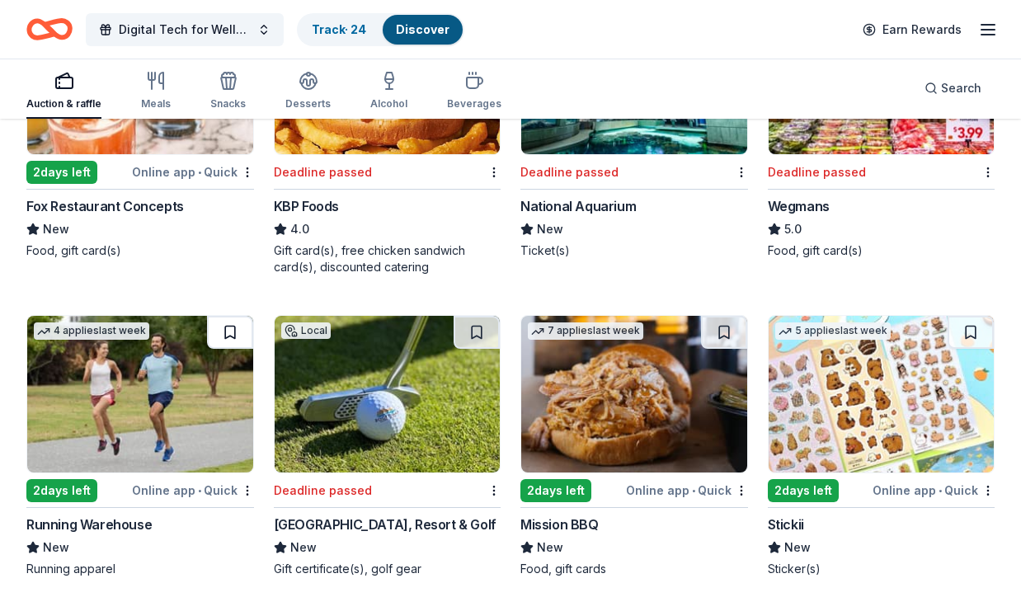
click at [228, 341] on button at bounding box center [230, 332] width 46 height 33
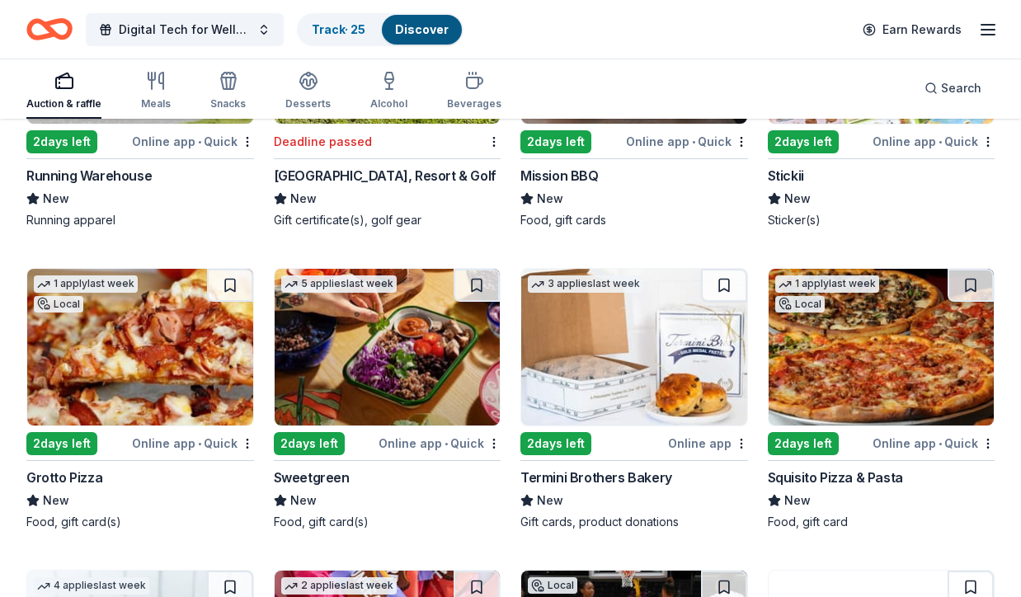
scroll to position [5702, 0]
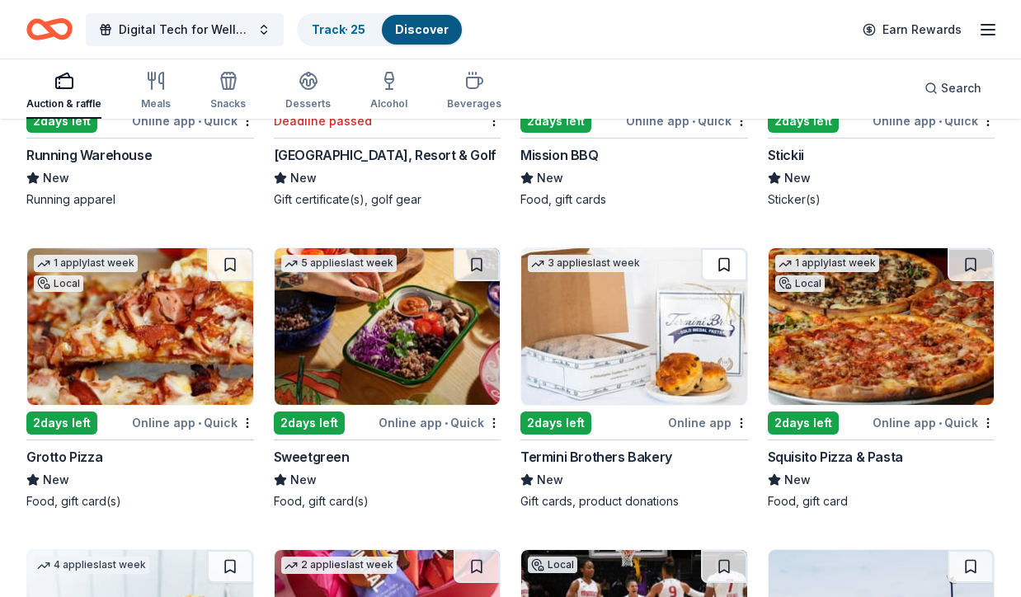
click at [723, 261] on button at bounding box center [724, 264] width 46 height 33
click at [472, 261] on button at bounding box center [476, 264] width 46 height 33
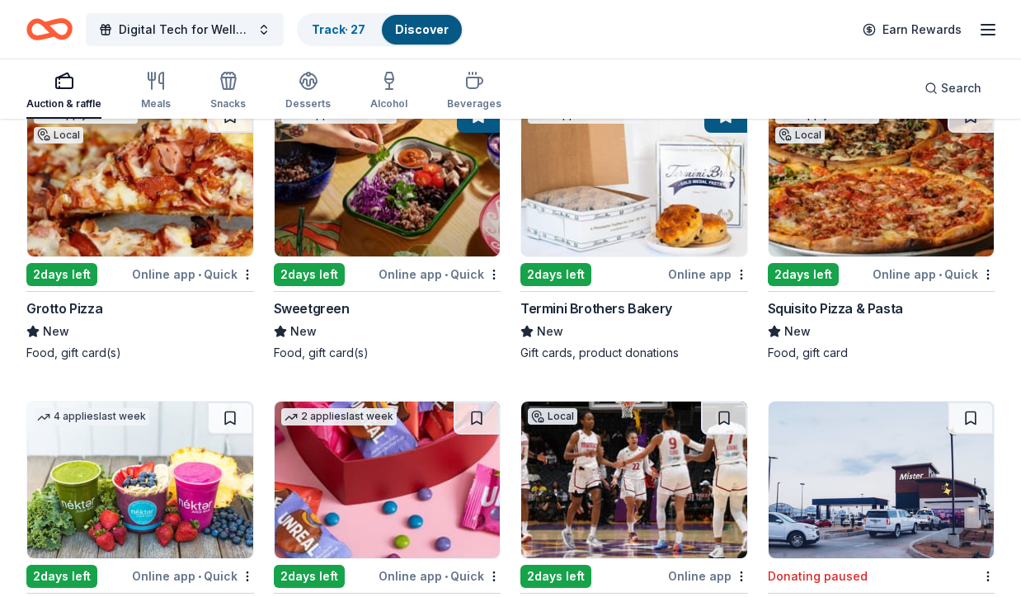
scroll to position [5738, 0]
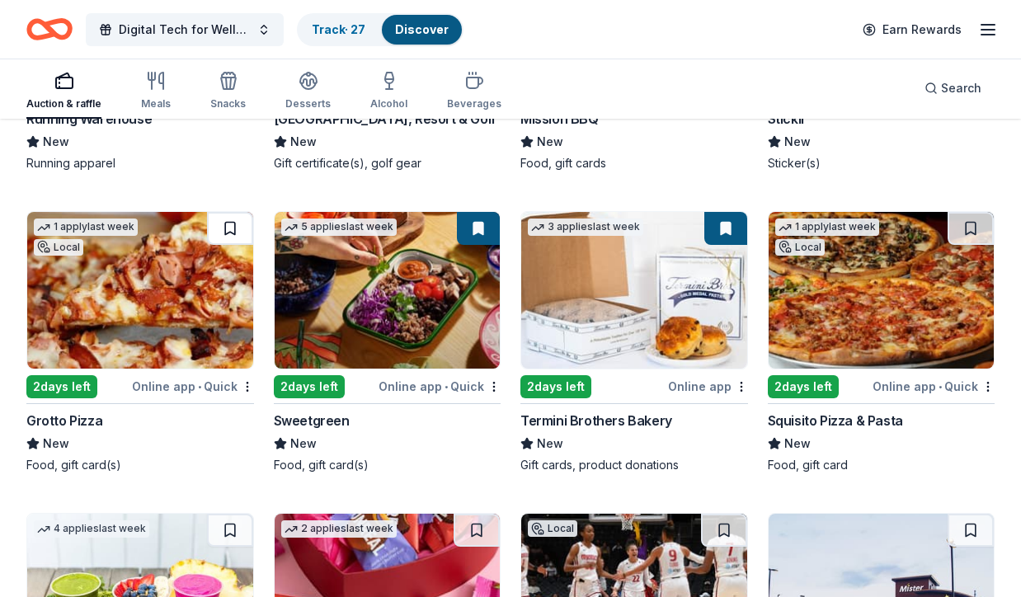
click at [225, 232] on button at bounding box center [230, 228] width 46 height 33
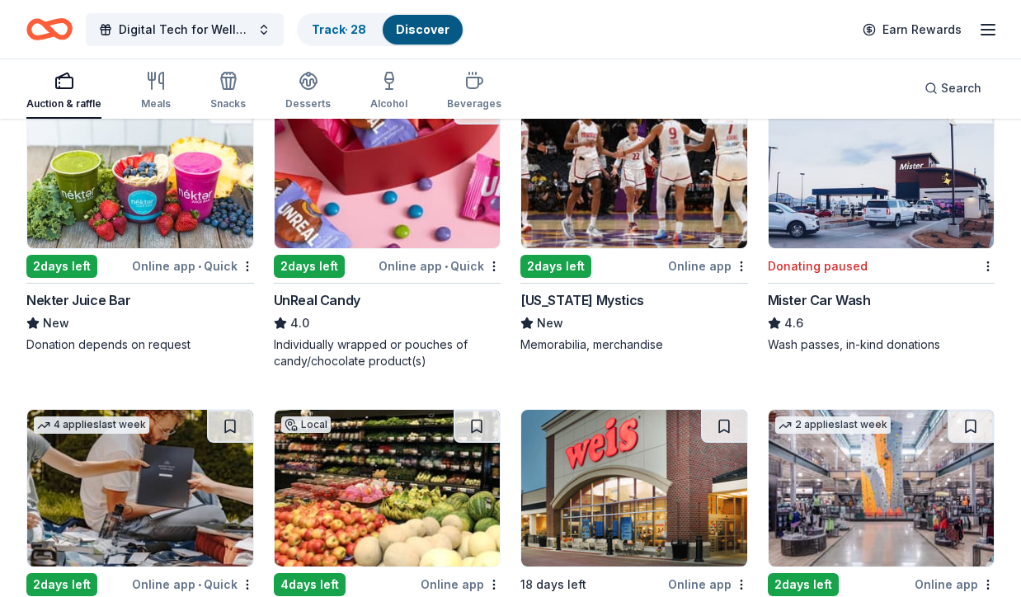
scroll to position [6286, 0]
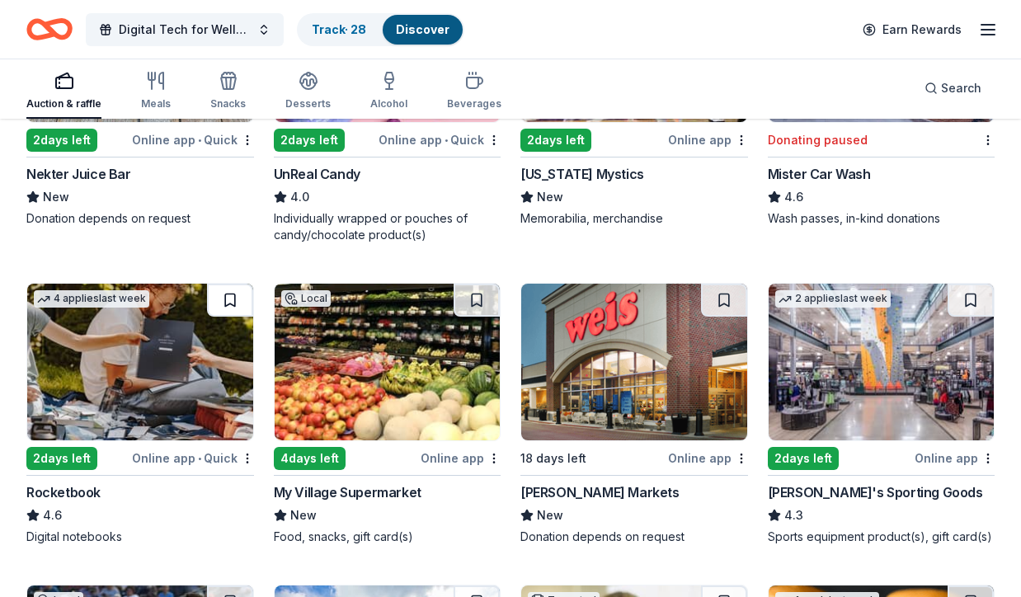
click at [231, 305] on button at bounding box center [230, 300] width 46 height 33
click at [728, 303] on button at bounding box center [724, 300] width 46 height 33
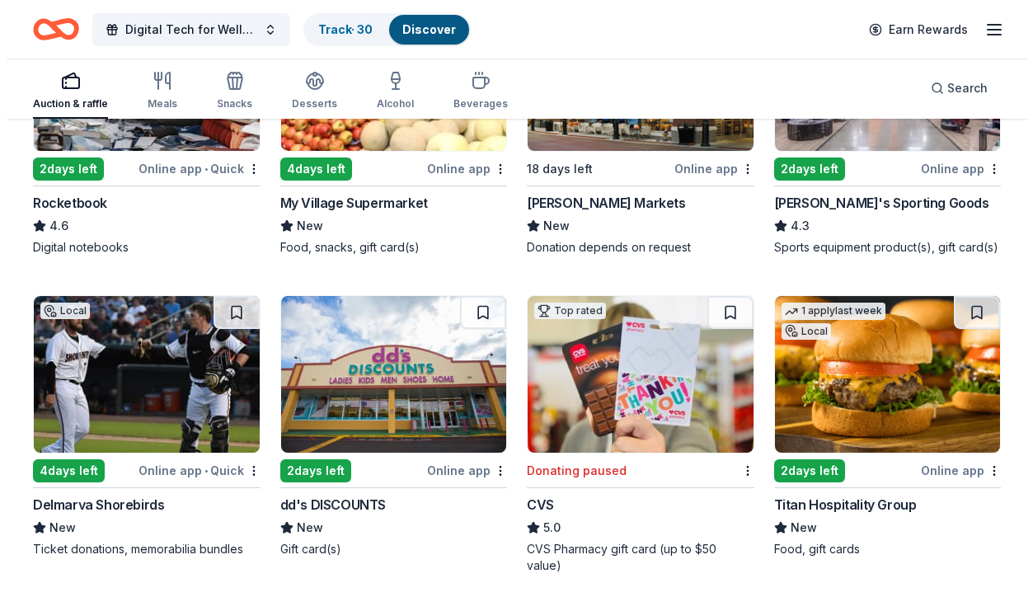
scroll to position [6582, 0]
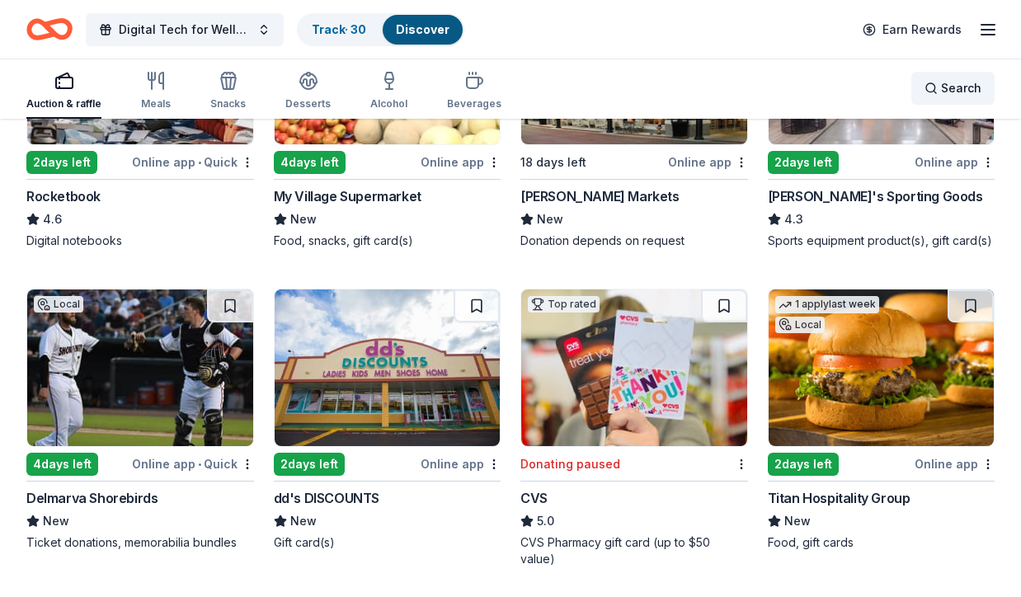
click at [951, 86] on span "Search" at bounding box center [961, 88] width 40 height 20
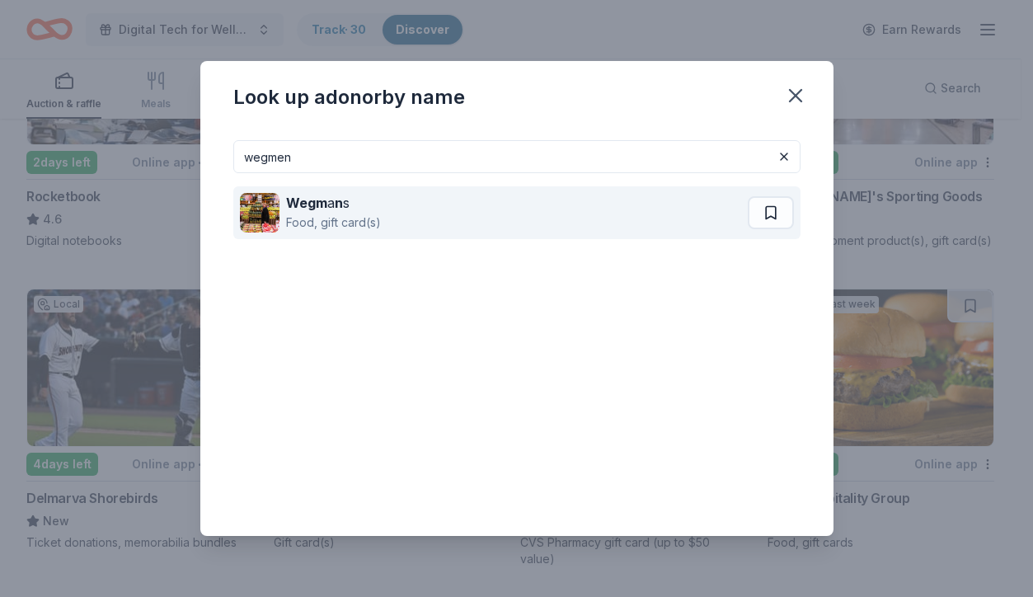
type input "wegmen"
click at [322, 209] on strong "Wegm" at bounding box center [306, 203] width 41 height 16
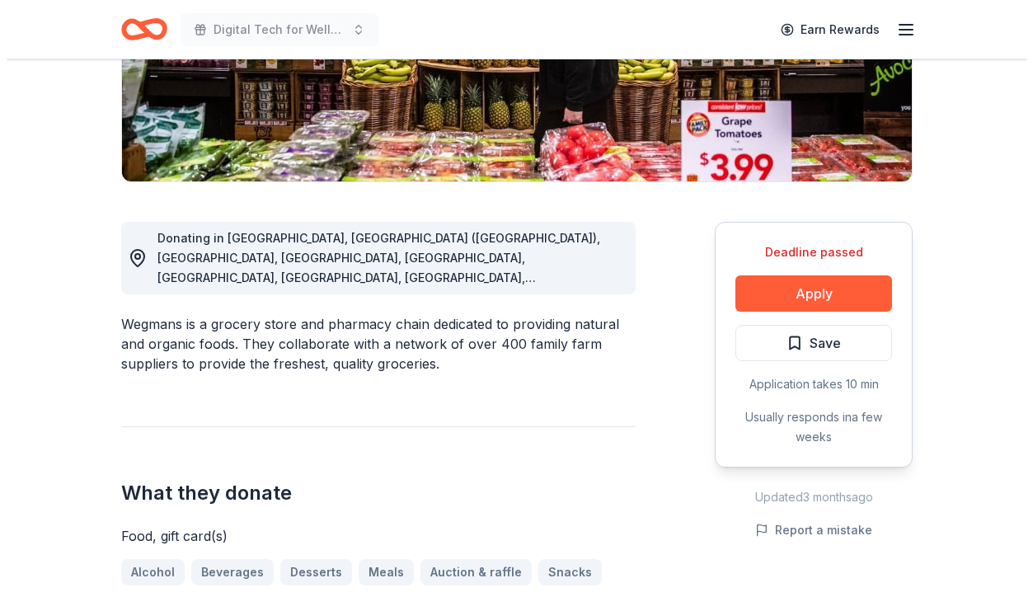
scroll to position [455, 0]
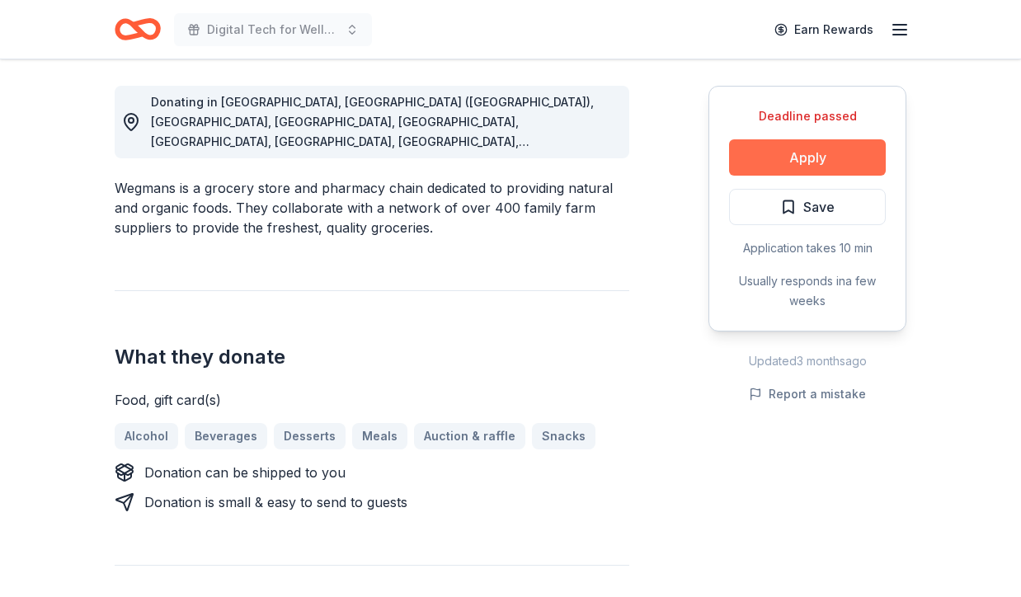
click at [802, 152] on button "Apply" at bounding box center [807, 157] width 157 height 36
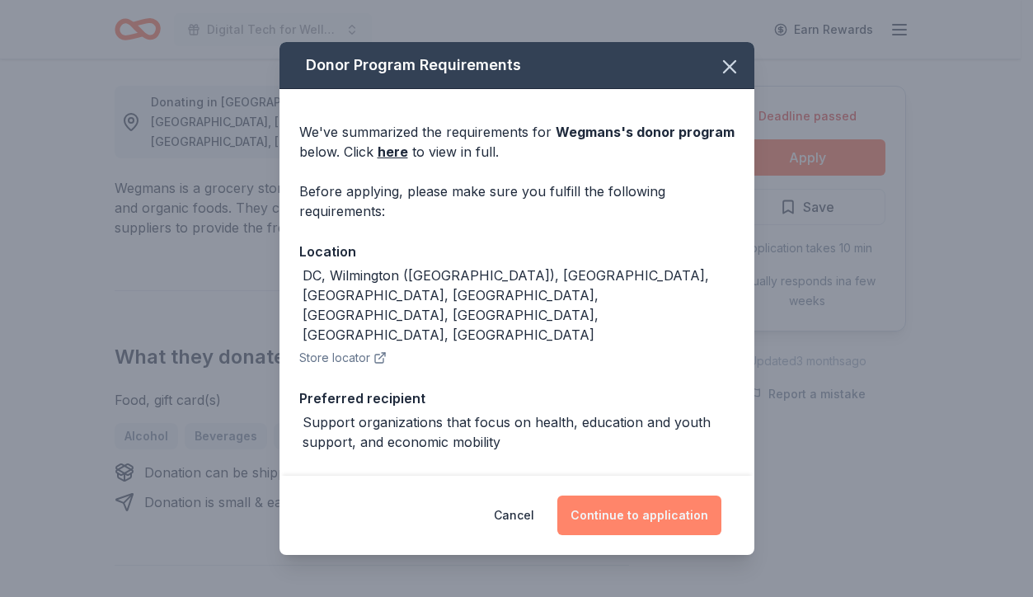
click at [613, 514] on button "Continue to application" at bounding box center [639, 515] width 164 height 40
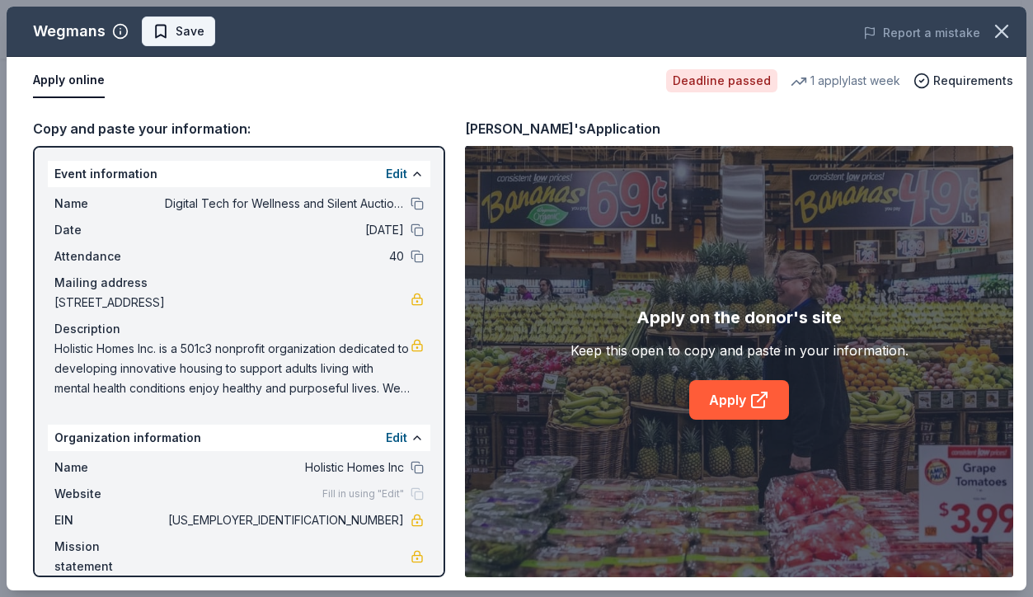
click at [162, 35] on span "Save" at bounding box center [179, 31] width 52 height 20
click at [951, 83] on span "Requirements" at bounding box center [973, 81] width 80 height 20
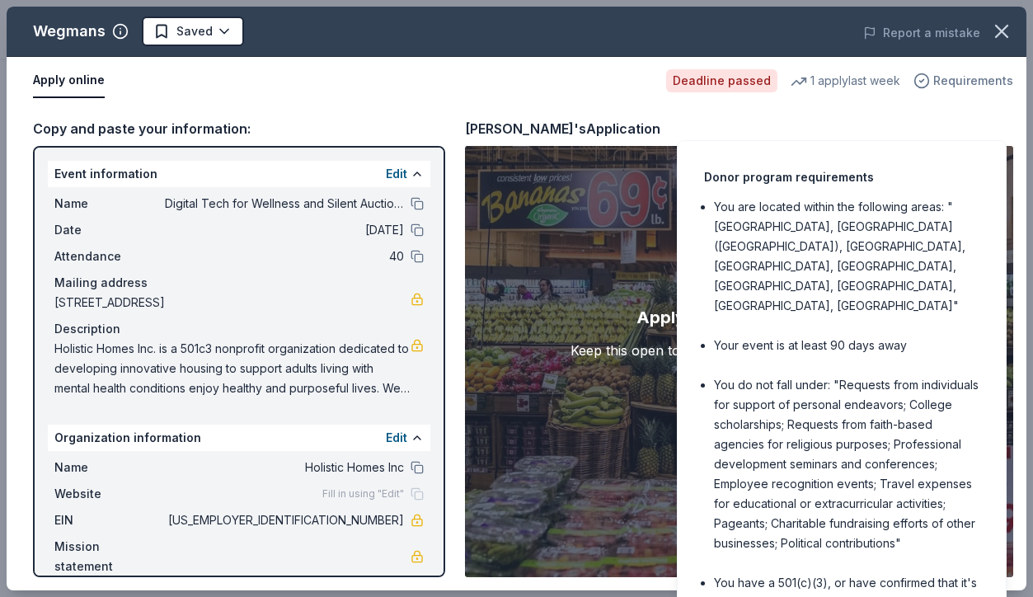
click at [951, 83] on span "Requirements" at bounding box center [973, 81] width 80 height 20
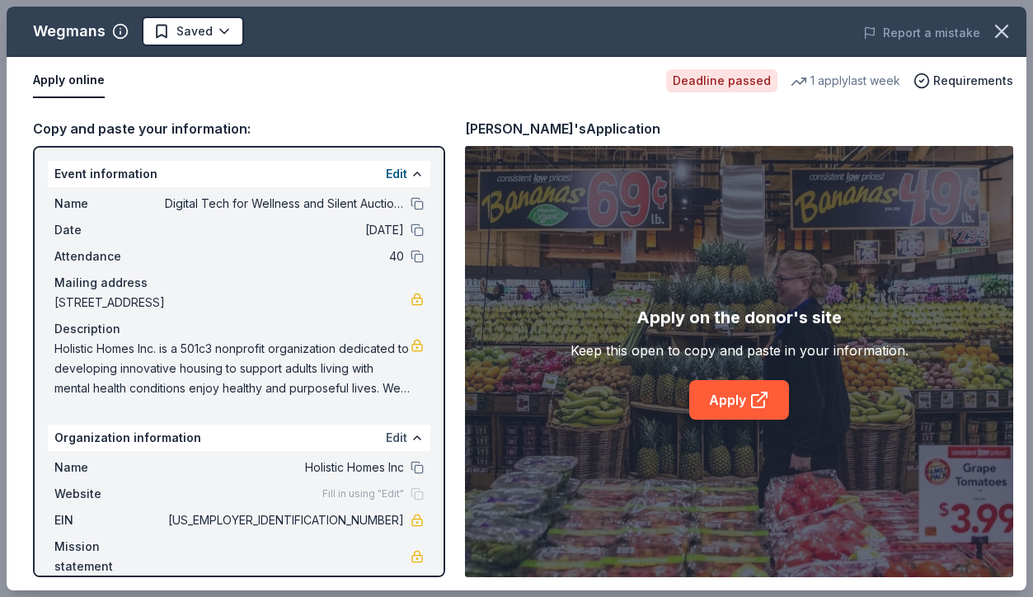
click at [394, 434] on div "Edit" at bounding box center [405, 438] width 38 height 20
click at [395, 434] on div "Edit" at bounding box center [405, 438] width 38 height 20
click at [411, 437] on button at bounding box center [417, 437] width 13 height 13
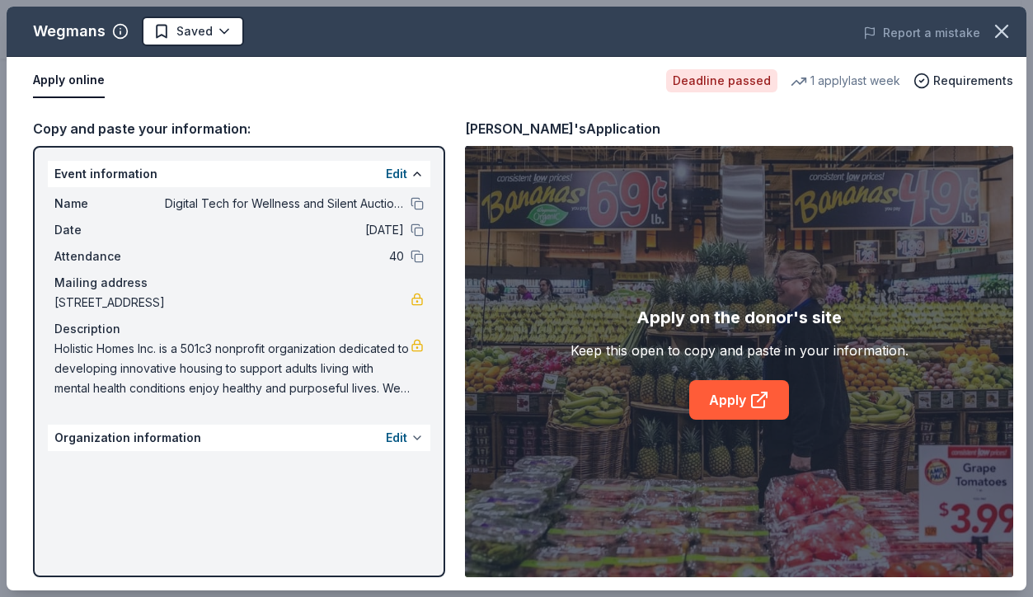
click at [418, 435] on button at bounding box center [417, 437] width 13 height 13
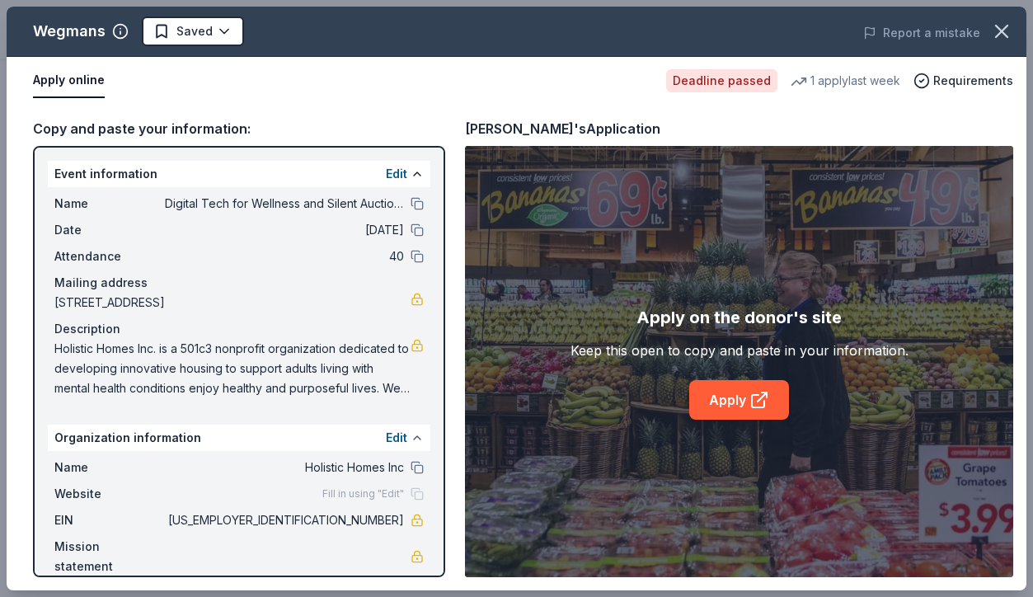
click at [418, 435] on div "Event information Edit Name Digital Tech for Wellness and Silent Auction Arts F…" at bounding box center [239, 361] width 412 height 431
click at [411, 434] on button at bounding box center [417, 437] width 13 height 13
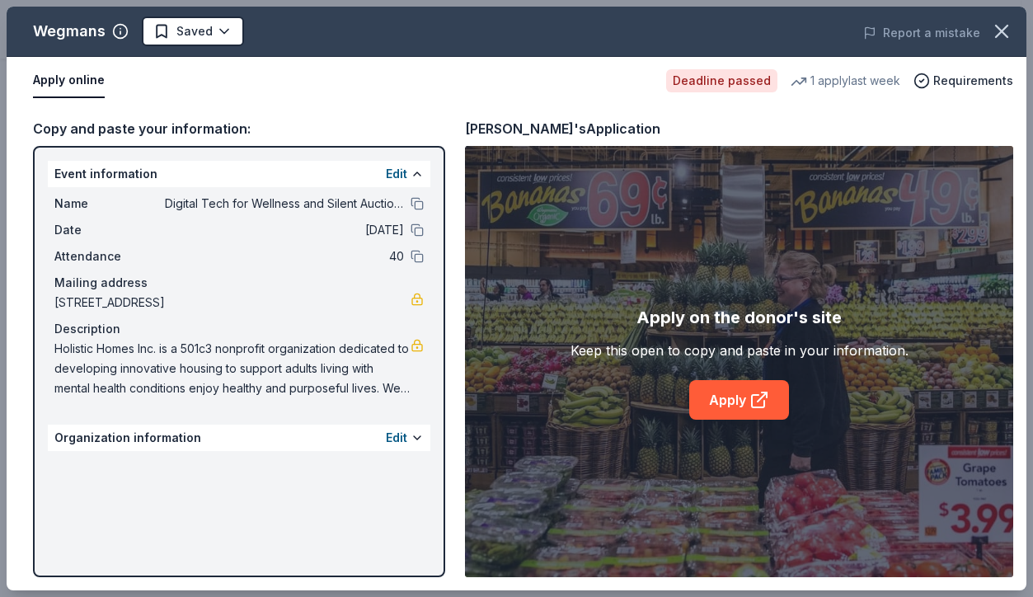
click at [407, 438] on div "Edit" at bounding box center [405, 438] width 38 height 20
click at [413, 437] on button at bounding box center [417, 437] width 13 height 13
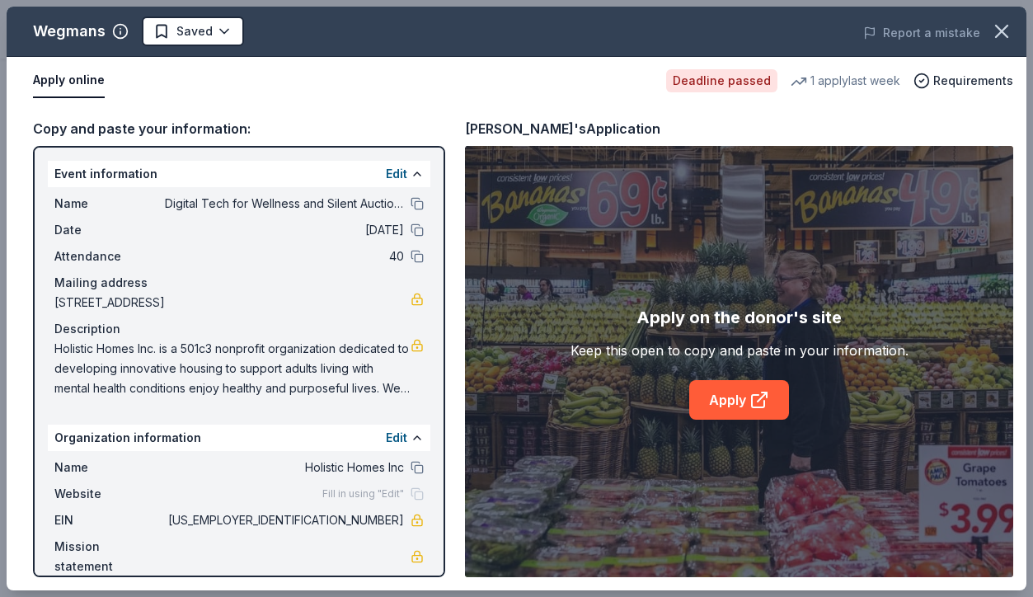
scroll to position [21, 0]
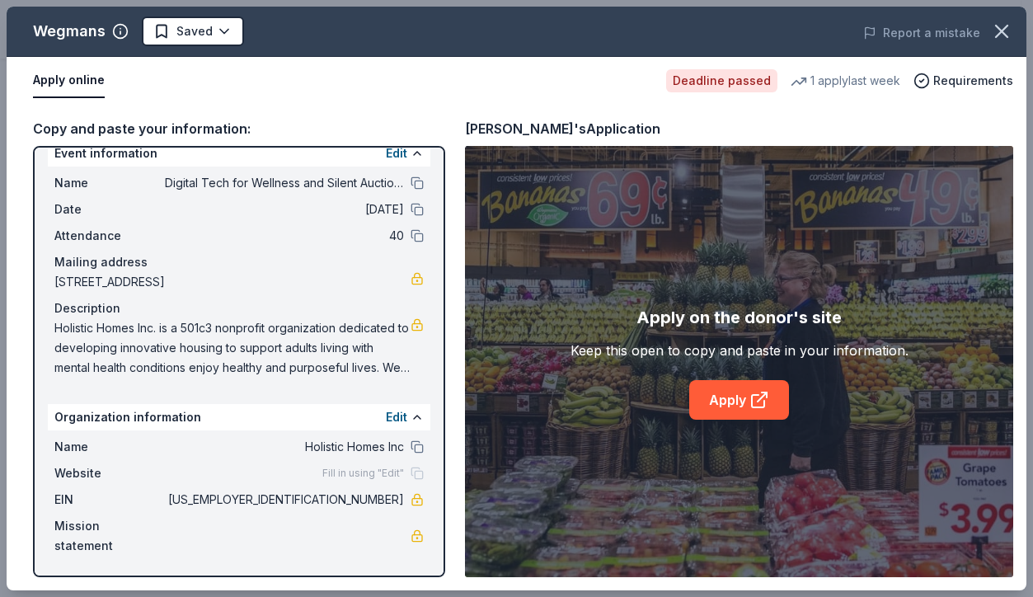
click at [334, 472] on span "Fill in using "Edit"" at bounding box center [363, 473] width 82 height 13
click at [411, 411] on button at bounding box center [417, 417] width 13 height 13
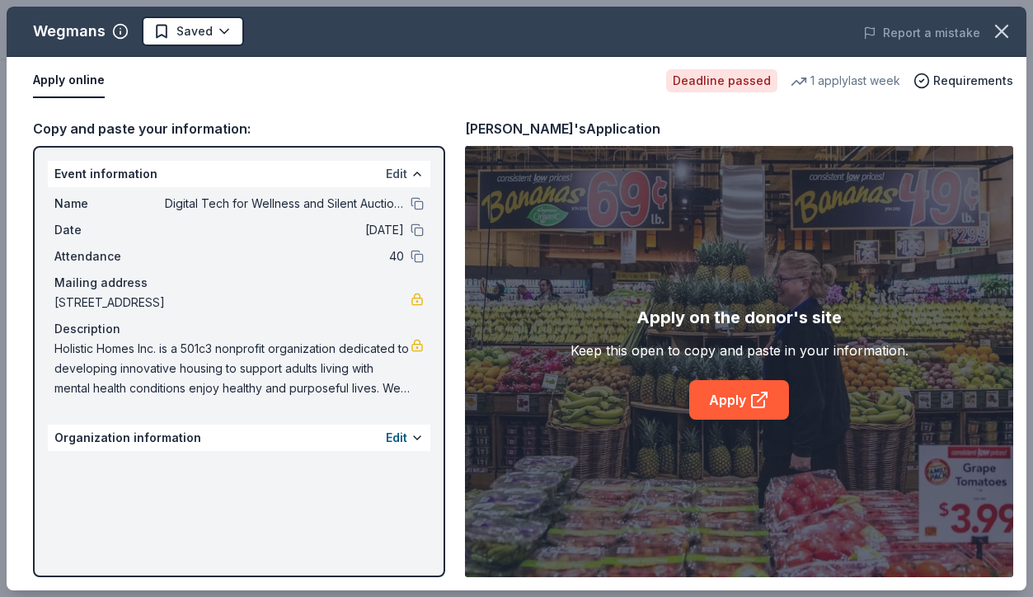
click at [392, 171] on button "Edit" at bounding box center [396, 174] width 21 height 20
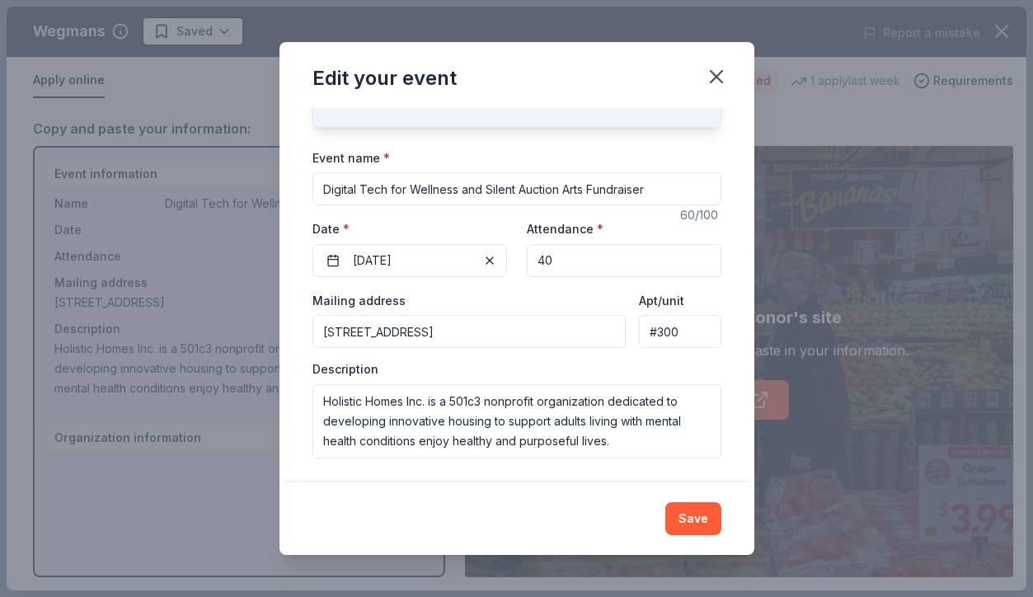
scroll to position [119, 0]
click at [714, 81] on icon "button" at bounding box center [716, 76] width 23 height 23
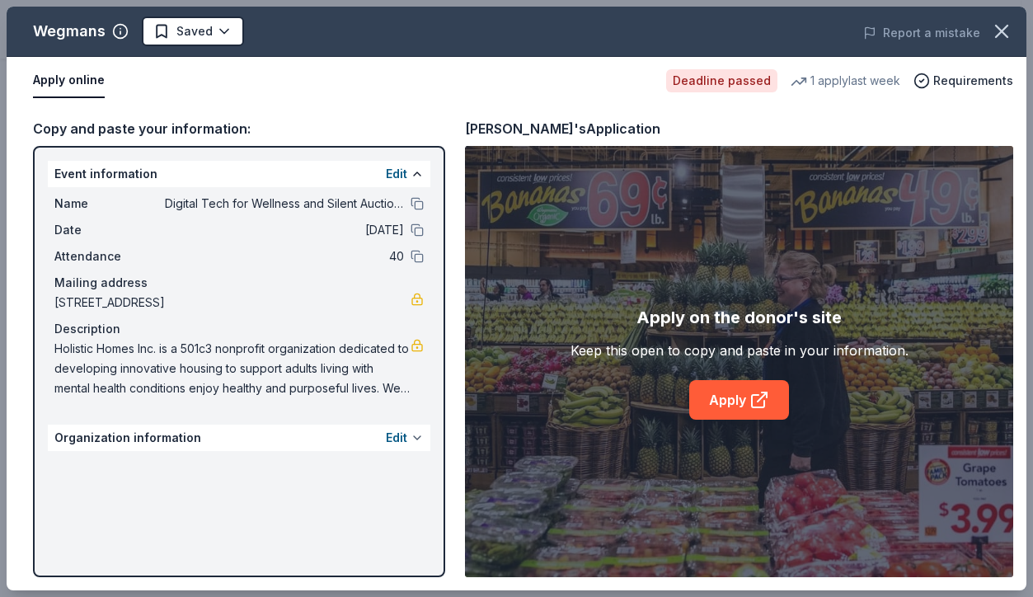
click at [411, 438] on button at bounding box center [417, 437] width 13 height 13
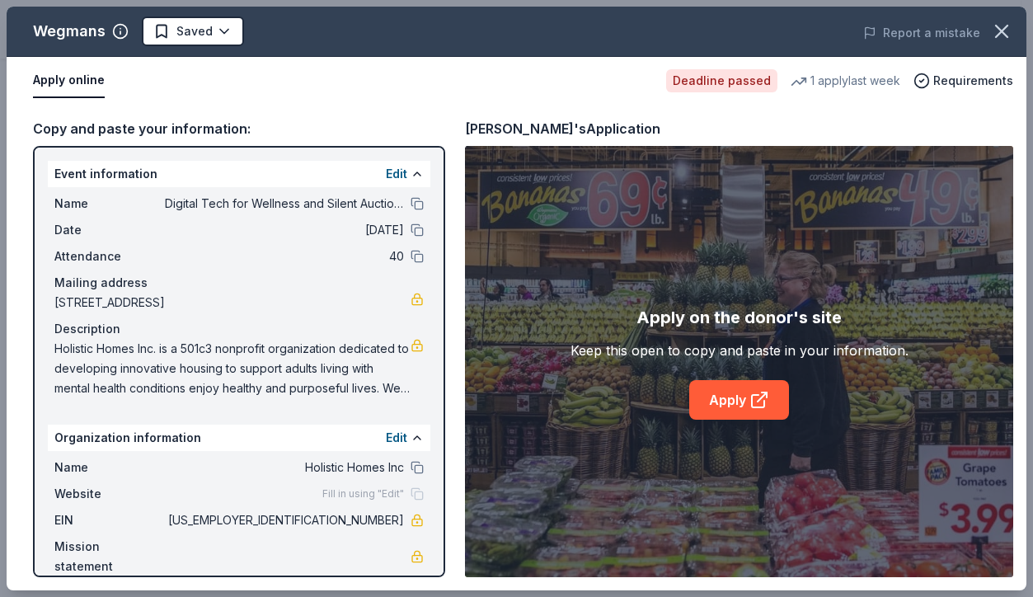
click at [343, 500] on span "Fill in using "Edit"" at bounding box center [363, 493] width 82 height 13
click at [322, 493] on span "Fill in using "Edit"" at bounding box center [363, 493] width 82 height 13
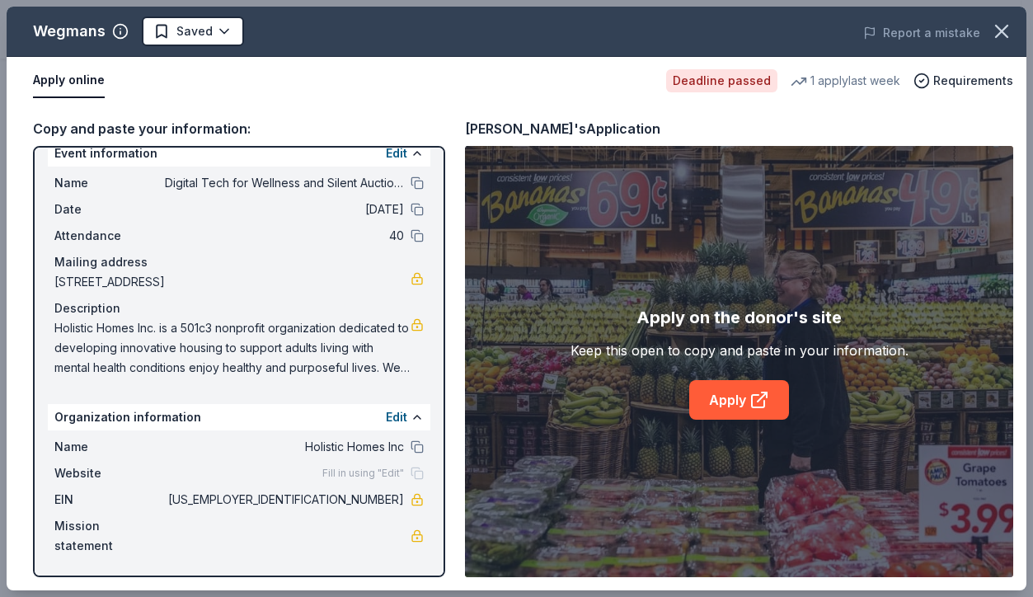
drag, startPoint x: 306, startPoint y: 472, endPoint x: 403, endPoint y: 474, distance: 97.3
click at [403, 474] on div "Website Fill in using "Edit"" at bounding box center [238, 473] width 369 height 20
click at [407, 476] on div "Fill in using "Edit"" at bounding box center [372, 473] width 101 height 13
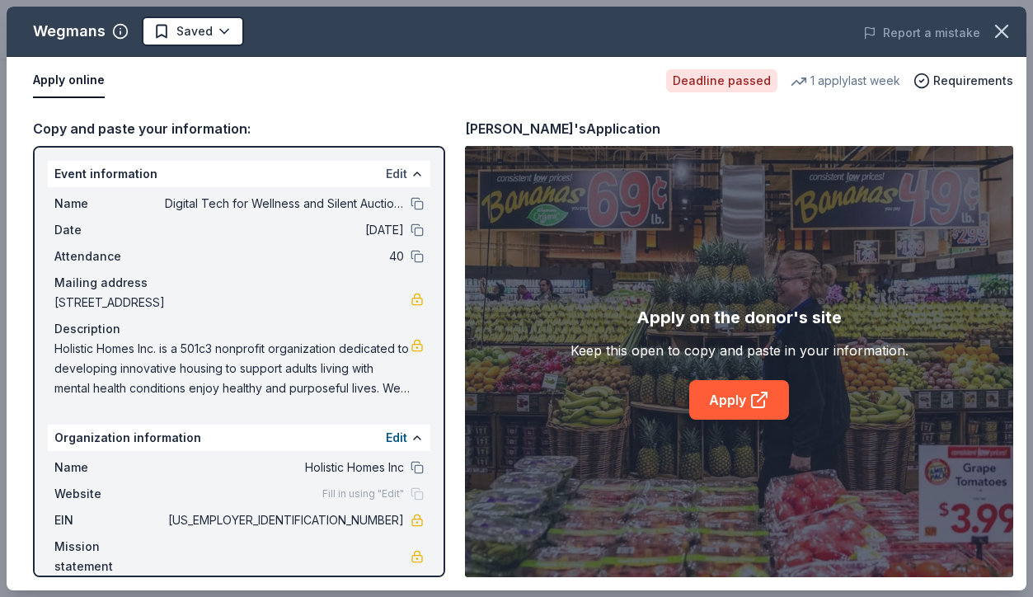
click at [386, 176] on button "Edit" at bounding box center [396, 174] width 21 height 20
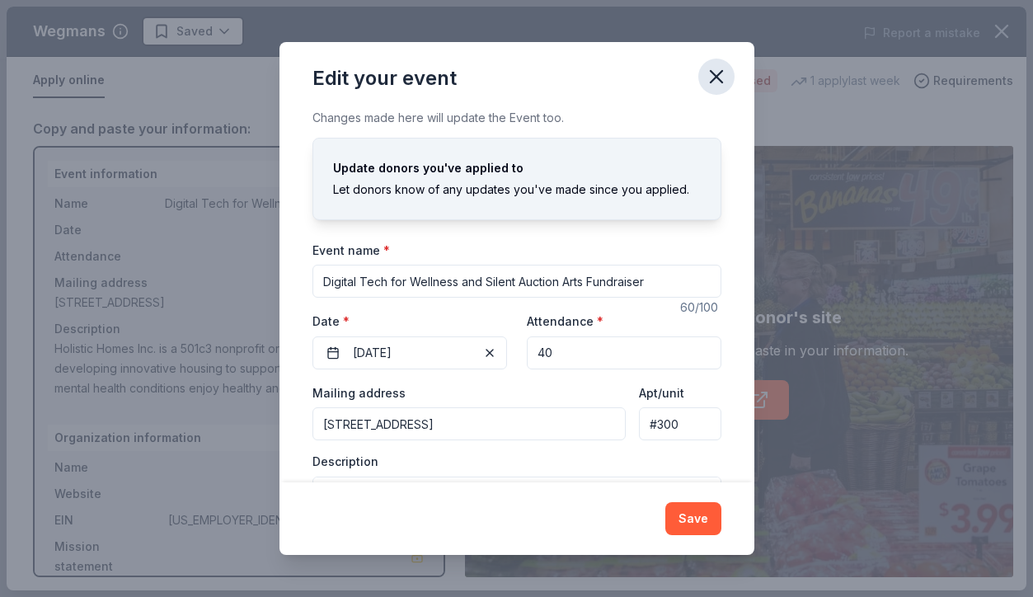
click at [706, 75] on icon "button" at bounding box center [716, 76] width 23 height 23
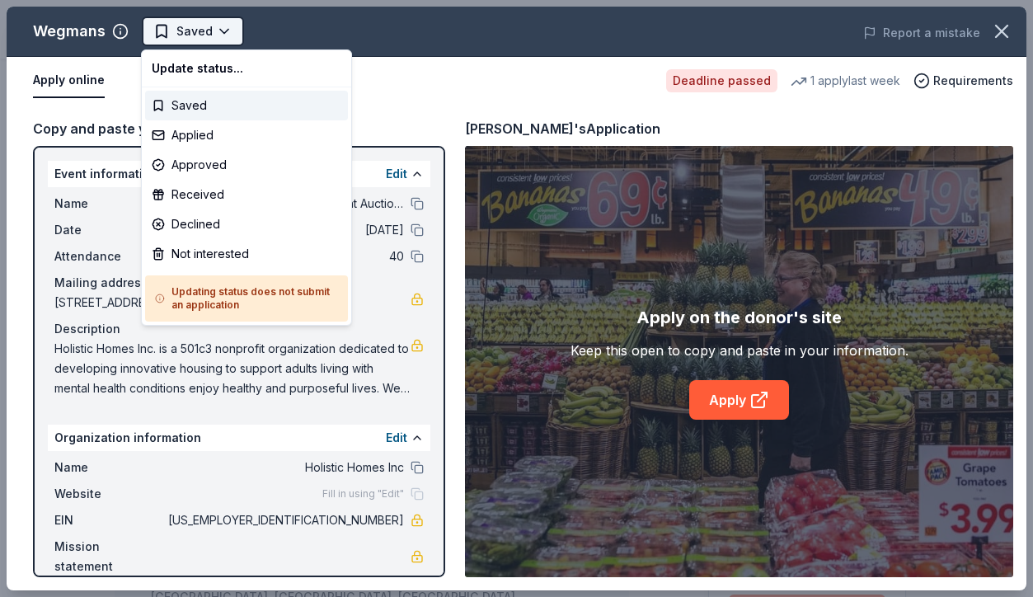
click at [221, 30] on body "Digital Tech for Wellness and Silent Auction Arts Fundraiser Earn Rewards Deadl…" at bounding box center [510, 298] width 1021 height 597
click at [500, 90] on html "Digital Tech for Wellness and Silent Auction Arts Fundraiser Saved Apply Deadli…" at bounding box center [516, 298] width 1033 height 597
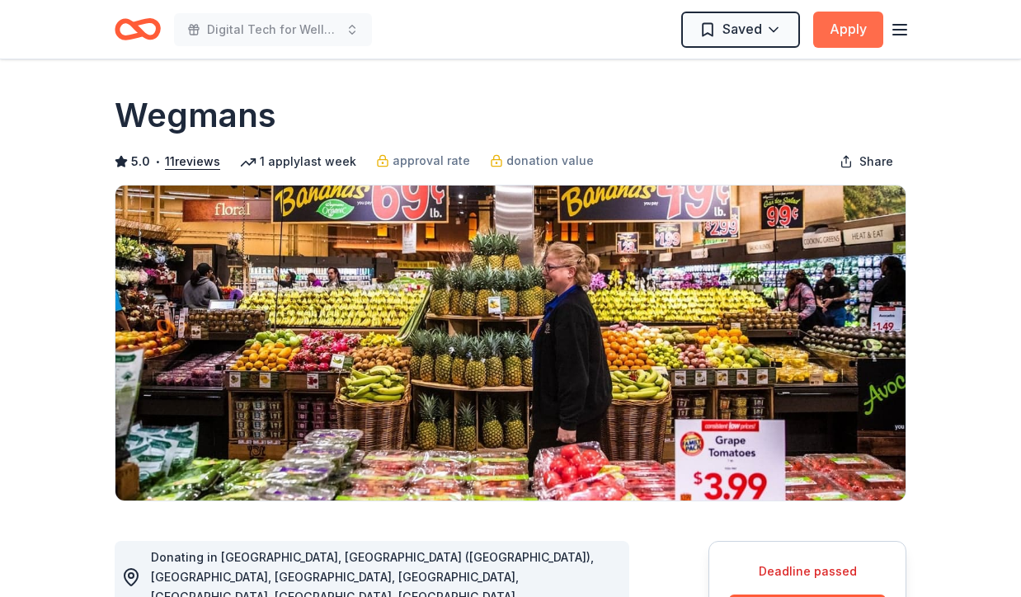
click at [860, 37] on button "Apply" at bounding box center [848, 30] width 70 height 36
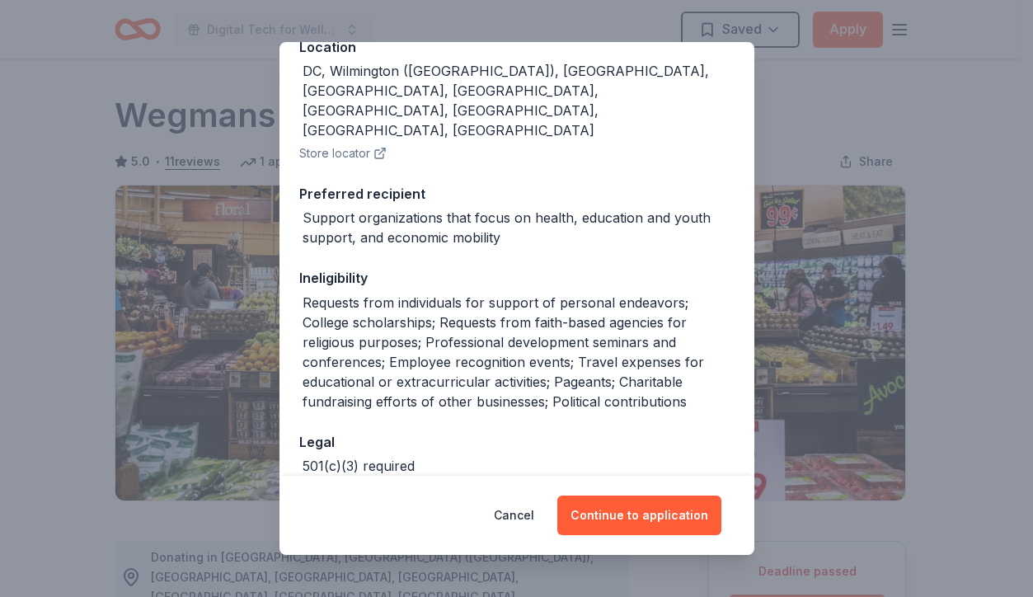
scroll to position [231, 0]
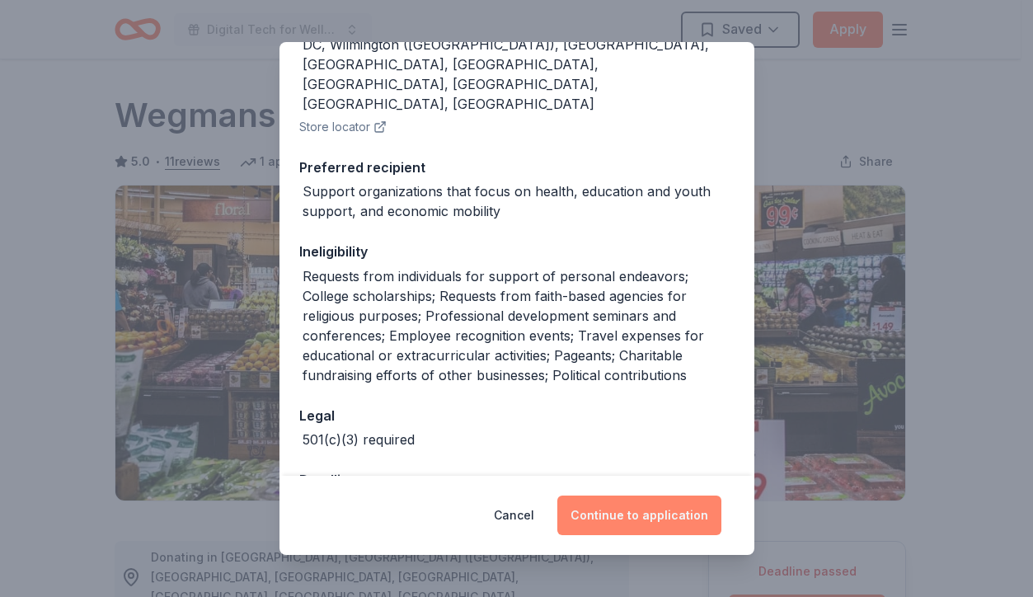
click at [617, 509] on button "Continue to application" at bounding box center [639, 515] width 164 height 40
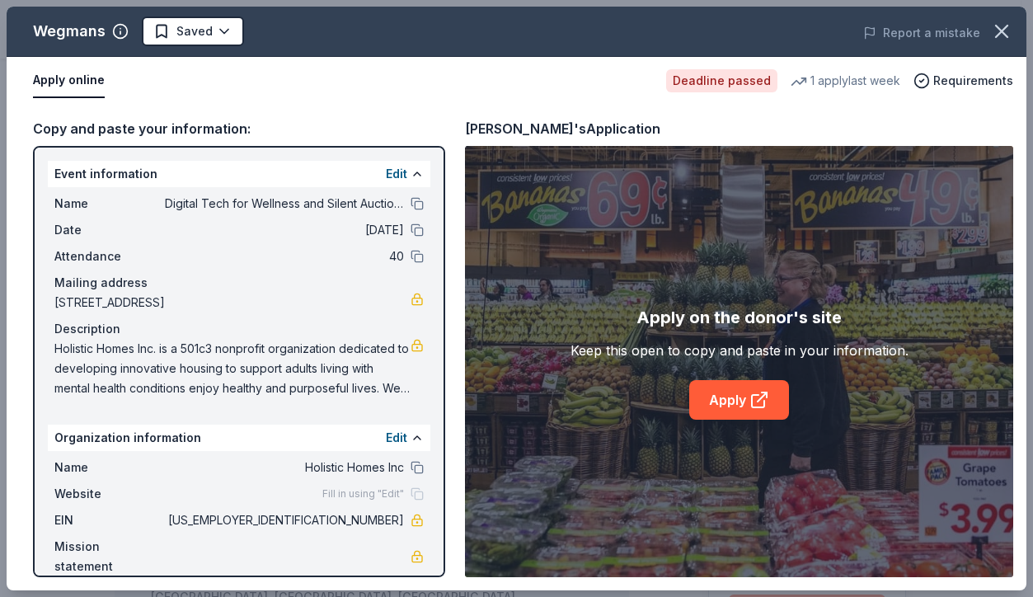
scroll to position [21, 0]
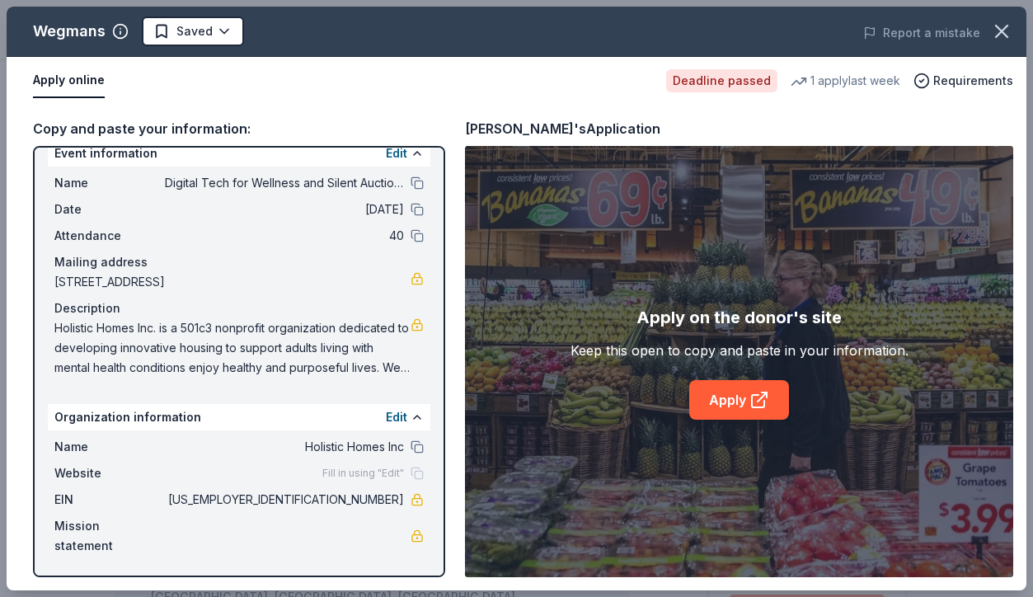
click at [331, 474] on span "Fill in using "Edit"" at bounding box center [363, 473] width 82 height 13
drag, startPoint x: 308, startPoint y: 474, endPoint x: 383, endPoint y: 468, distance: 76.1
click at [383, 468] on div "Website Fill in using "Edit"" at bounding box center [238, 473] width 369 height 20
click at [734, 404] on link "Apply" at bounding box center [739, 400] width 100 height 40
